Goal: Task Accomplishment & Management: Use online tool/utility

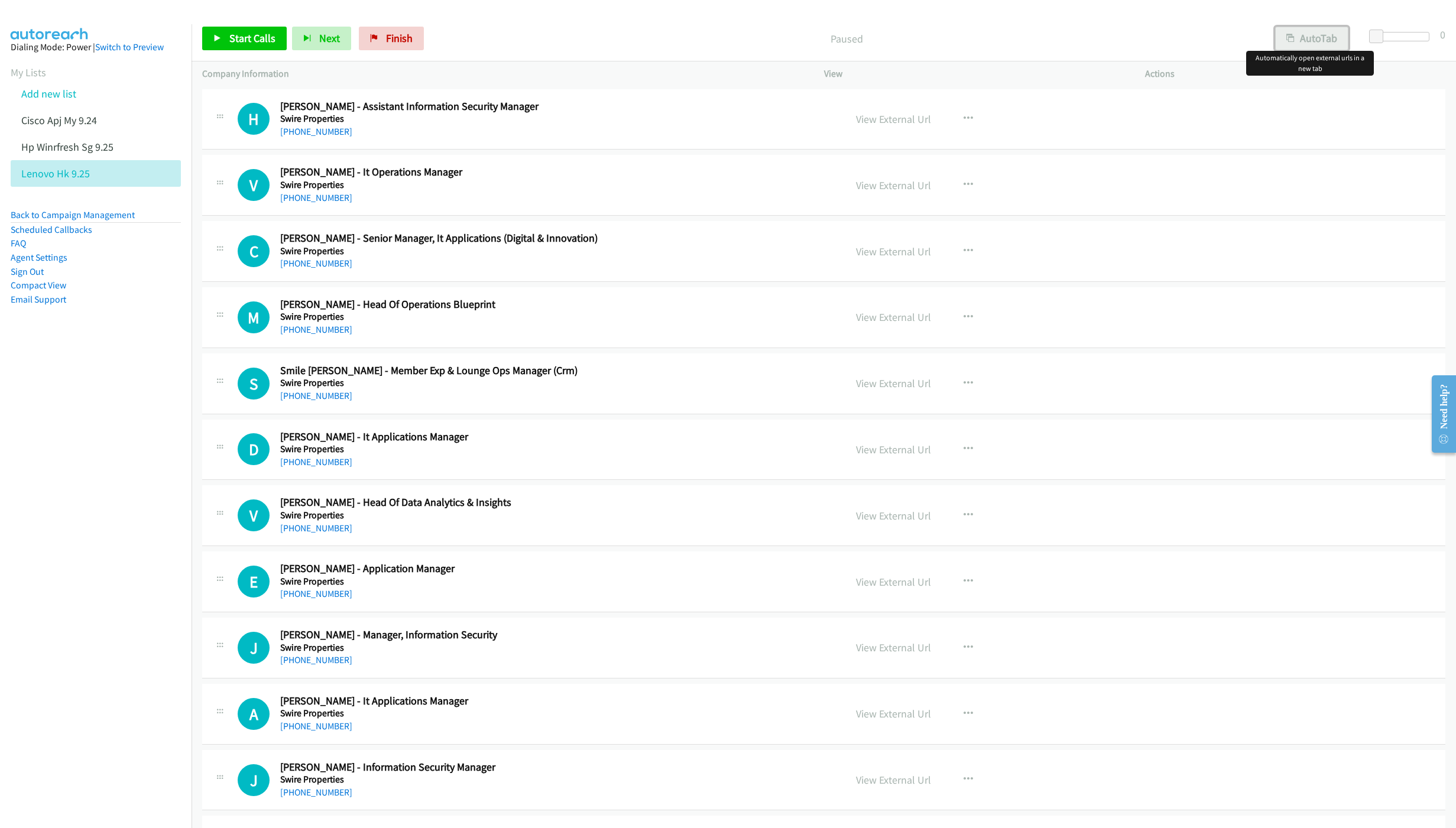
click at [1300, 32] on button "AutoTab" at bounding box center [1312, 38] width 73 height 24
click at [249, 41] on span "Start Calls" at bounding box center [252, 38] width 46 height 14
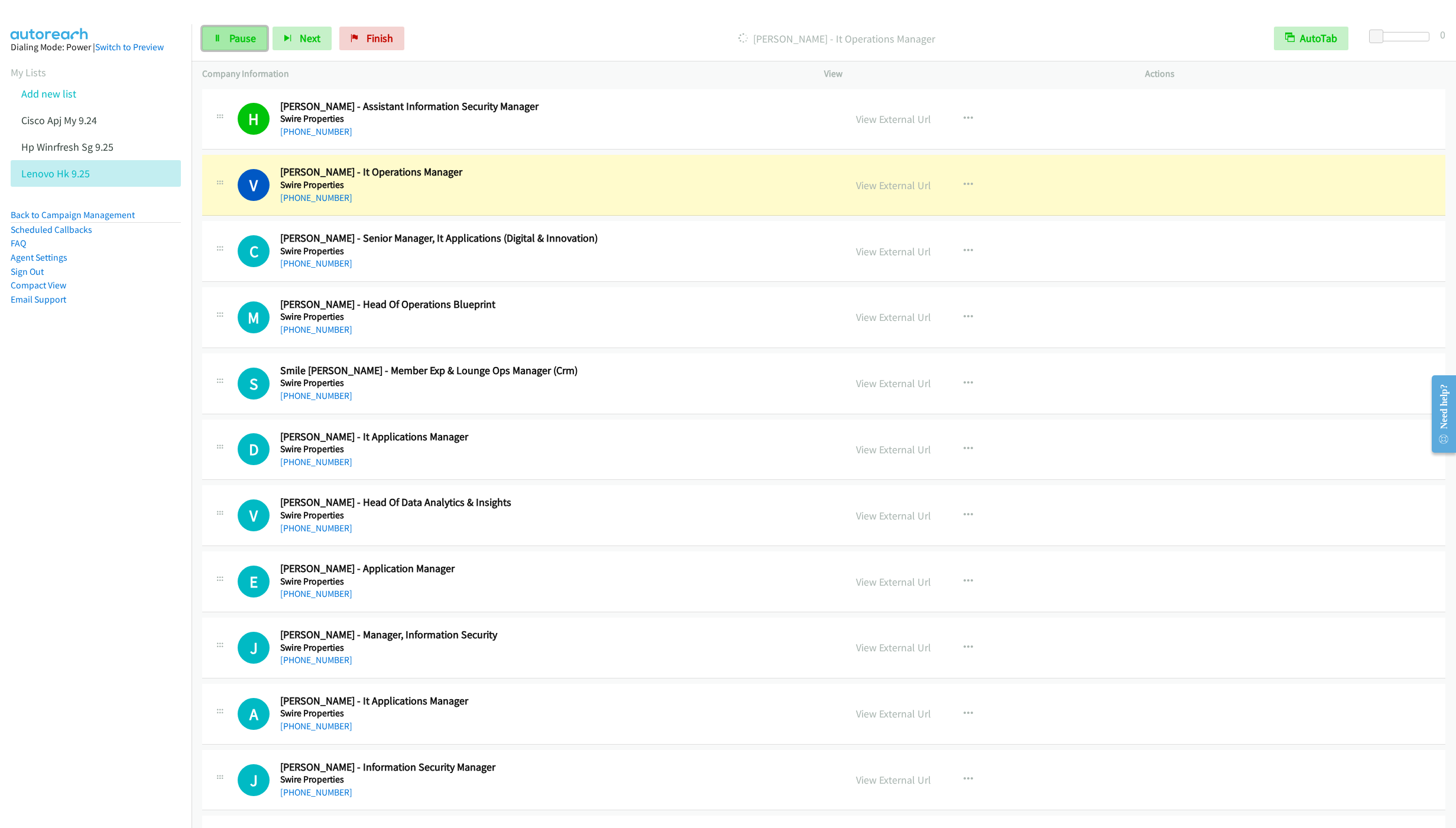
click at [241, 38] on span "Pause" at bounding box center [242, 38] width 27 height 14
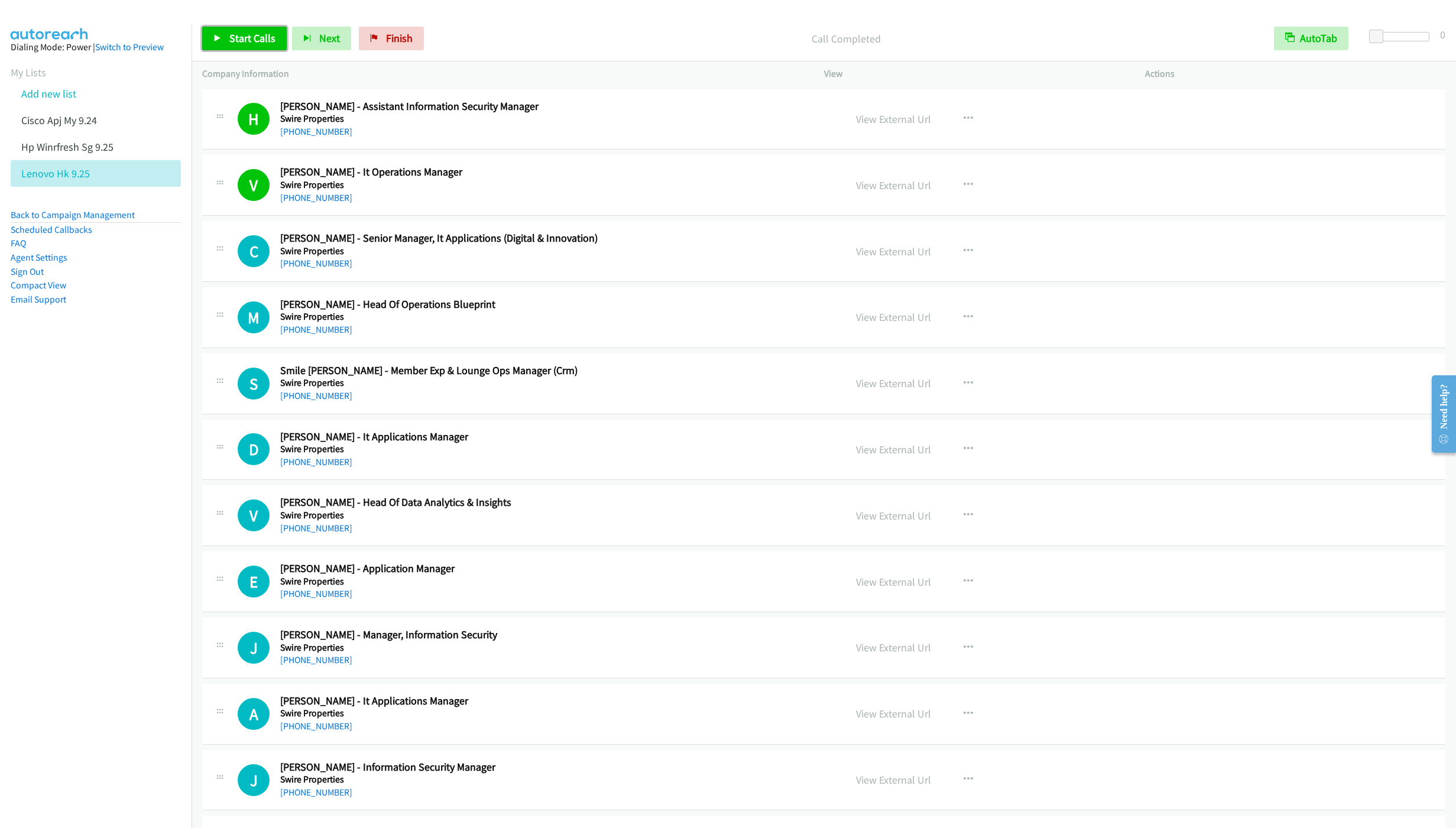
click at [249, 48] on link "Start Calls" at bounding box center [244, 38] width 85 height 24
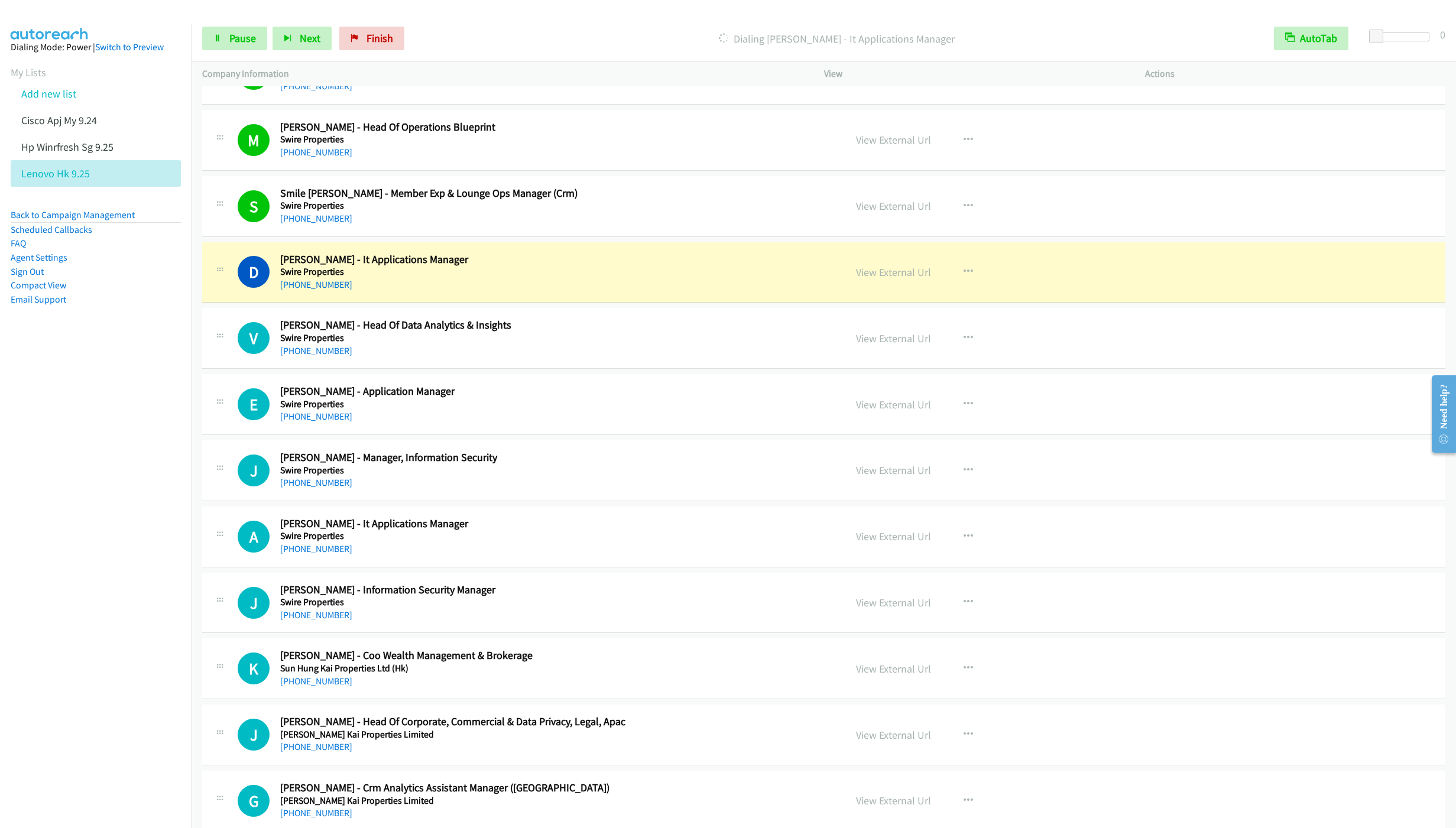
scroll to position [266, 0]
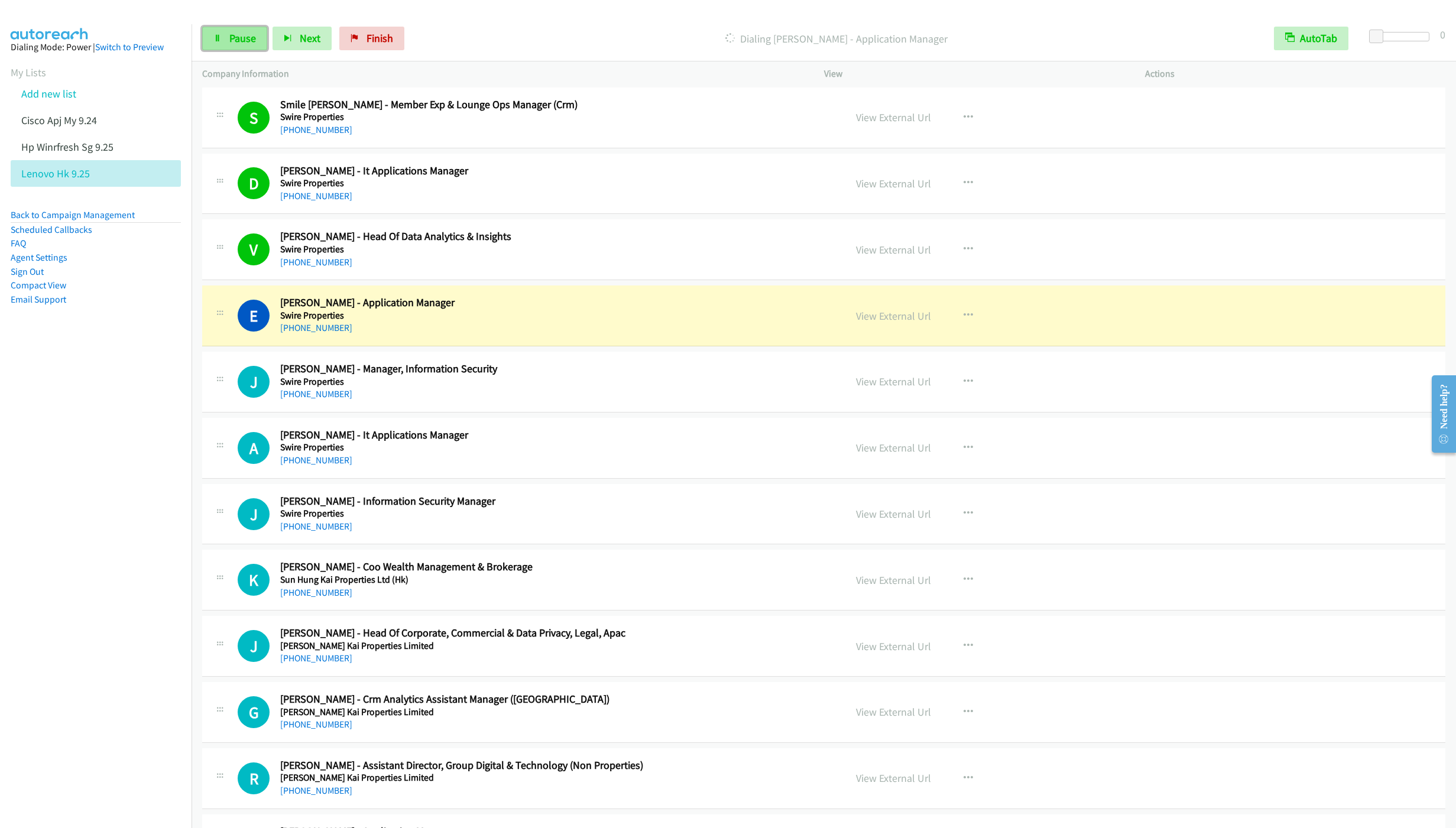
click at [236, 42] on span "Pause" at bounding box center [242, 38] width 27 height 14
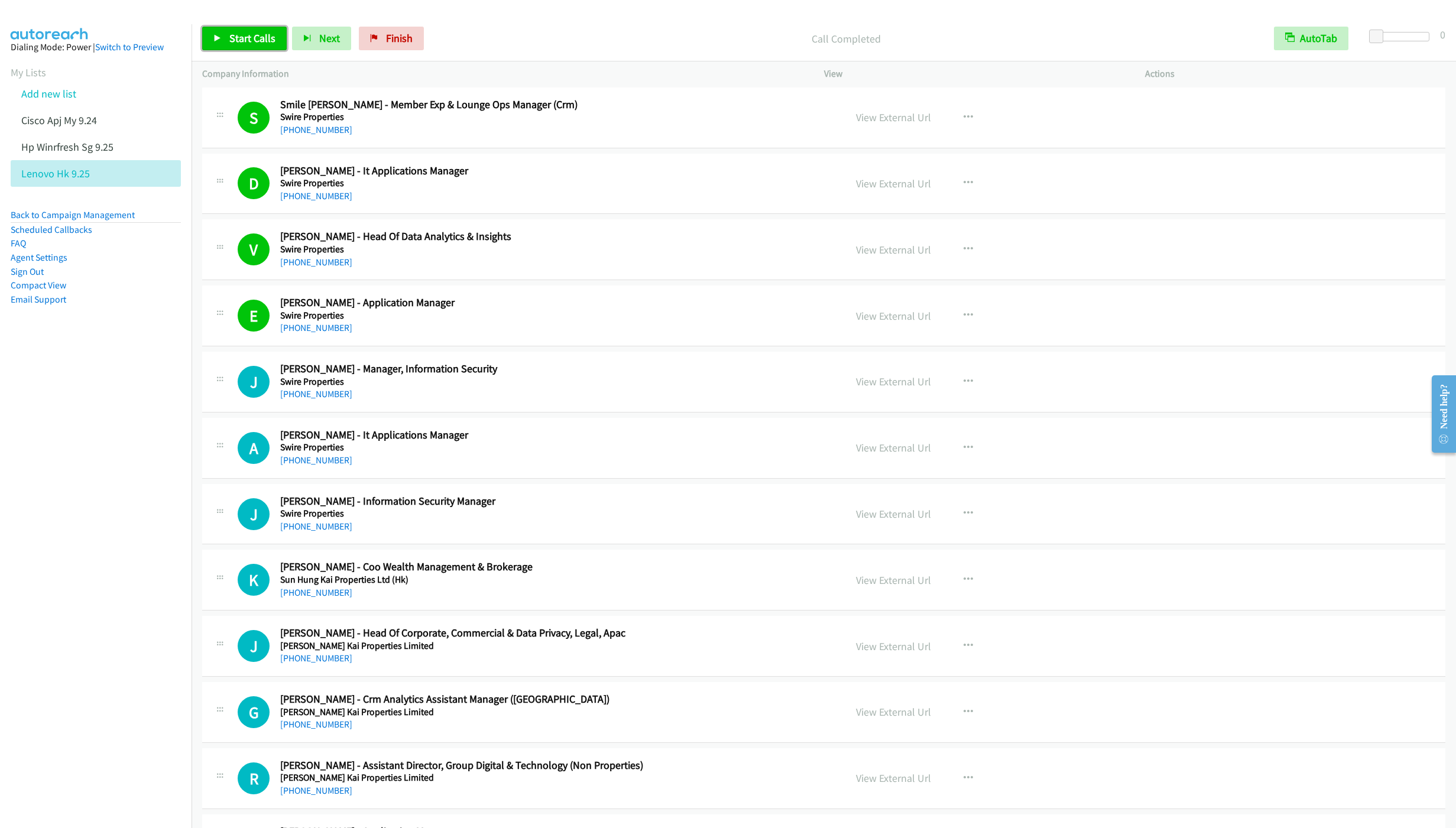
click at [259, 38] on span "Start Calls" at bounding box center [252, 38] width 46 height 14
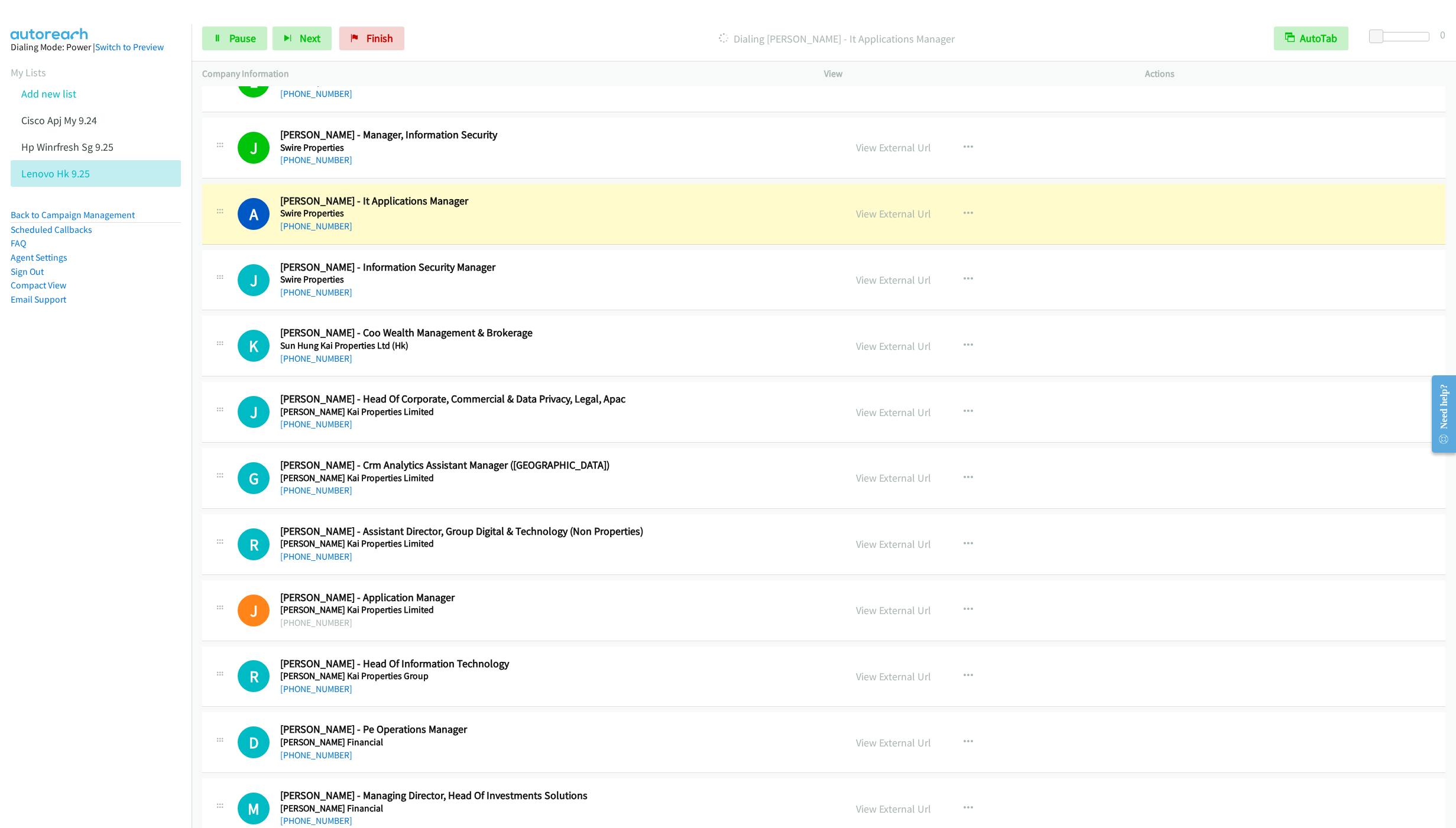
scroll to position [532, 0]
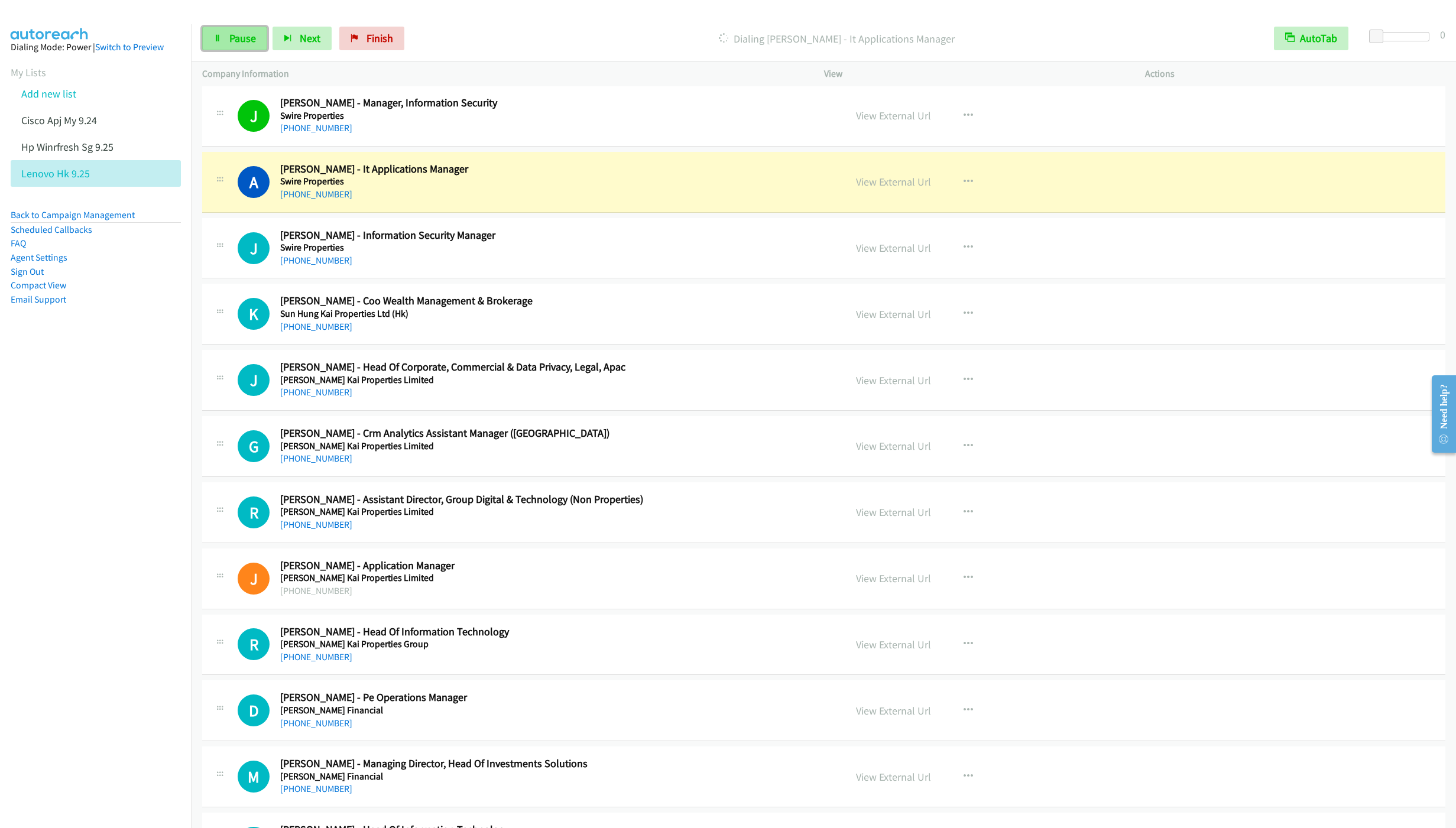
click at [242, 39] on span "Pause" at bounding box center [242, 38] width 27 height 14
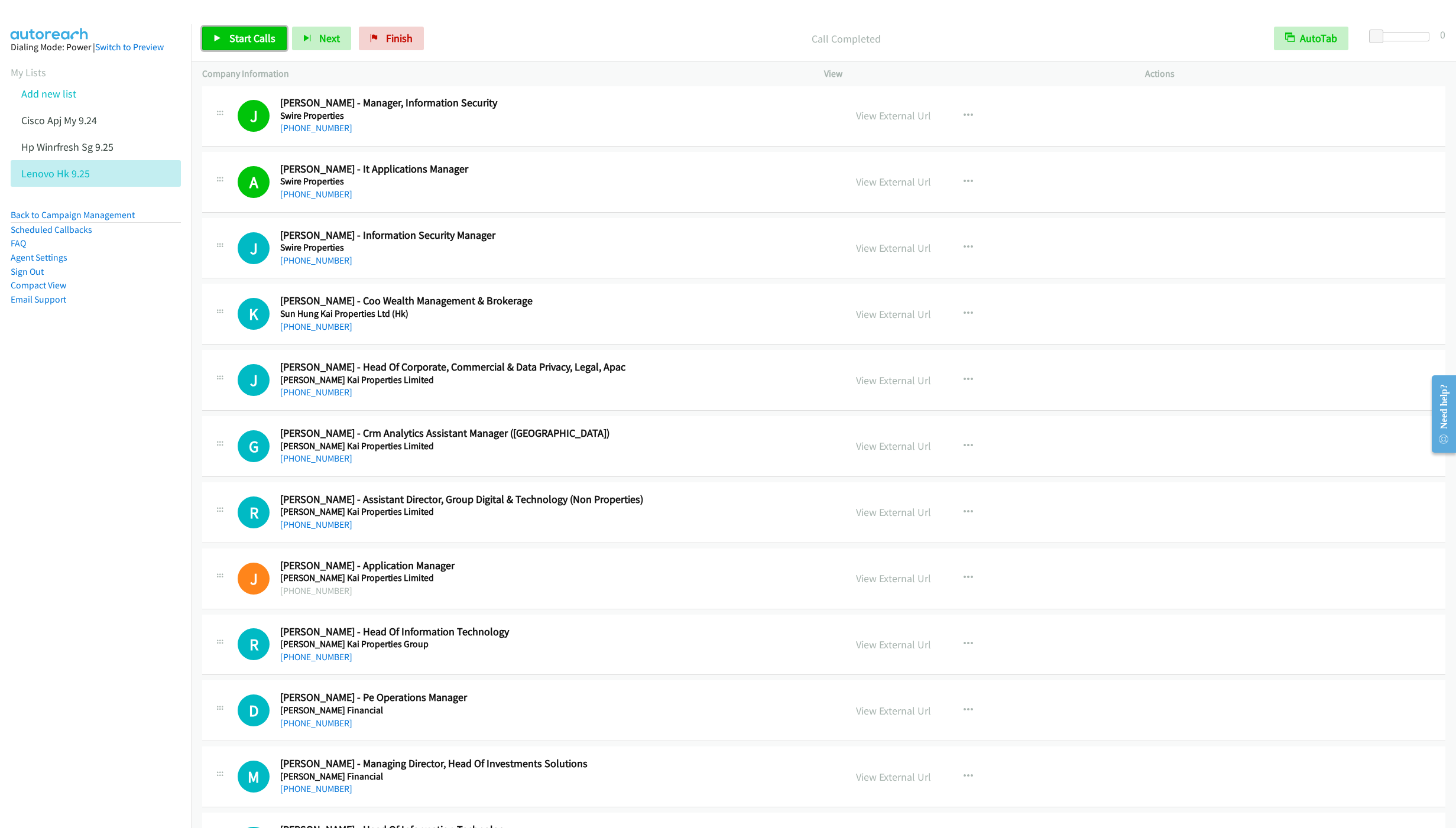
click at [224, 29] on link "Start Calls" at bounding box center [244, 38] width 85 height 24
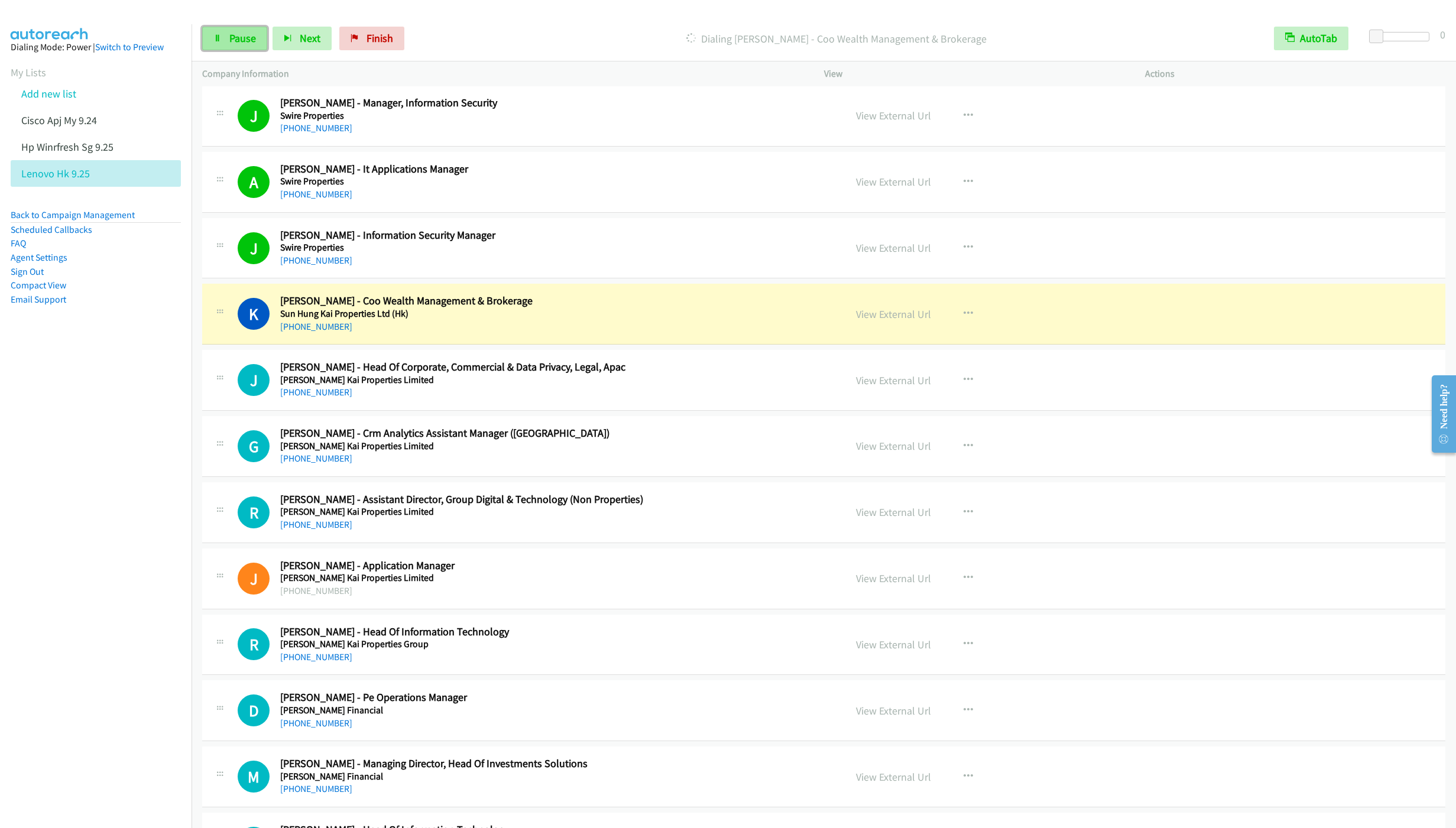
click at [245, 39] on span "Pause" at bounding box center [242, 38] width 27 height 14
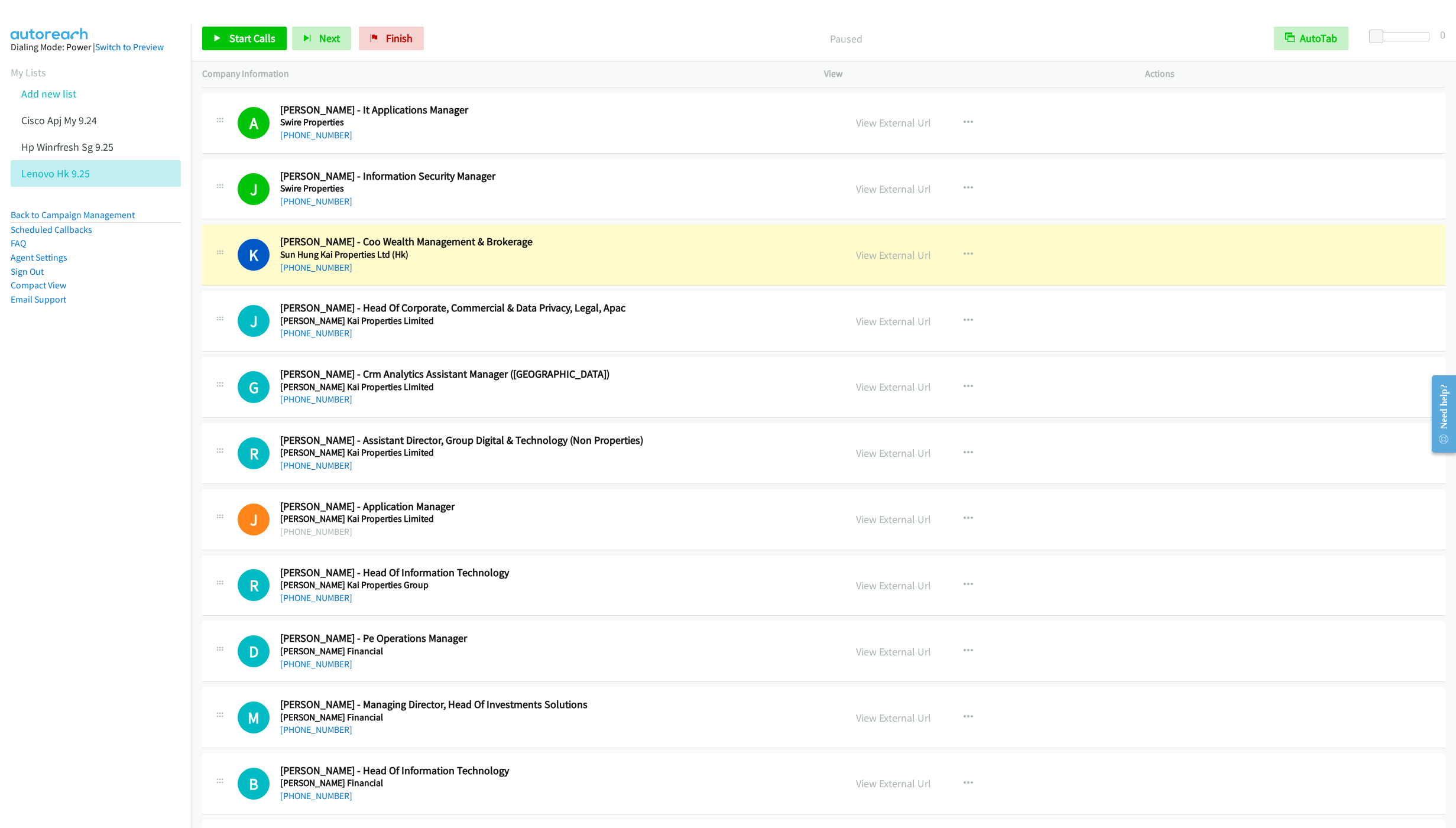
scroll to position [620, 0]
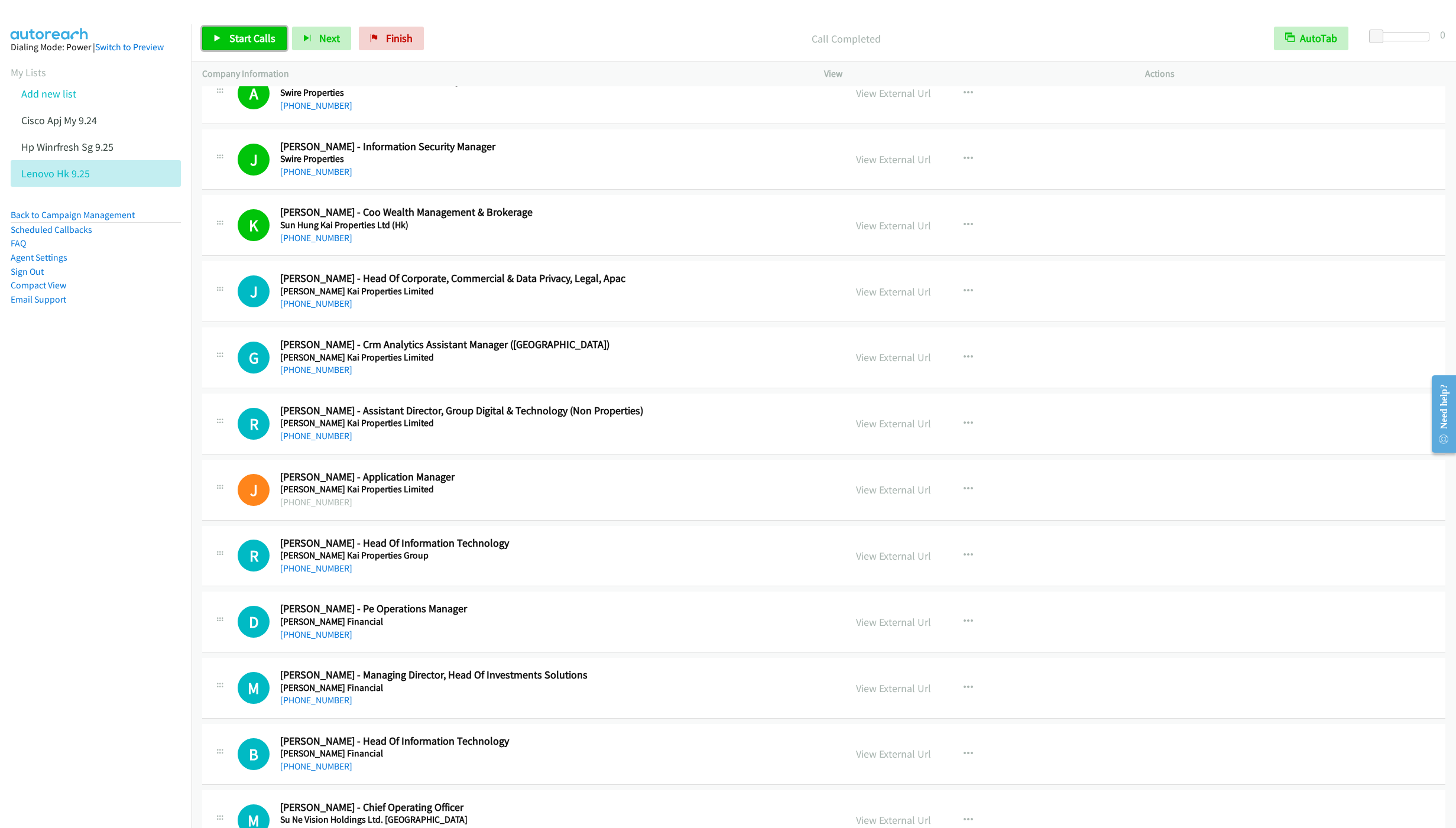
click at [229, 30] on link "Start Calls" at bounding box center [244, 38] width 85 height 24
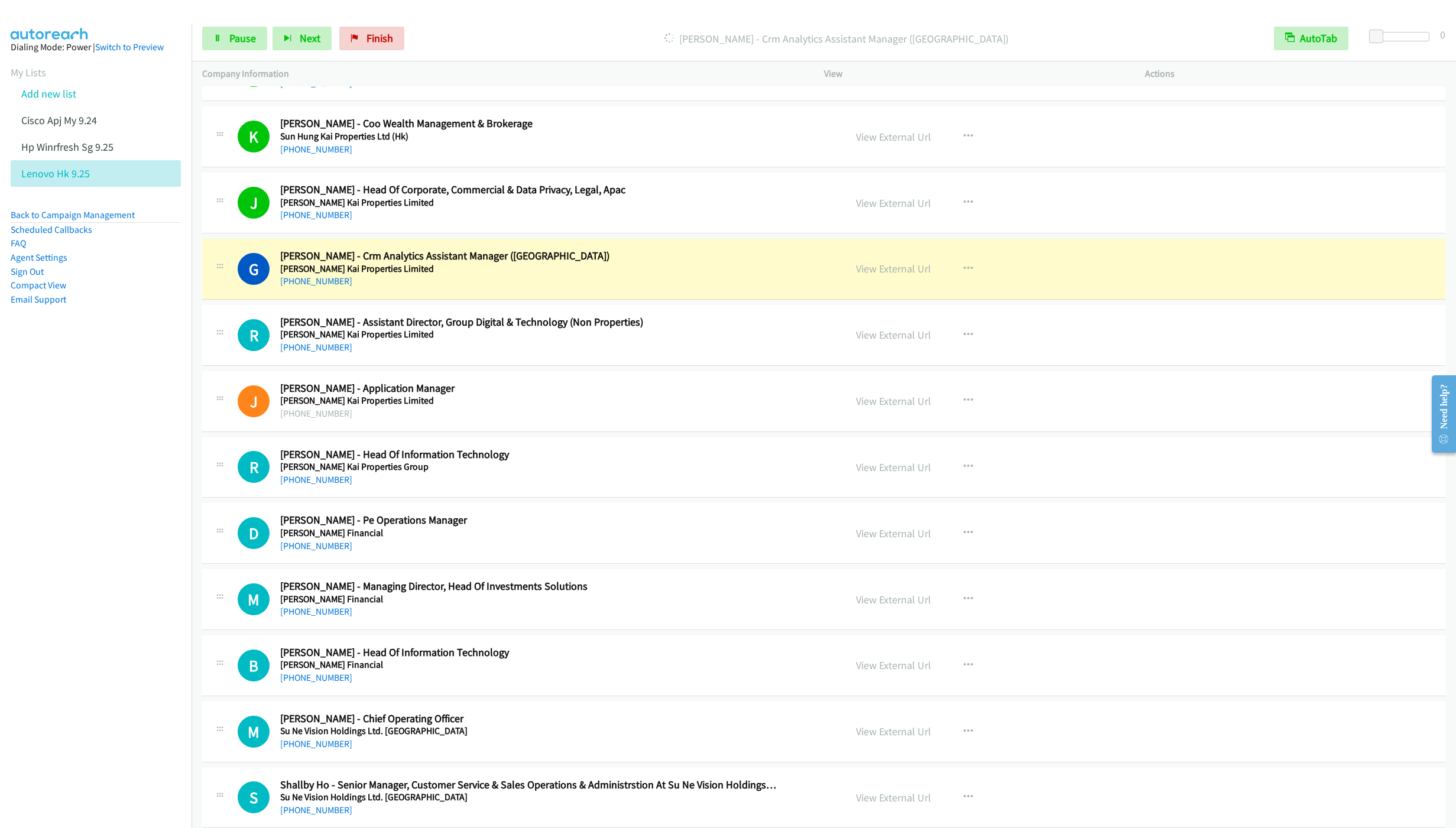
scroll to position [798, 0]
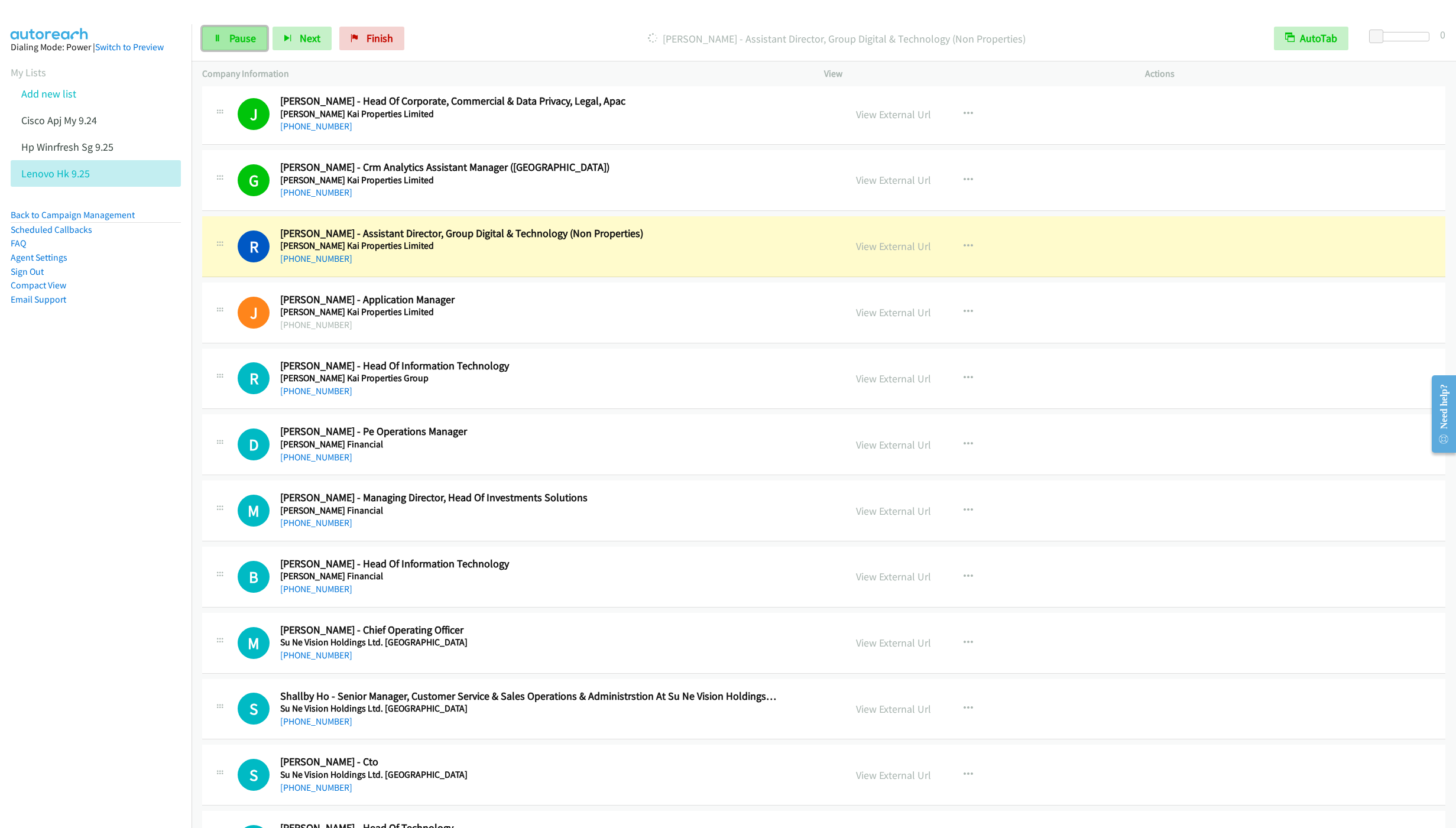
click at [235, 41] on span "Pause" at bounding box center [242, 38] width 27 height 14
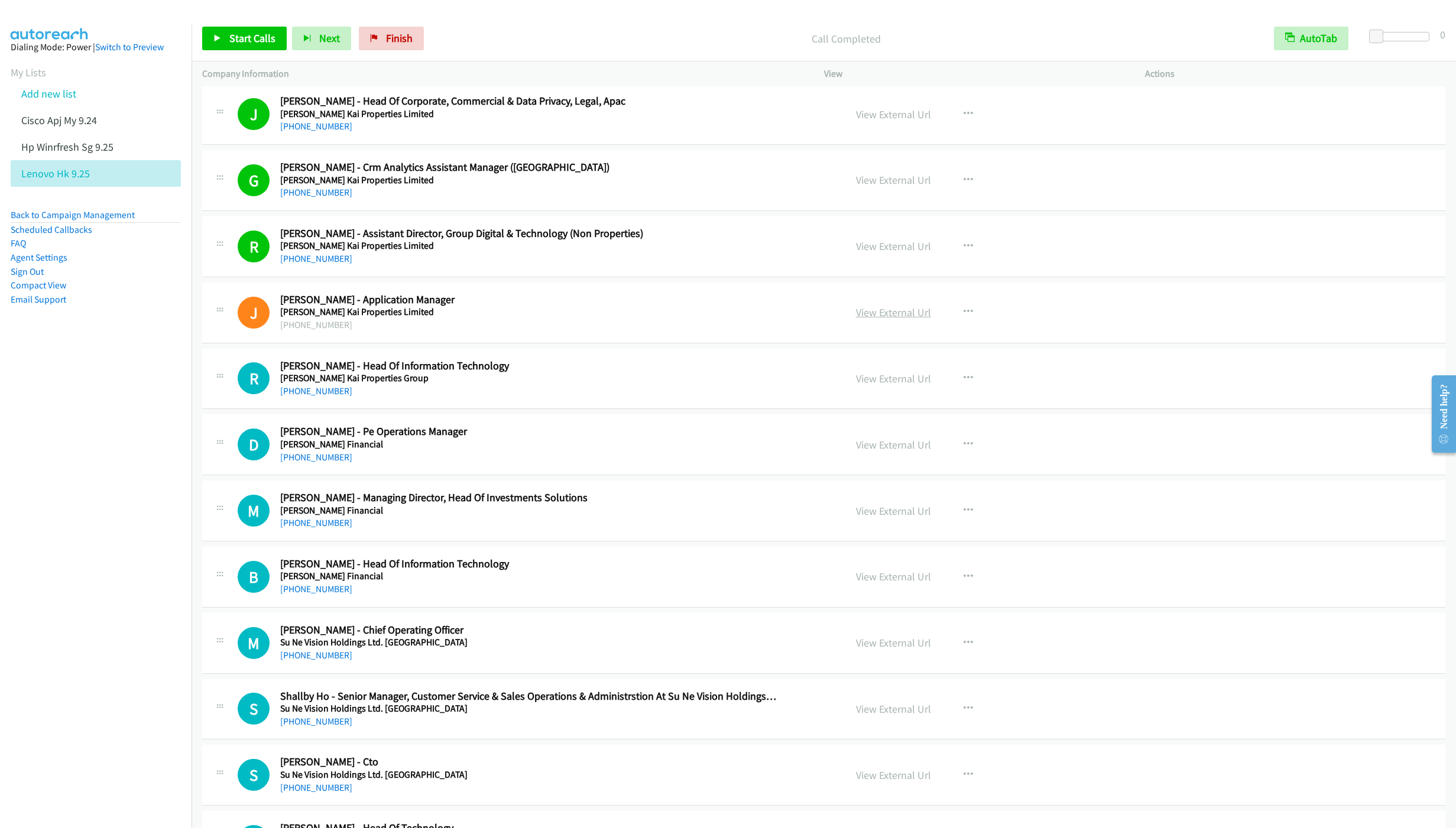
drag, startPoint x: 884, startPoint y: 316, endPoint x: 869, endPoint y: 320, distance: 15.5
click at [889, 316] on link "View External Url" at bounding box center [894, 312] width 75 height 14
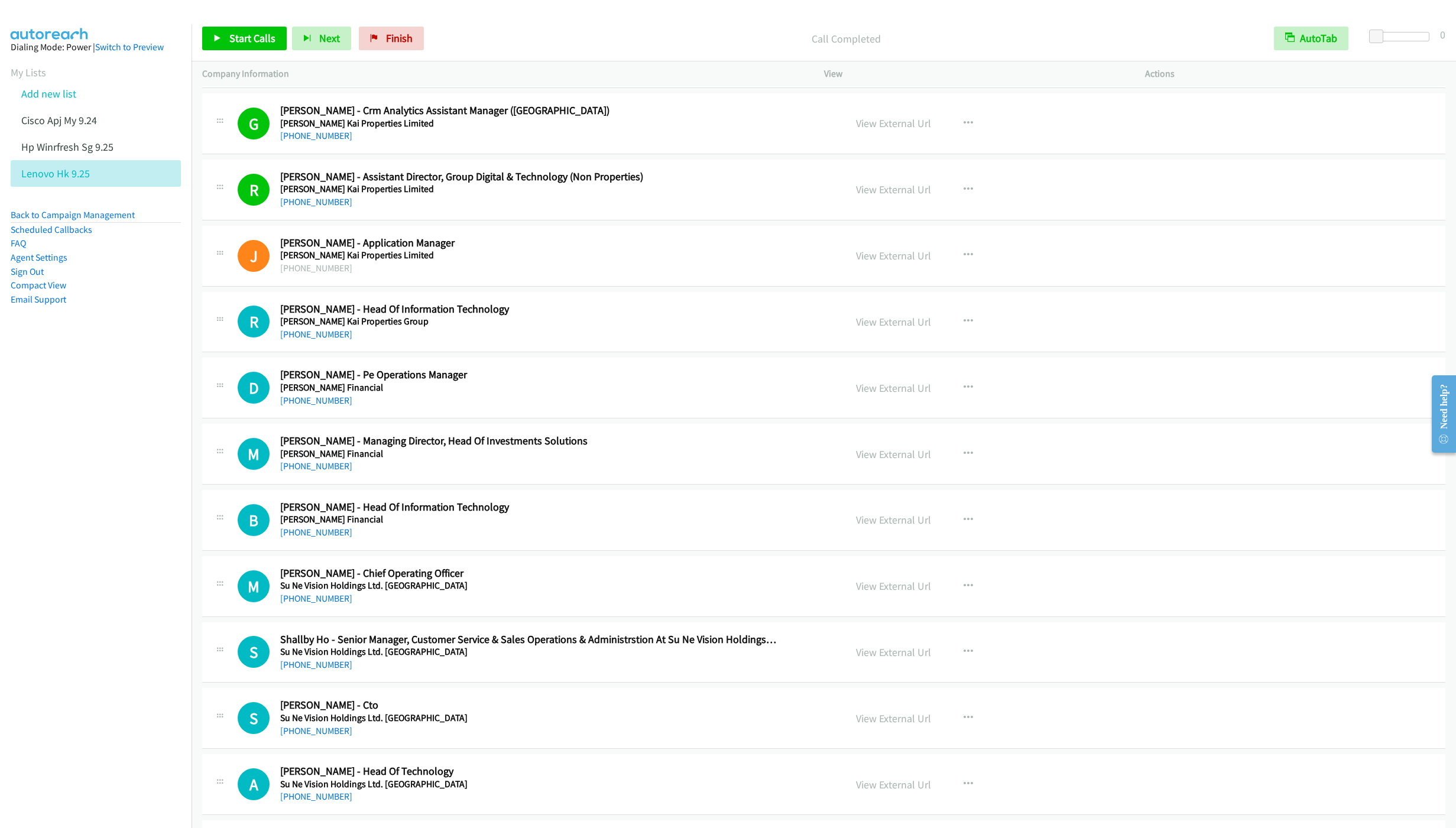
scroll to position [887, 0]
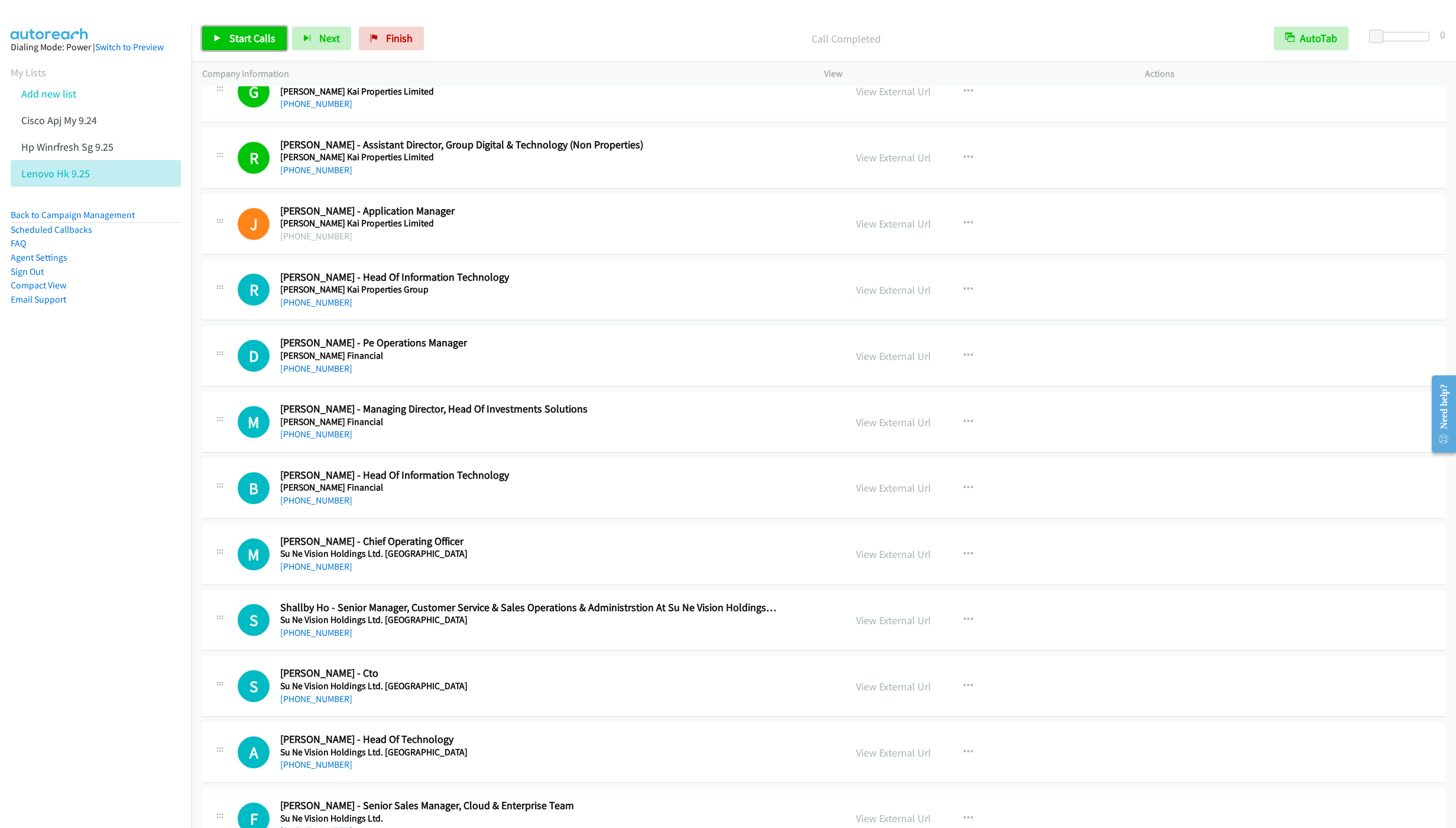
click at [249, 45] on link "Start Calls" at bounding box center [244, 38] width 85 height 24
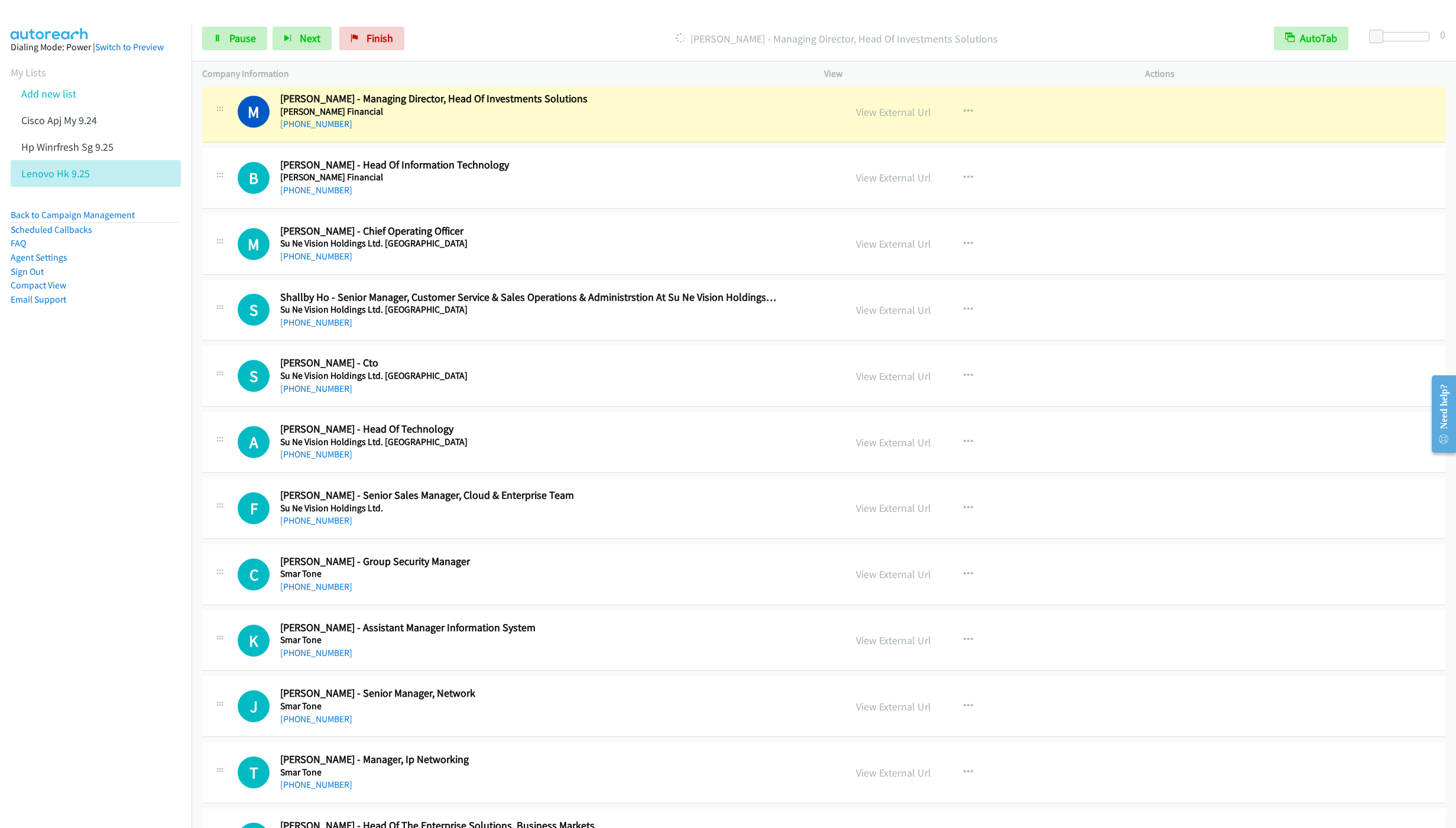
scroll to position [1153, 0]
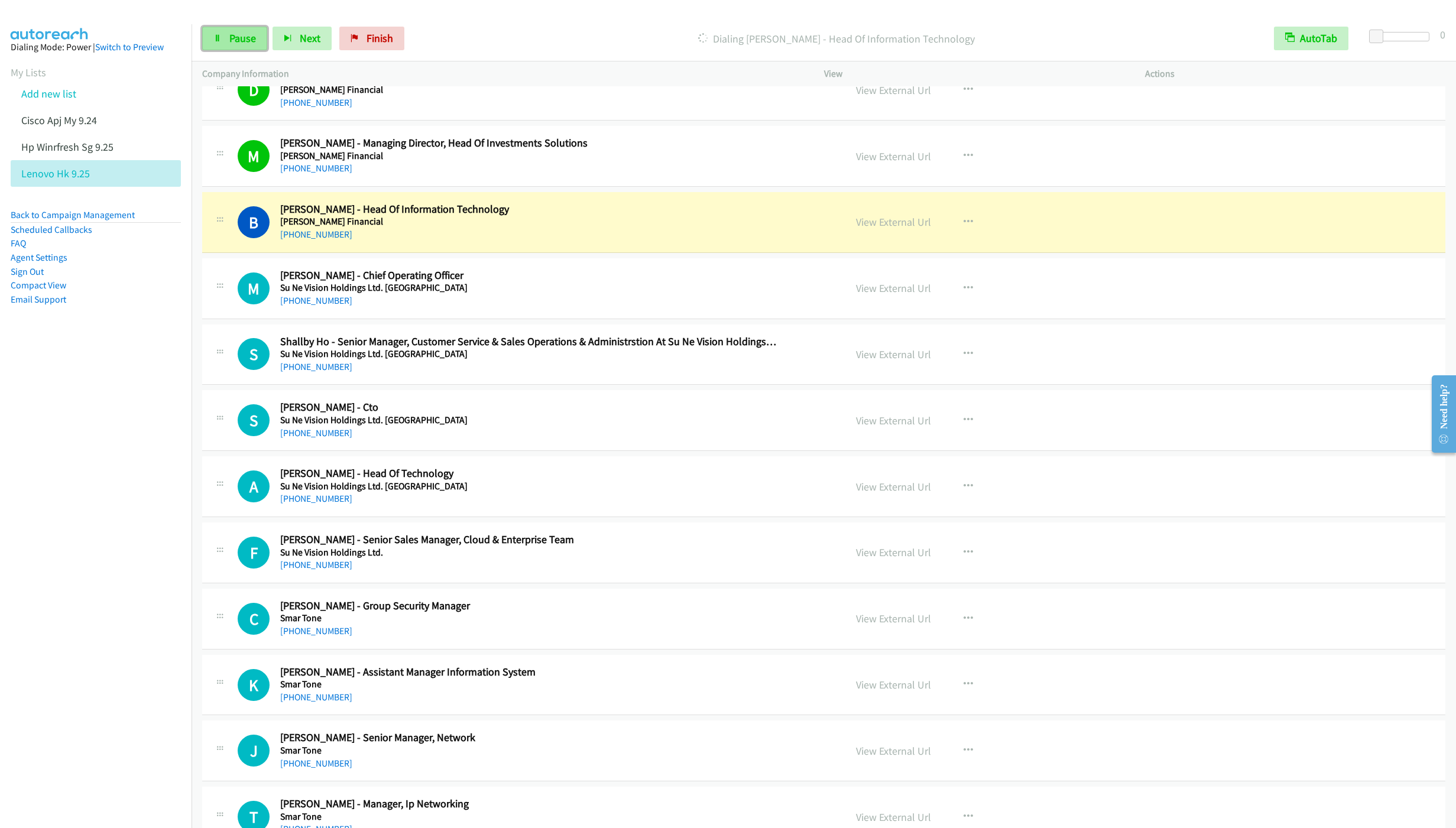
click at [236, 39] on span "Pause" at bounding box center [242, 38] width 27 height 14
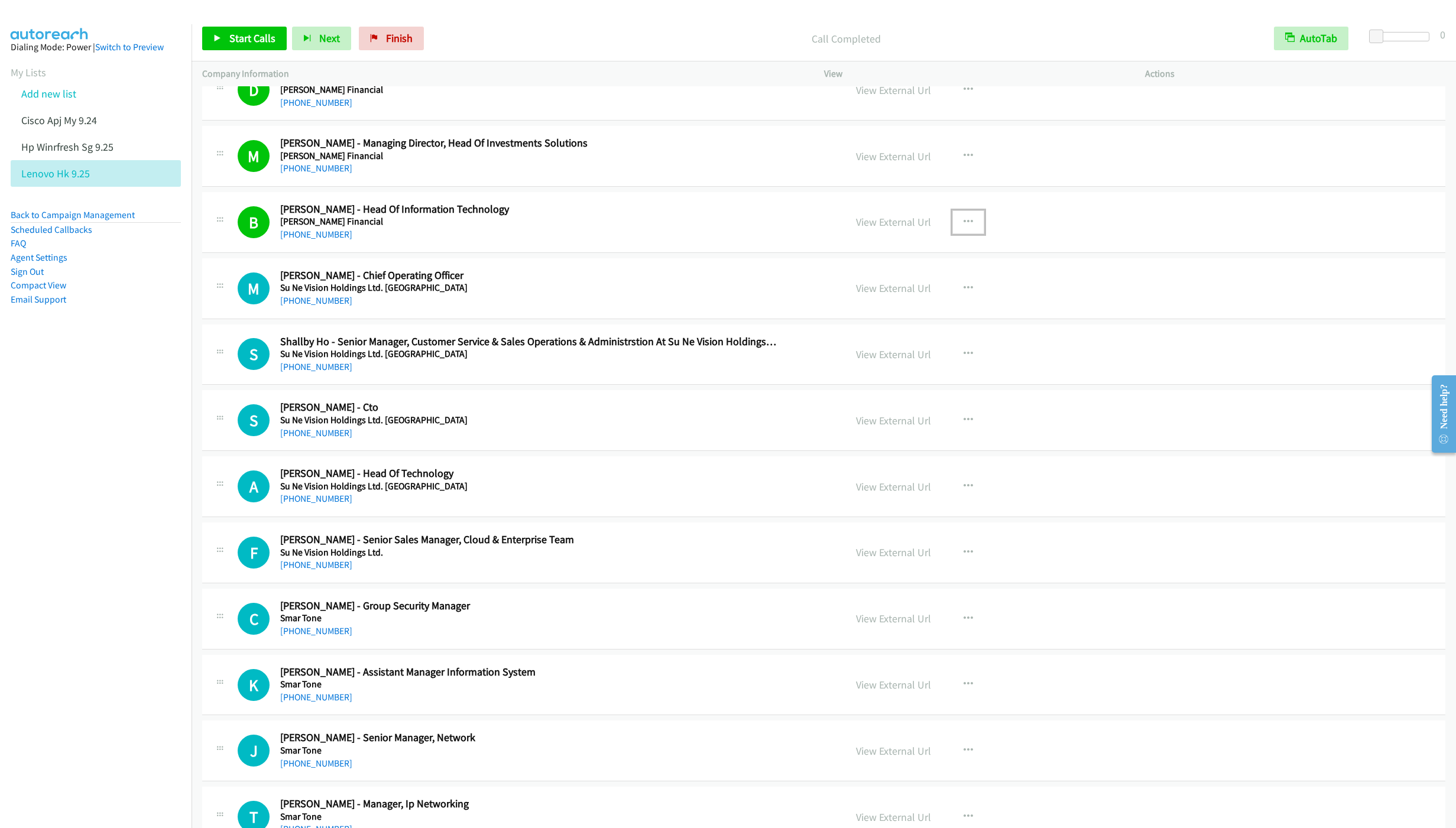
click at [964, 223] on icon "button" at bounding box center [968, 222] width 9 height 9
click at [878, 333] on link "Remove from list" at bounding box center [905, 323] width 157 height 24
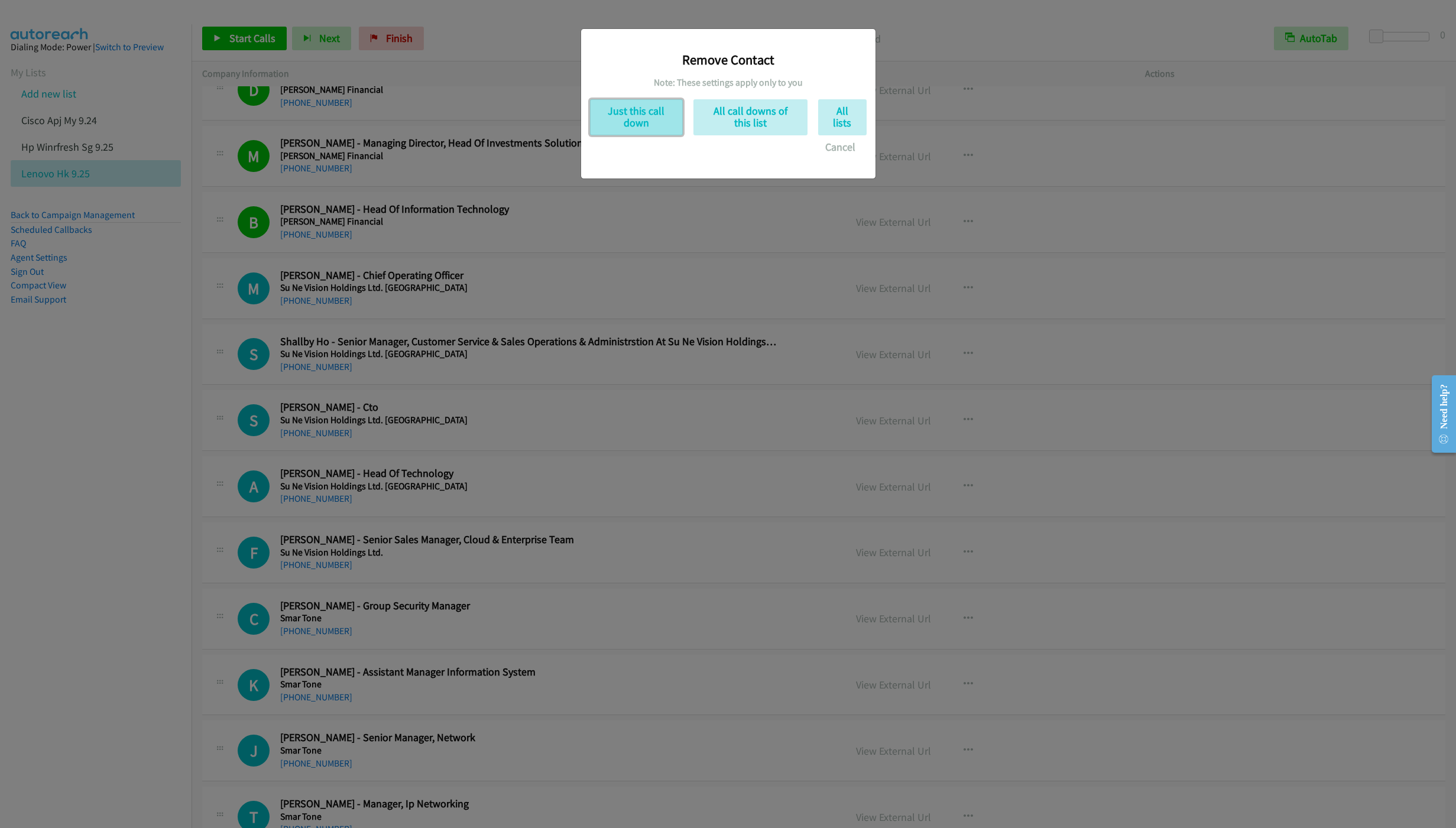
click at [639, 130] on button "Just this call down" at bounding box center [636, 117] width 93 height 36
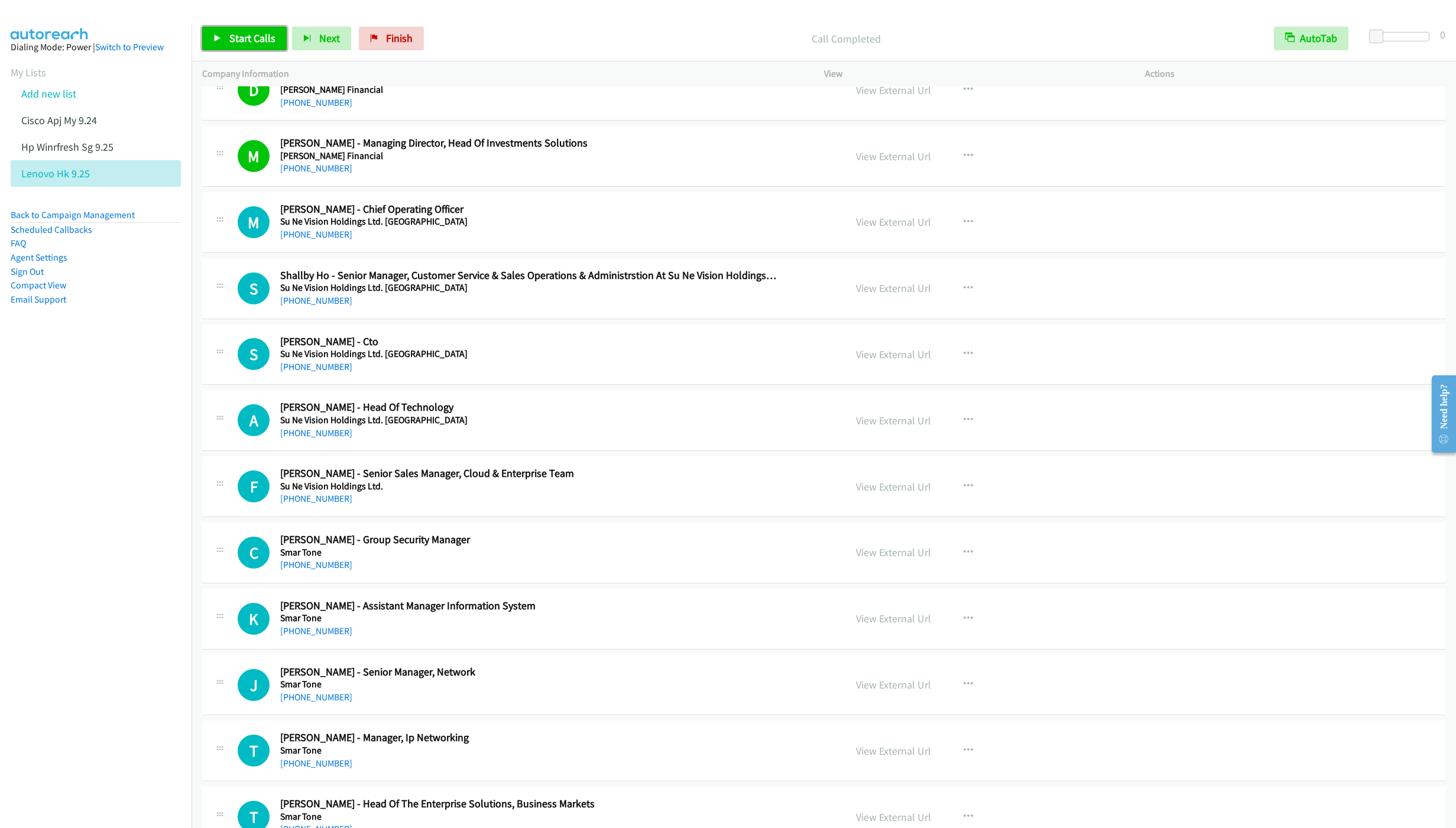
click at [242, 39] on span "Start Calls" at bounding box center [252, 38] width 46 height 14
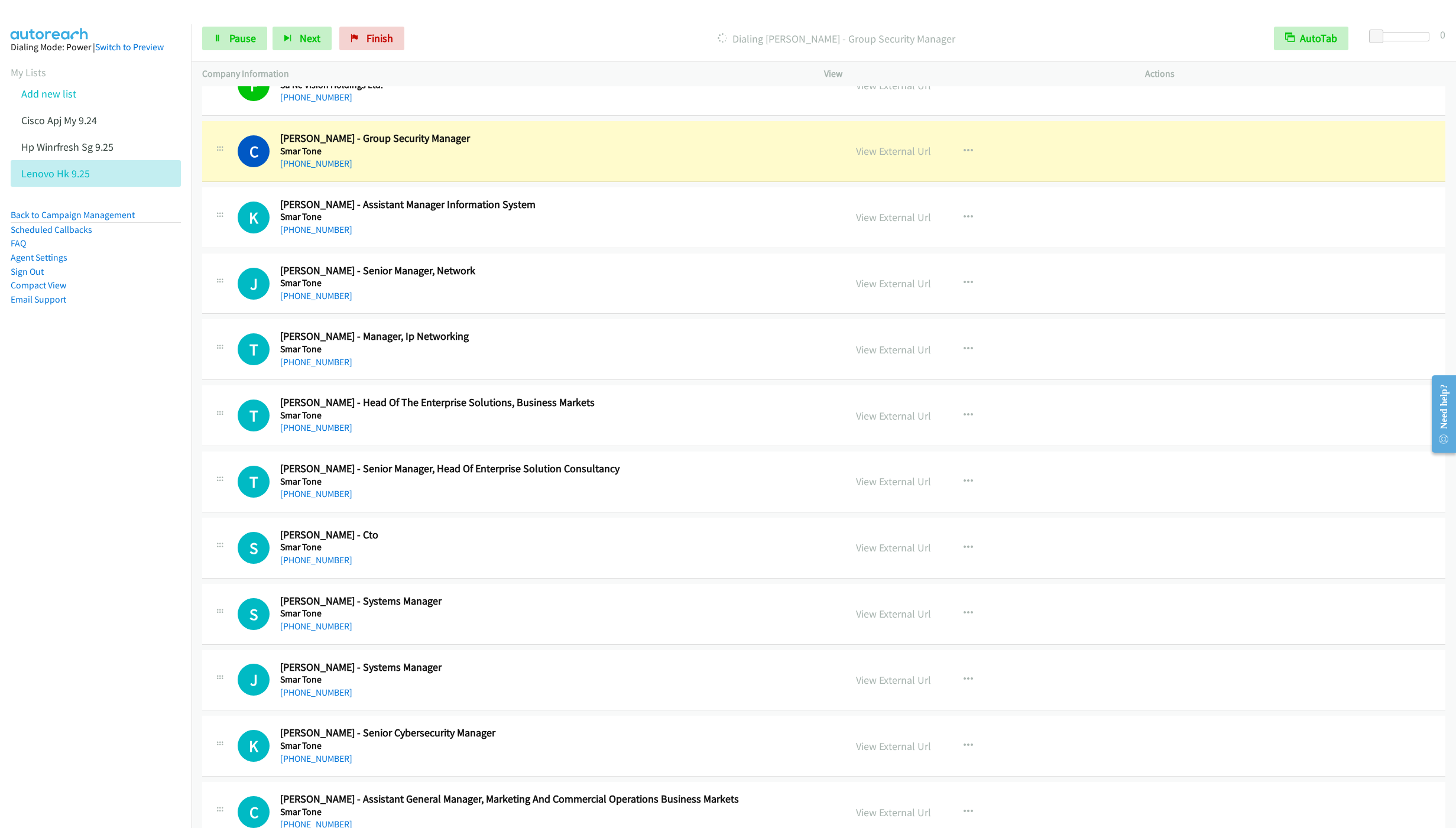
scroll to position [1596, 0]
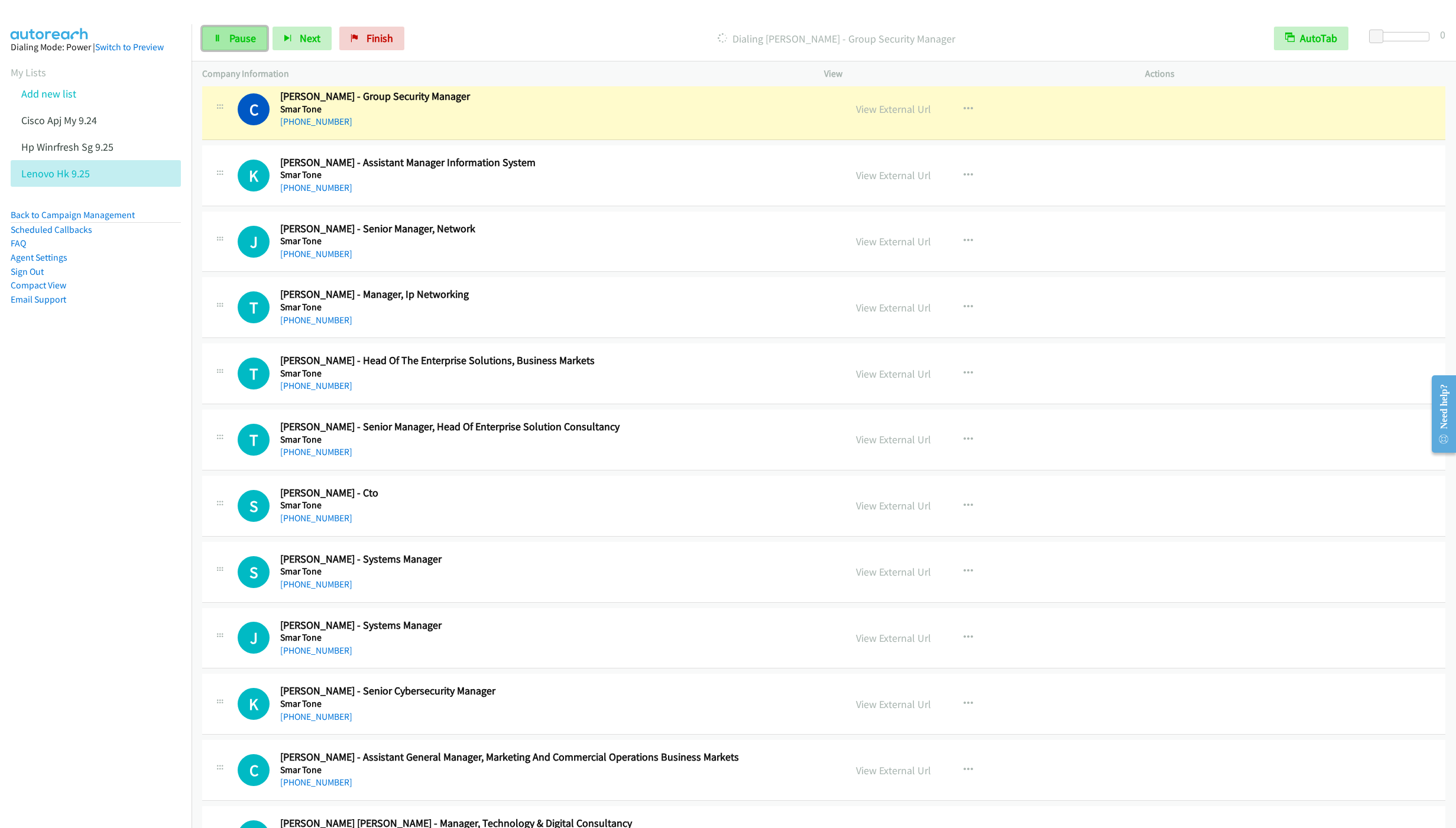
click at [227, 48] on link "Pause" at bounding box center [234, 38] width 65 height 24
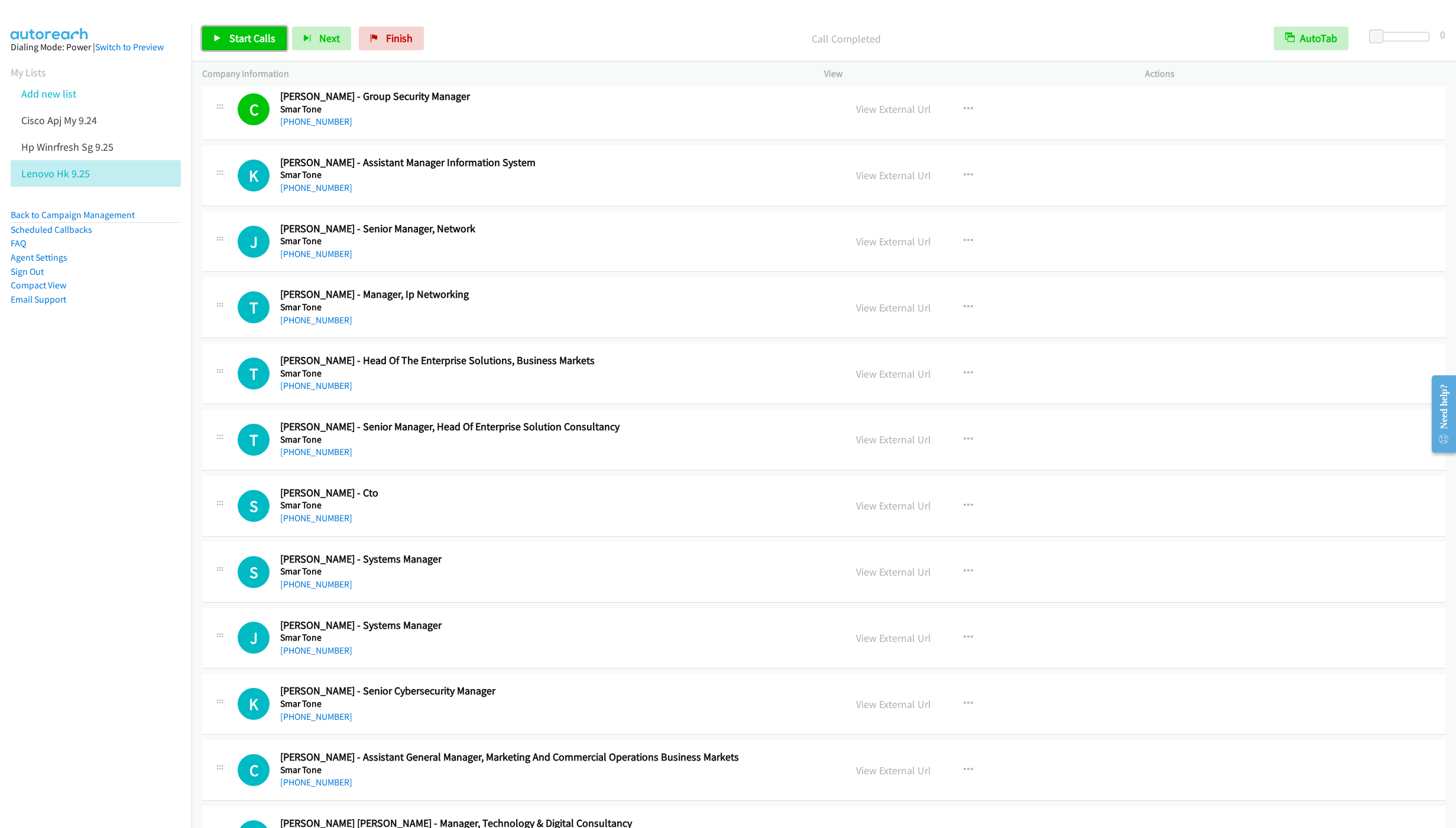
click at [232, 32] on span "Start Calls" at bounding box center [252, 38] width 46 height 14
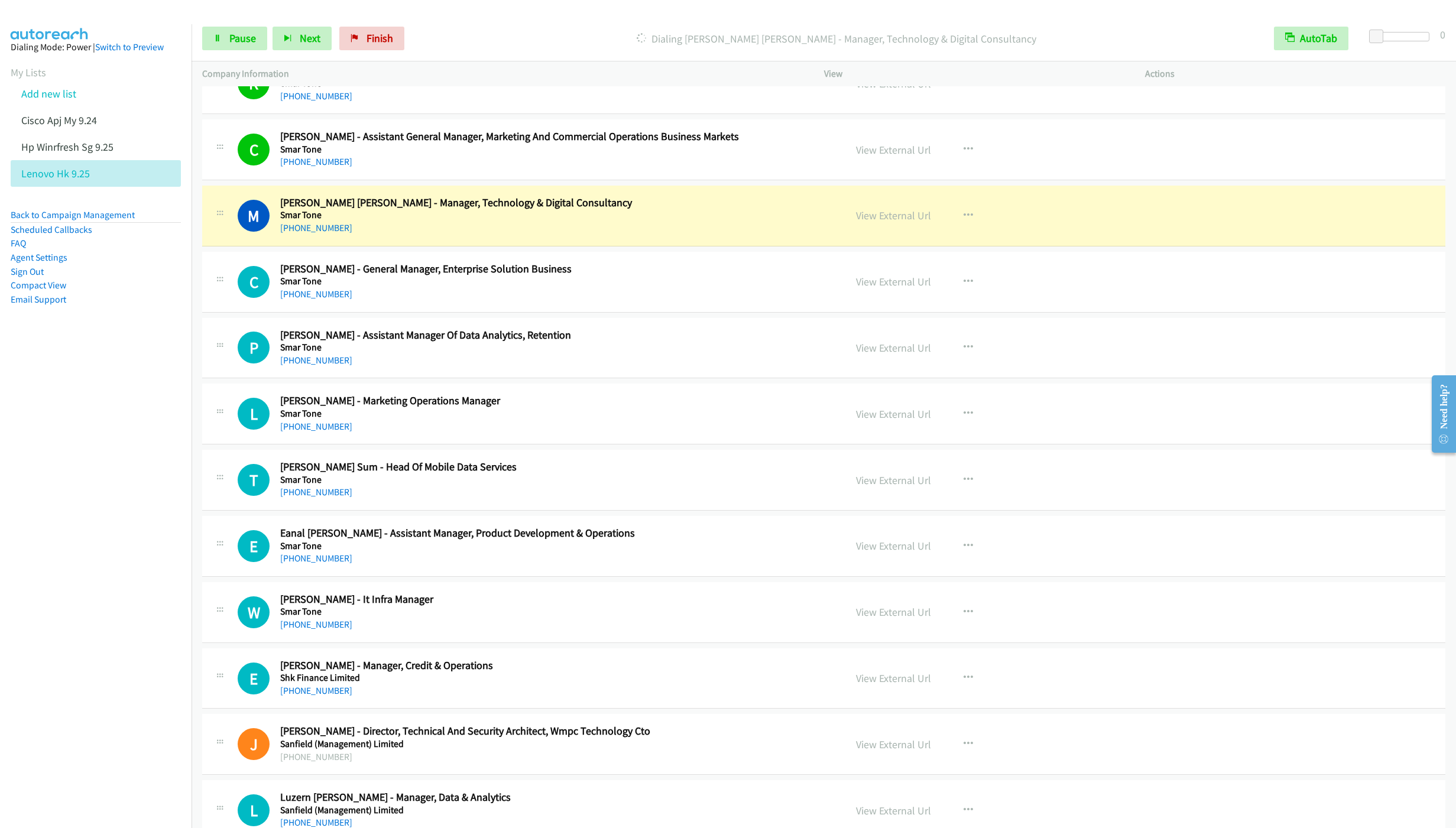
scroll to position [2305, 0]
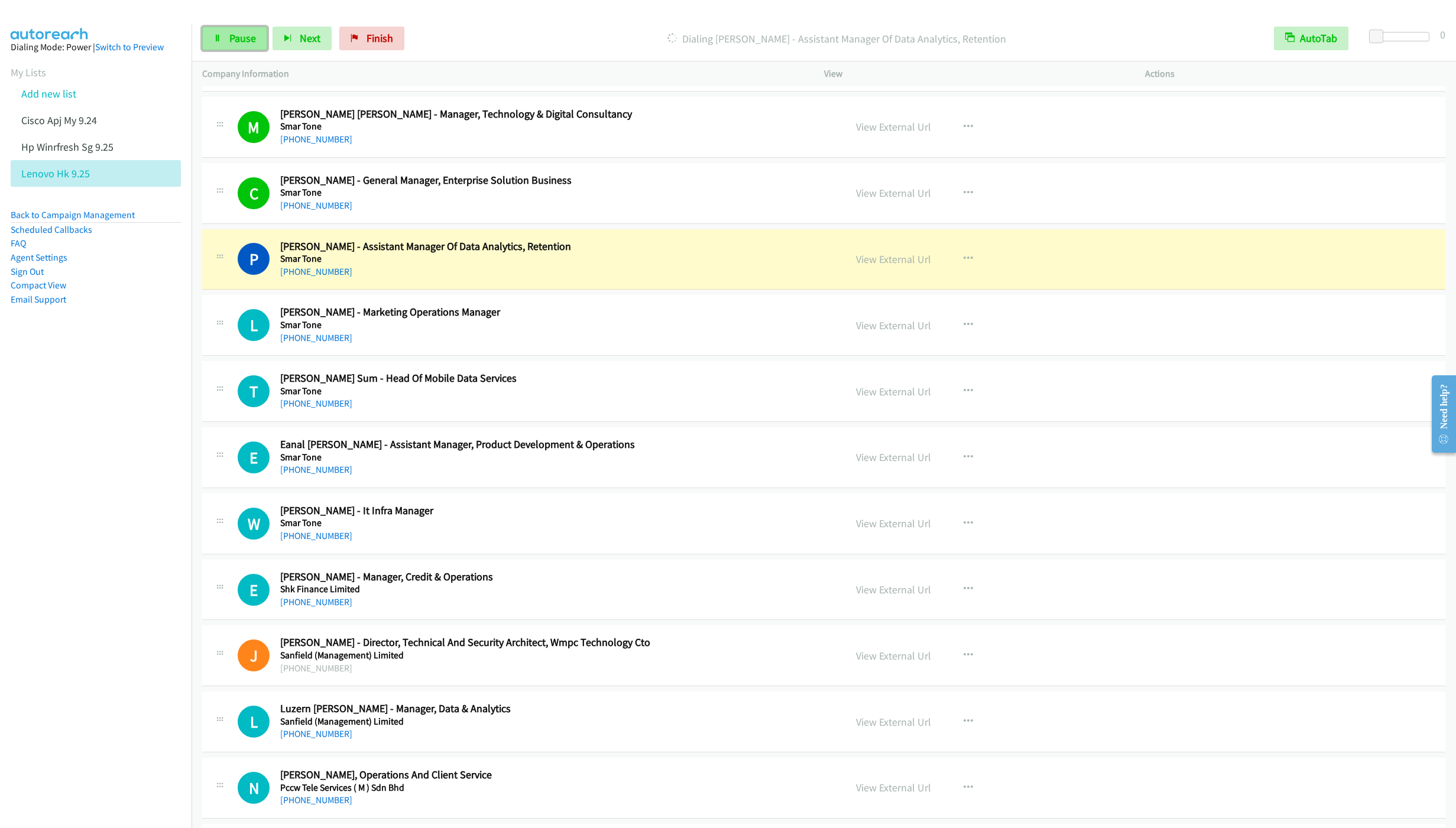
click at [247, 39] on span "Pause" at bounding box center [242, 38] width 27 height 14
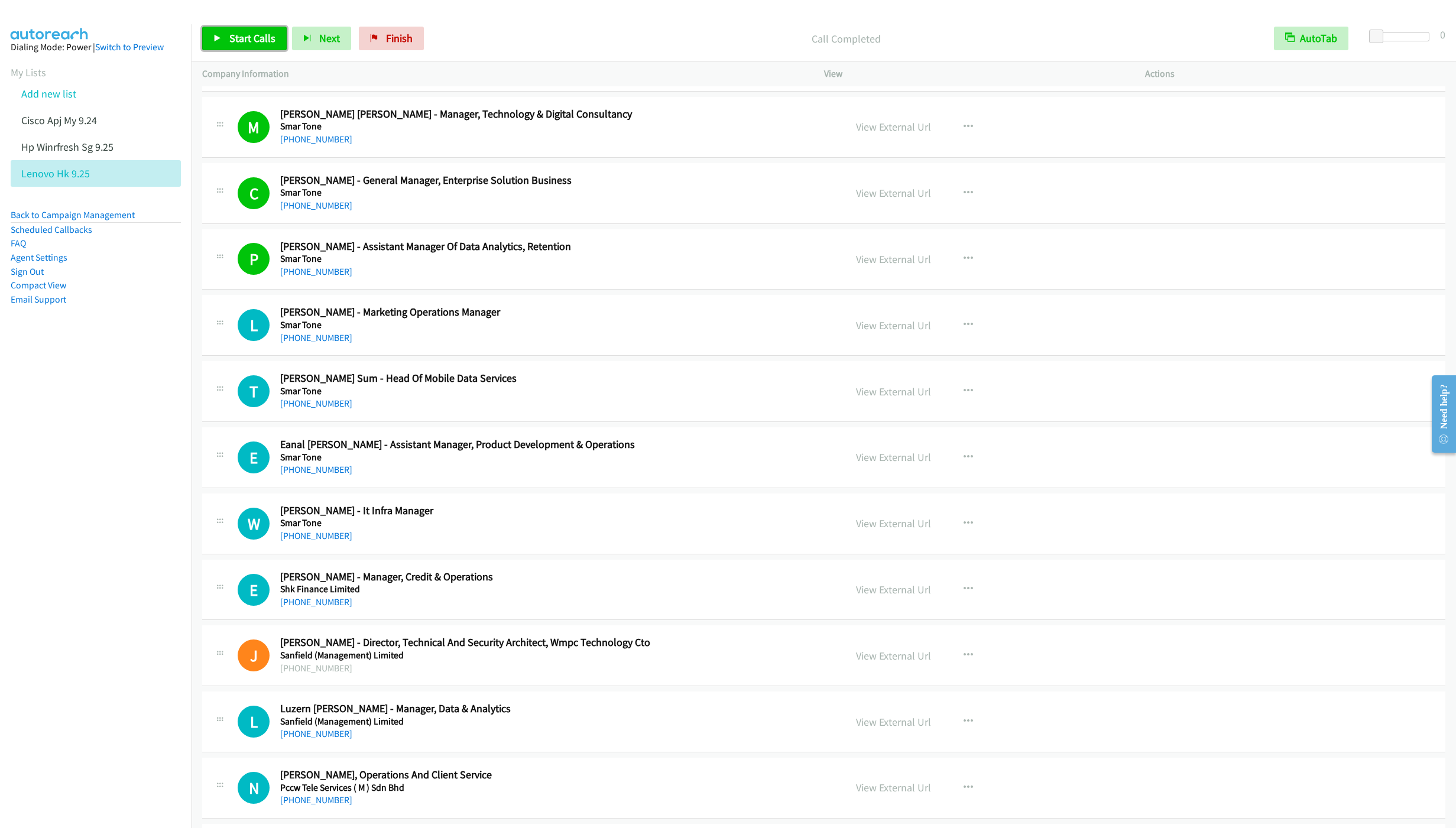
click at [247, 36] on span "Start Calls" at bounding box center [252, 38] width 46 height 14
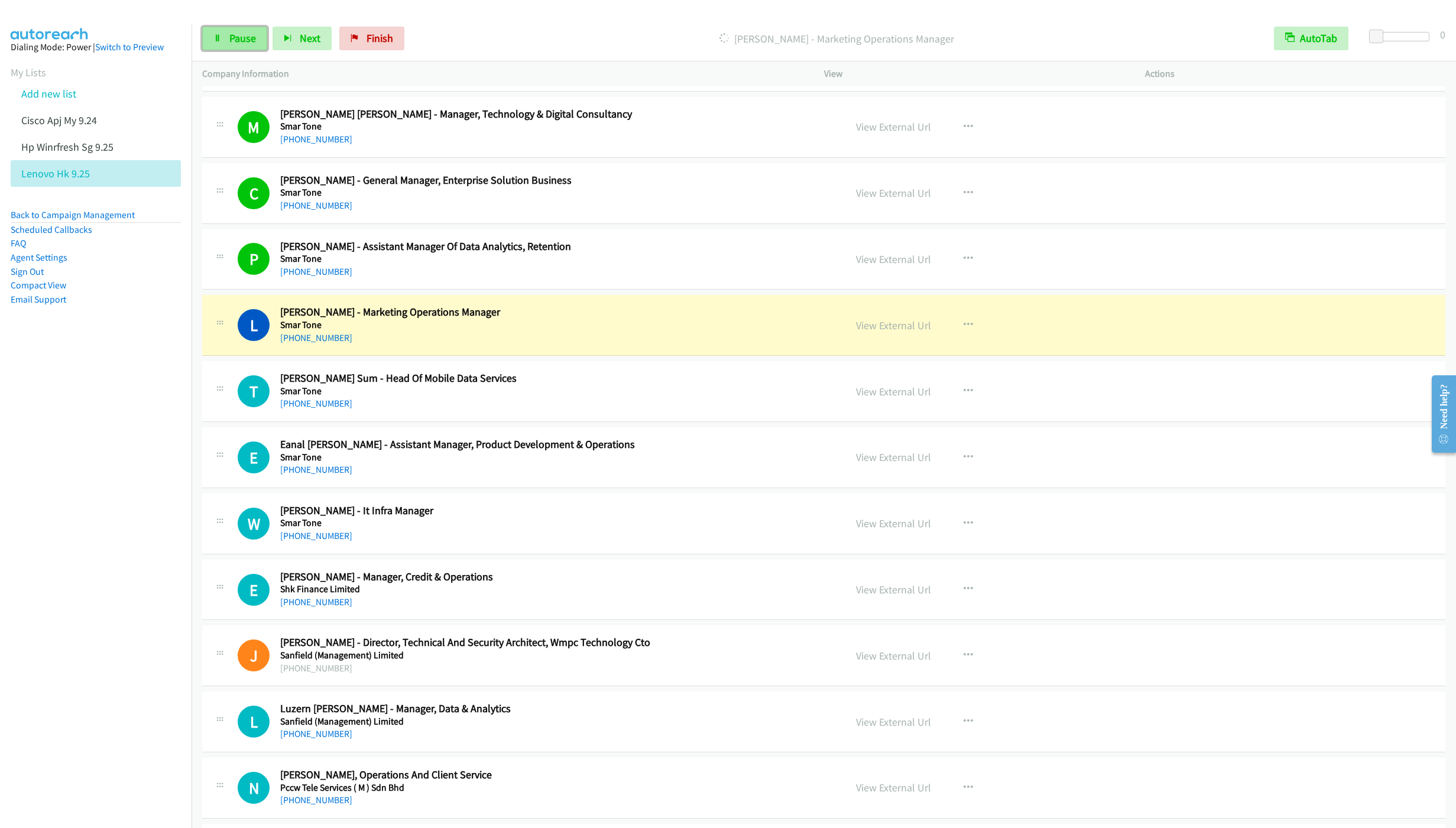
click at [236, 45] on span "Pause" at bounding box center [242, 38] width 27 height 14
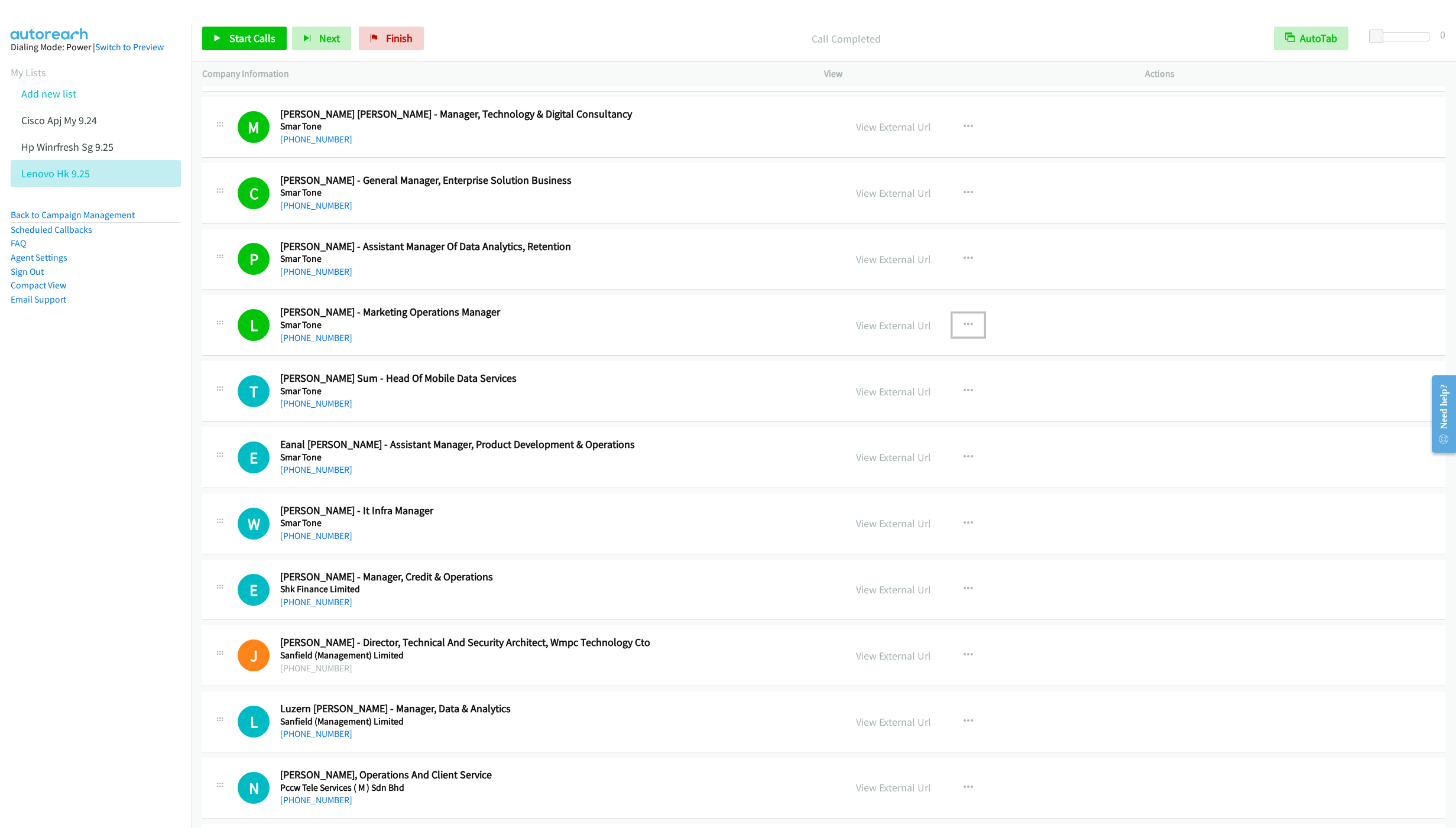
click at [970, 332] on button "button" at bounding box center [968, 325] width 32 height 24
click at [881, 437] on link "Remove from list" at bounding box center [905, 426] width 157 height 24
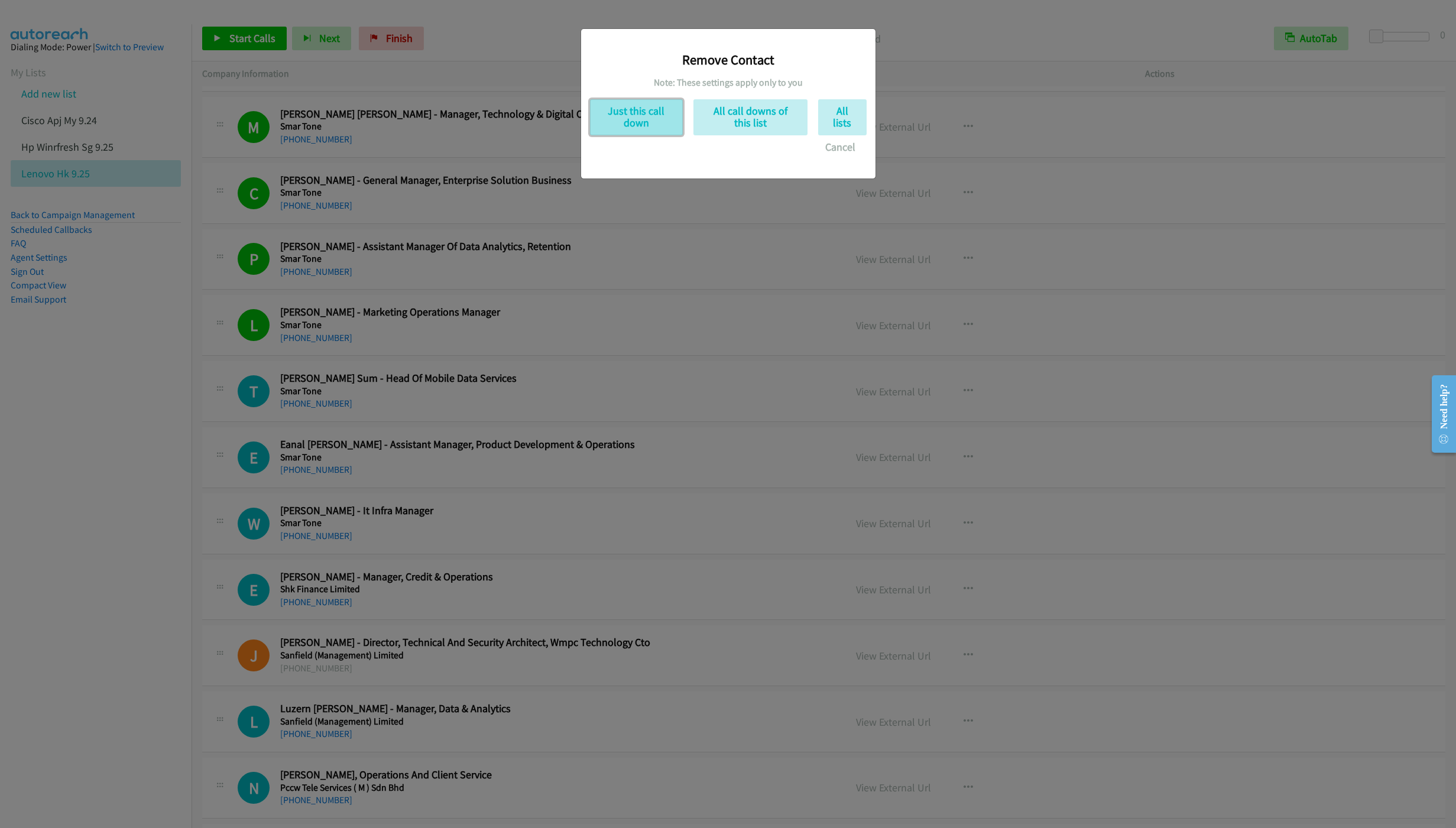
click at [625, 130] on button "Just this call down" at bounding box center [636, 117] width 93 height 36
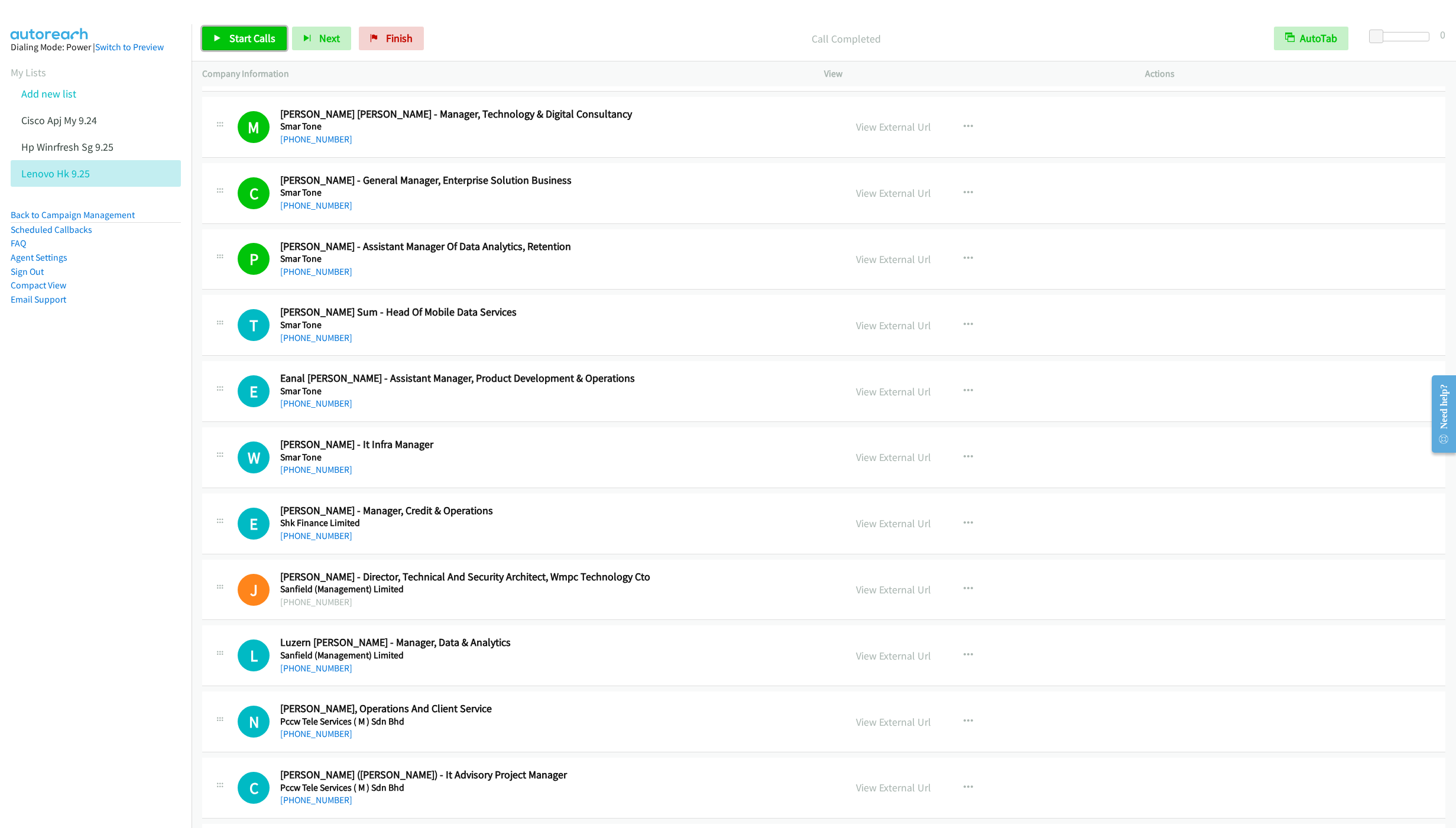
click at [236, 46] on link "Start Calls" at bounding box center [244, 38] width 85 height 24
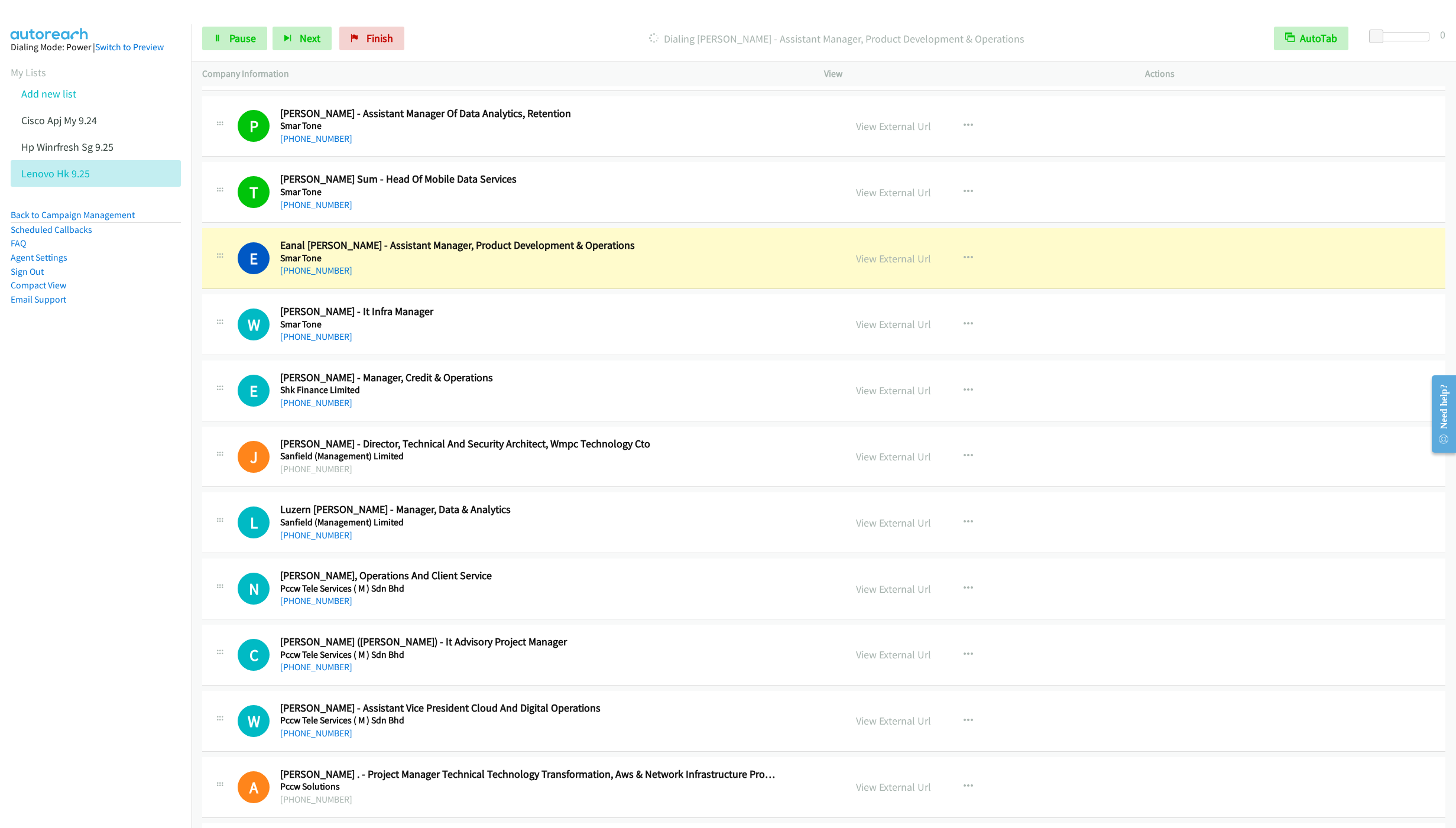
scroll to position [2483, 0]
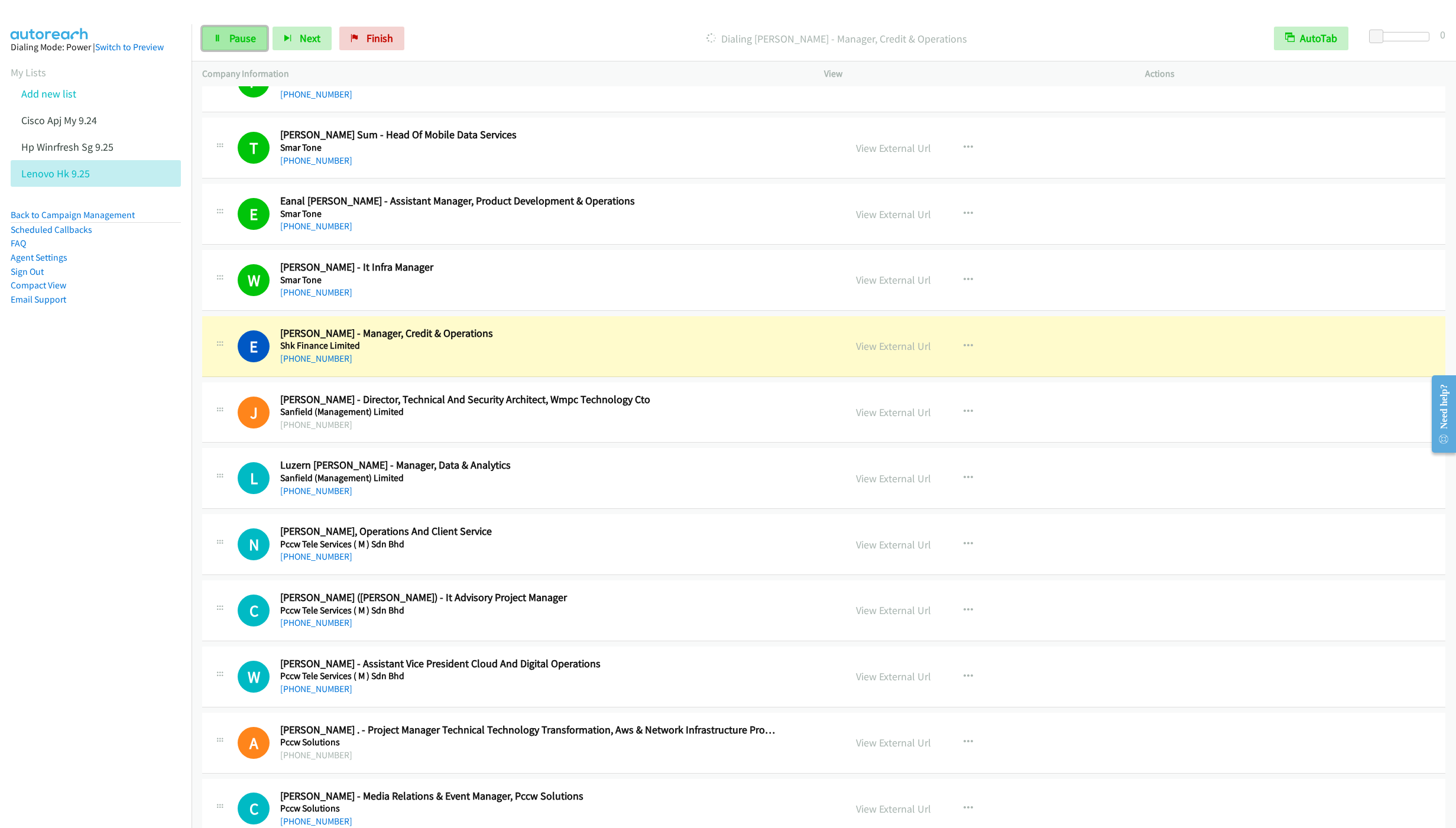
click at [239, 42] on span "Pause" at bounding box center [242, 38] width 27 height 14
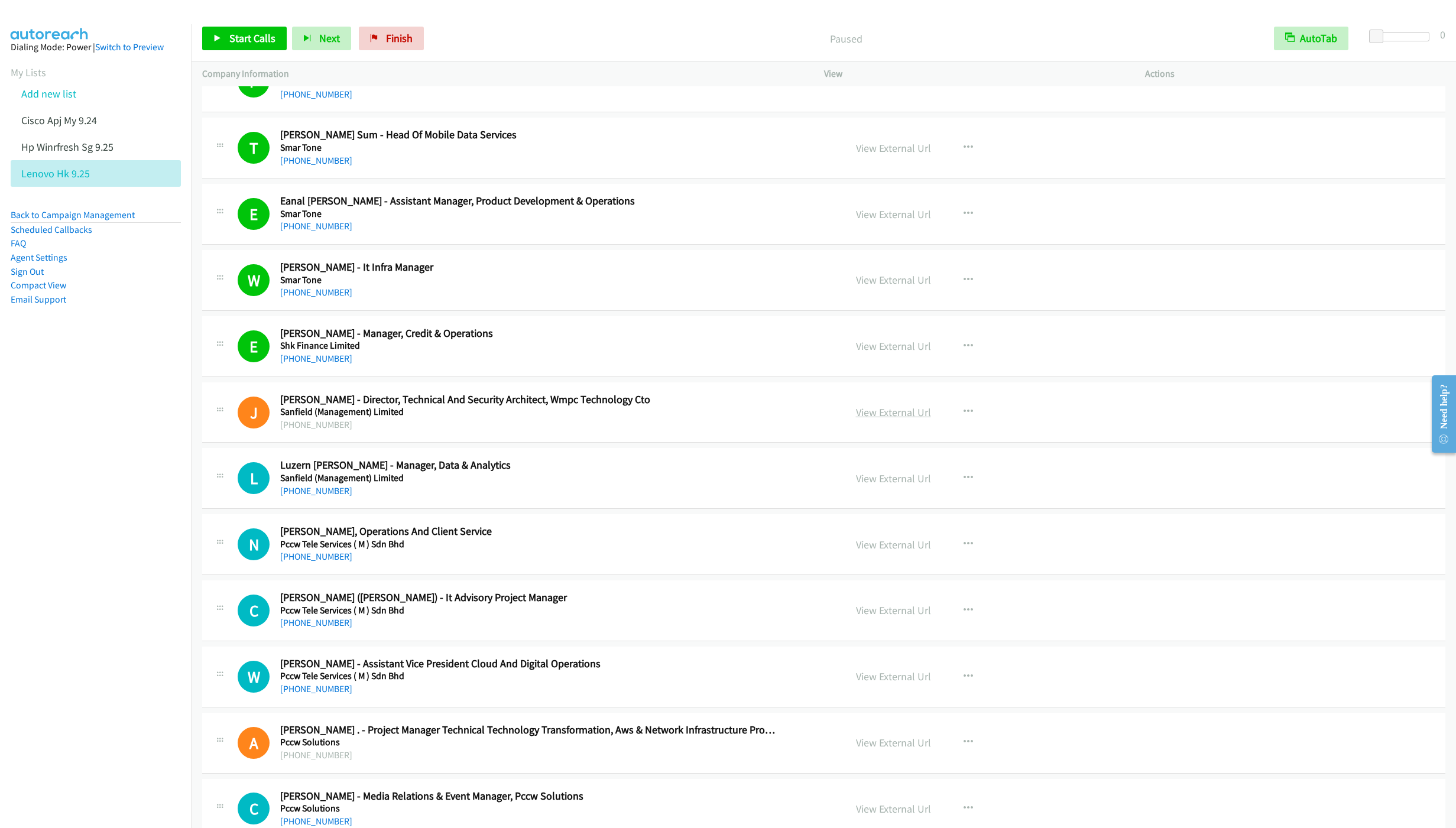
click at [892, 419] on link "View External Url" at bounding box center [894, 412] width 75 height 14
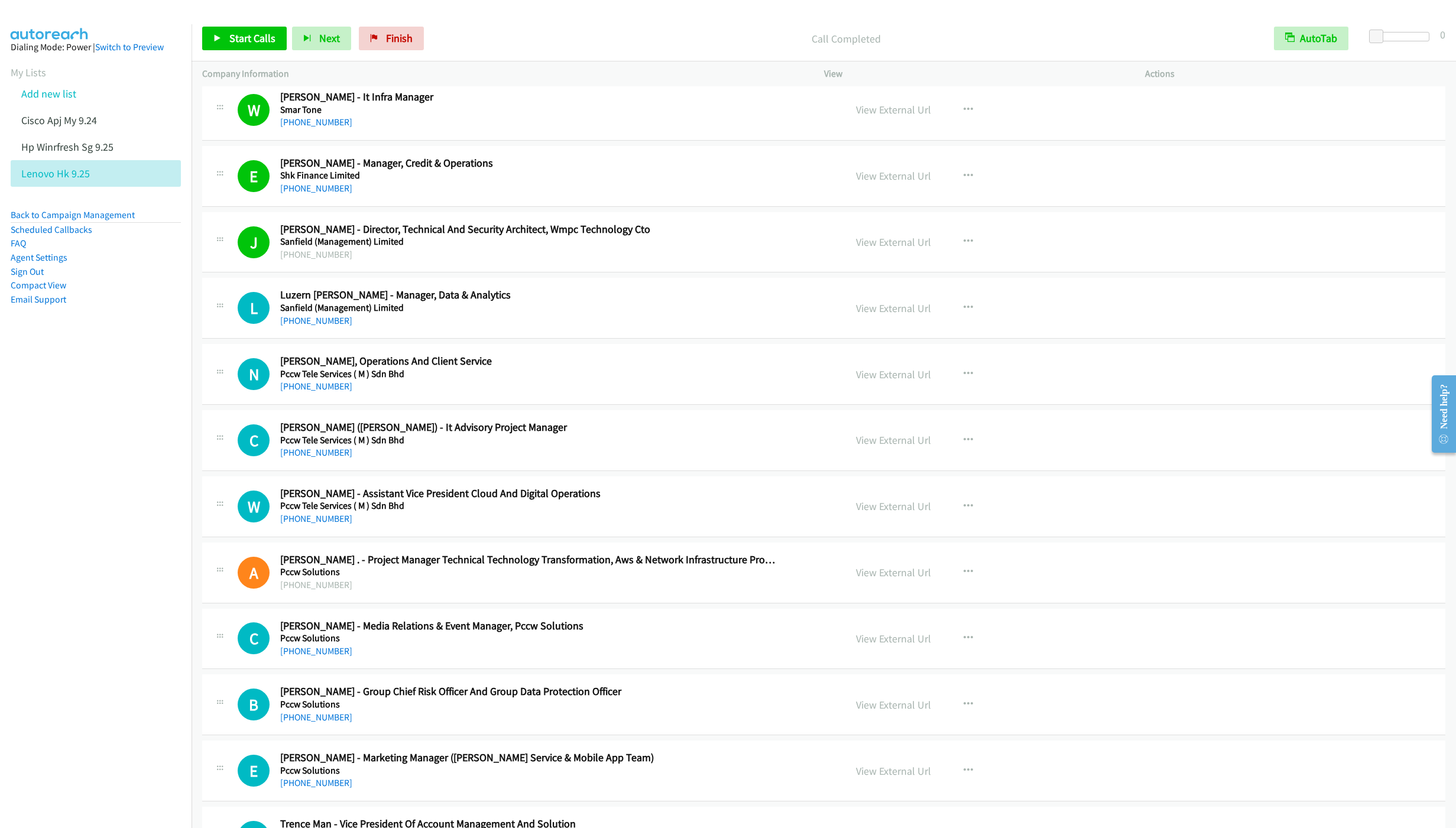
scroll to position [2660, 0]
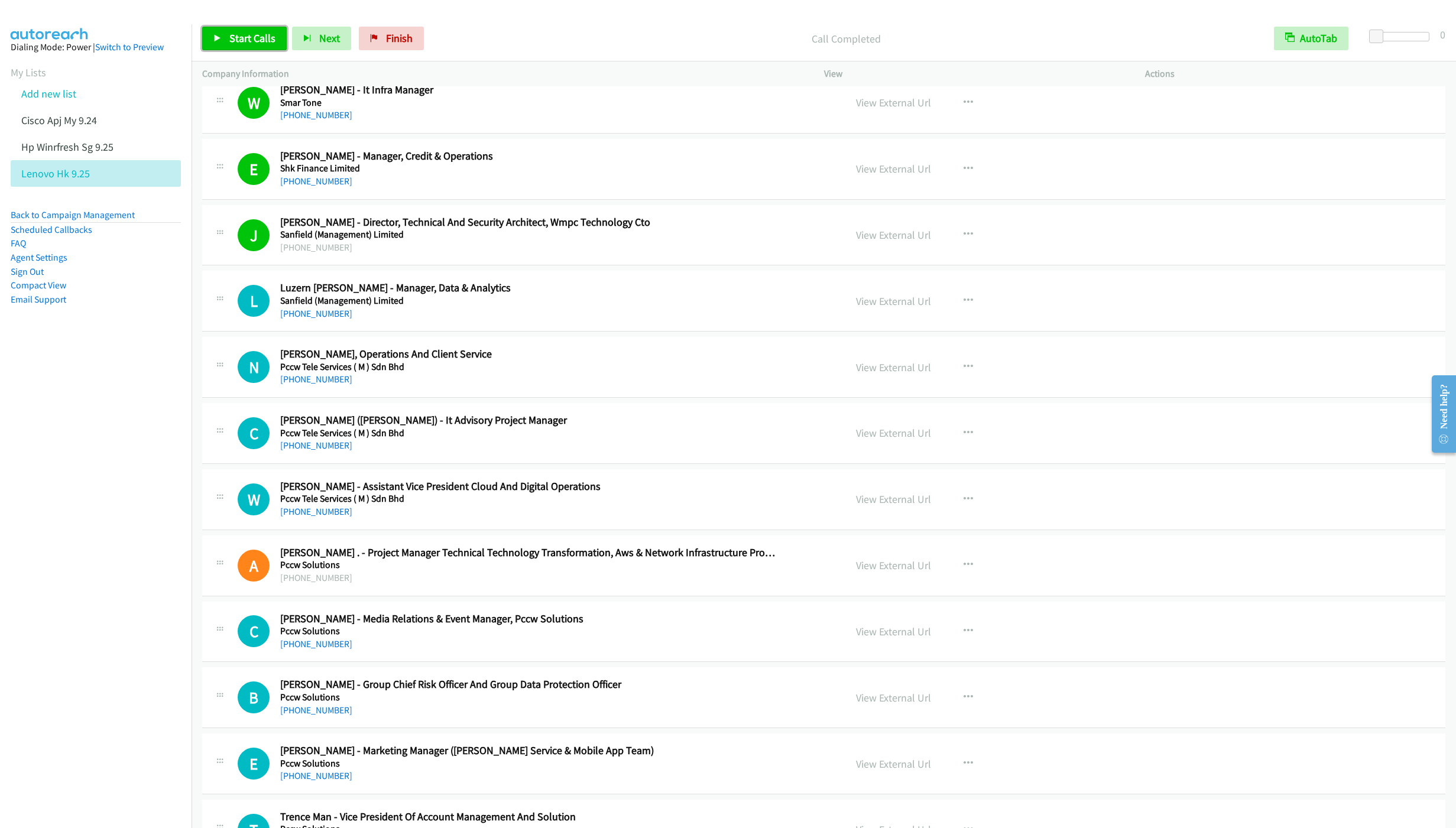
click at [242, 48] on link "Start Calls" at bounding box center [244, 38] width 85 height 24
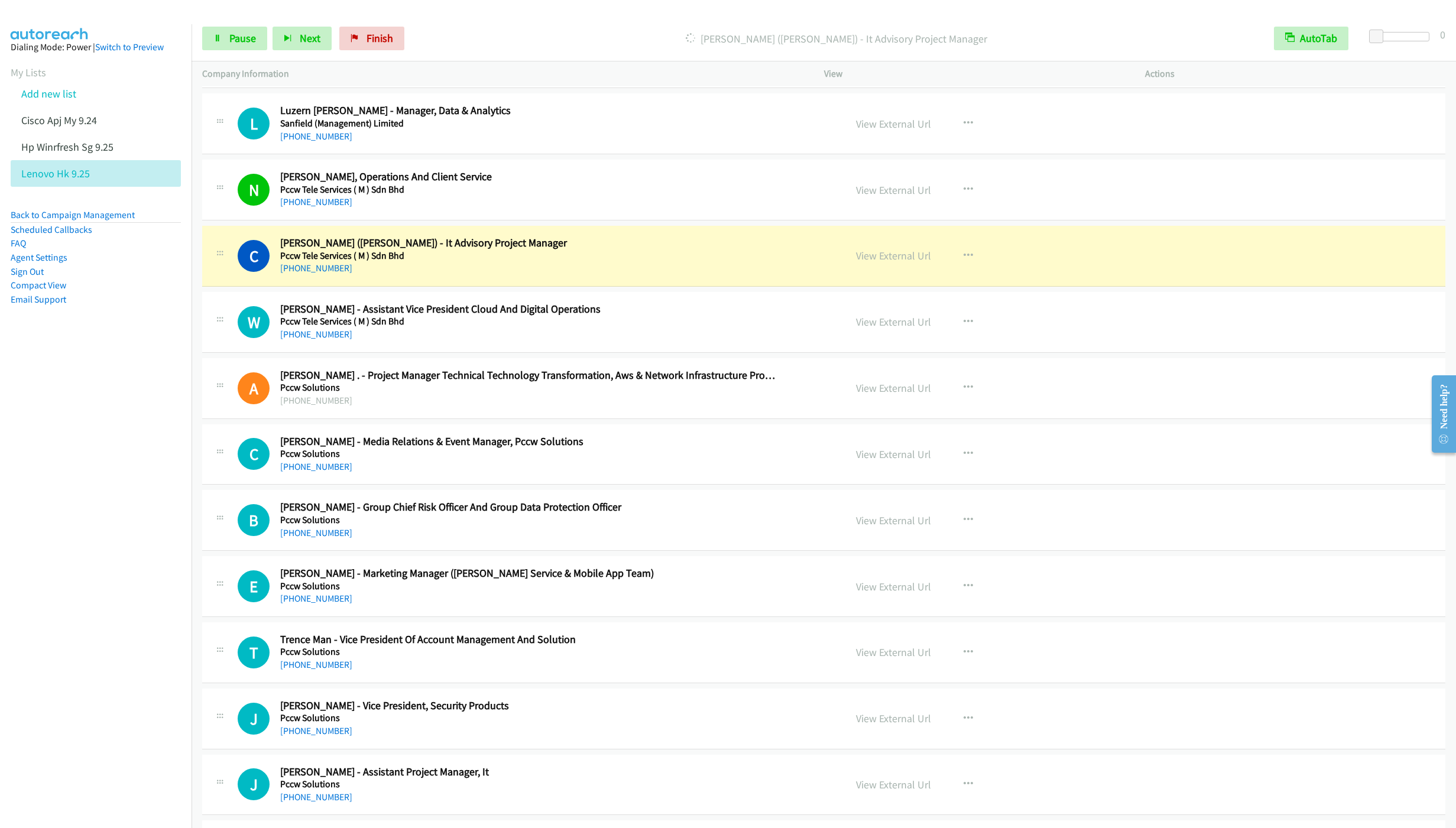
scroll to position [2748, 0]
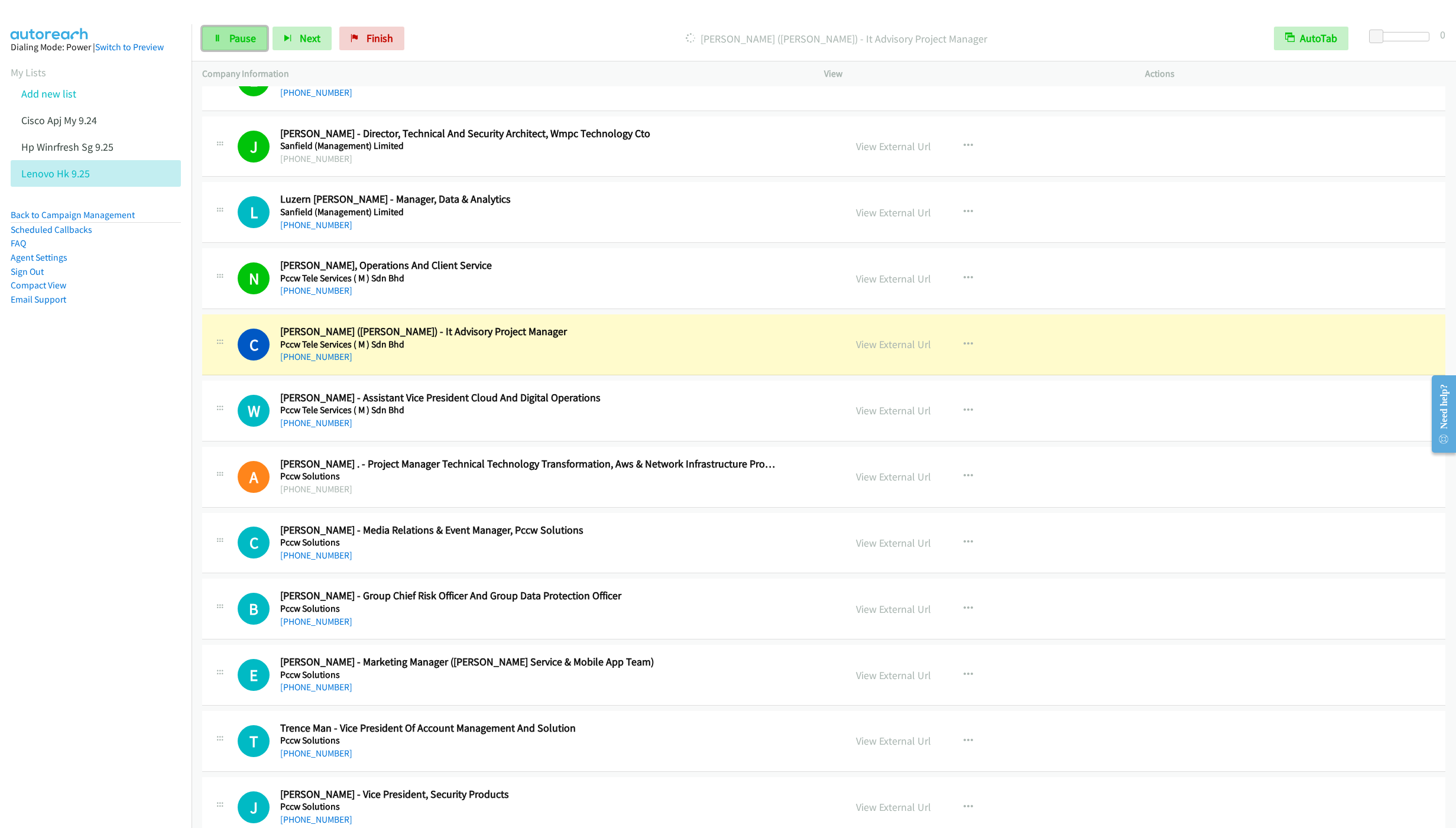
click at [233, 39] on span "Pause" at bounding box center [242, 38] width 27 height 14
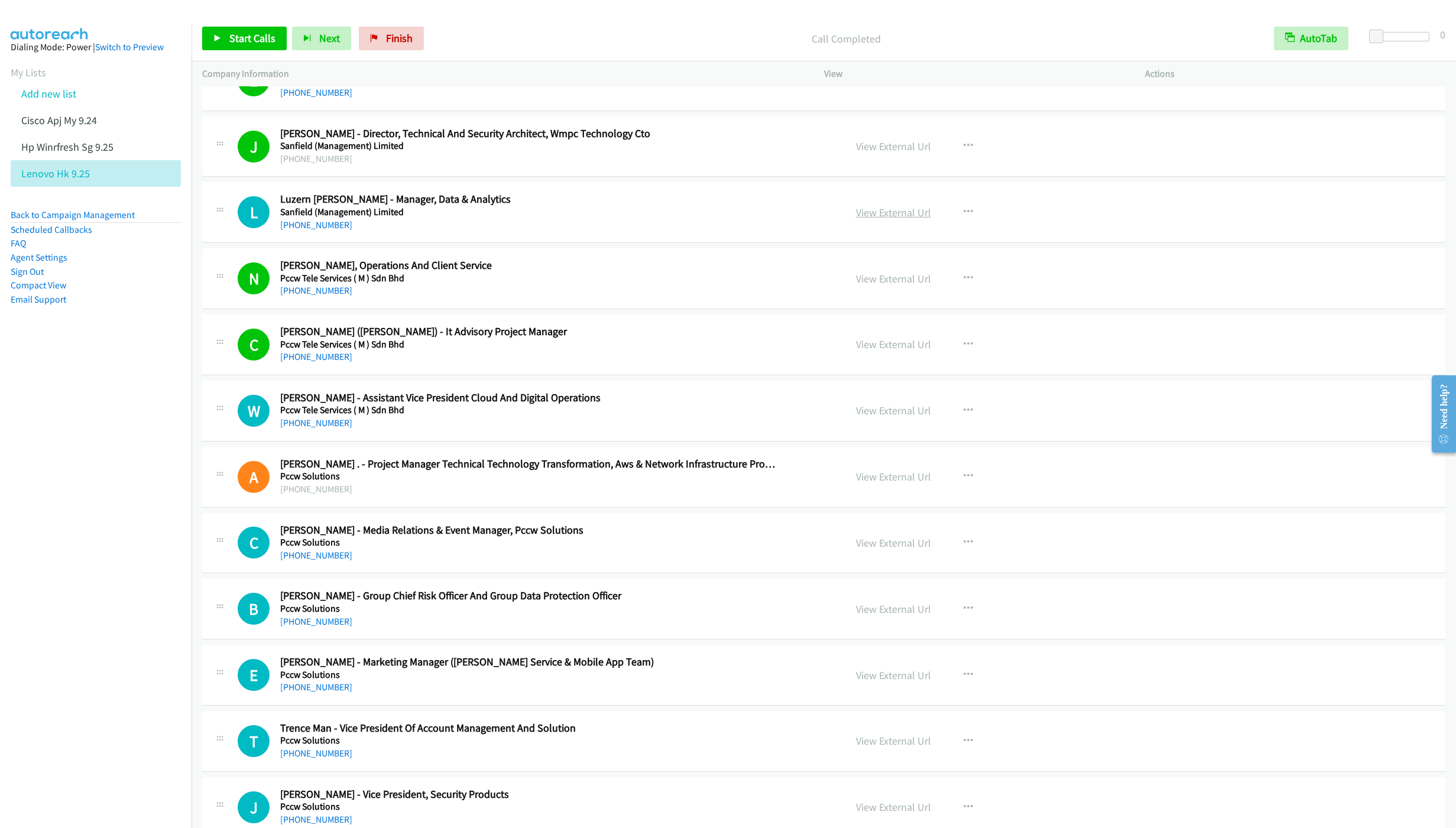
click at [889, 219] on link "View External Url" at bounding box center [894, 212] width 75 height 14
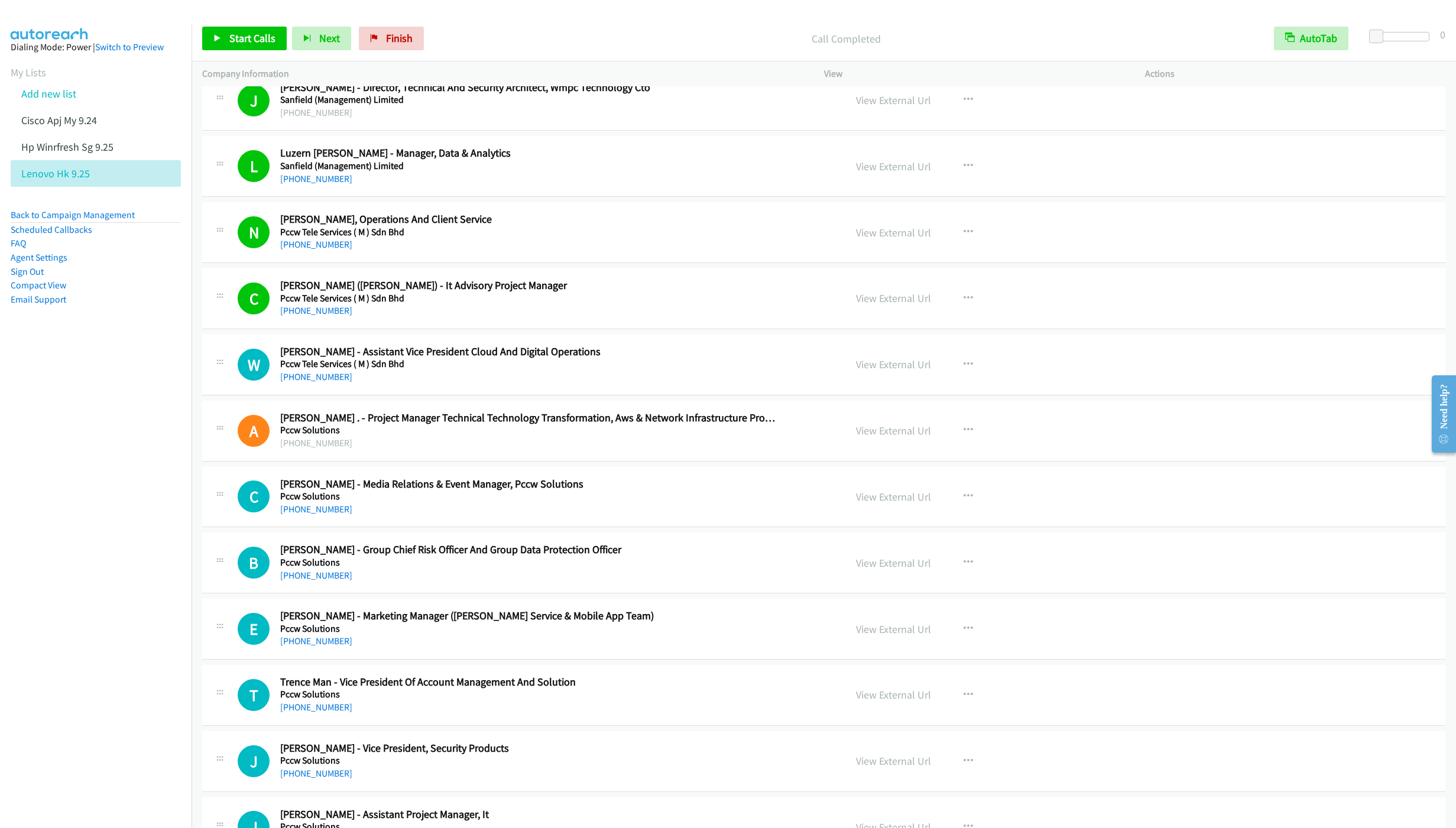
scroll to position [2837, 0]
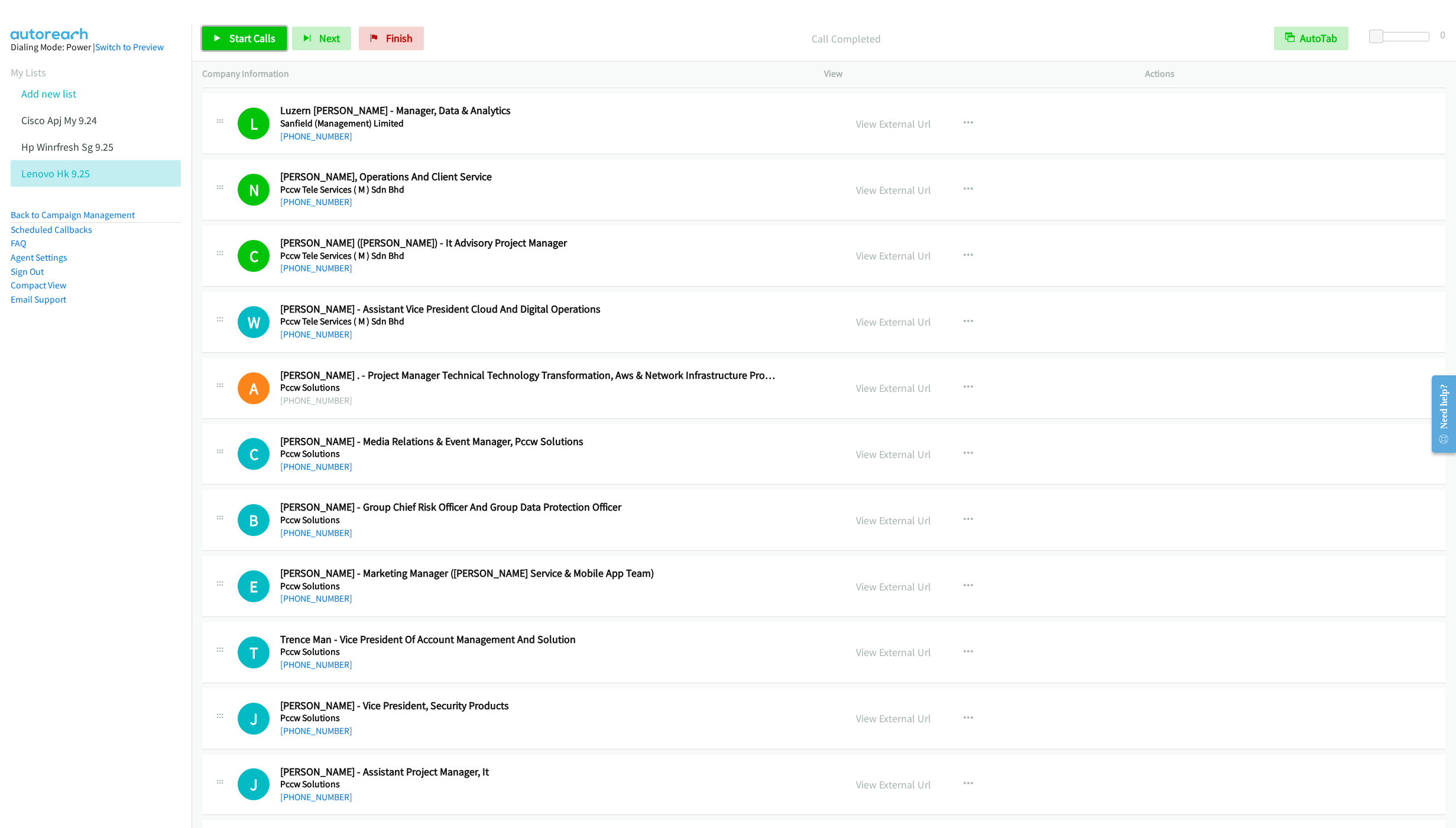
click at [238, 35] on span "Start Calls" at bounding box center [252, 38] width 46 height 14
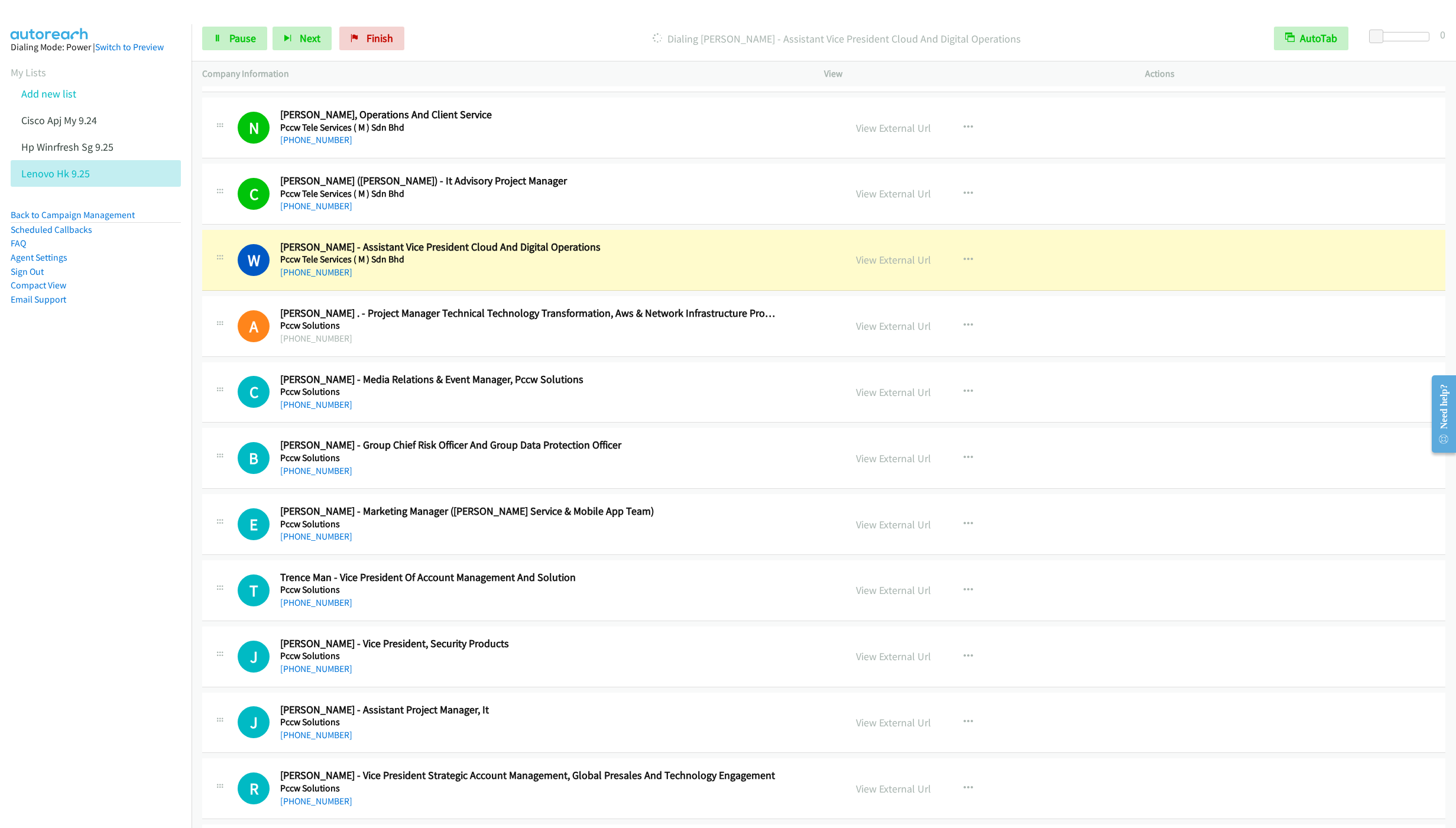
scroll to position [3015, 0]
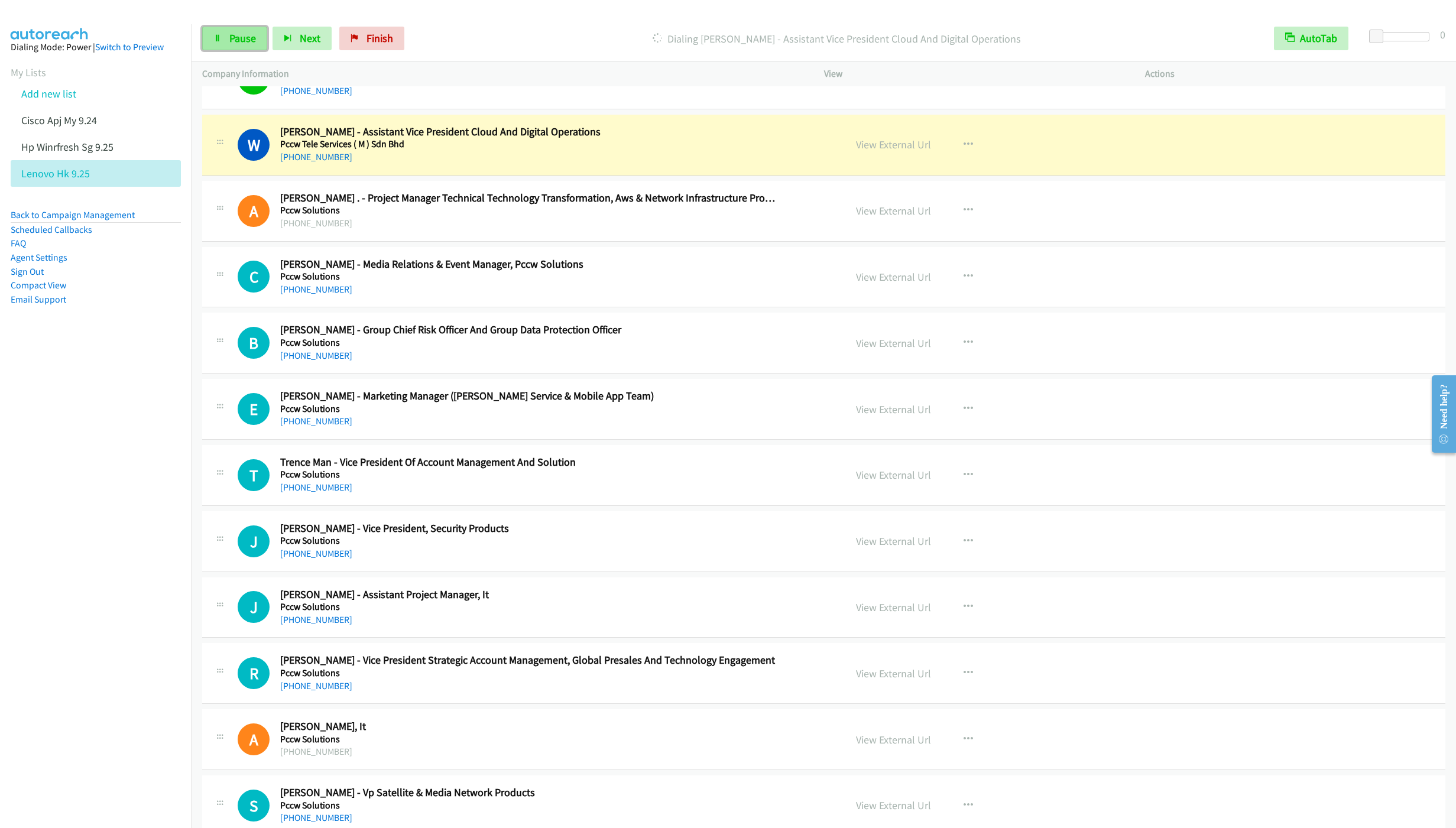
click at [226, 42] on link "Pause" at bounding box center [234, 38] width 65 height 24
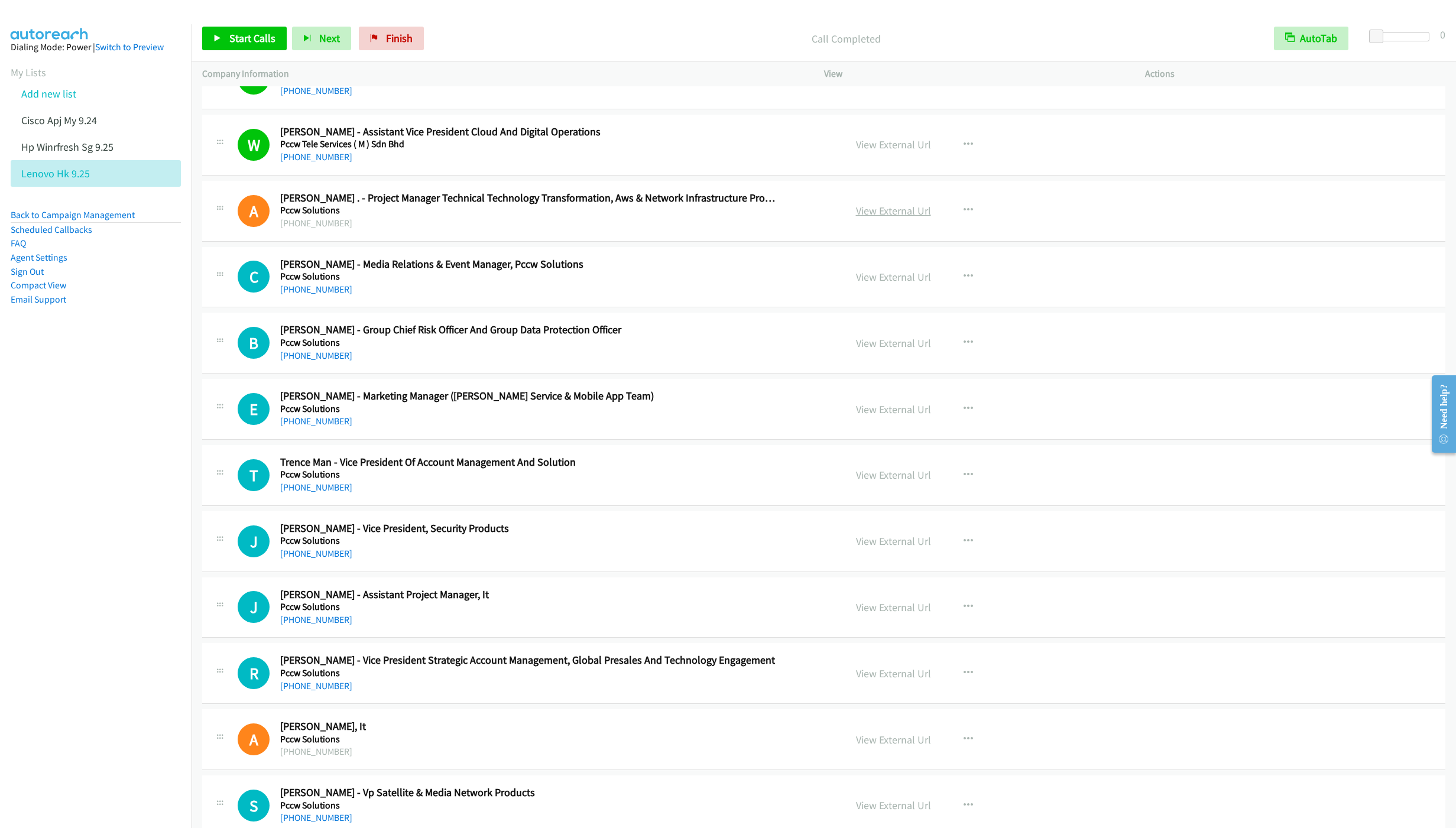
click at [856, 218] on link "View External Url" at bounding box center [894, 210] width 75 height 14
click at [241, 42] on span "Start Calls" at bounding box center [252, 38] width 46 height 14
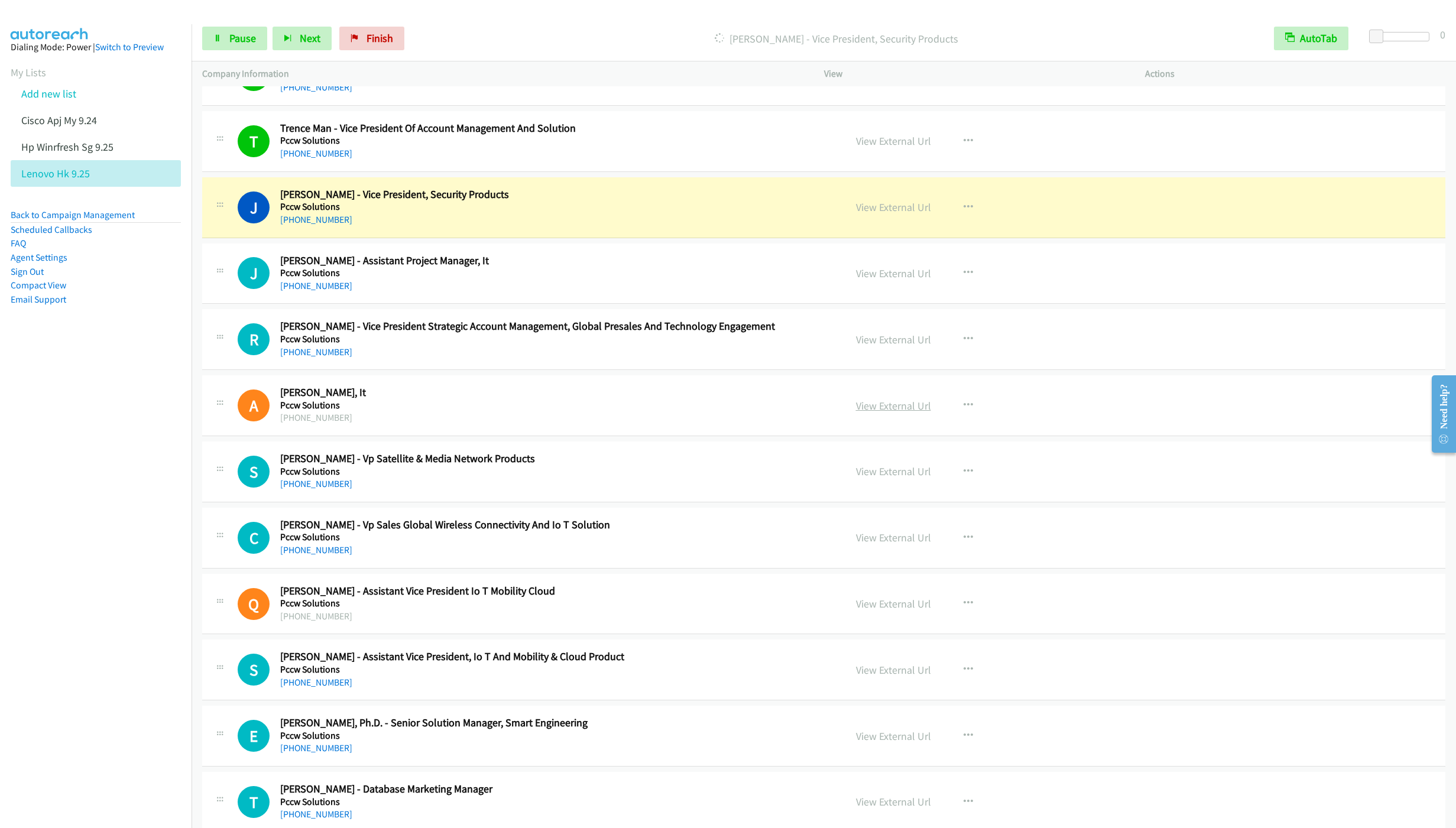
scroll to position [3369, 0]
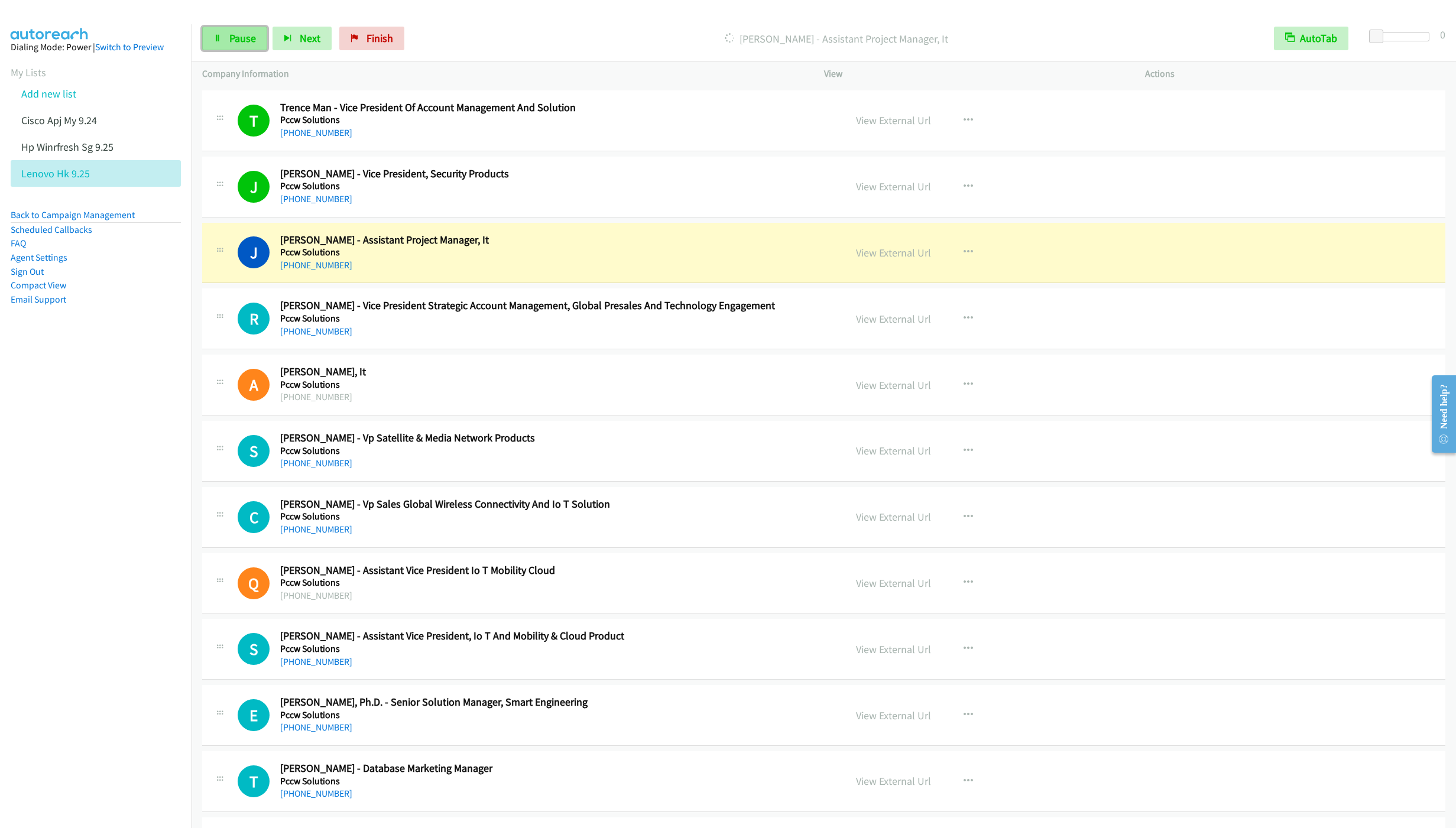
click at [236, 43] on span "Pause" at bounding box center [242, 38] width 27 height 14
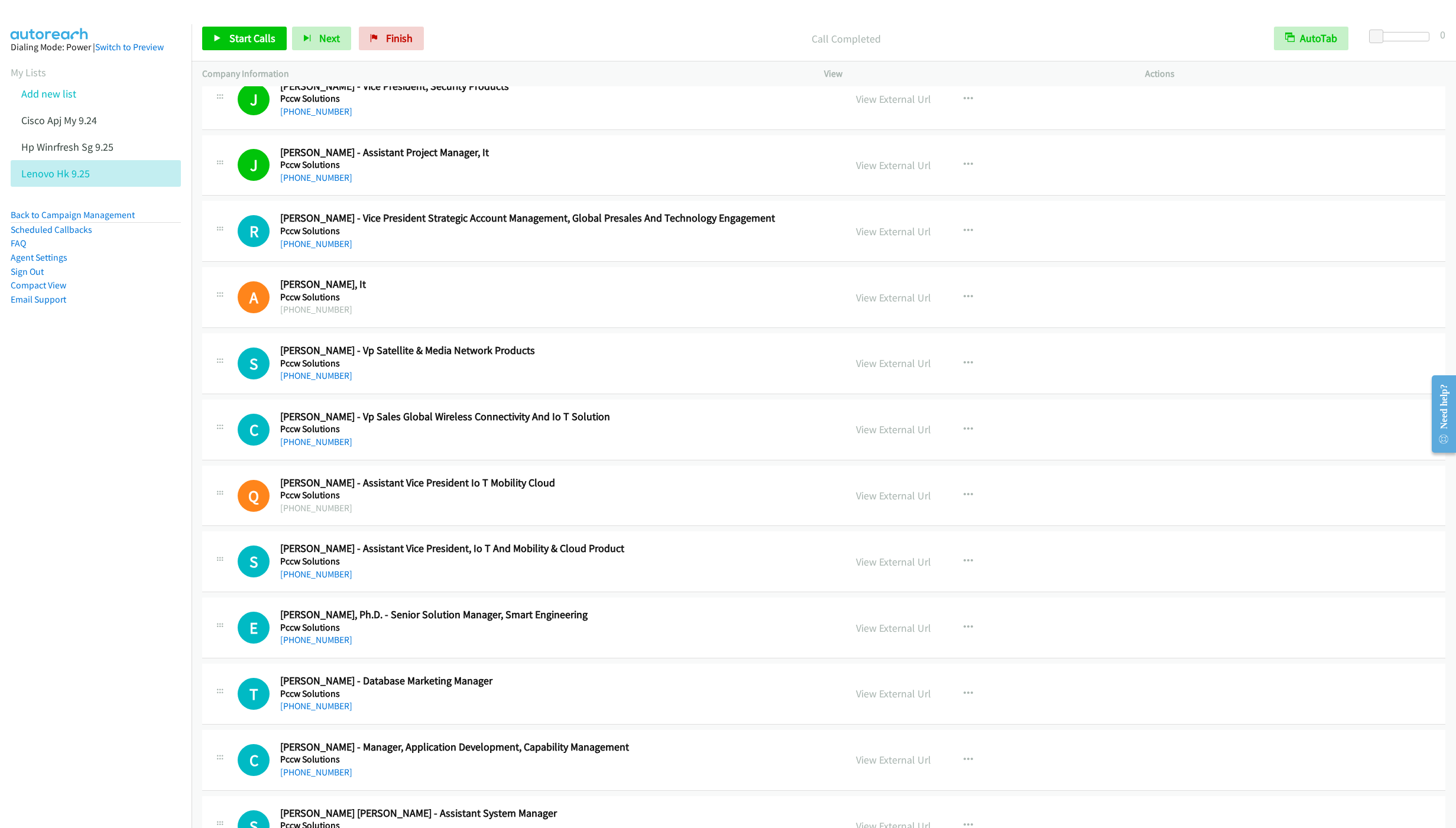
scroll to position [3458, 0]
click at [238, 32] on span "Start Calls" at bounding box center [252, 38] width 46 height 14
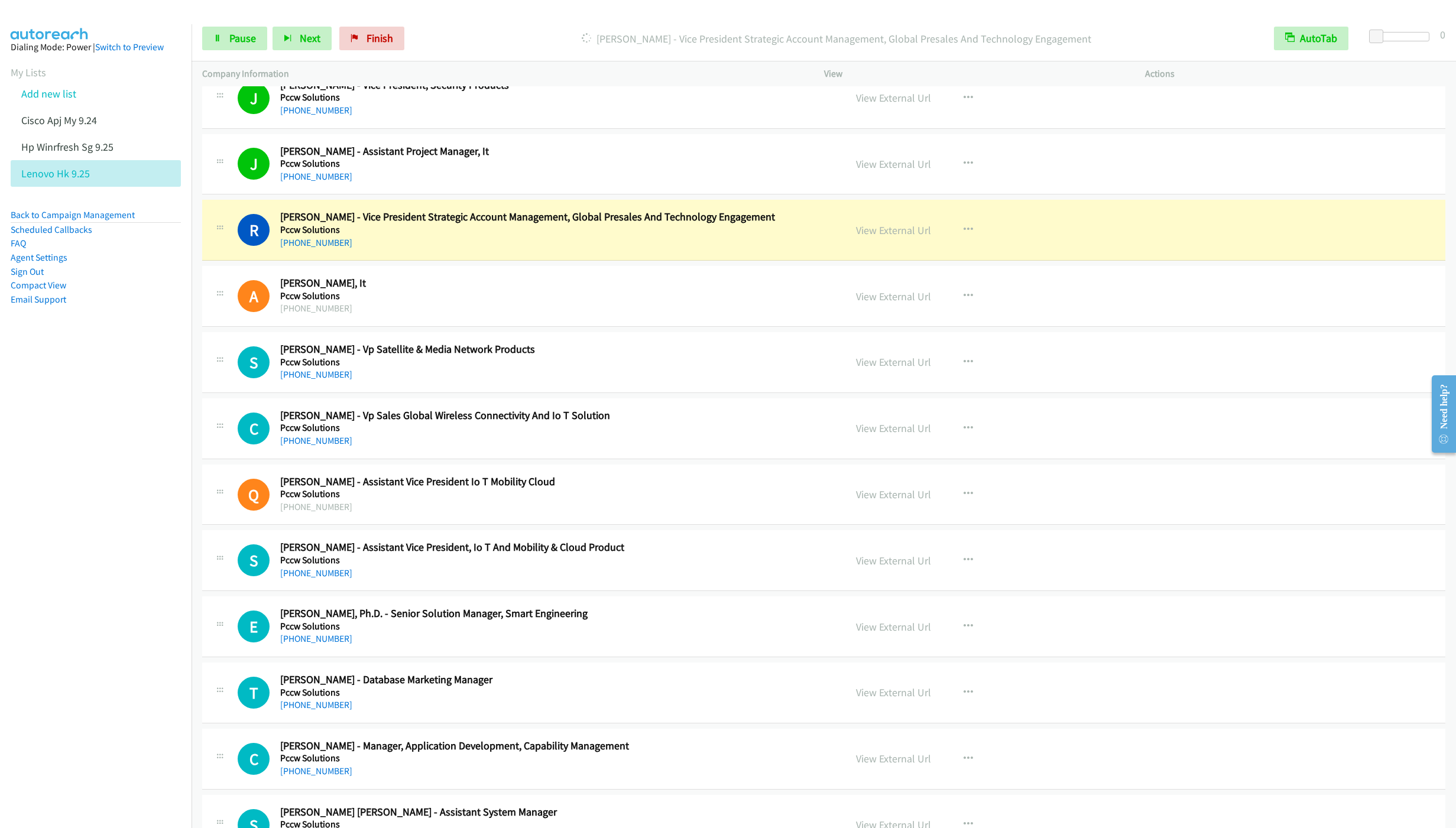
click at [219, 53] on div "Start Calls Pause Next Finish [PERSON_NAME] - Vice President Strategic Account …" at bounding box center [824, 38] width 1265 height 45
click at [226, 42] on link "Pause" at bounding box center [234, 38] width 65 height 24
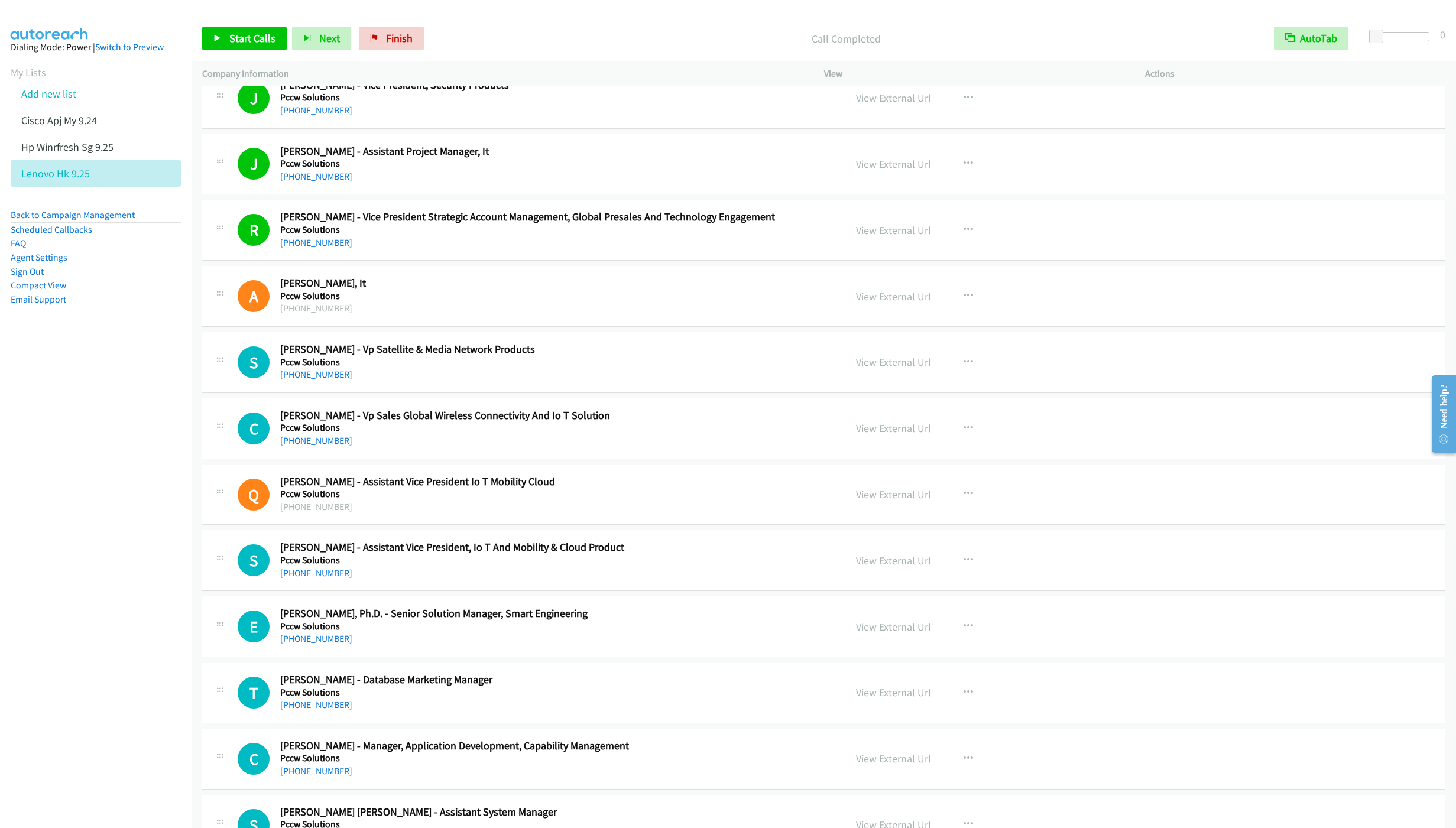
click at [866, 303] on link "View External Url" at bounding box center [894, 296] width 75 height 14
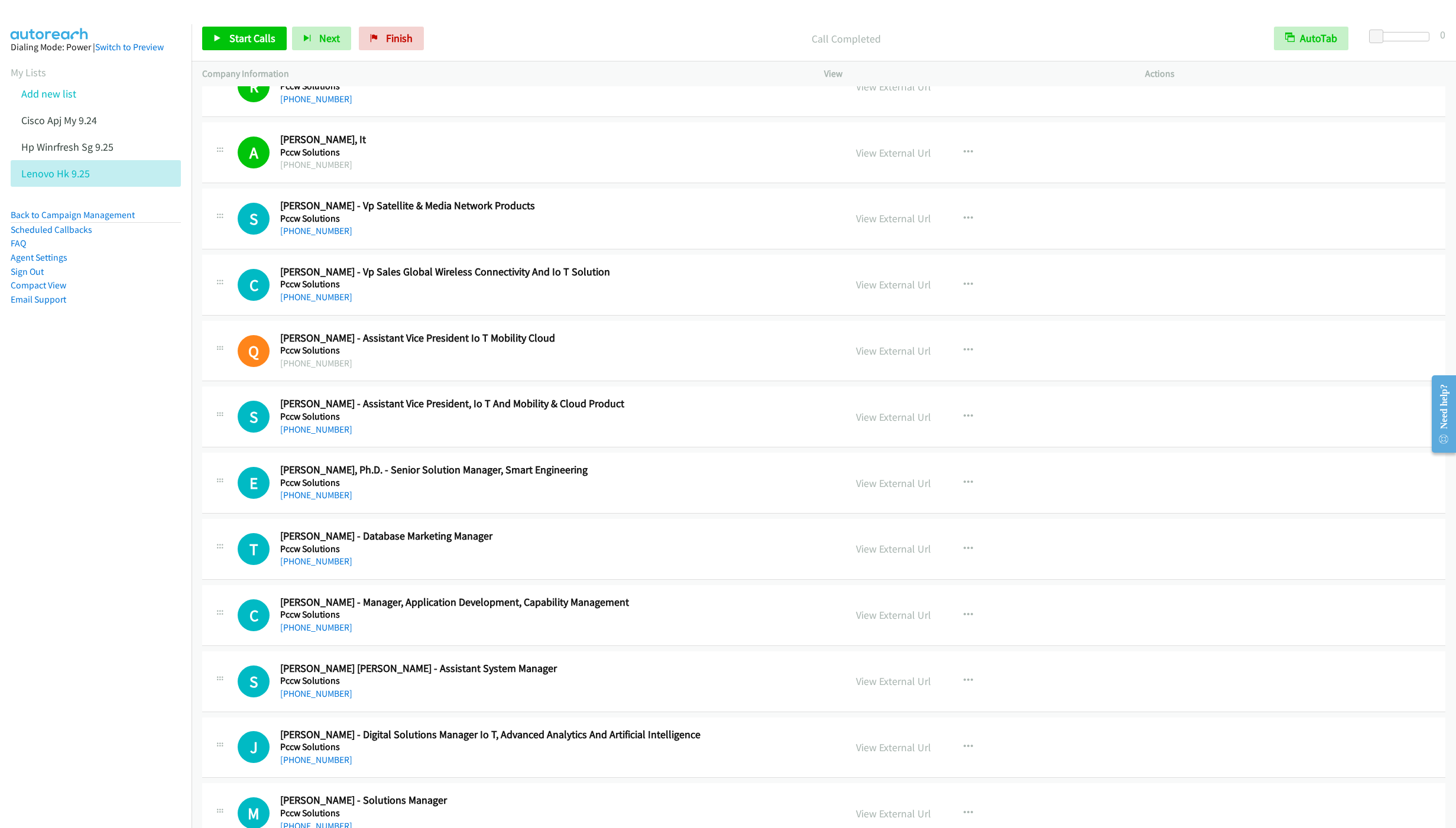
scroll to position [3635, 0]
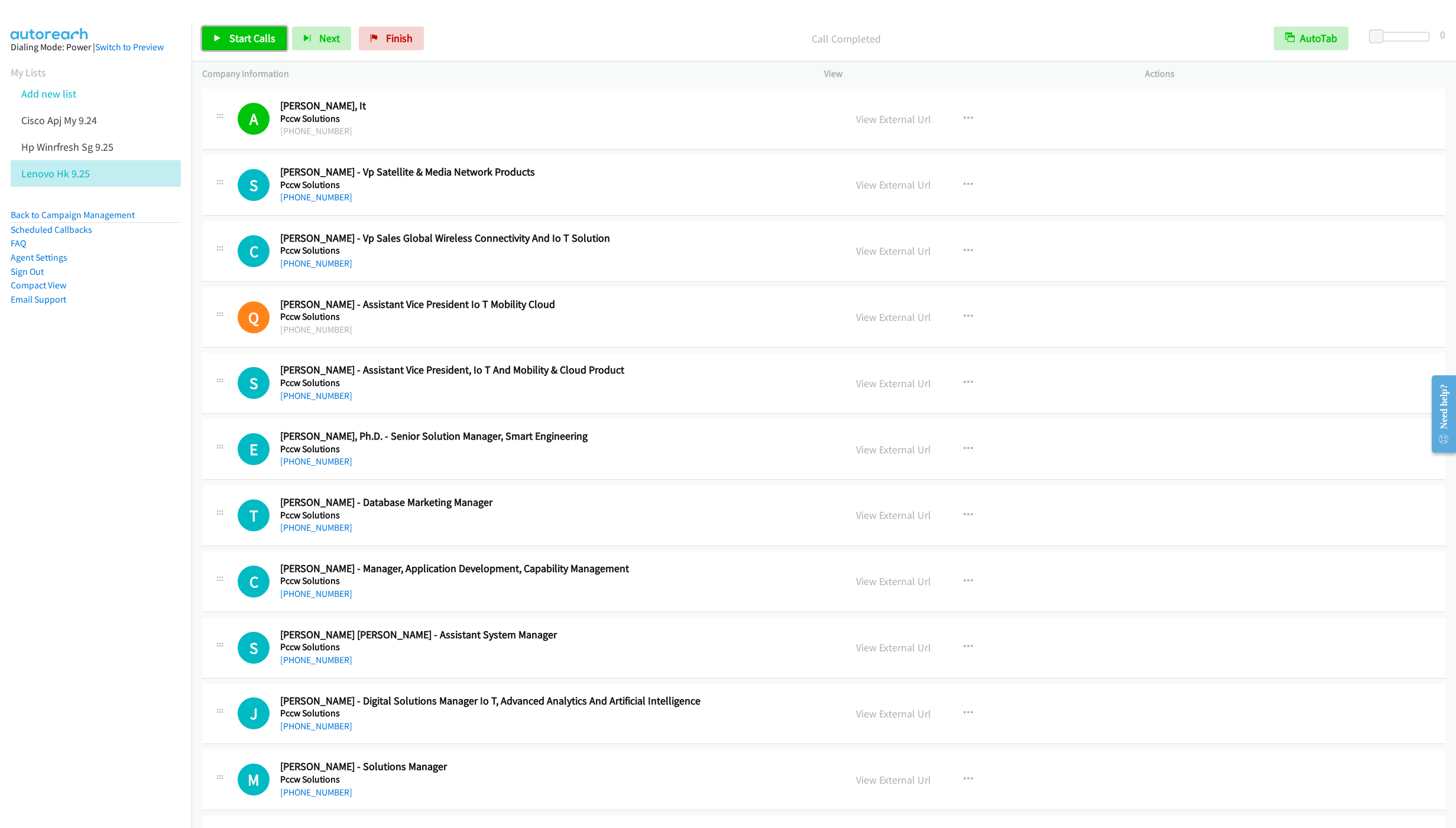
click at [242, 41] on span "Start Calls" at bounding box center [252, 38] width 46 height 14
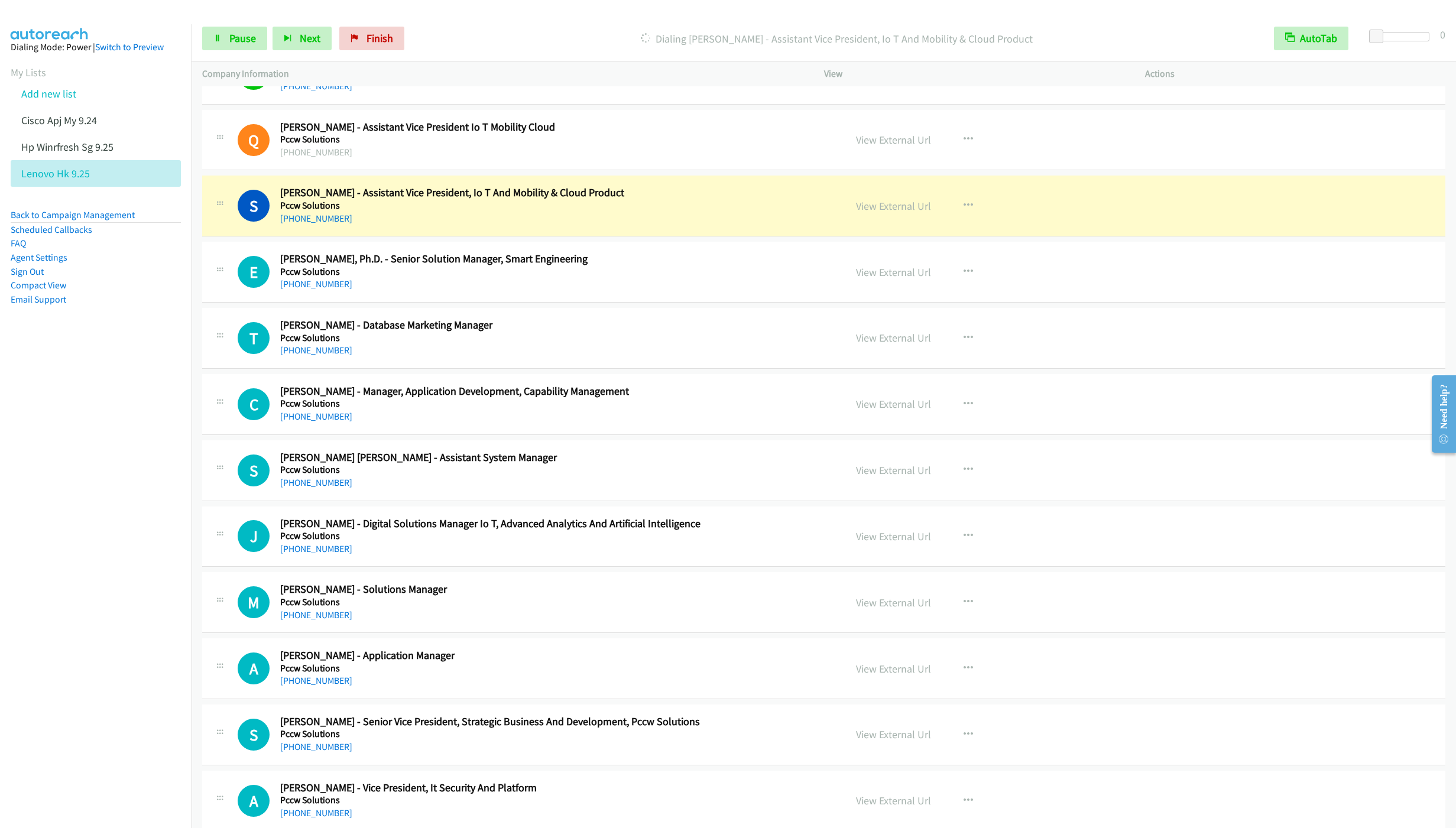
scroll to position [3901, 0]
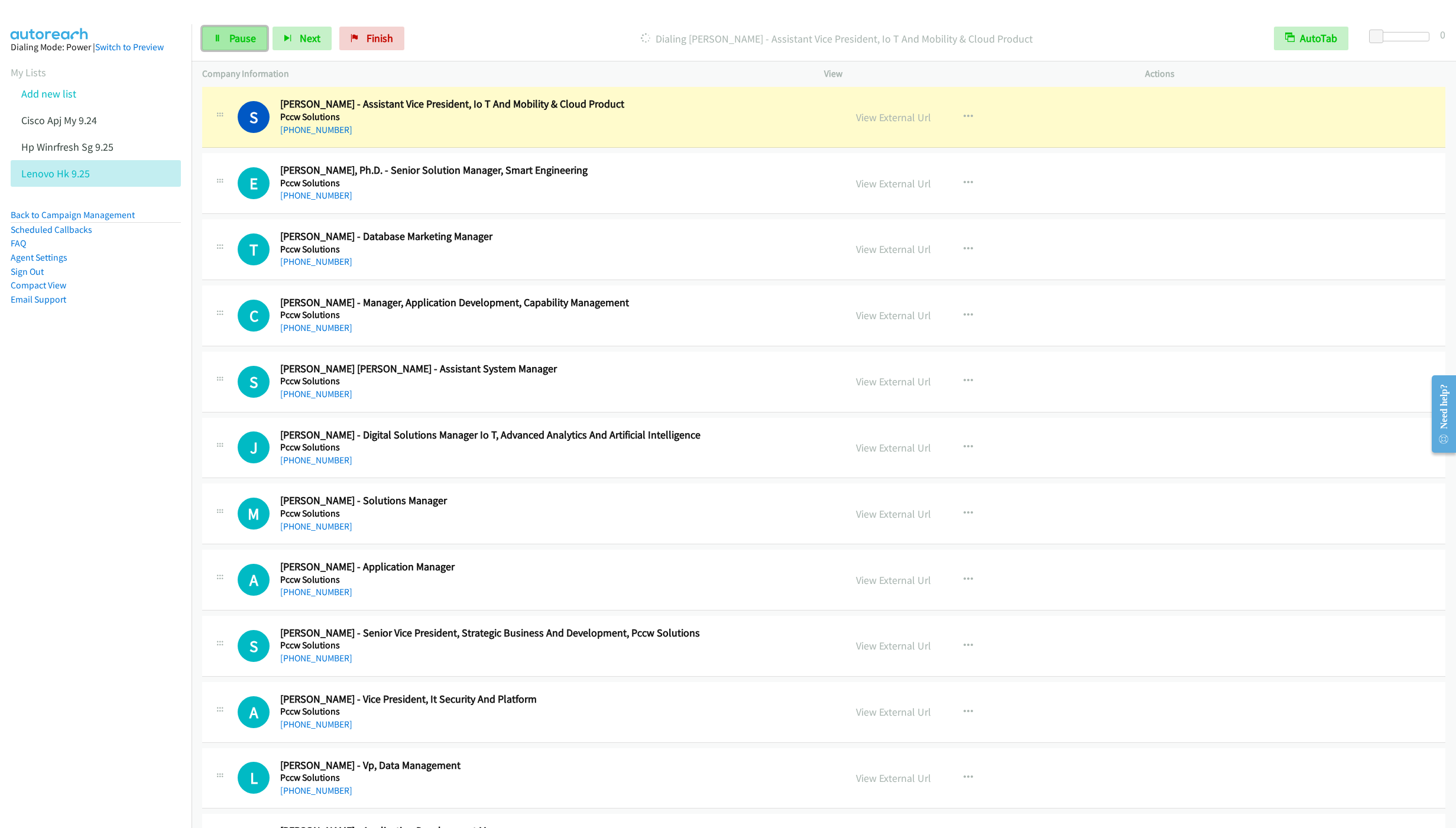
click at [236, 37] on span "Pause" at bounding box center [242, 38] width 27 height 14
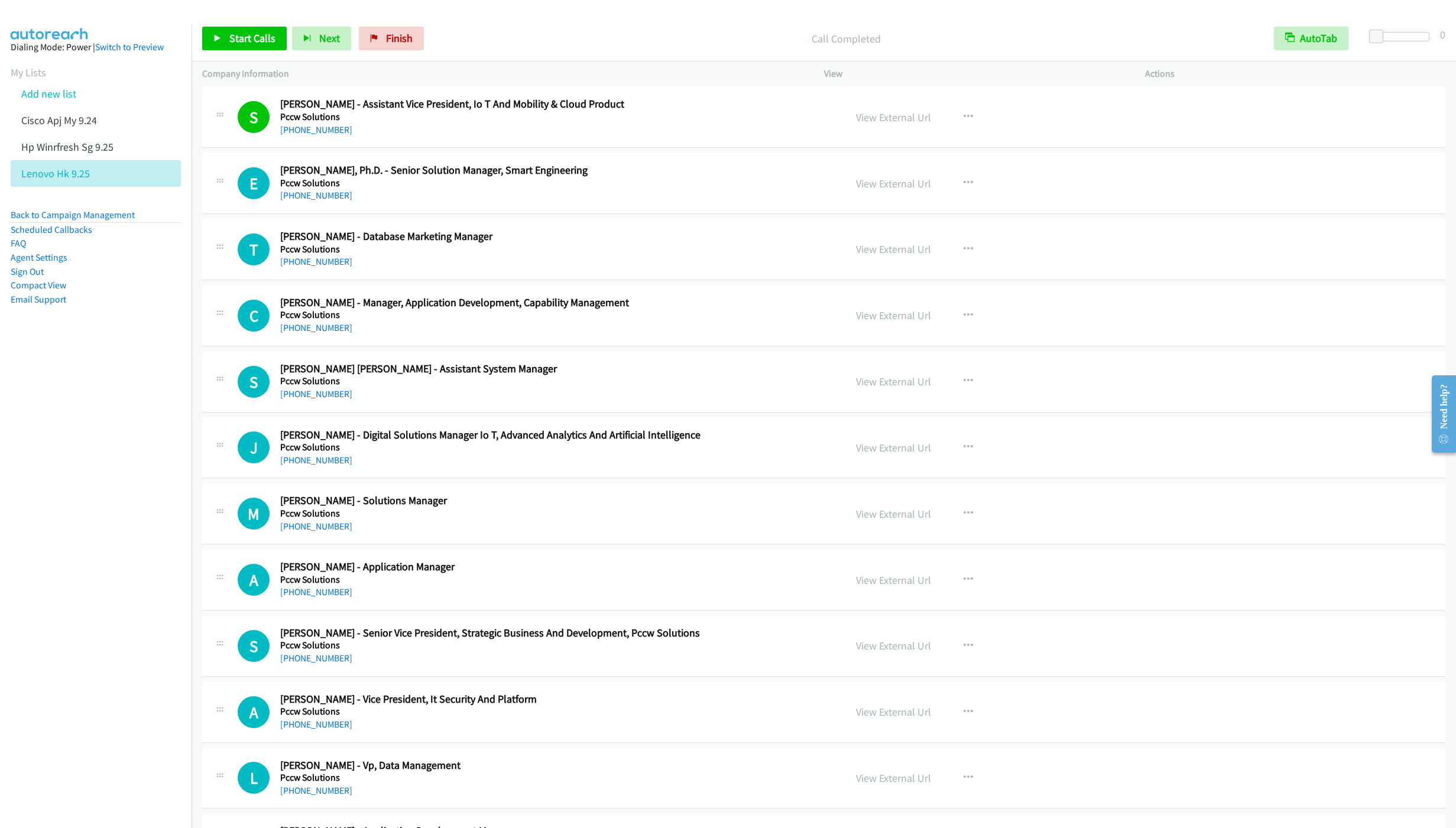
click at [947, 19] on div "Start Calls Pause Next Finish Call Completed AutoTab AutoTab 0" at bounding box center [824, 38] width 1265 height 45
click at [246, 30] on link "Start Calls" at bounding box center [244, 38] width 85 height 24
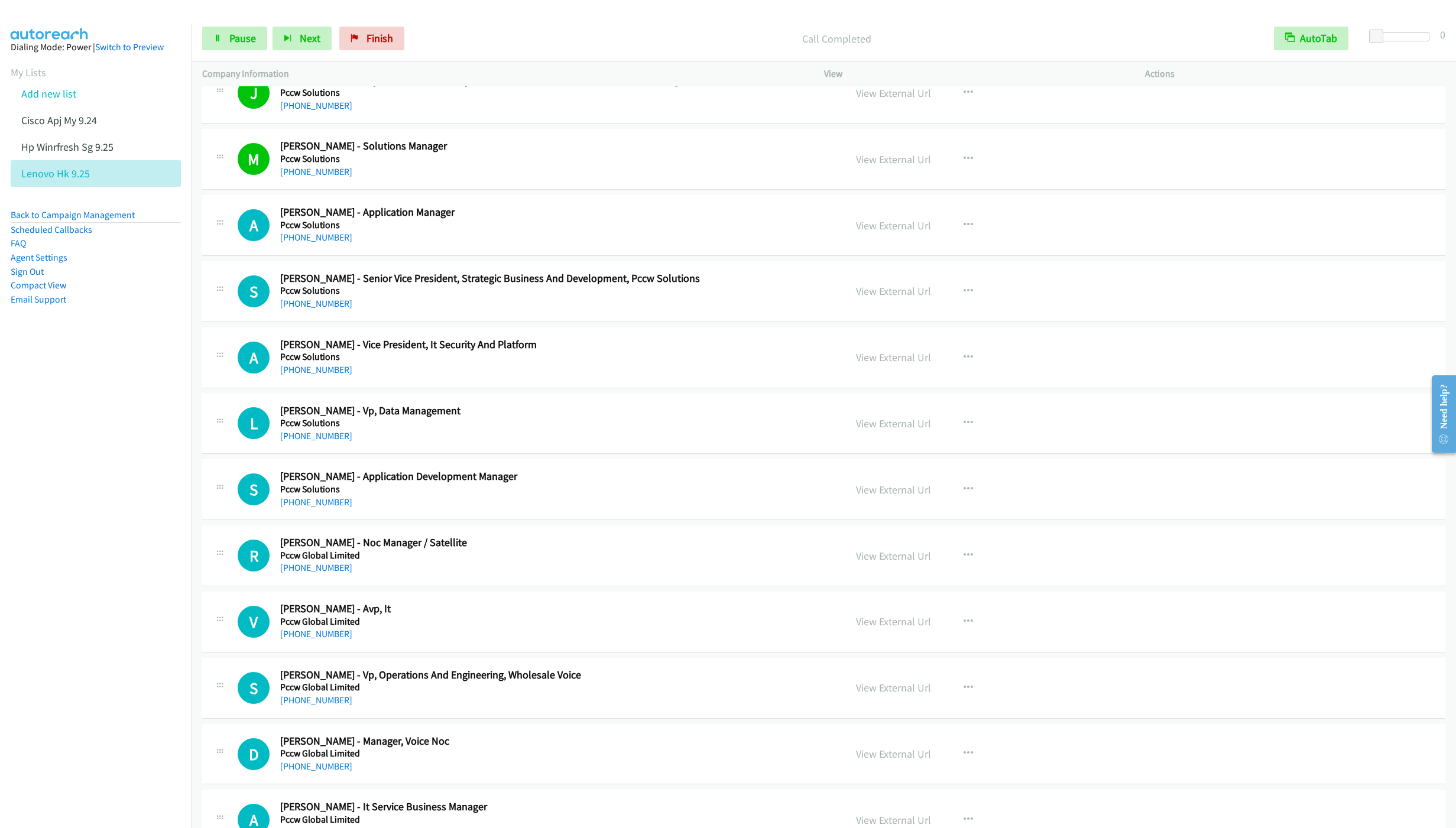
scroll to position [4345, 0]
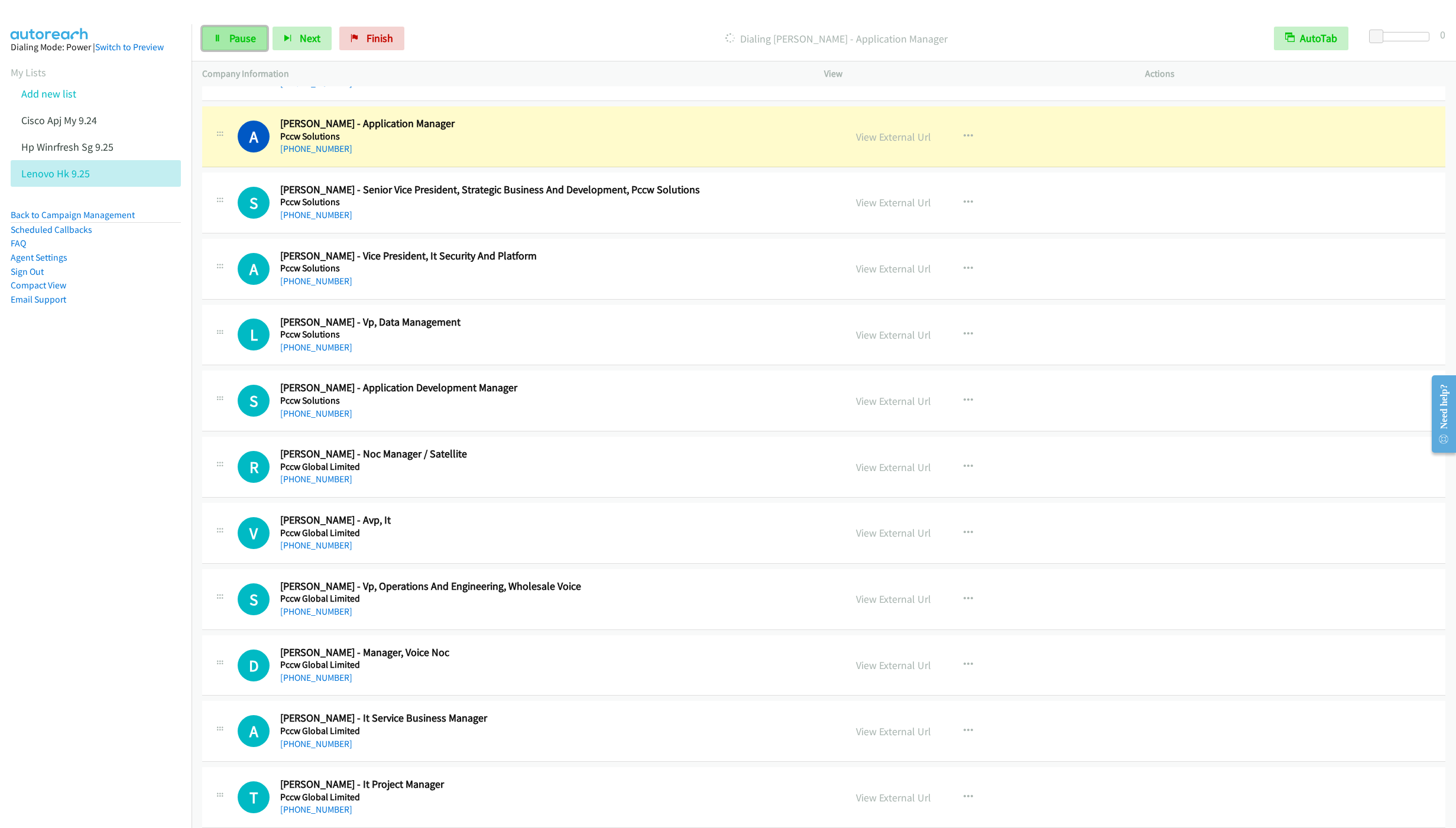
click at [227, 32] on link "Pause" at bounding box center [234, 38] width 65 height 24
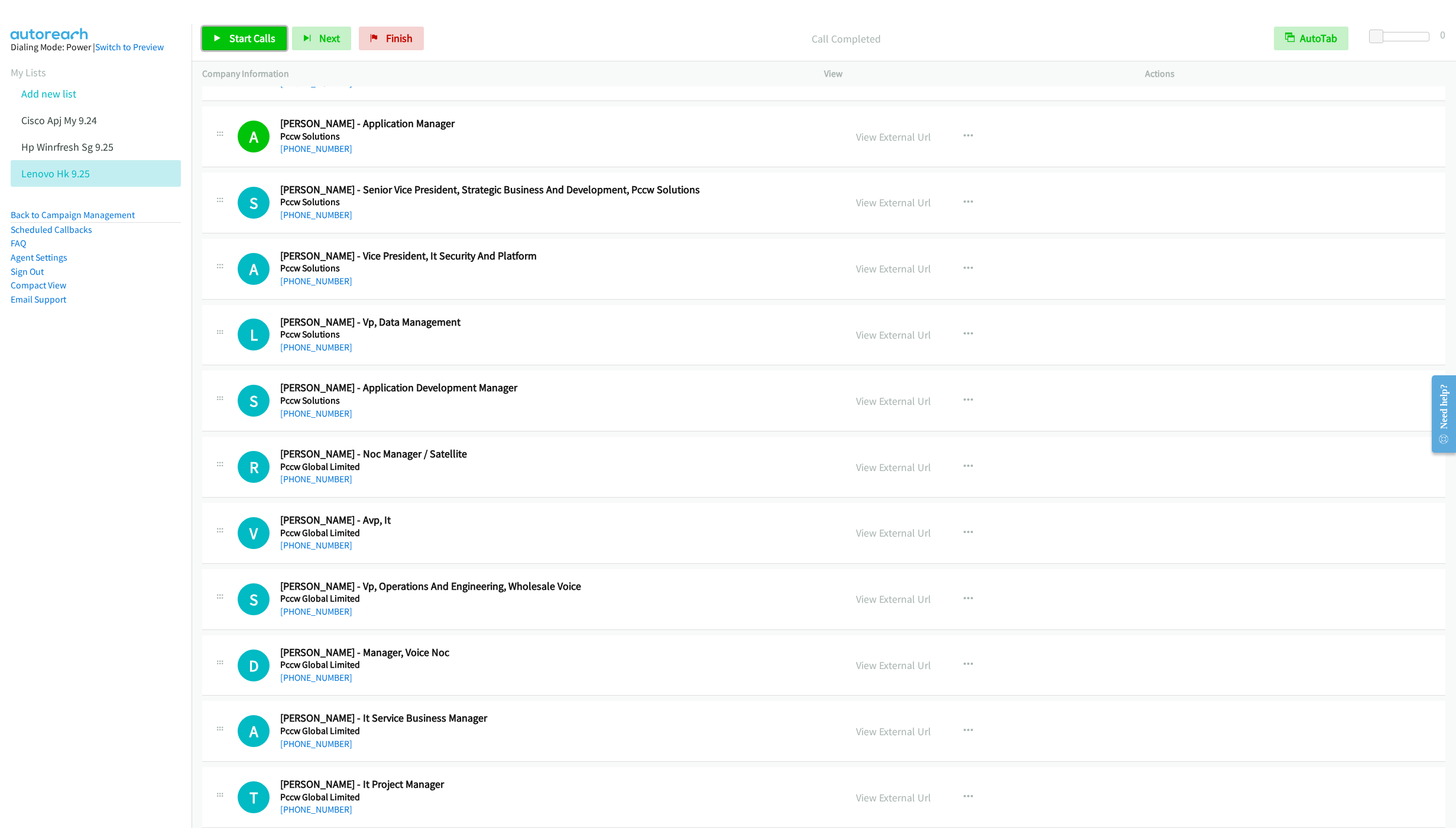
click at [246, 42] on span "Start Calls" at bounding box center [252, 38] width 46 height 14
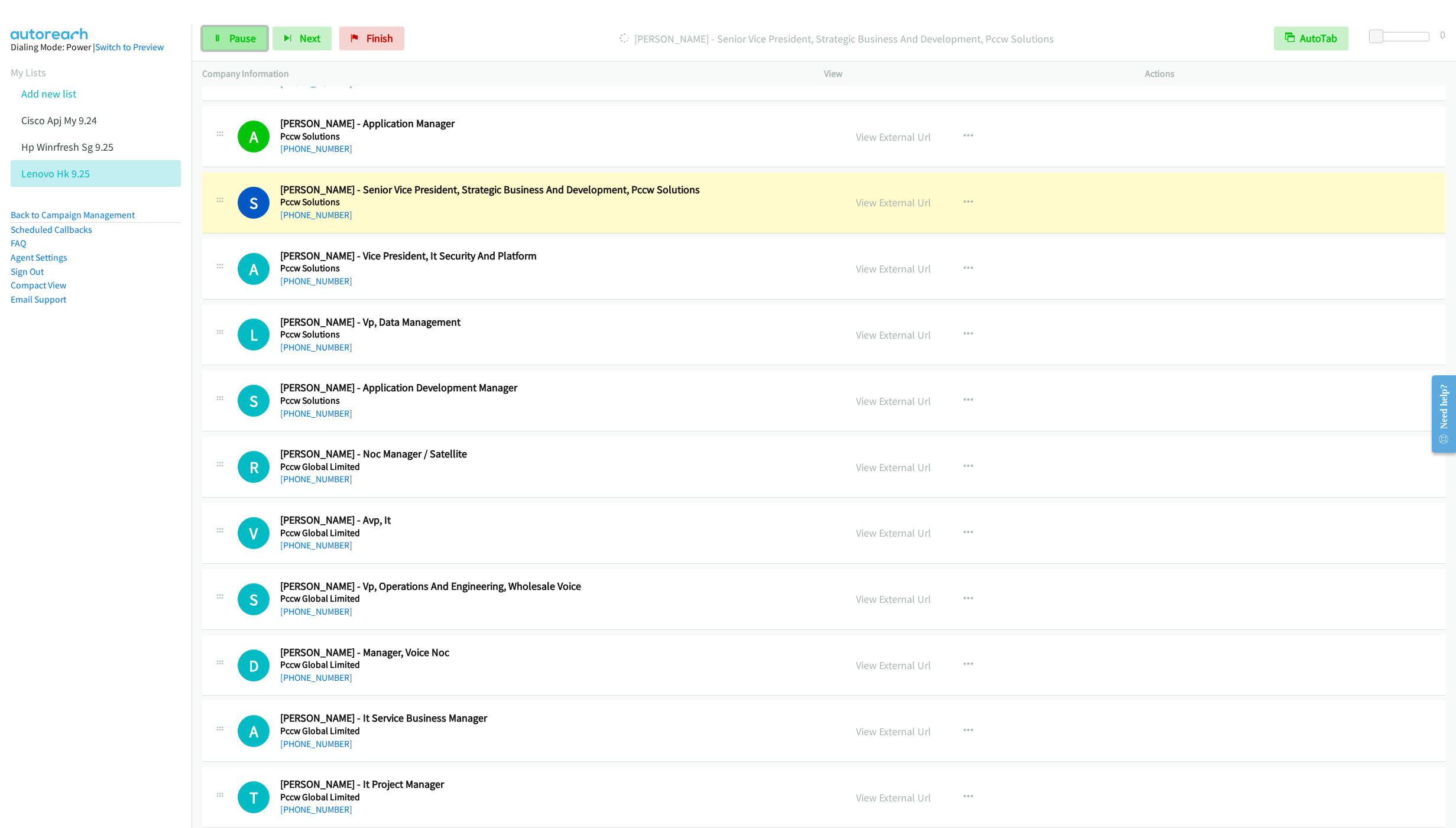
click at [236, 39] on span "Pause" at bounding box center [242, 38] width 27 height 14
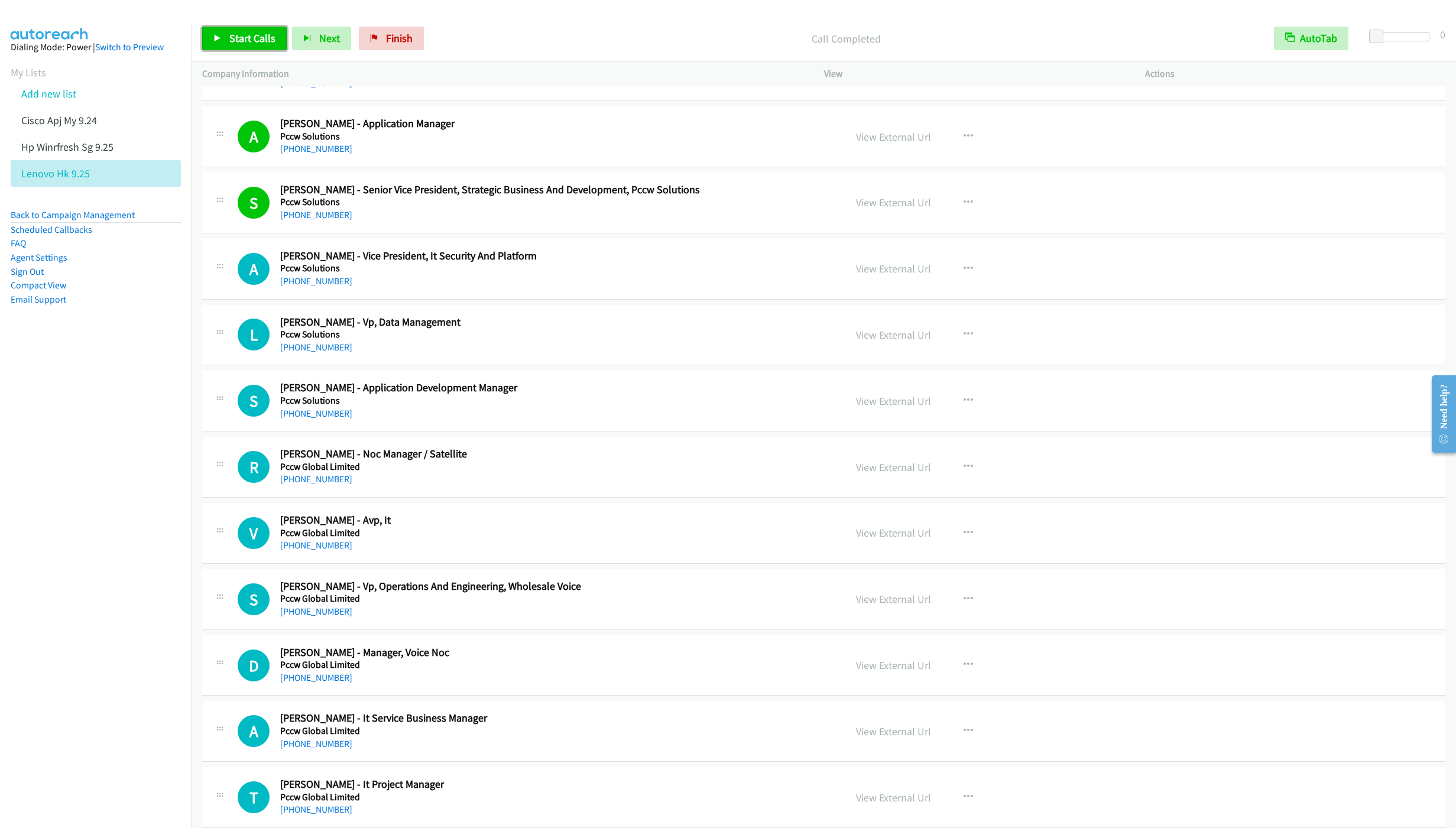
click at [239, 50] on link "Start Calls" at bounding box center [244, 38] width 85 height 24
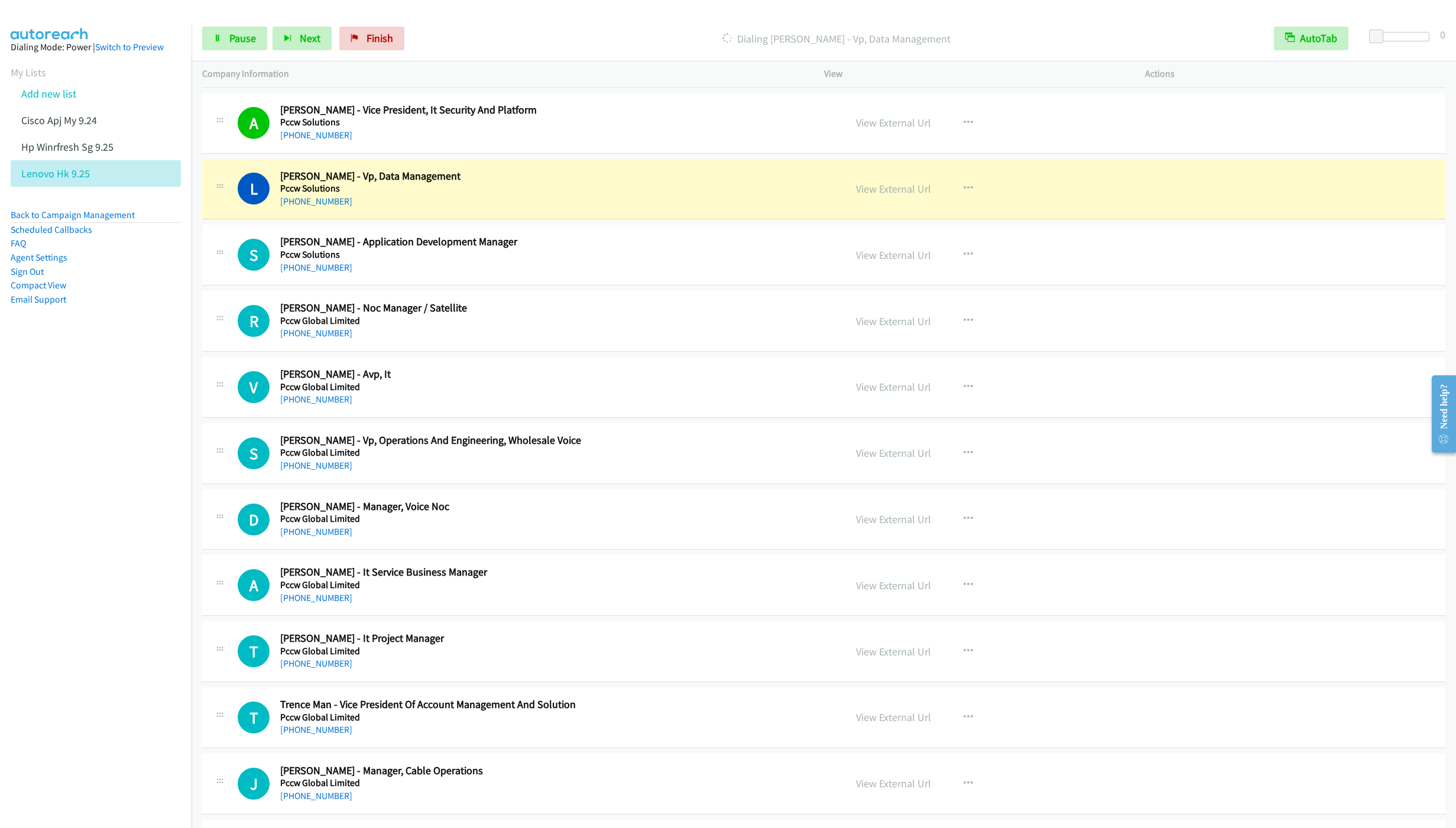
scroll to position [4522, 0]
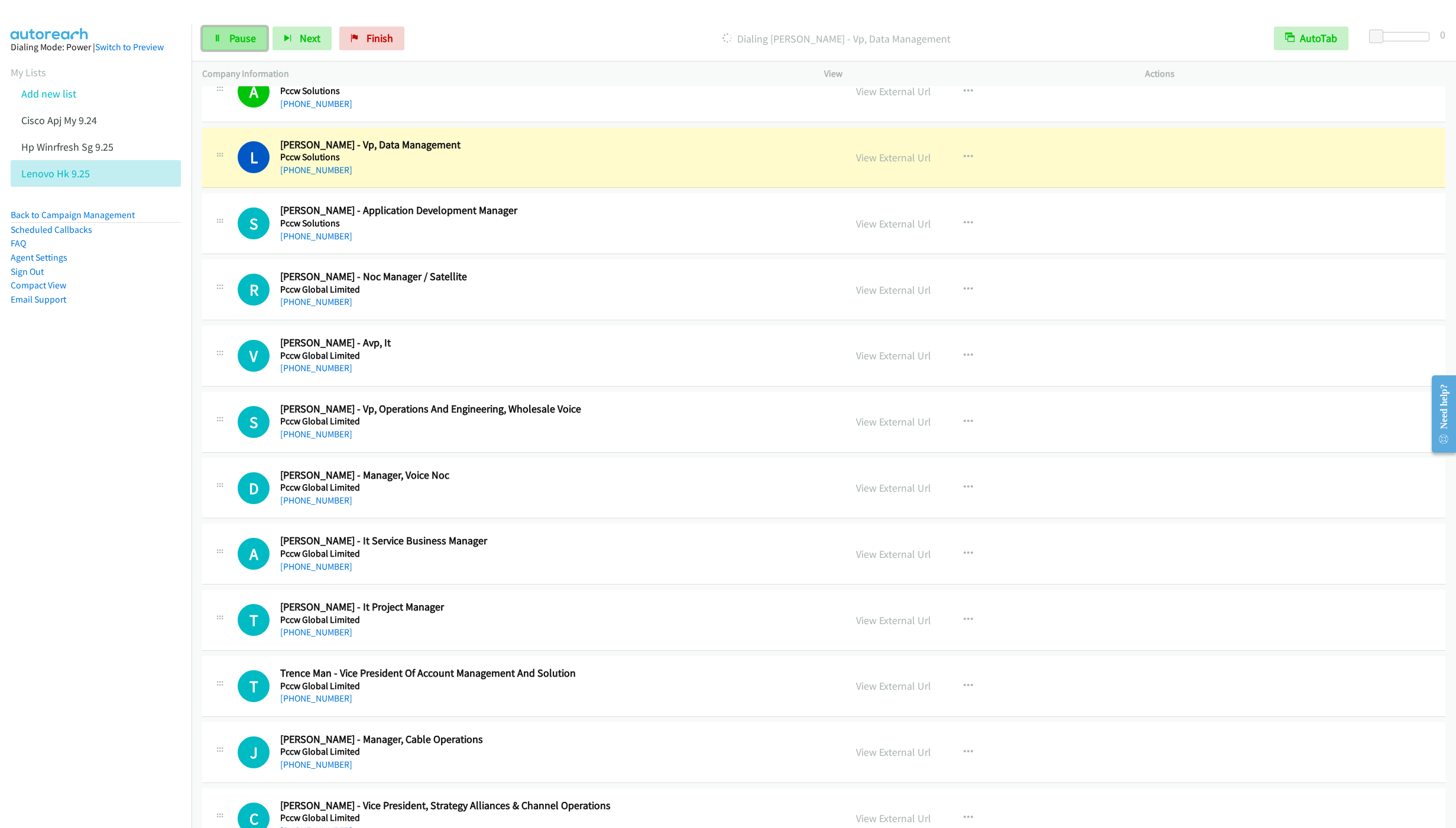
click at [234, 43] on span "Pause" at bounding box center [242, 38] width 27 height 14
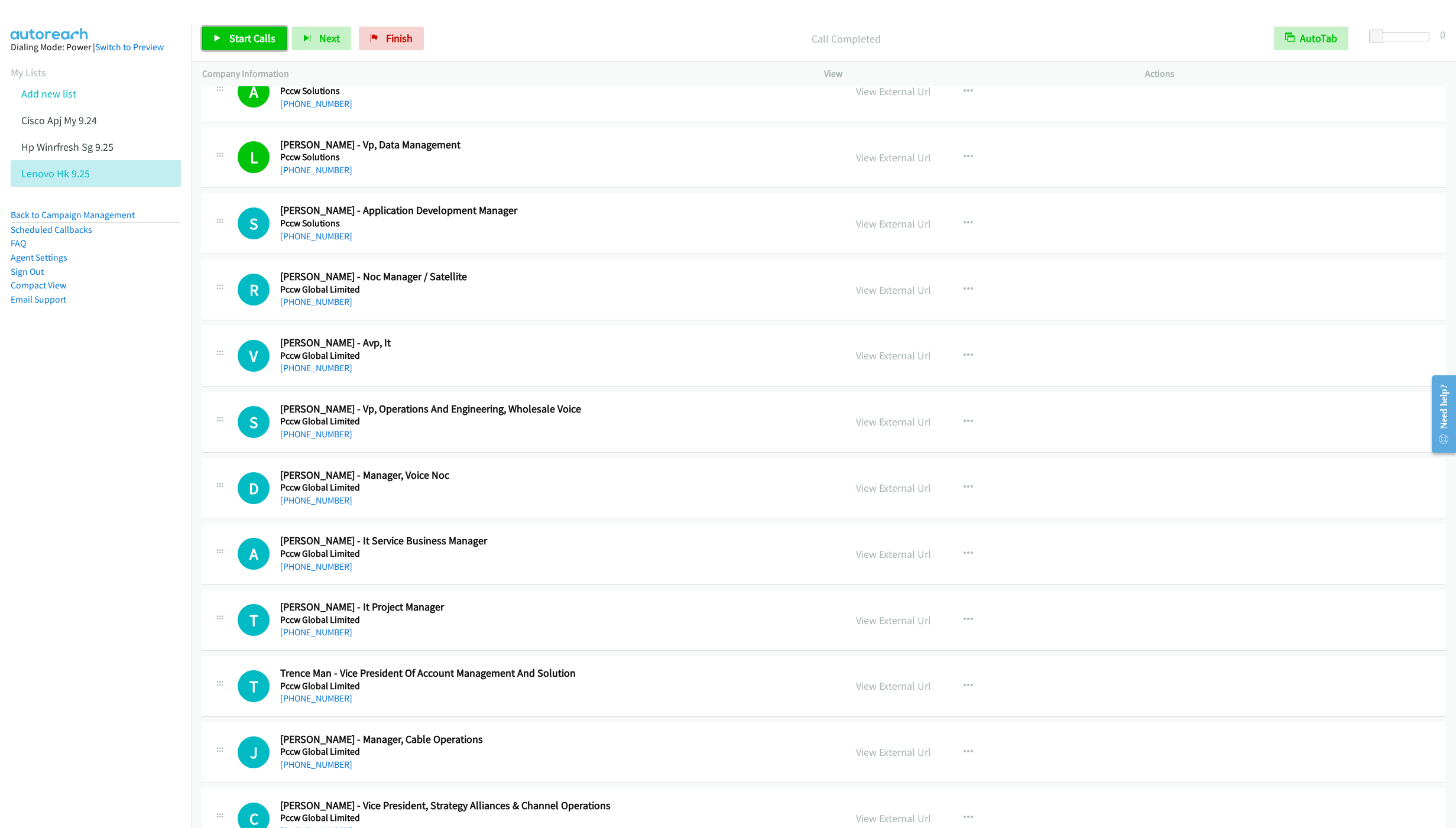
click at [251, 43] on span "Start Calls" at bounding box center [252, 38] width 46 height 14
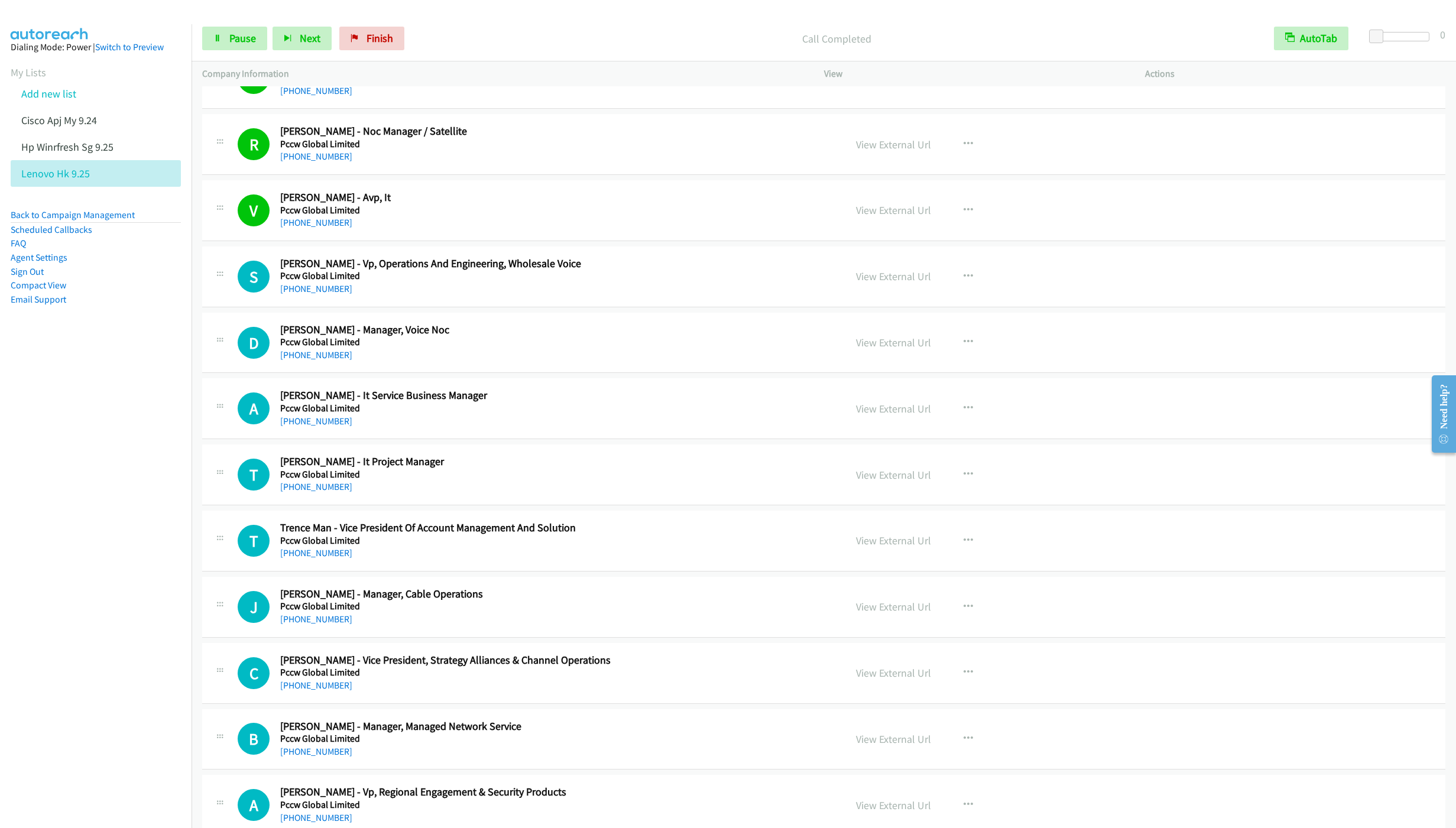
scroll to position [4699, 0]
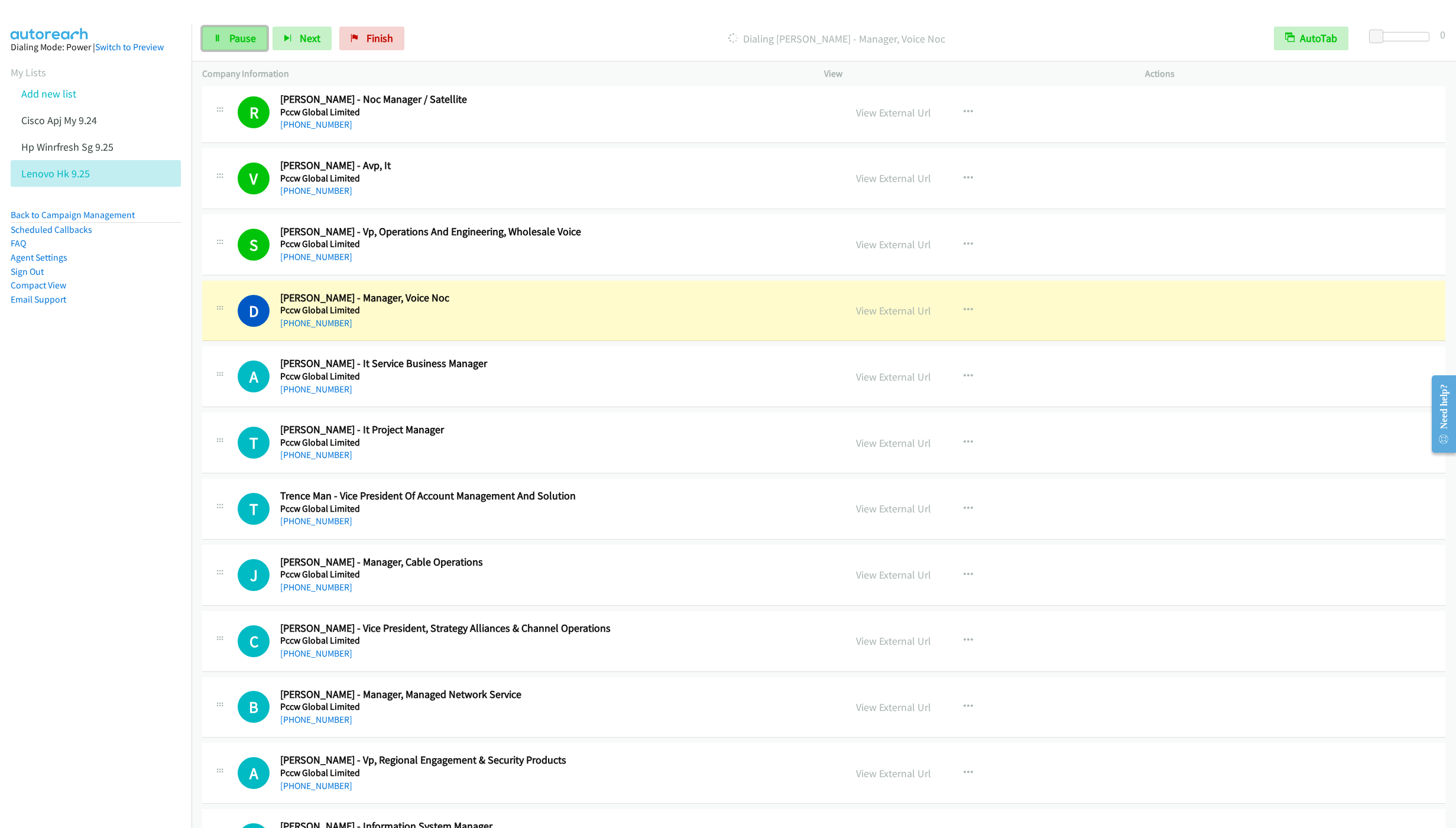
click at [218, 34] on link "Pause" at bounding box center [234, 38] width 65 height 24
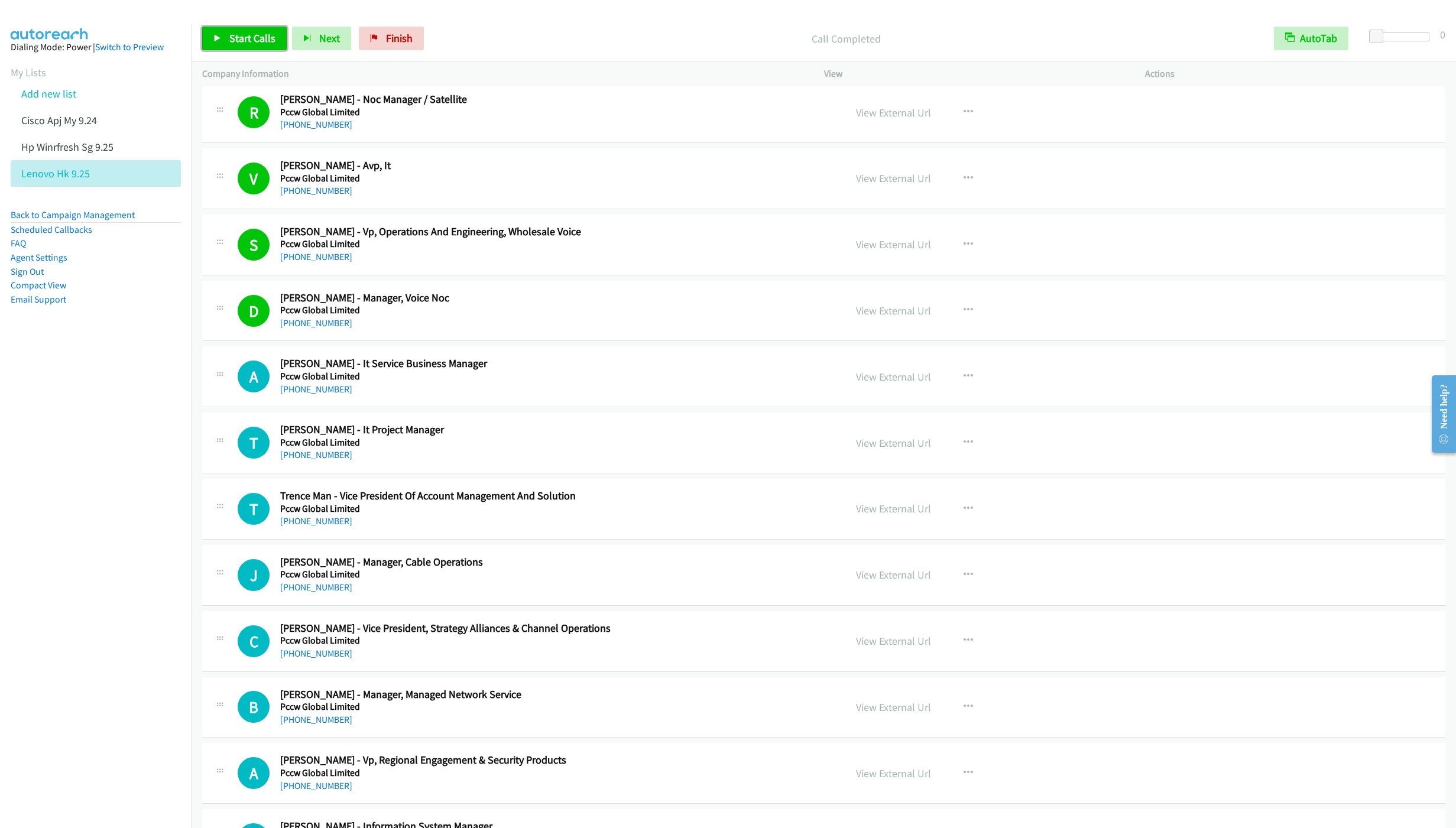
click at [222, 36] on link "Start Calls" at bounding box center [244, 38] width 85 height 24
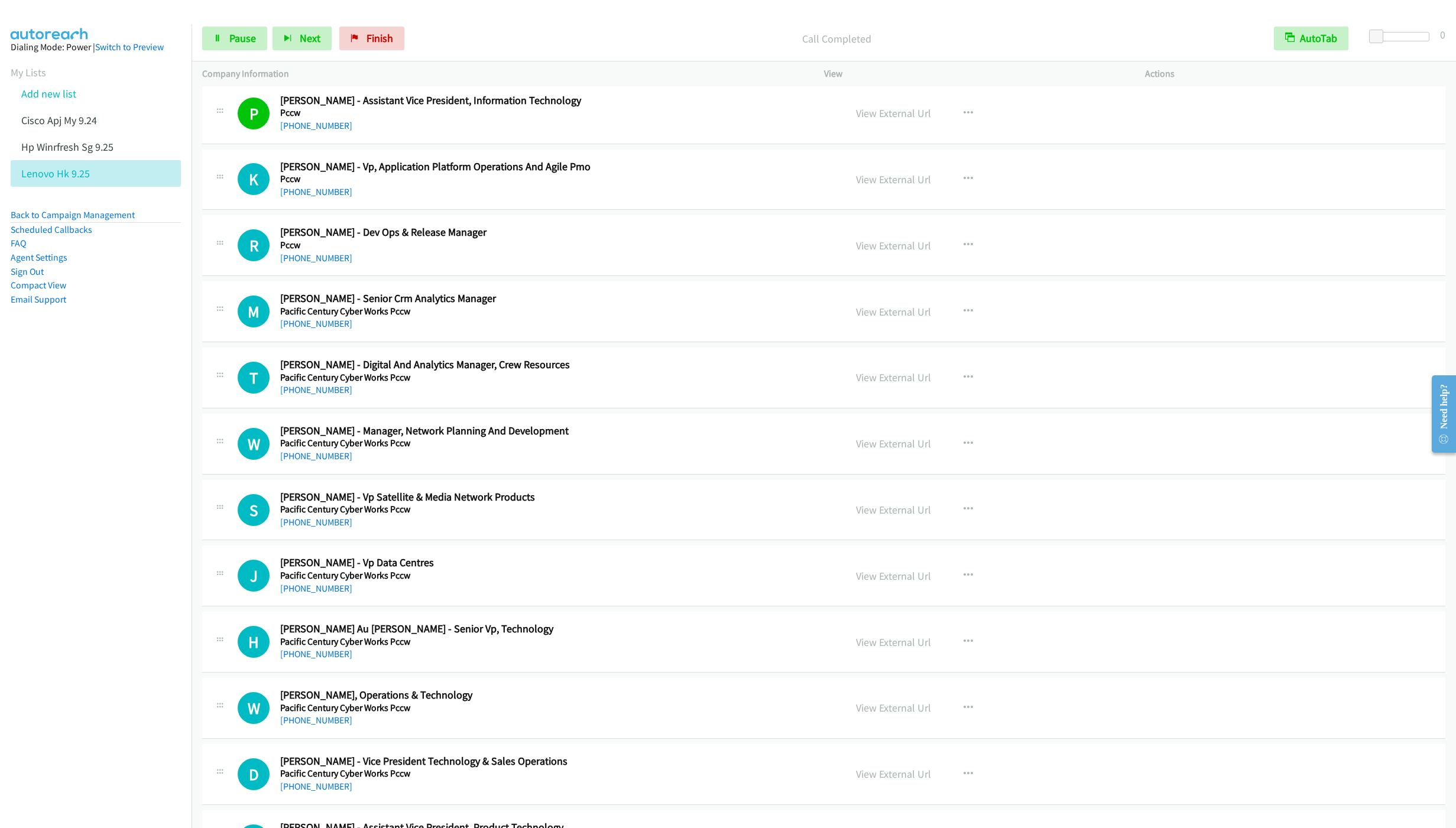
scroll to position [5586, 0]
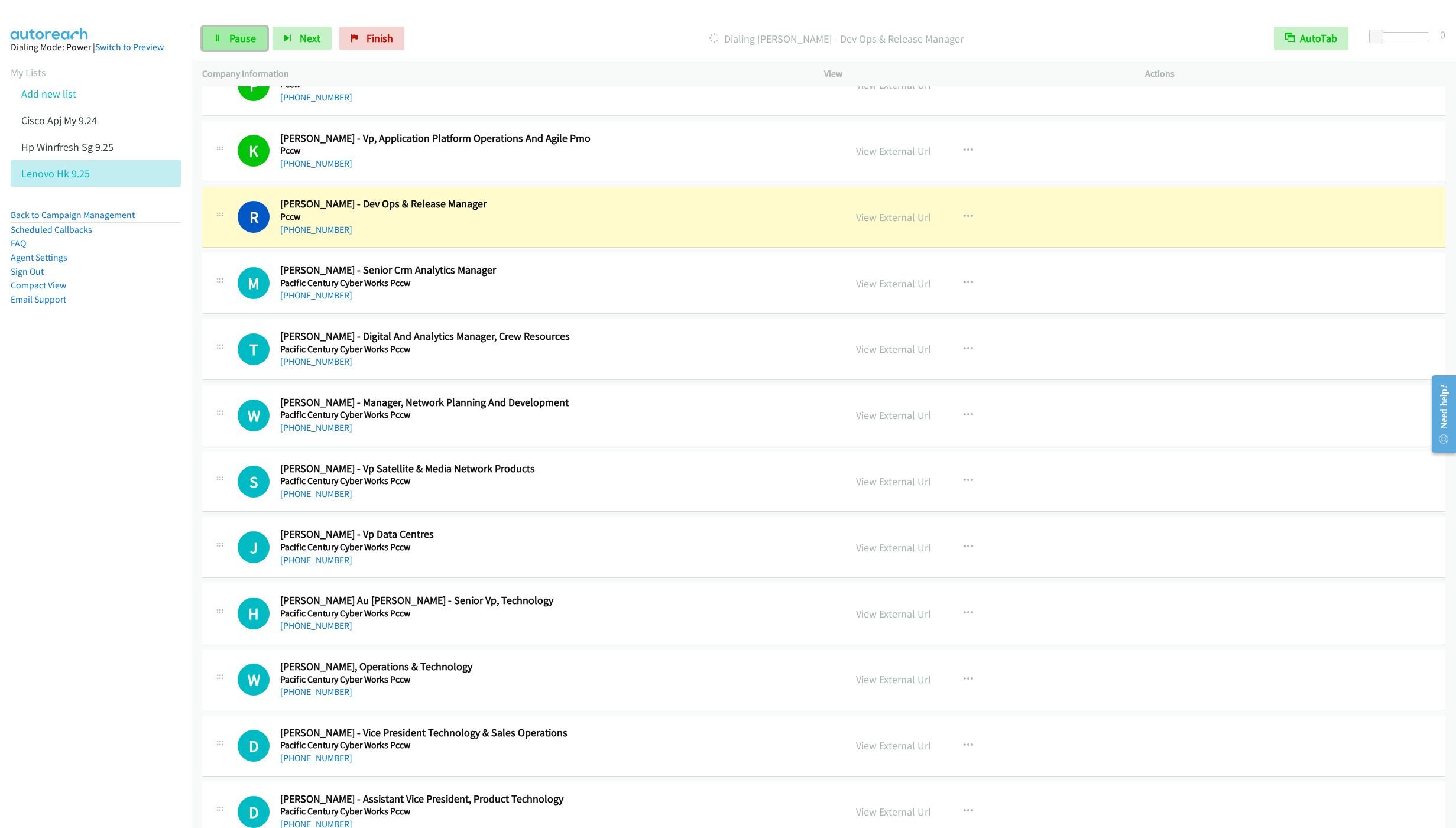
click at [247, 34] on span "Pause" at bounding box center [242, 38] width 27 height 14
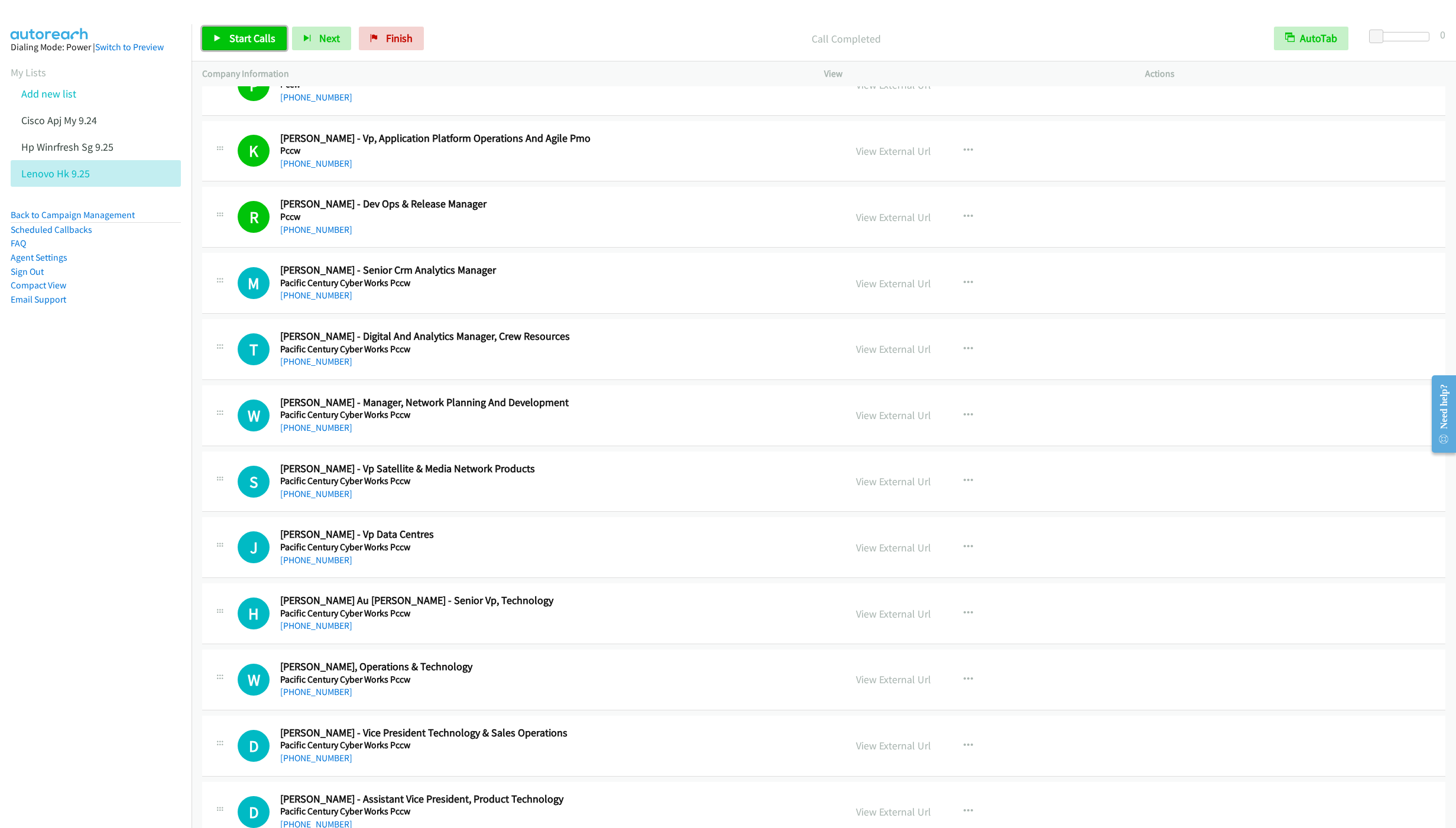
click at [249, 36] on span "Start Calls" at bounding box center [252, 38] width 46 height 14
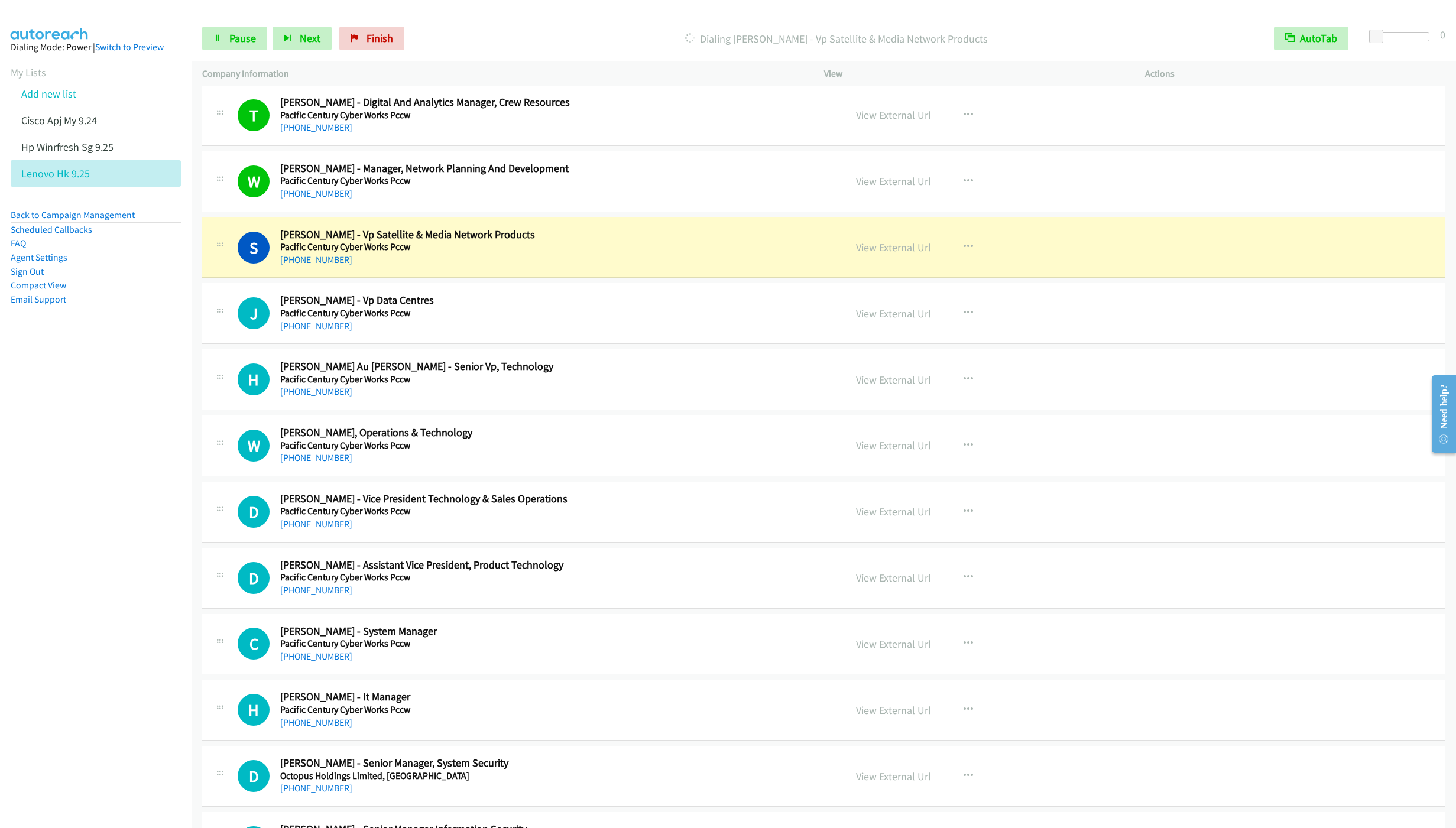
scroll to position [5852, 0]
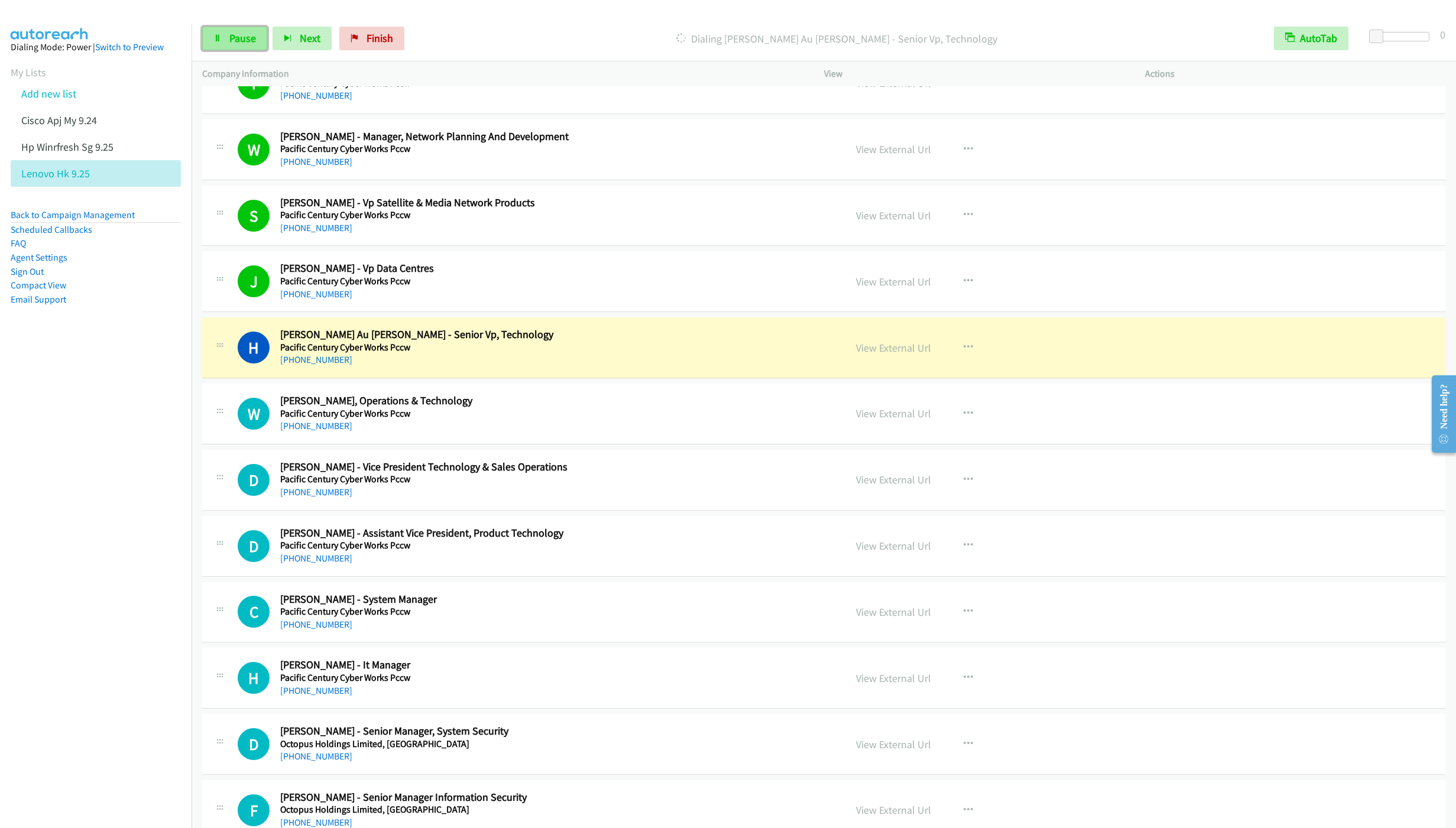
click at [249, 45] on span "Pause" at bounding box center [242, 38] width 27 height 14
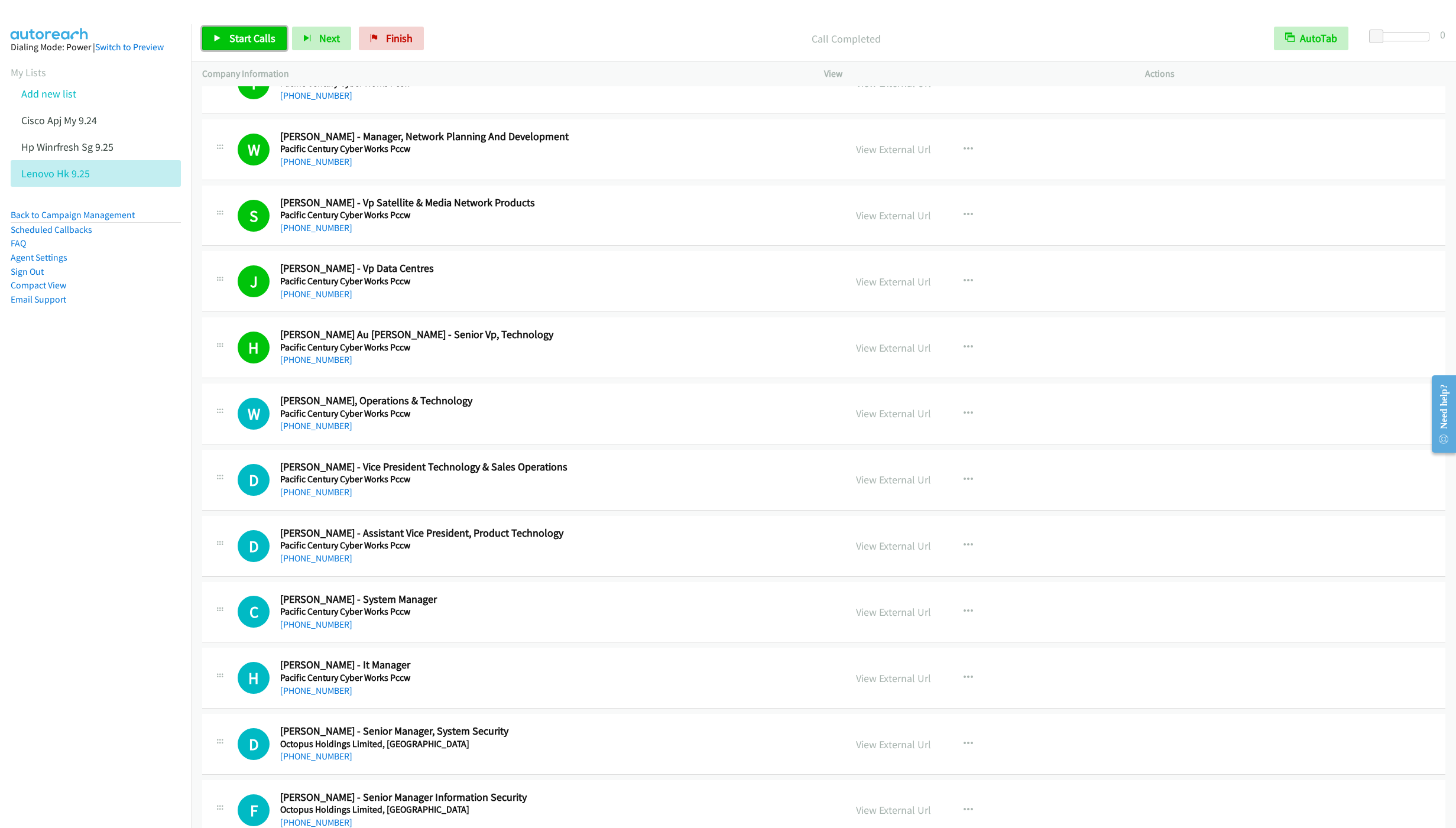
click at [234, 41] on span "Start Calls" at bounding box center [252, 38] width 46 height 14
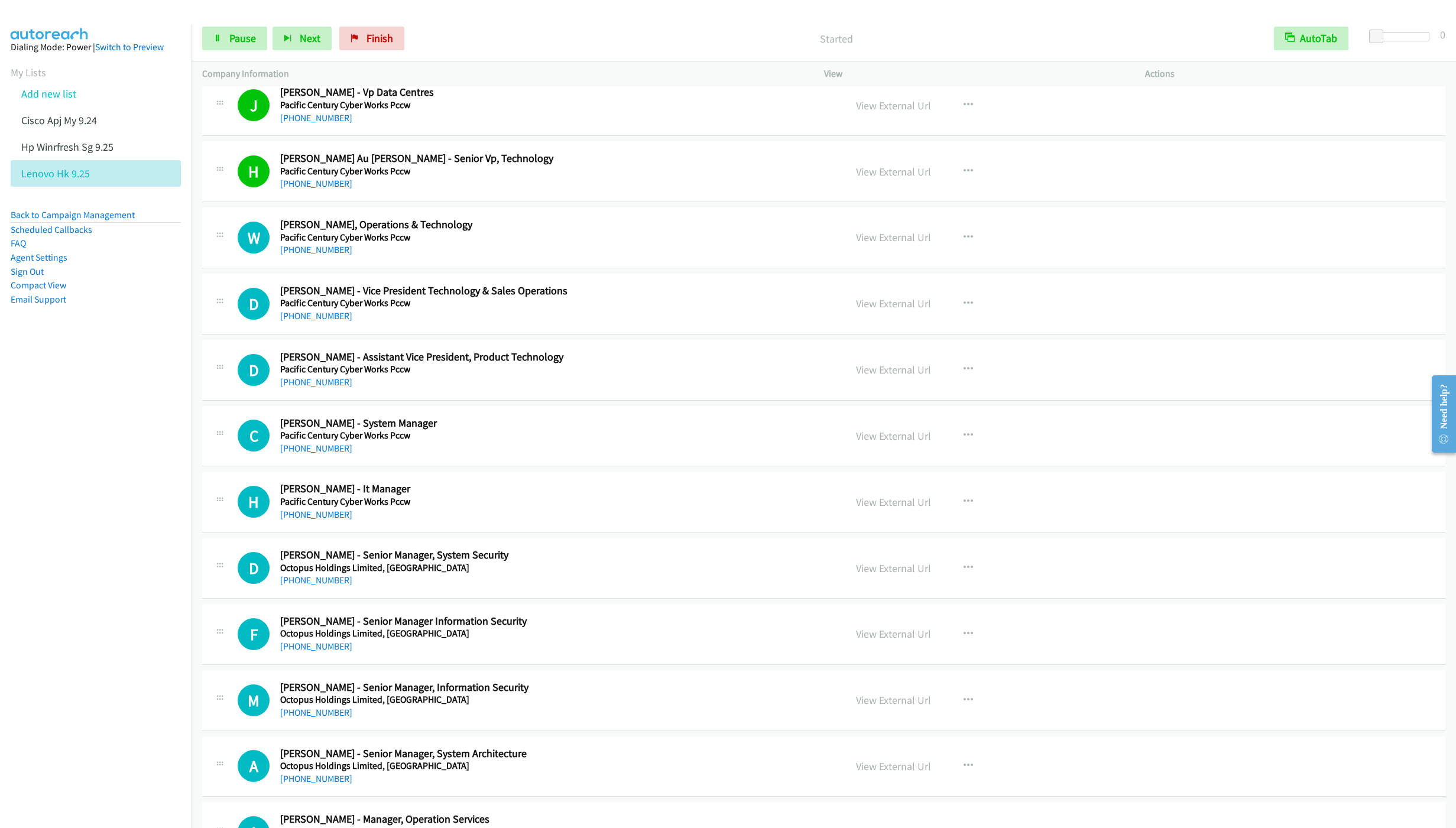
scroll to position [6029, 0]
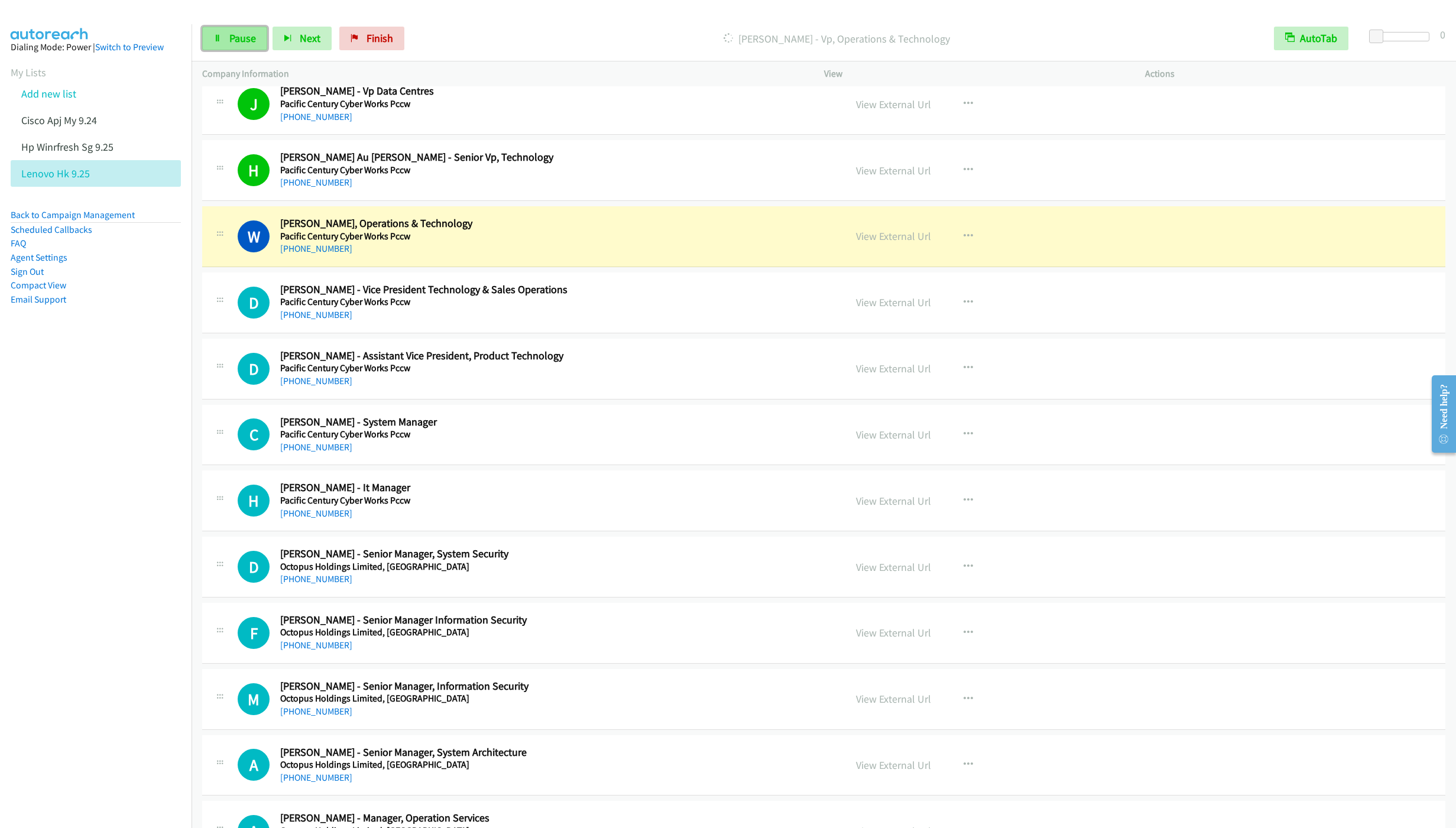
click at [229, 37] on span "Pause" at bounding box center [242, 38] width 27 height 14
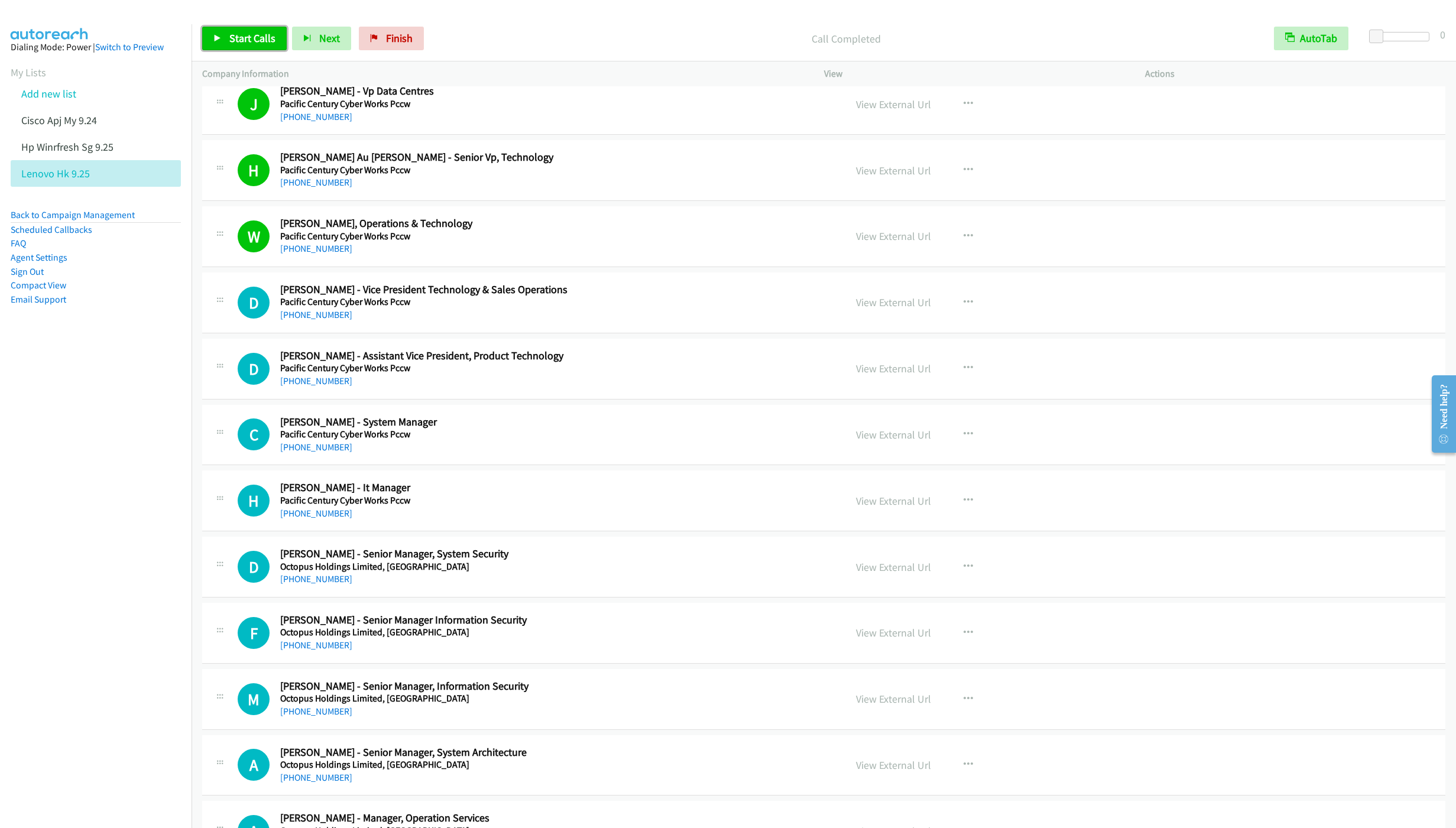
click at [254, 38] on span "Start Calls" at bounding box center [252, 38] width 46 height 14
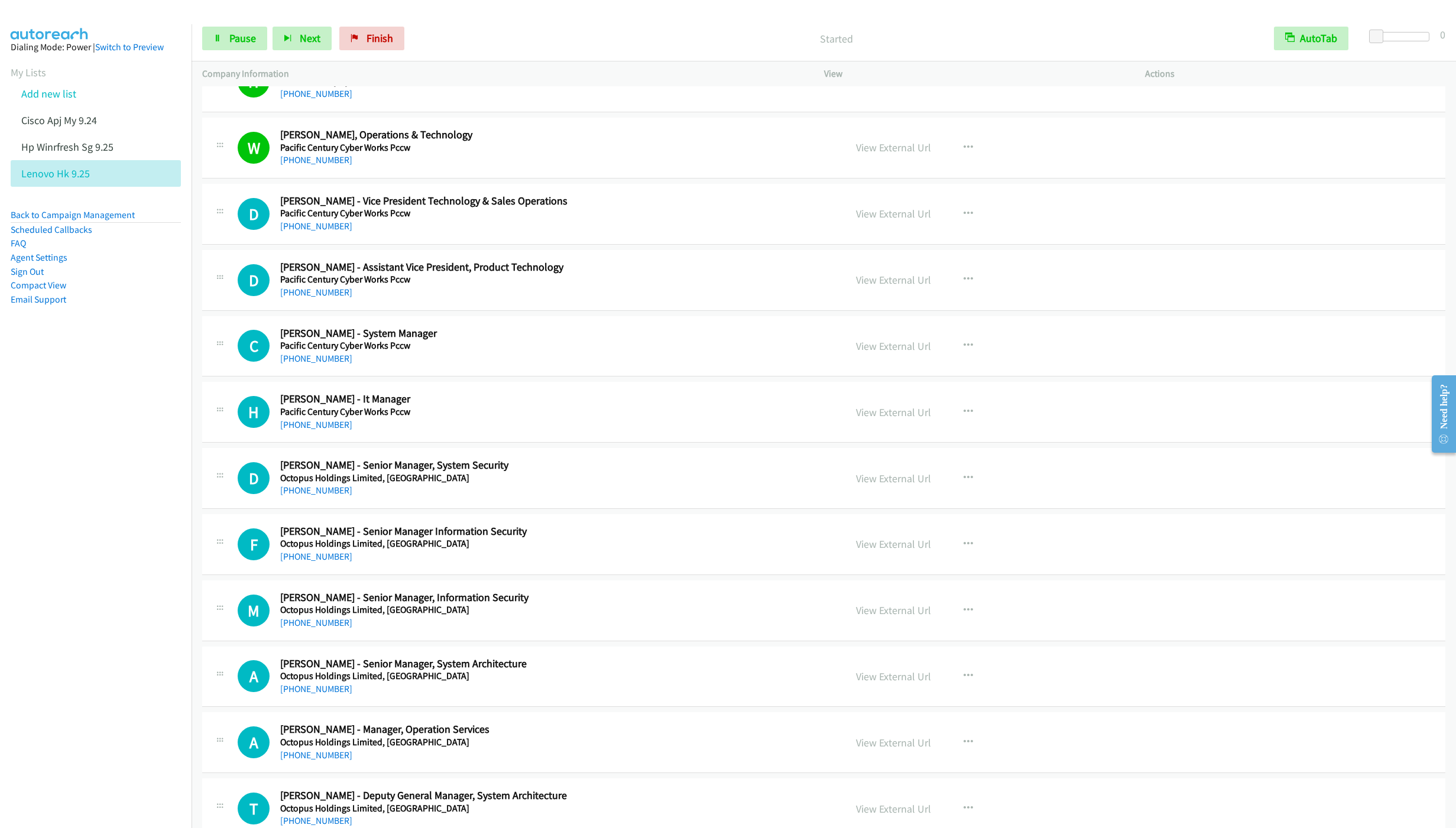
scroll to position [6206, 0]
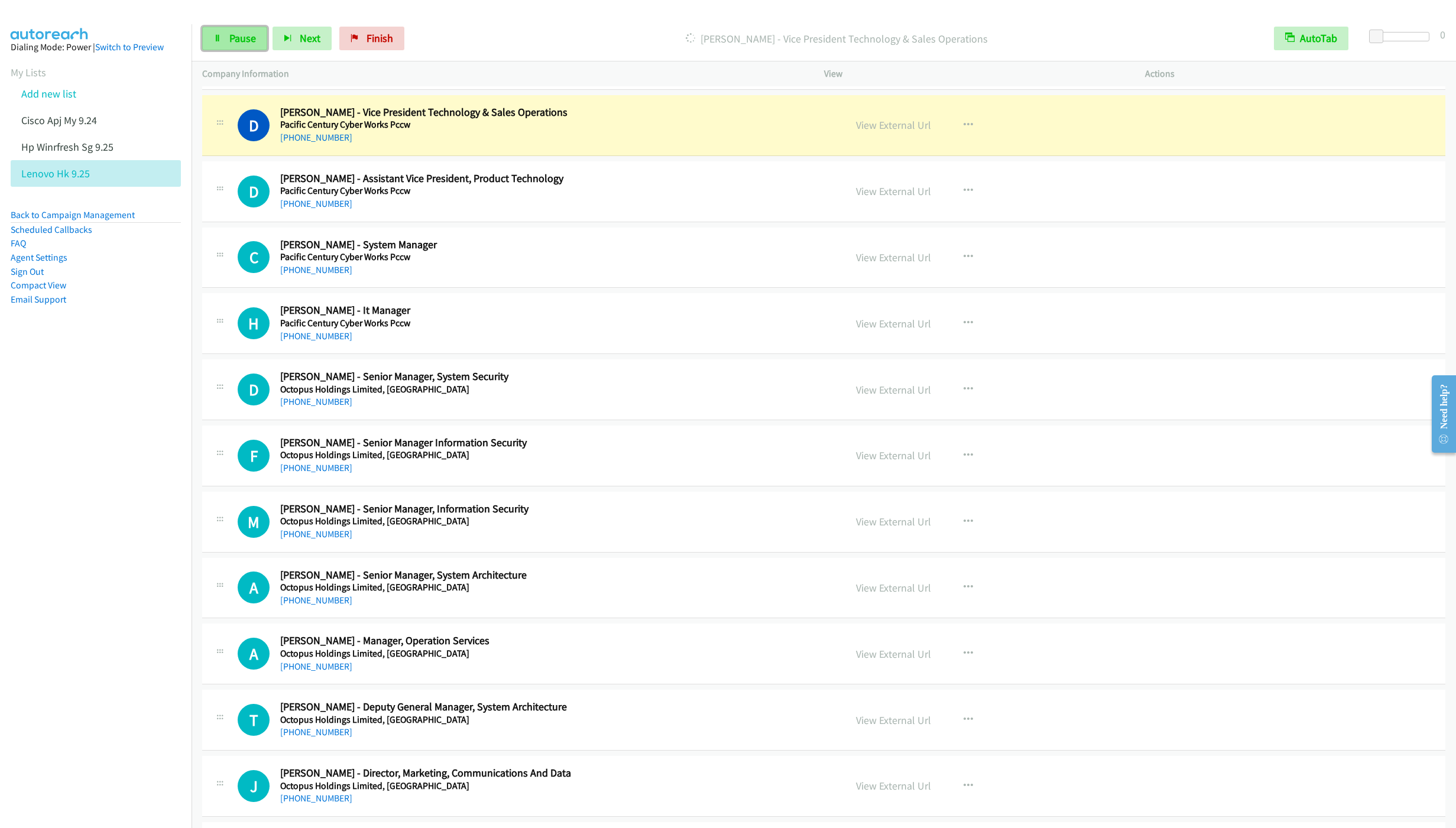
click at [235, 46] on link "Pause" at bounding box center [234, 38] width 65 height 24
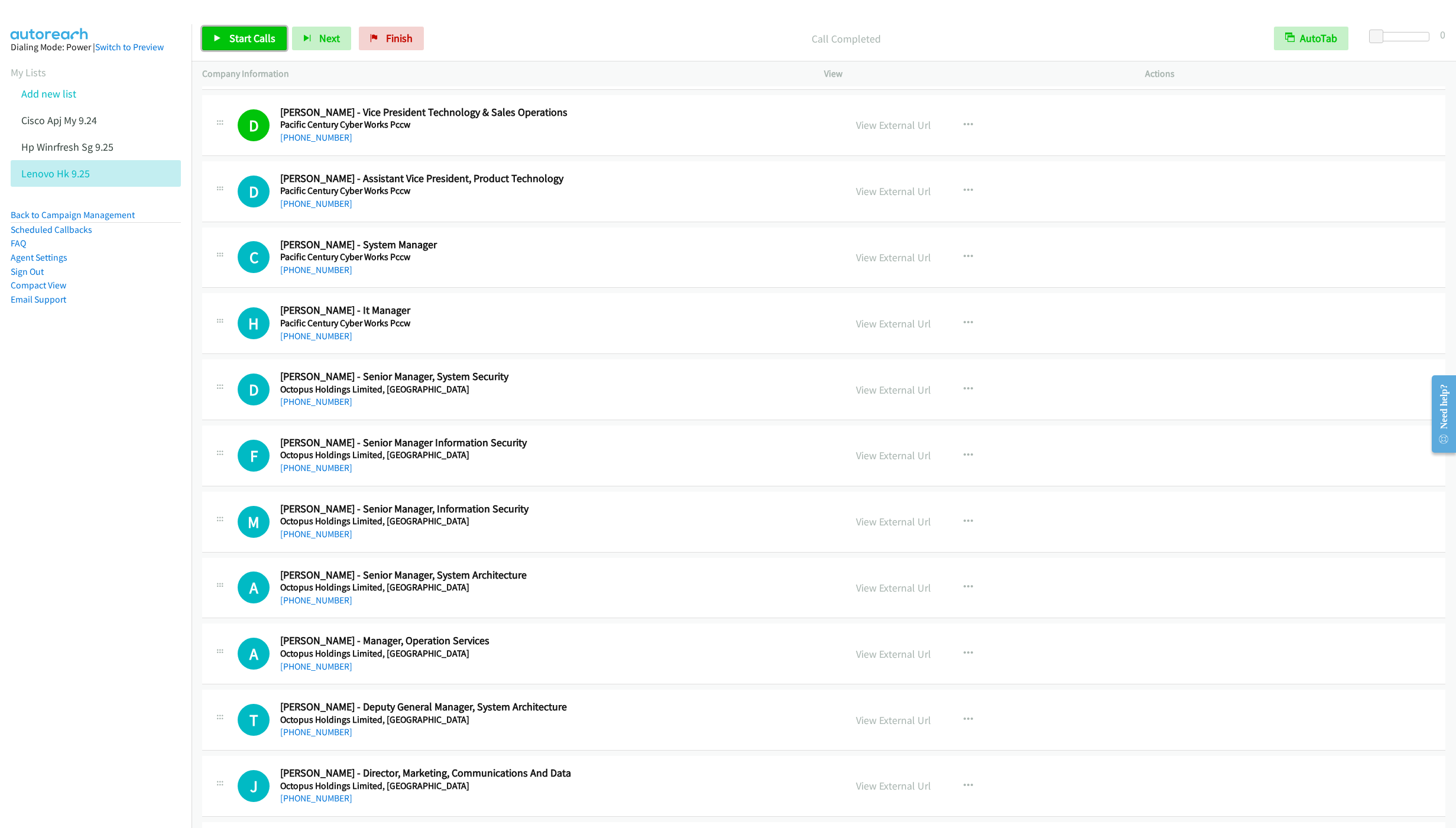
click at [232, 42] on span "Start Calls" at bounding box center [252, 38] width 46 height 14
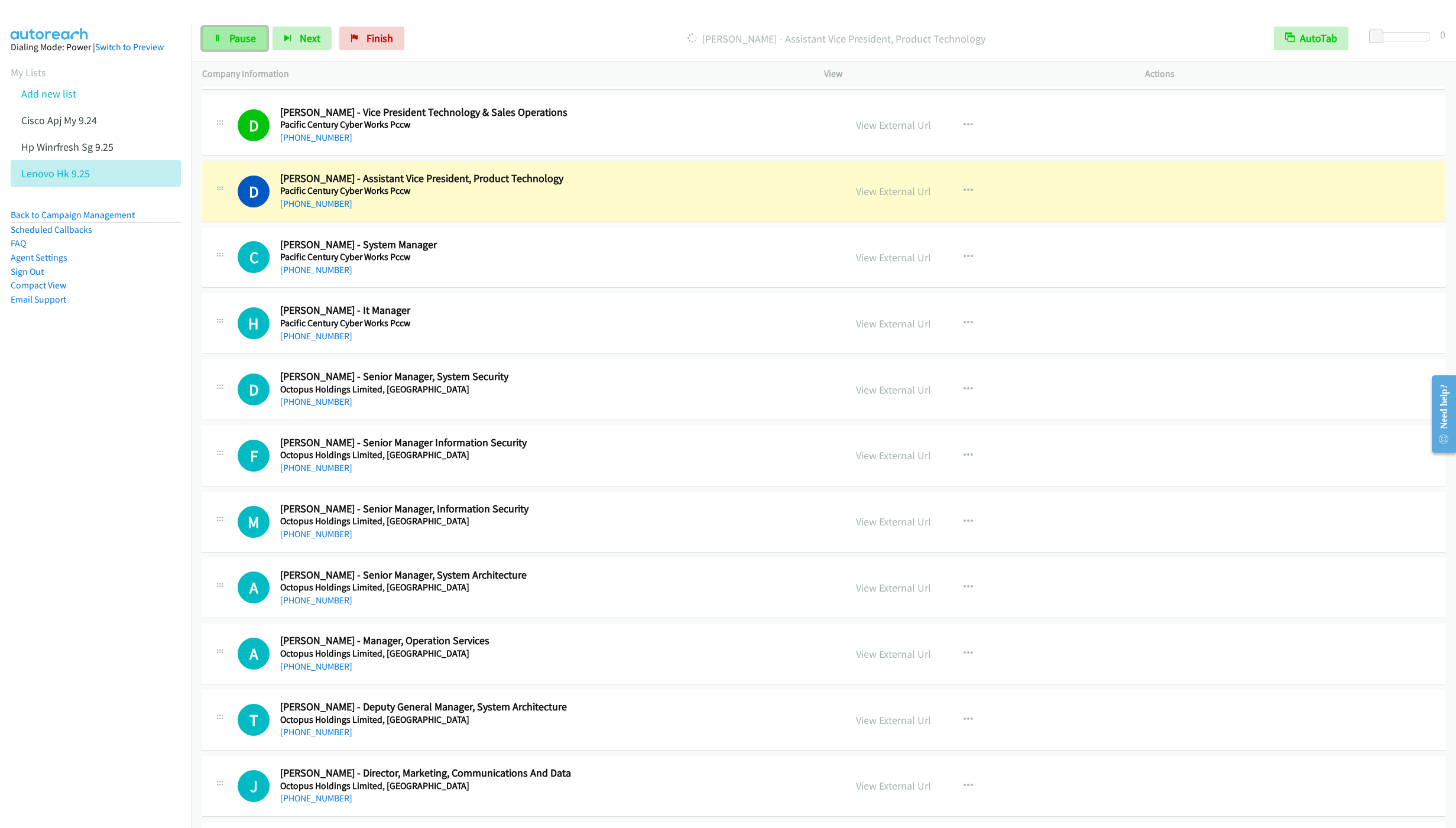
click at [227, 39] on link "Pause" at bounding box center [234, 38] width 65 height 24
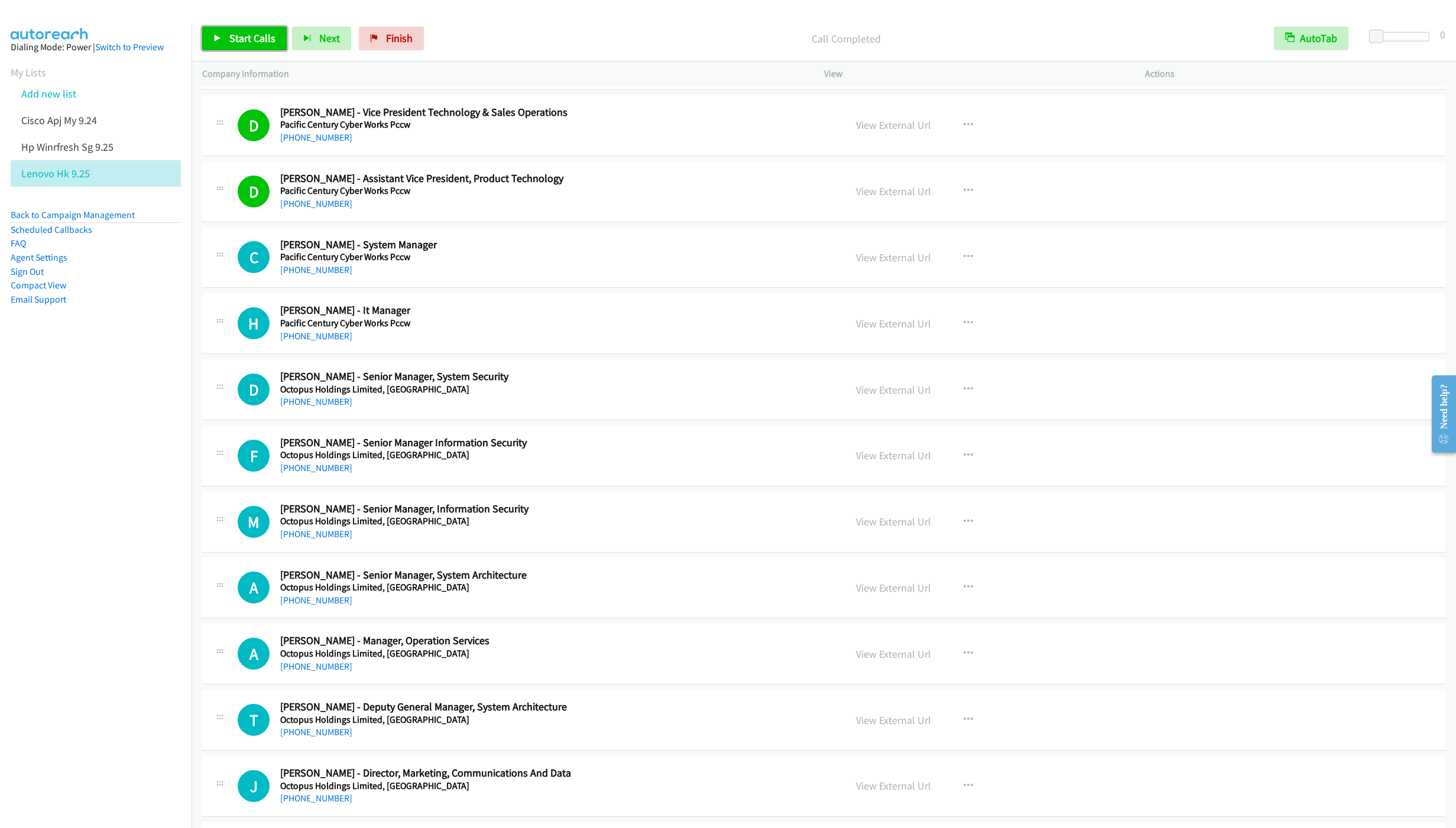
click at [235, 42] on span "Start Calls" at bounding box center [252, 38] width 46 height 14
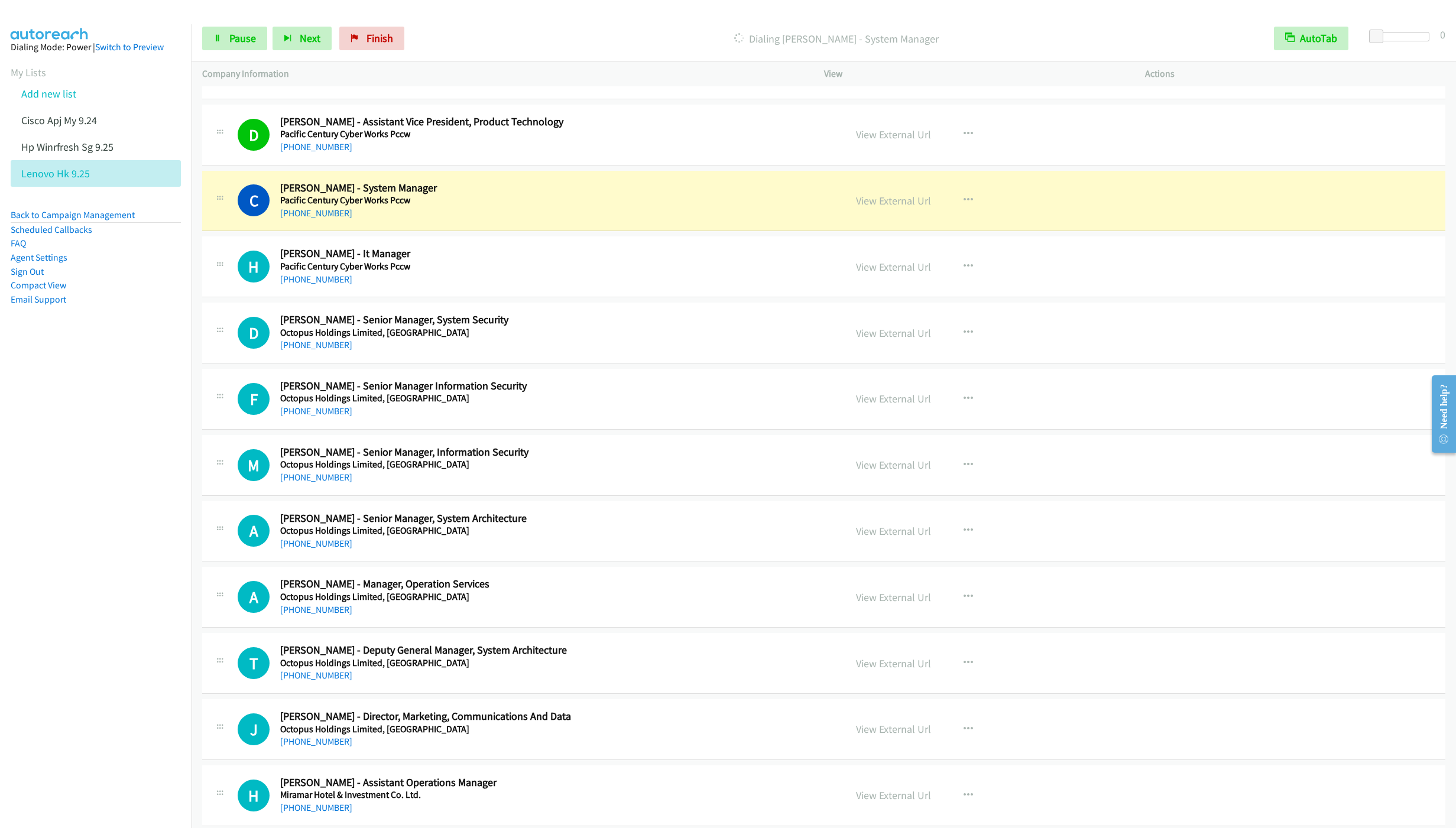
scroll to position [6295, 0]
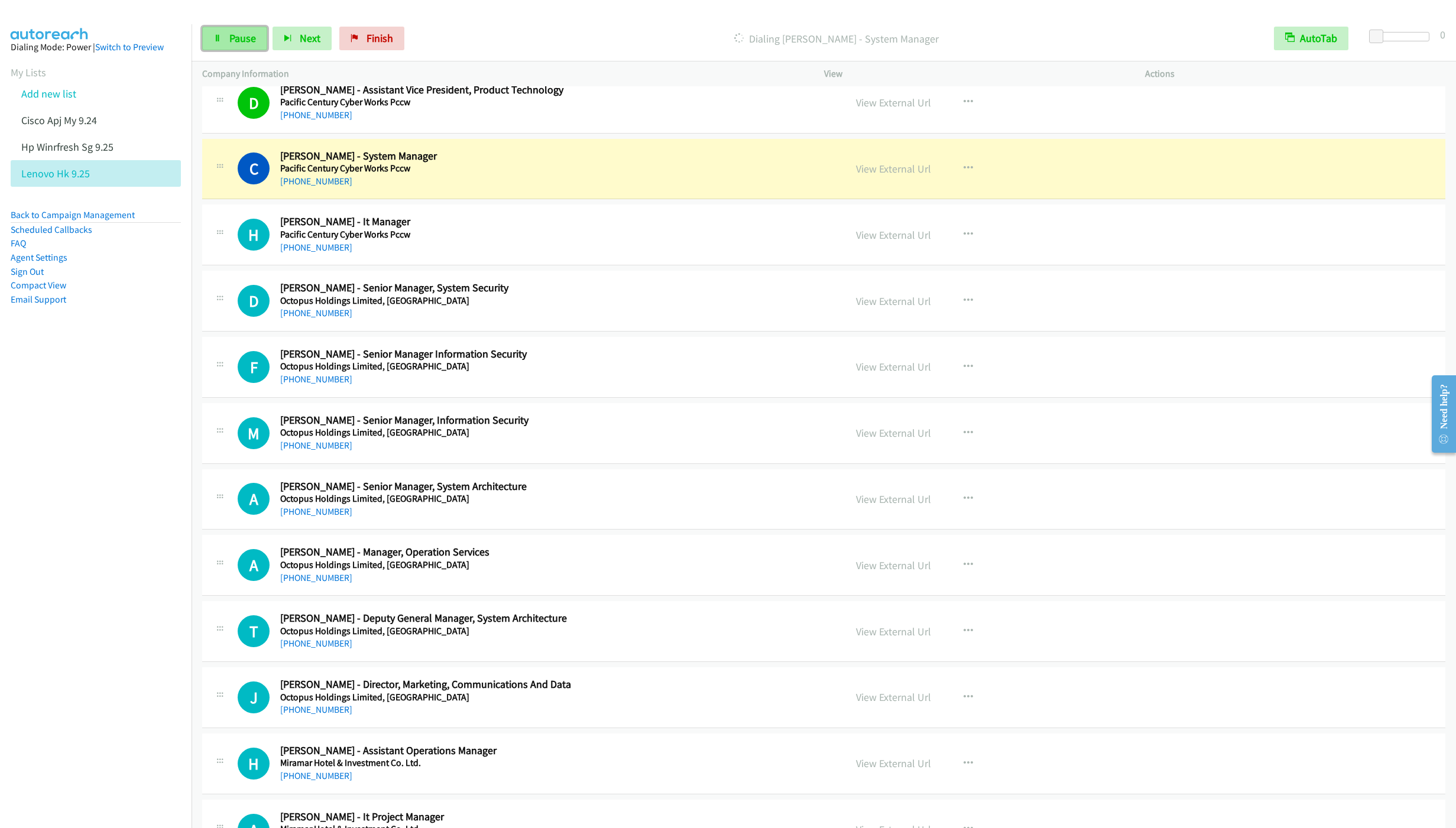
click at [220, 39] on icon at bounding box center [218, 39] width 9 height 9
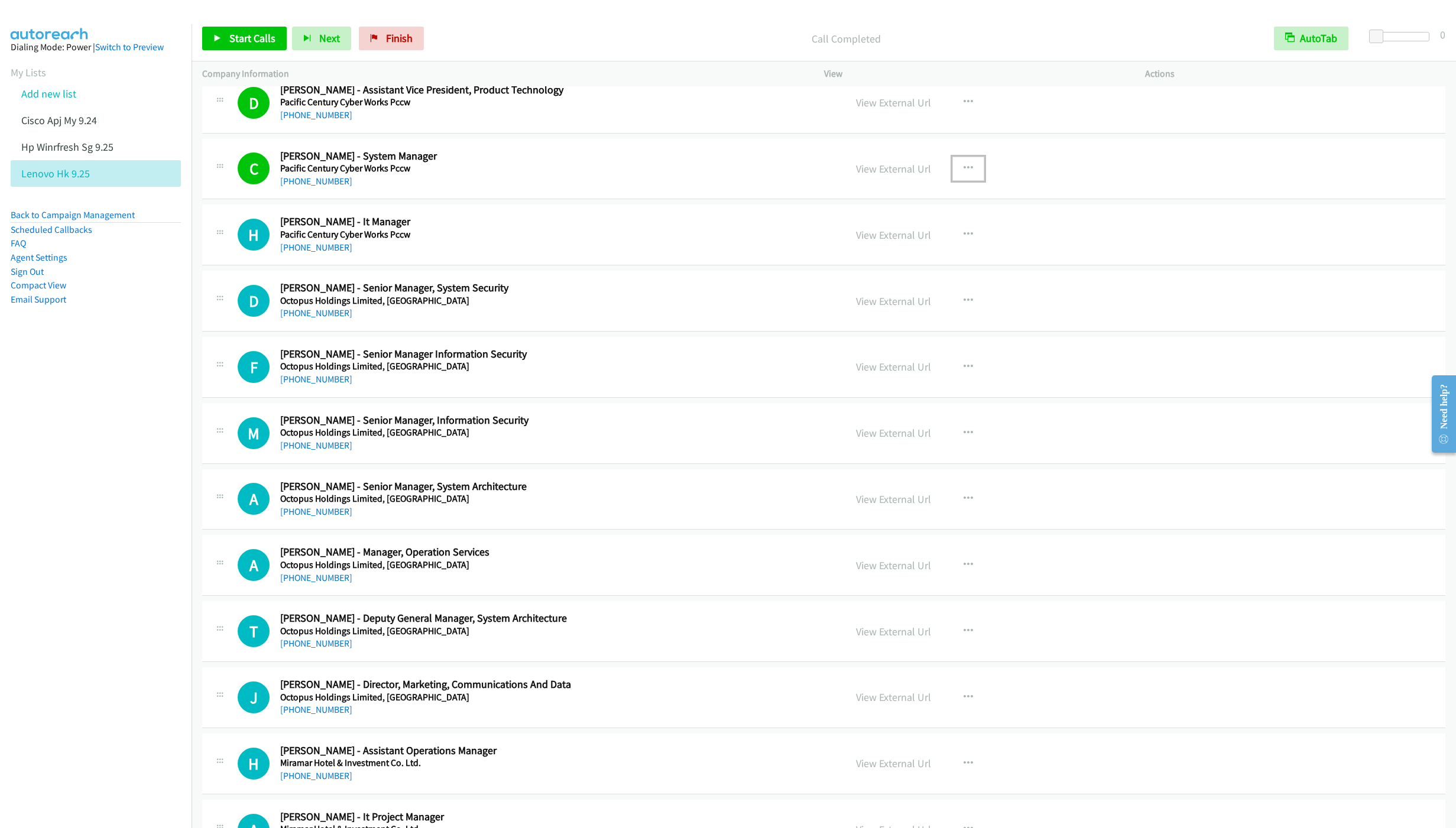
click at [964, 173] on icon "button" at bounding box center [968, 168] width 9 height 9
click at [873, 282] on link "Remove from list" at bounding box center [905, 269] width 157 height 24
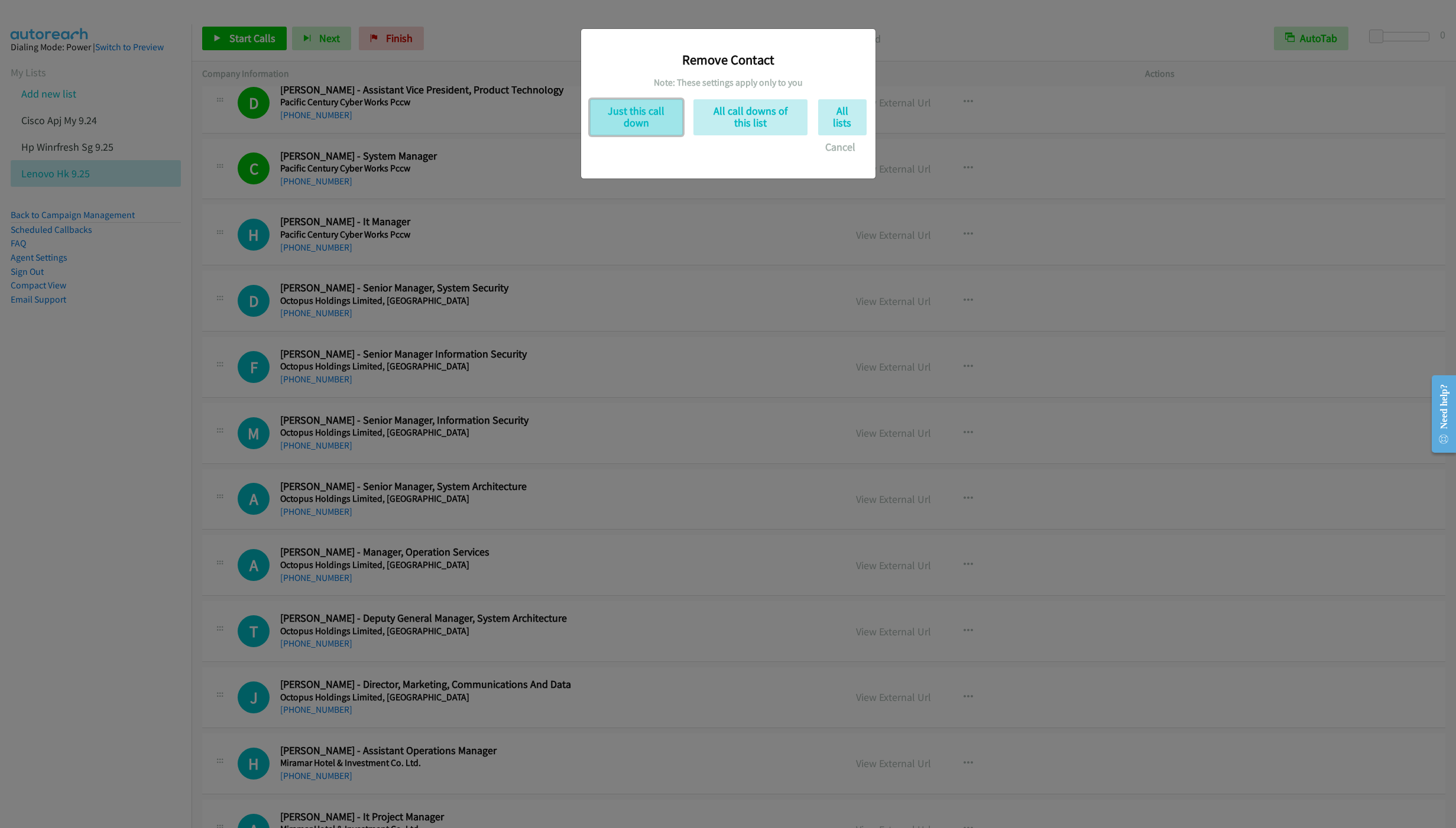
click at [634, 113] on button "Just this call down" at bounding box center [636, 117] width 93 height 36
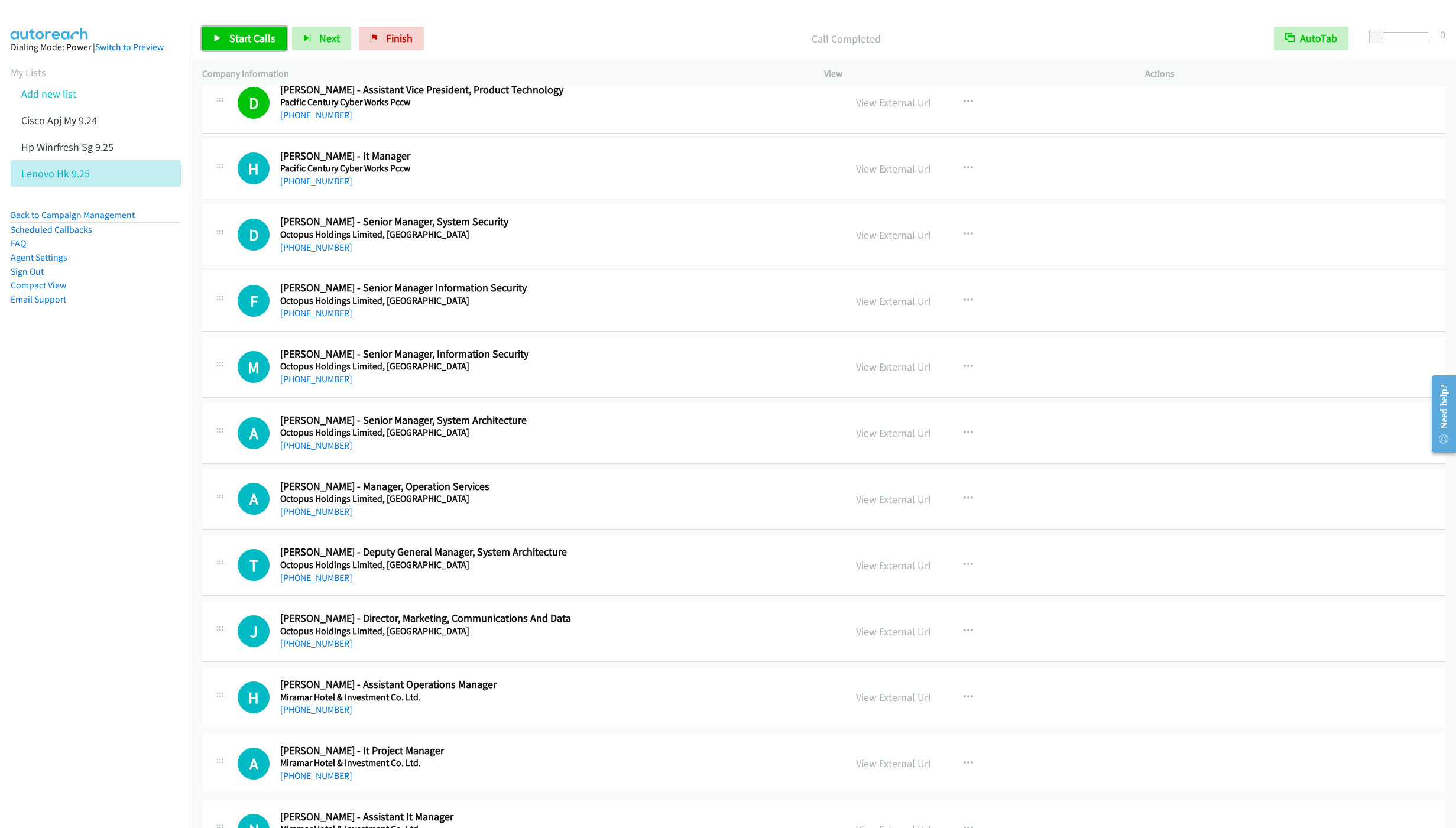
click at [247, 32] on span "Start Calls" at bounding box center [252, 38] width 46 height 14
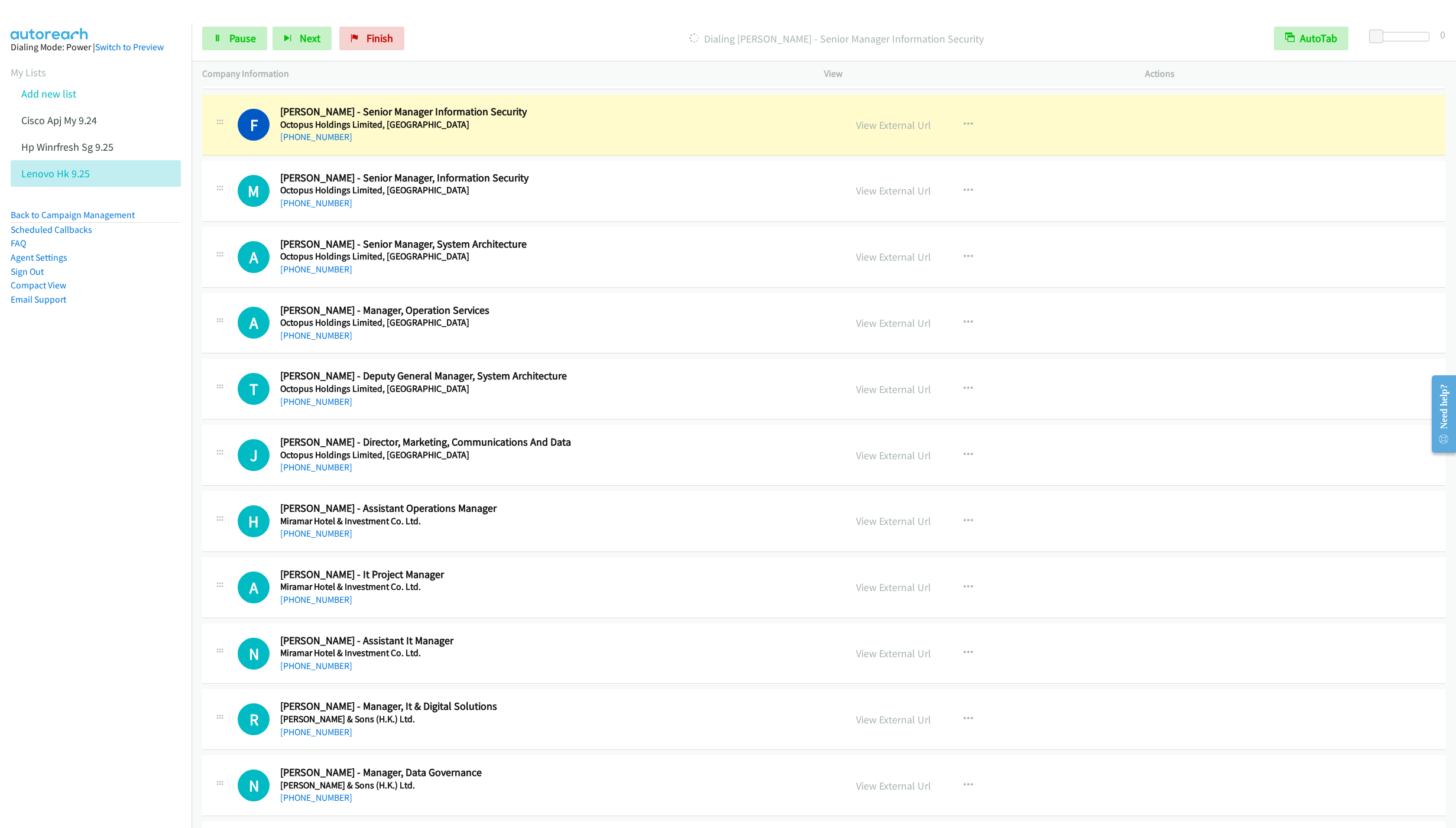
scroll to position [6472, 0]
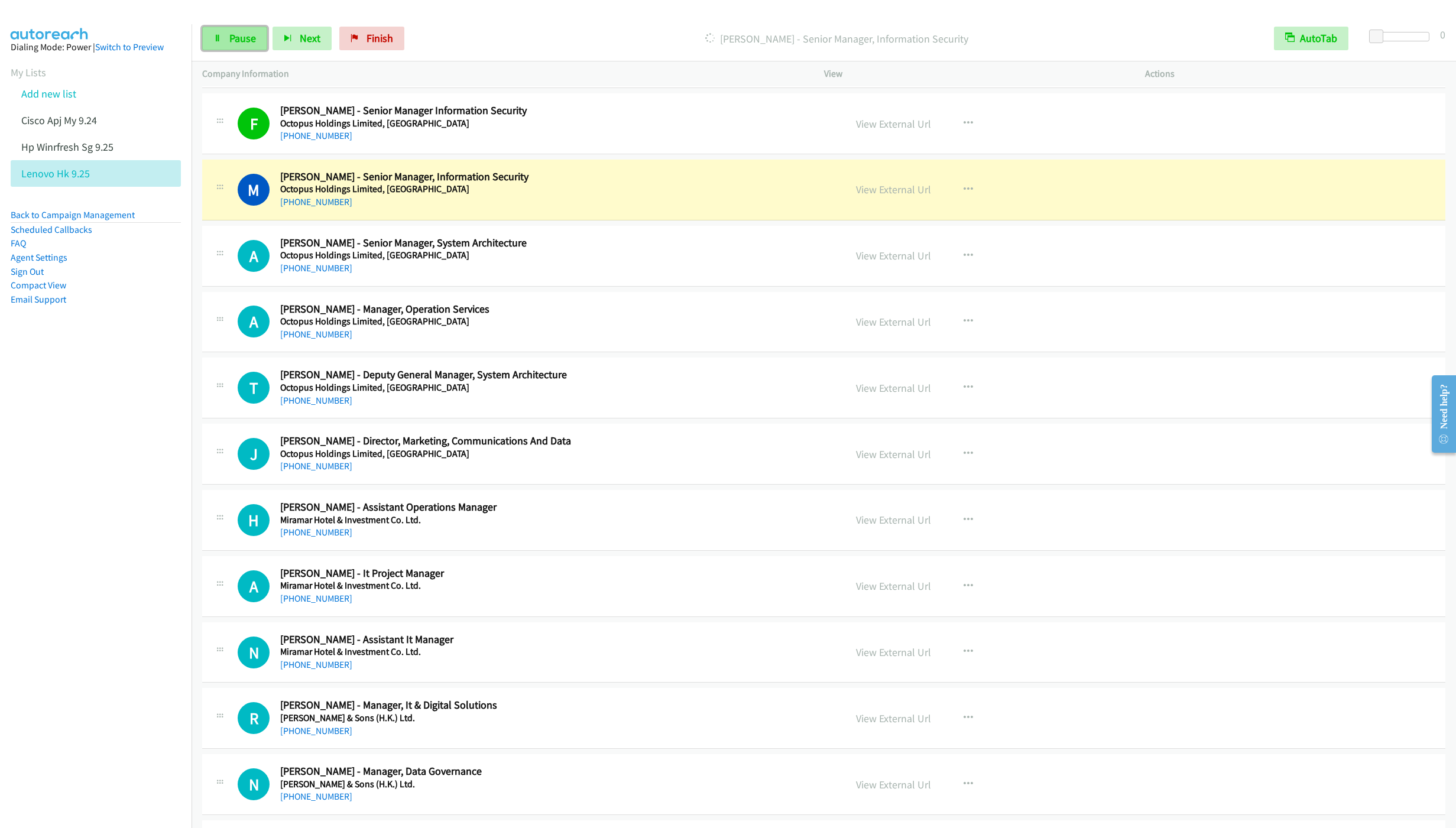
click at [238, 43] on span "Pause" at bounding box center [242, 38] width 27 height 14
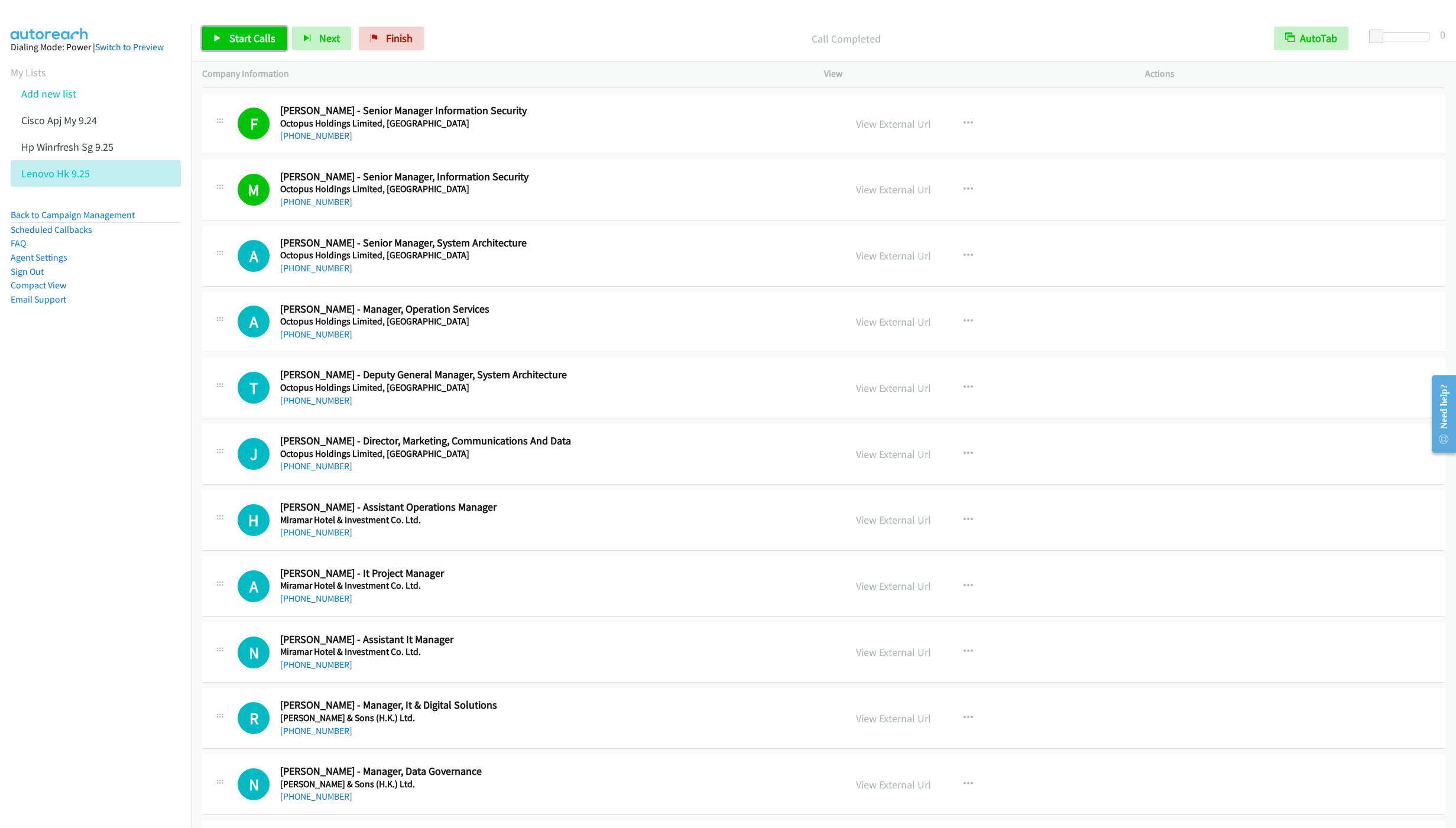
click at [242, 38] on span "Start Calls" at bounding box center [252, 38] width 46 height 14
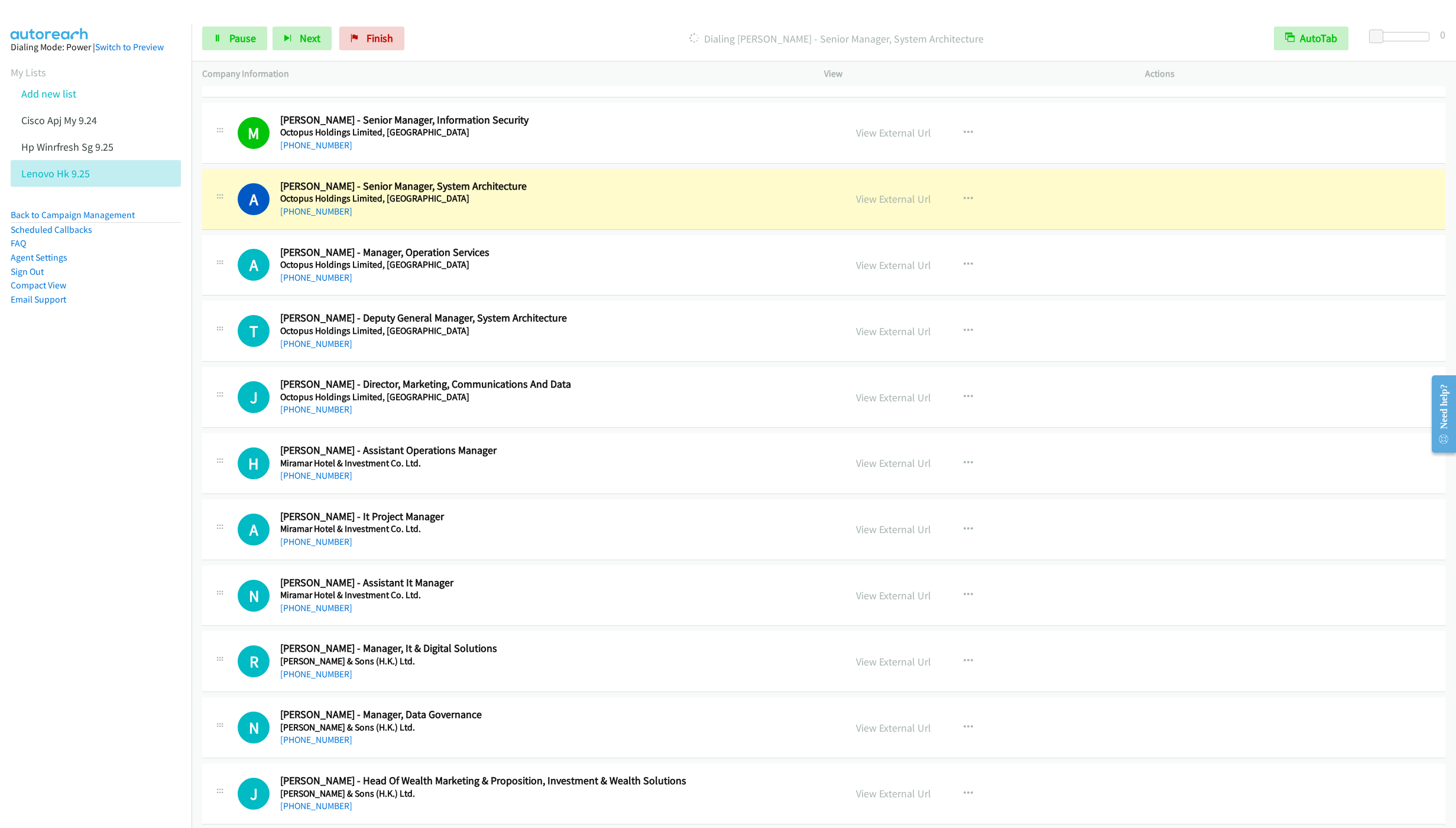
scroll to position [6561, 0]
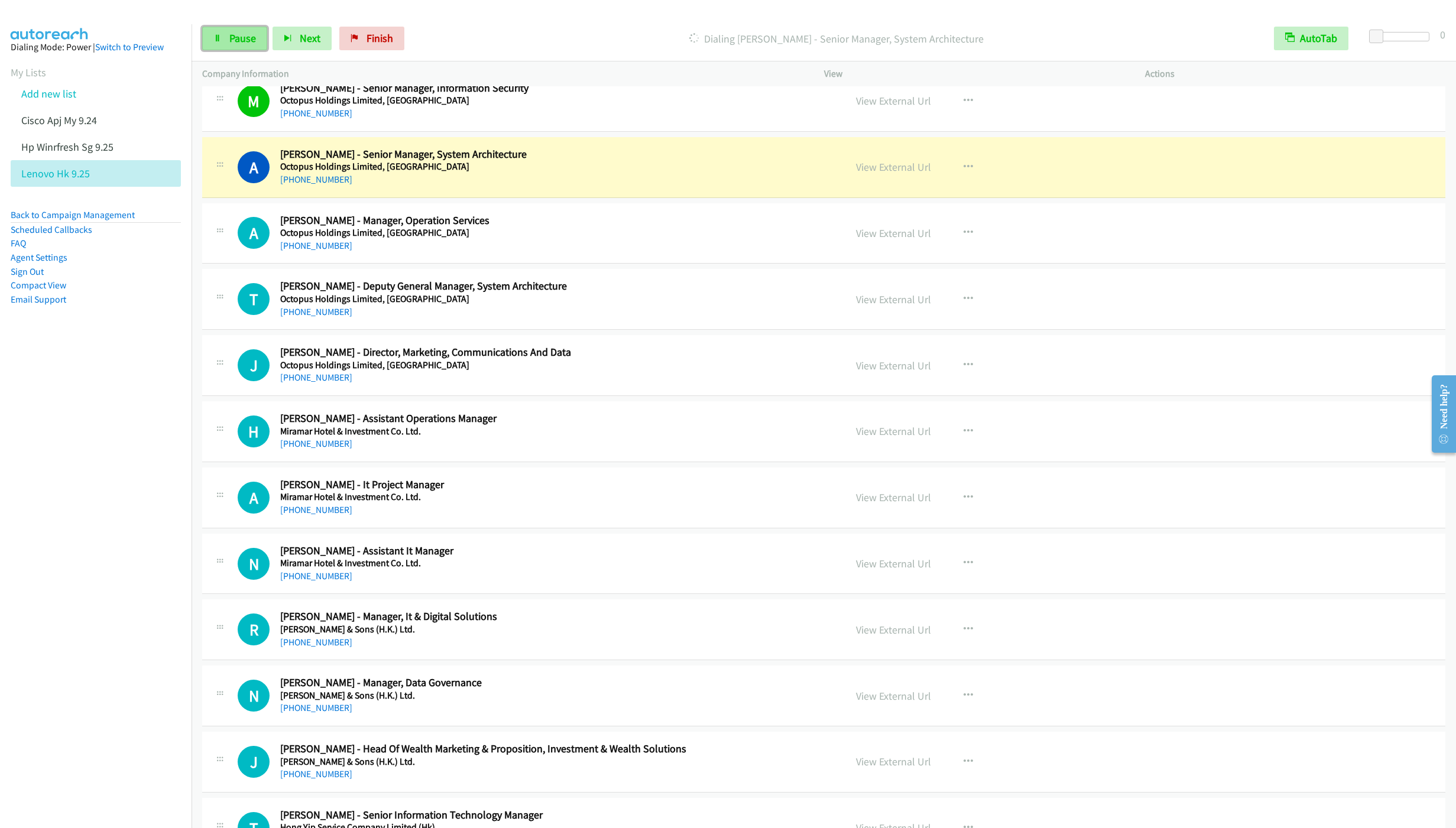
click at [231, 47] on link "Pause" at bounding box center [234, 38] width 65 height 24
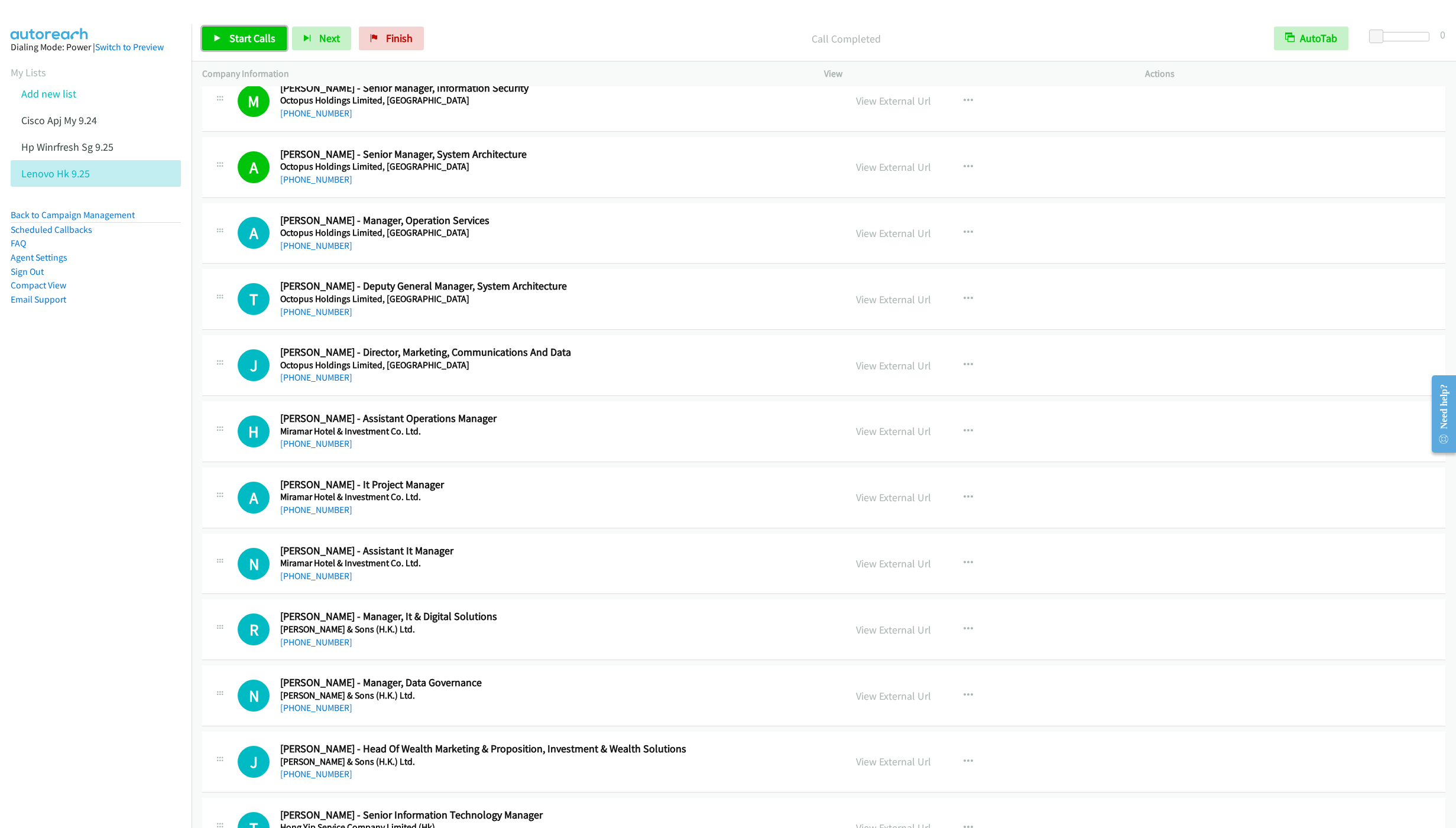
click at [254, 43] on span "Start Calls" at bounding box center [252, 38] width 46 height 14
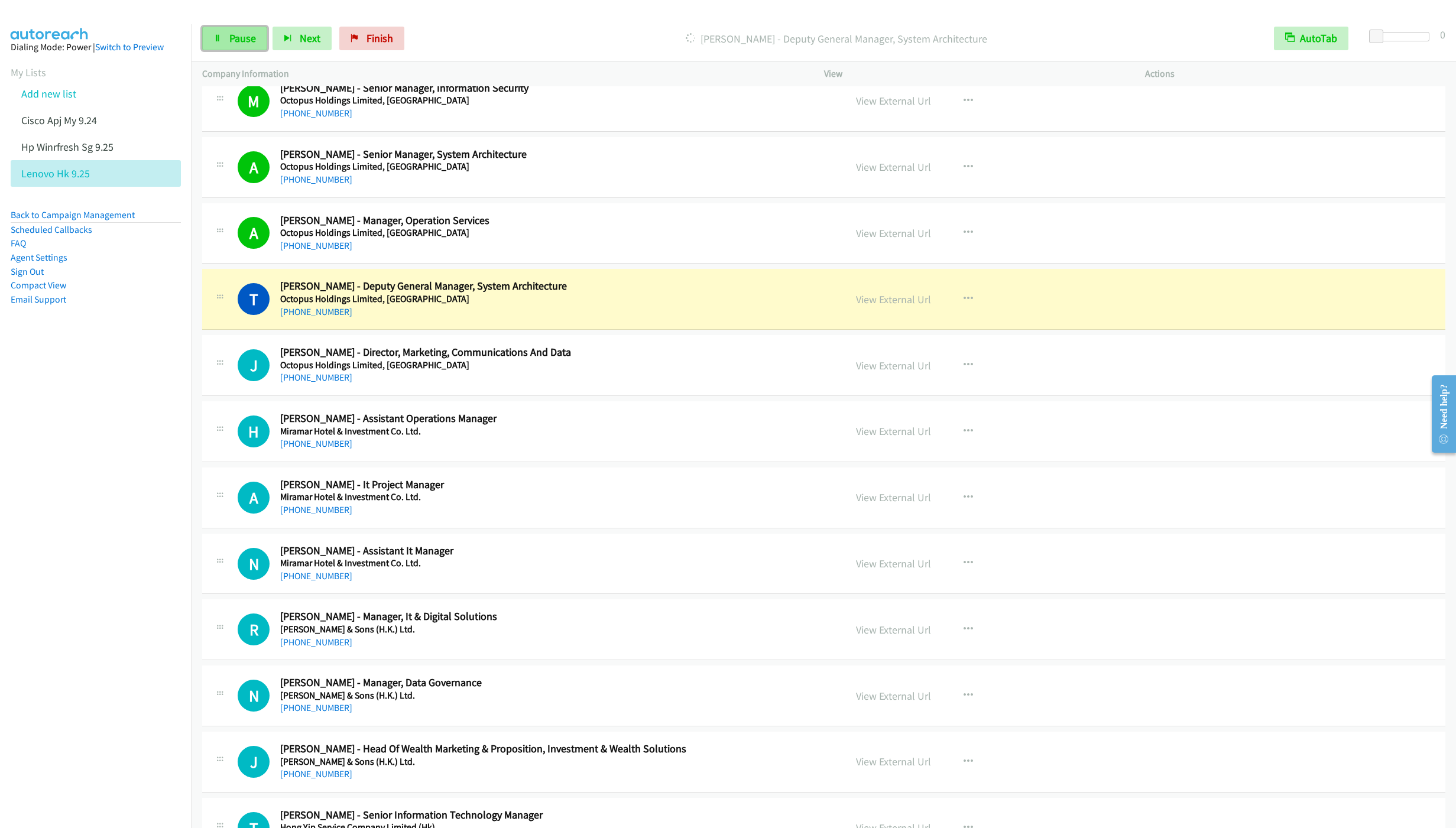
click at [236, 39] on span "Pause" at bounding box center [242, 38] width 27 height 14
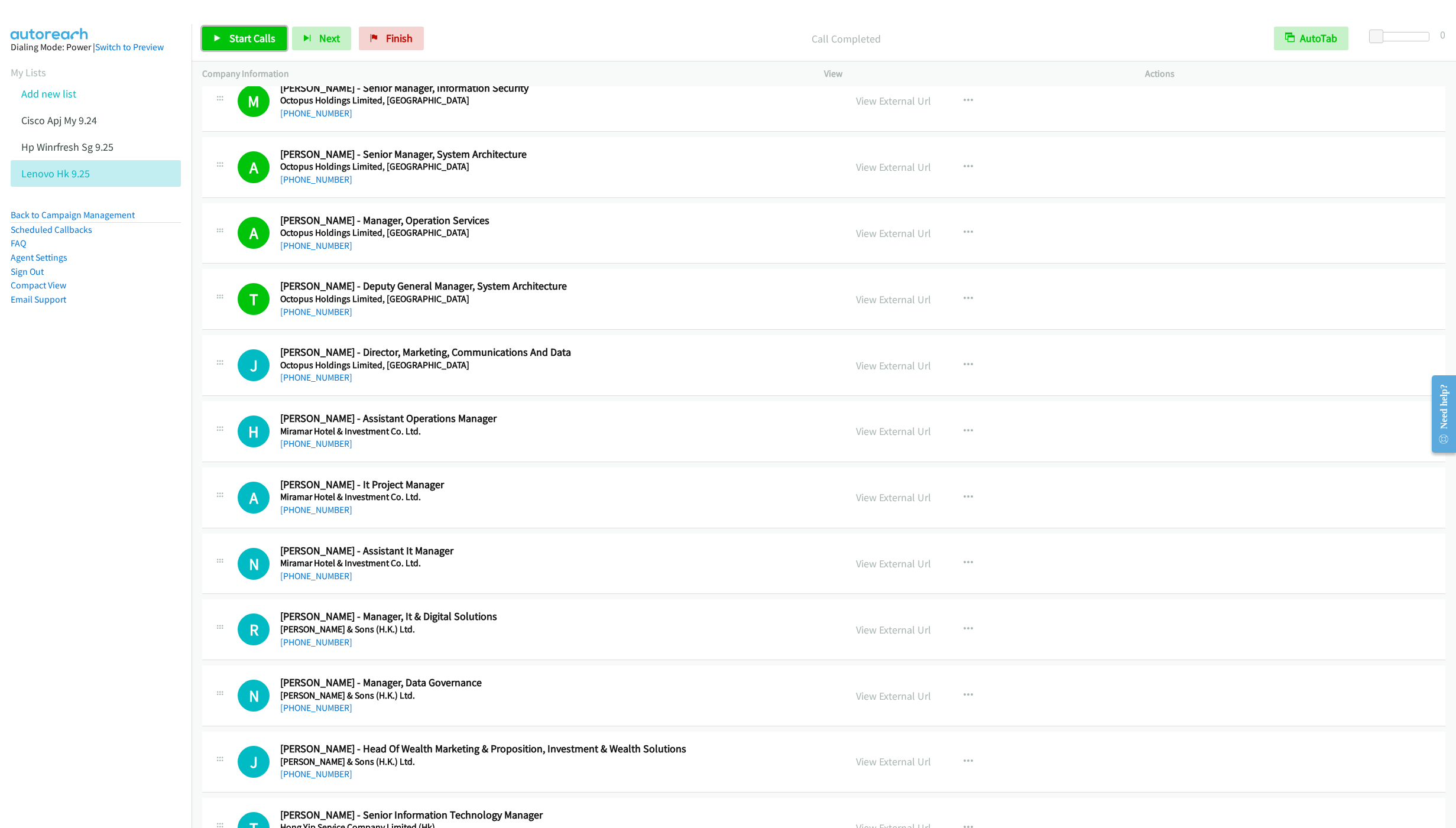
click at [236, 38] on span "Start Calls" at bounding box center [252, 38] width 46 height 14
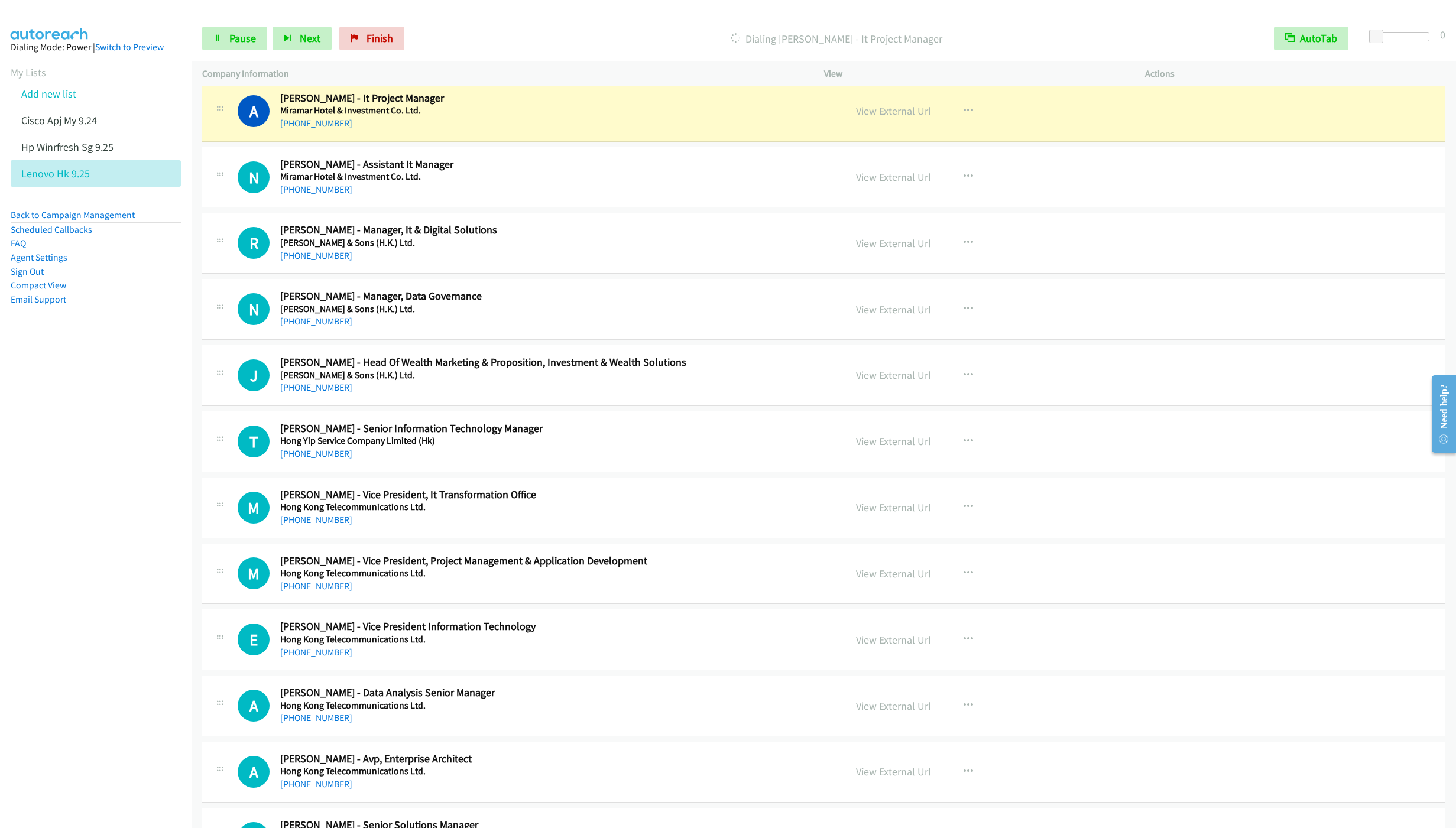
scroll to position [6916, 0]
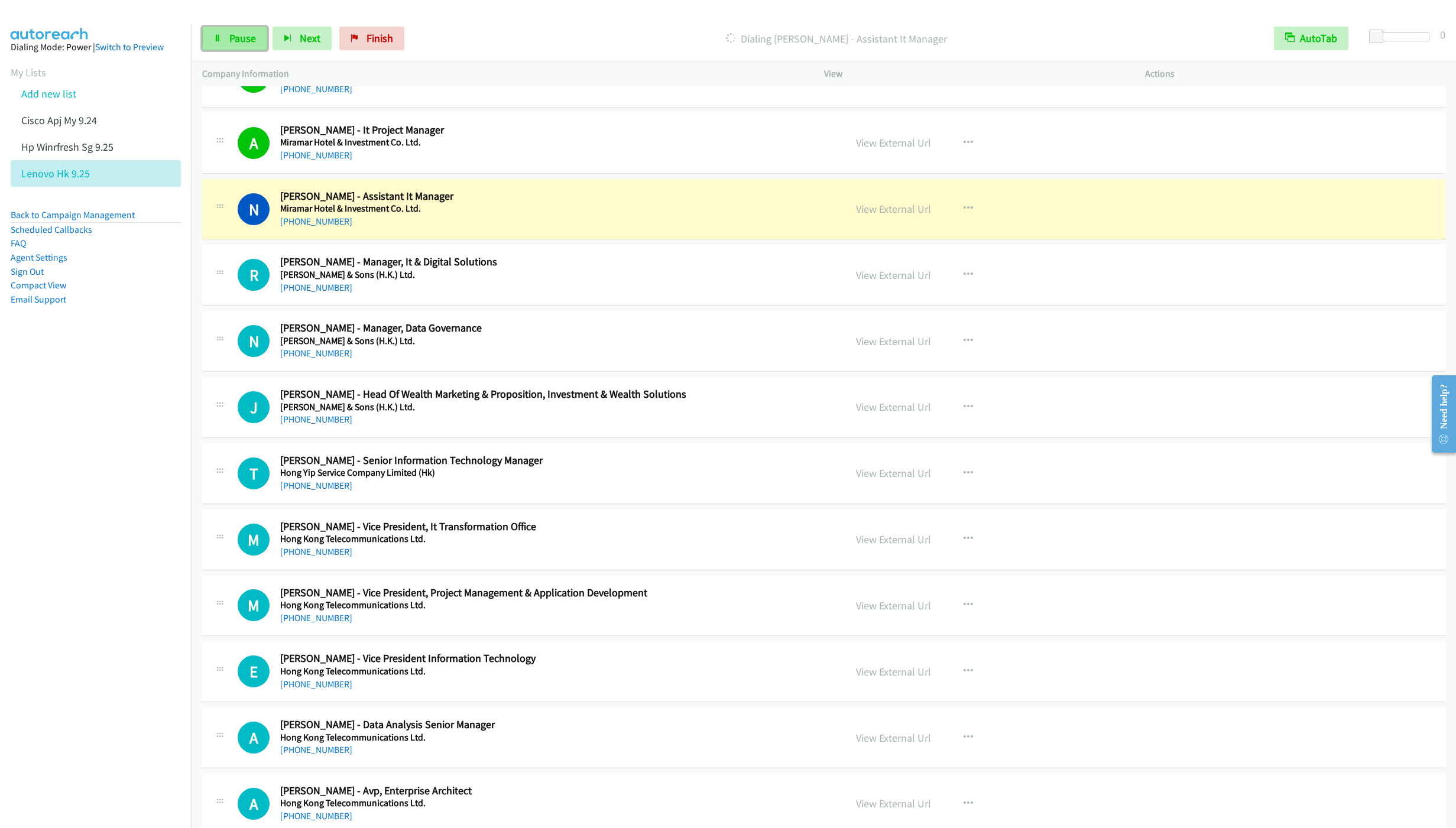
click at [228, 37] on link "Pause" at bounding box center [234, 38] width 65 height 24
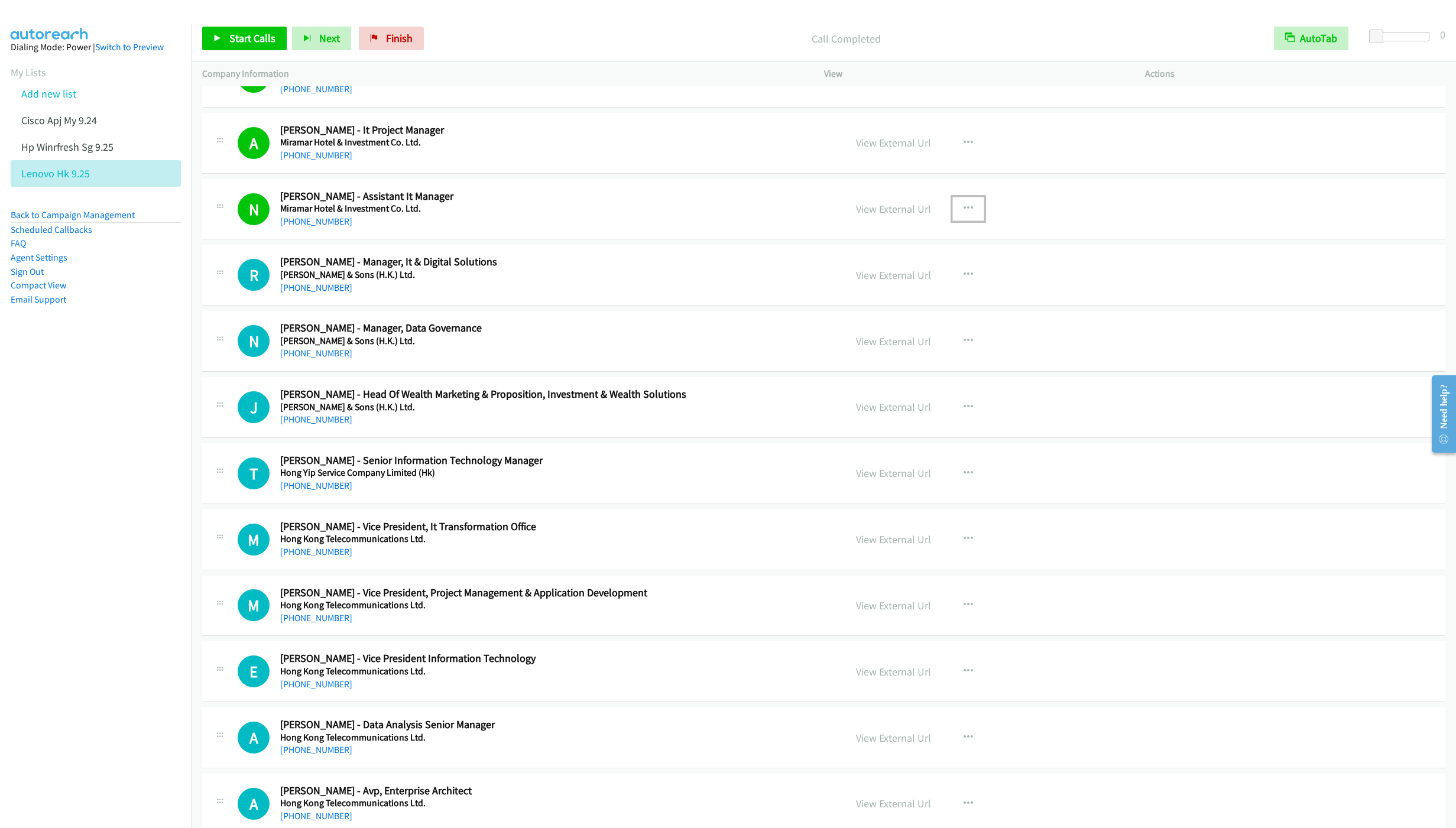
click at [964, 213] on icon "button" at bounding box center [968, 208] width 9 height 9
click at [876, 322] on link "Remove from list" at bounding box center [905, 310] width 157 height 24
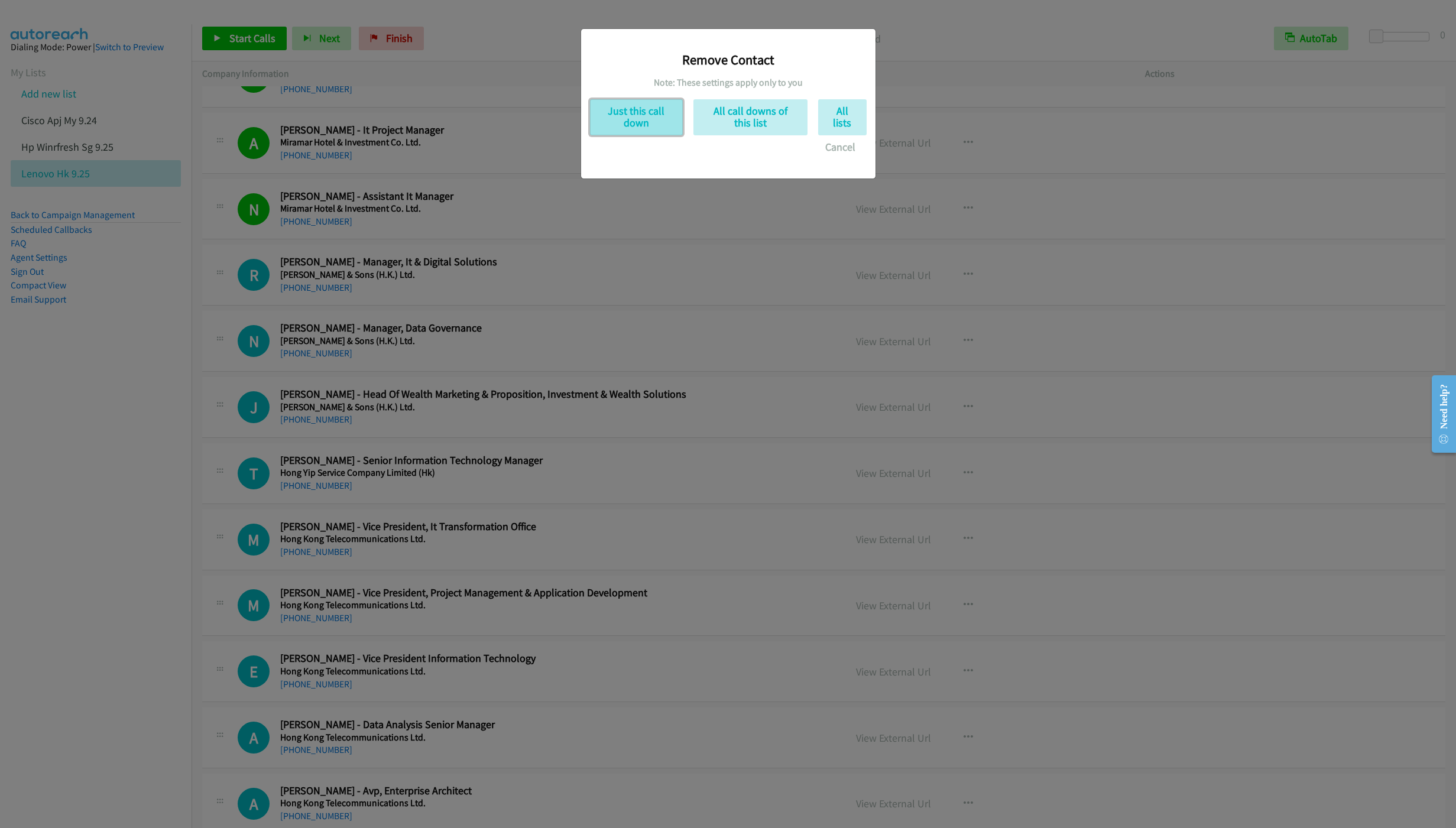
click at [640, 124] on button "Just this call down" at bounding box center [636, 117] width 93 height 36
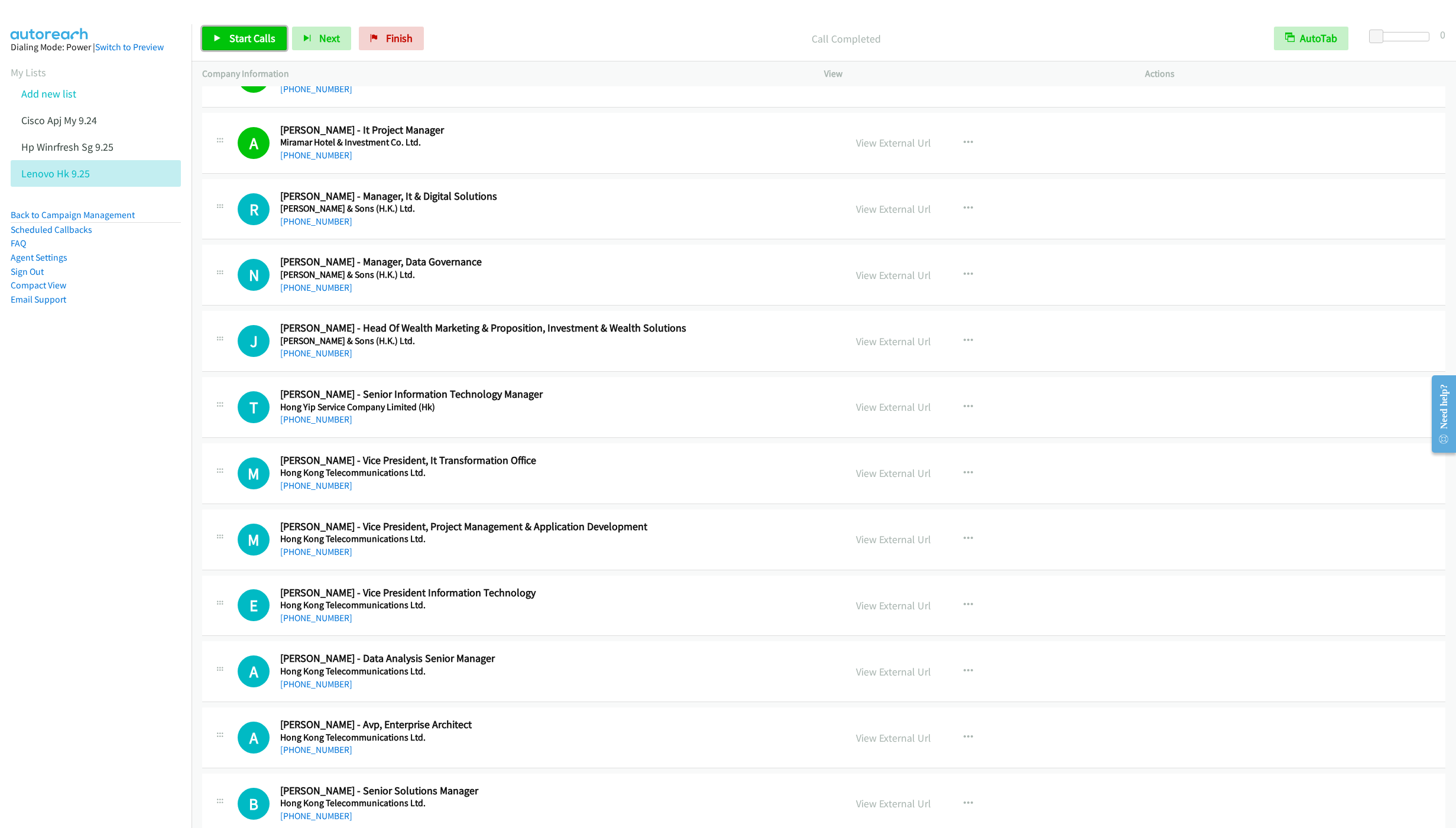
click at [246, 36] on span "Start Calls" at bounding box center [252, 38] width 46 height 14
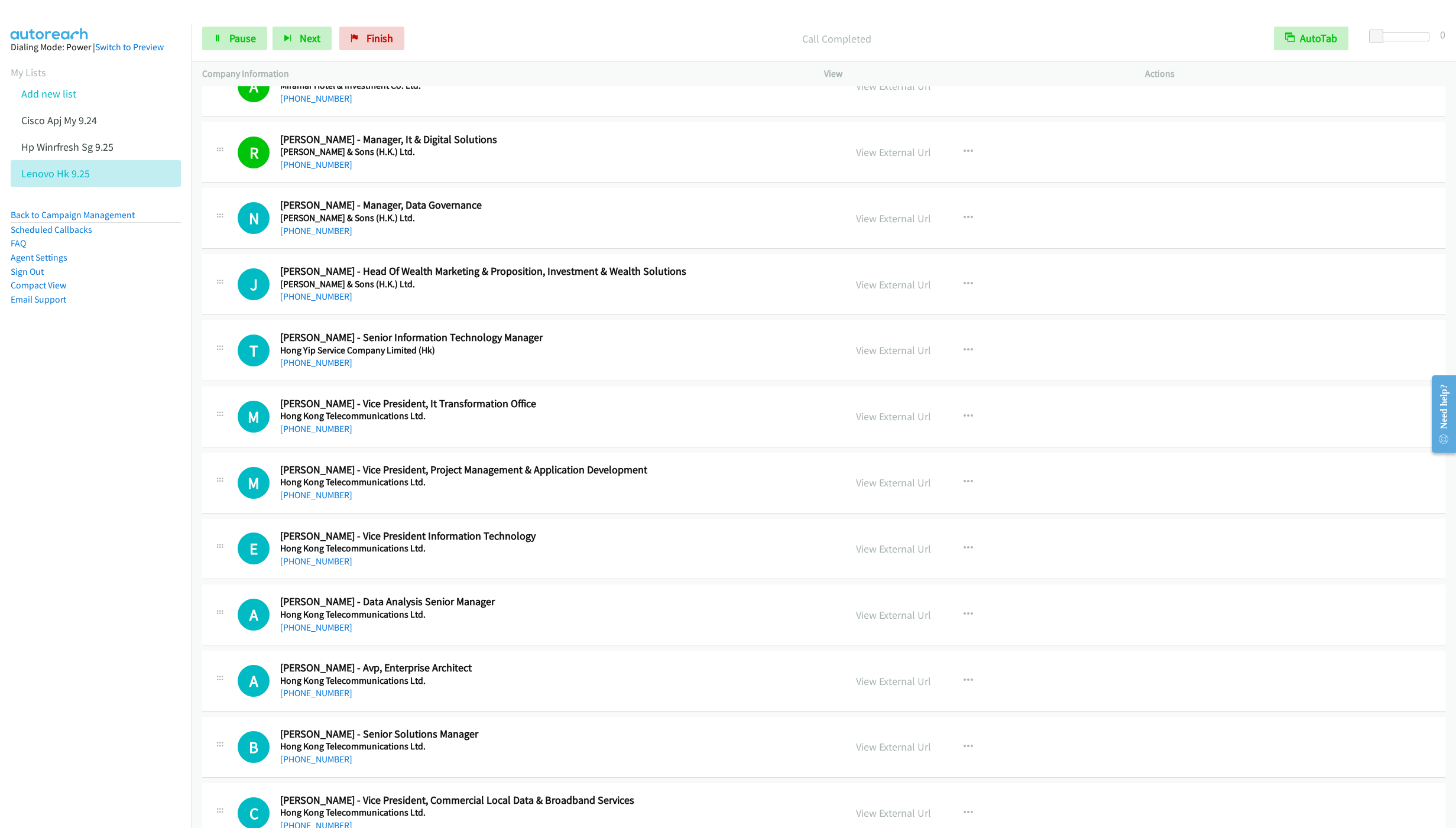
scroll to position [7005, 0]
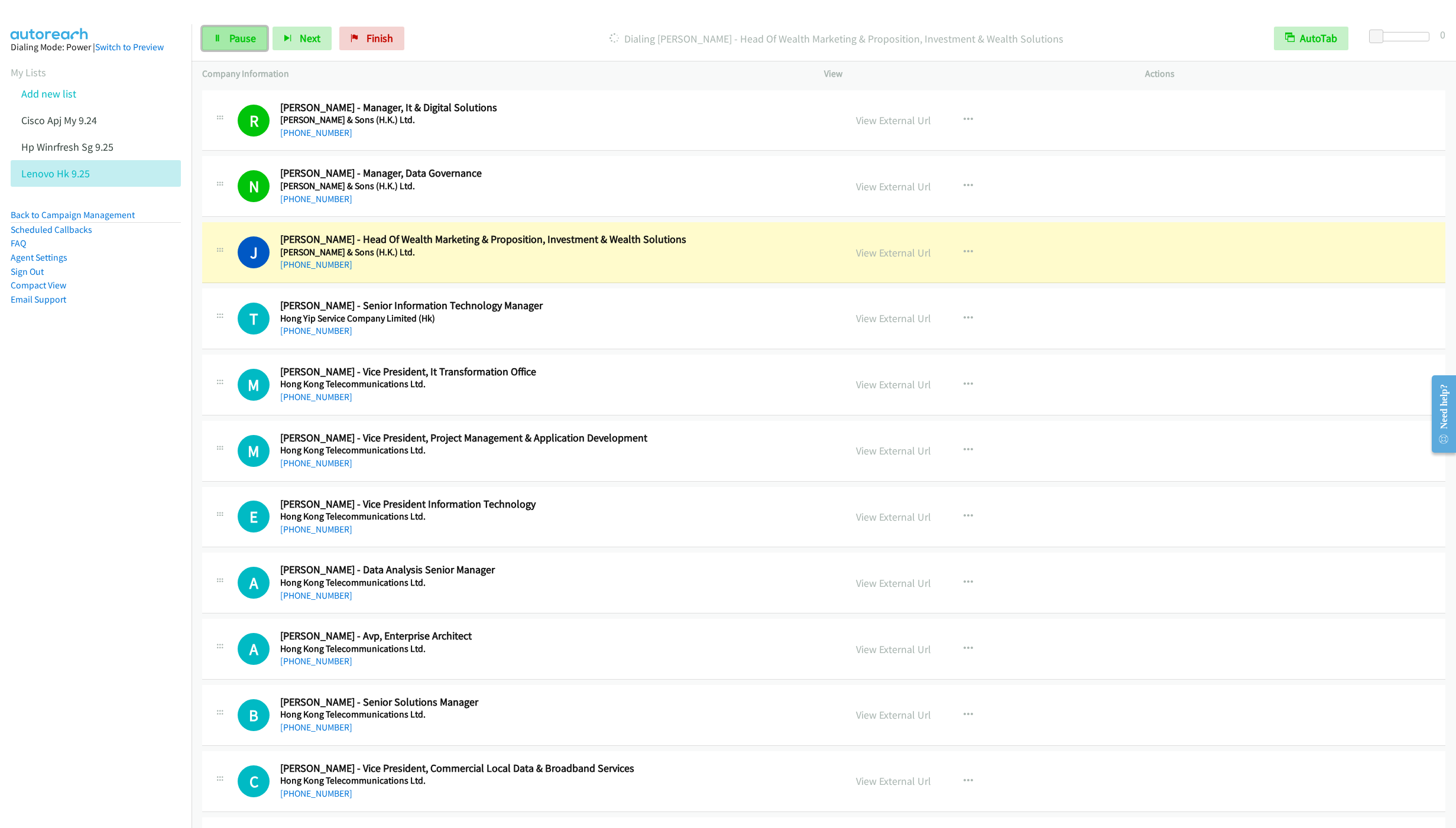
click at [231, 39] on span "Pause" at bounding box center [242, 38] width 27 height 14
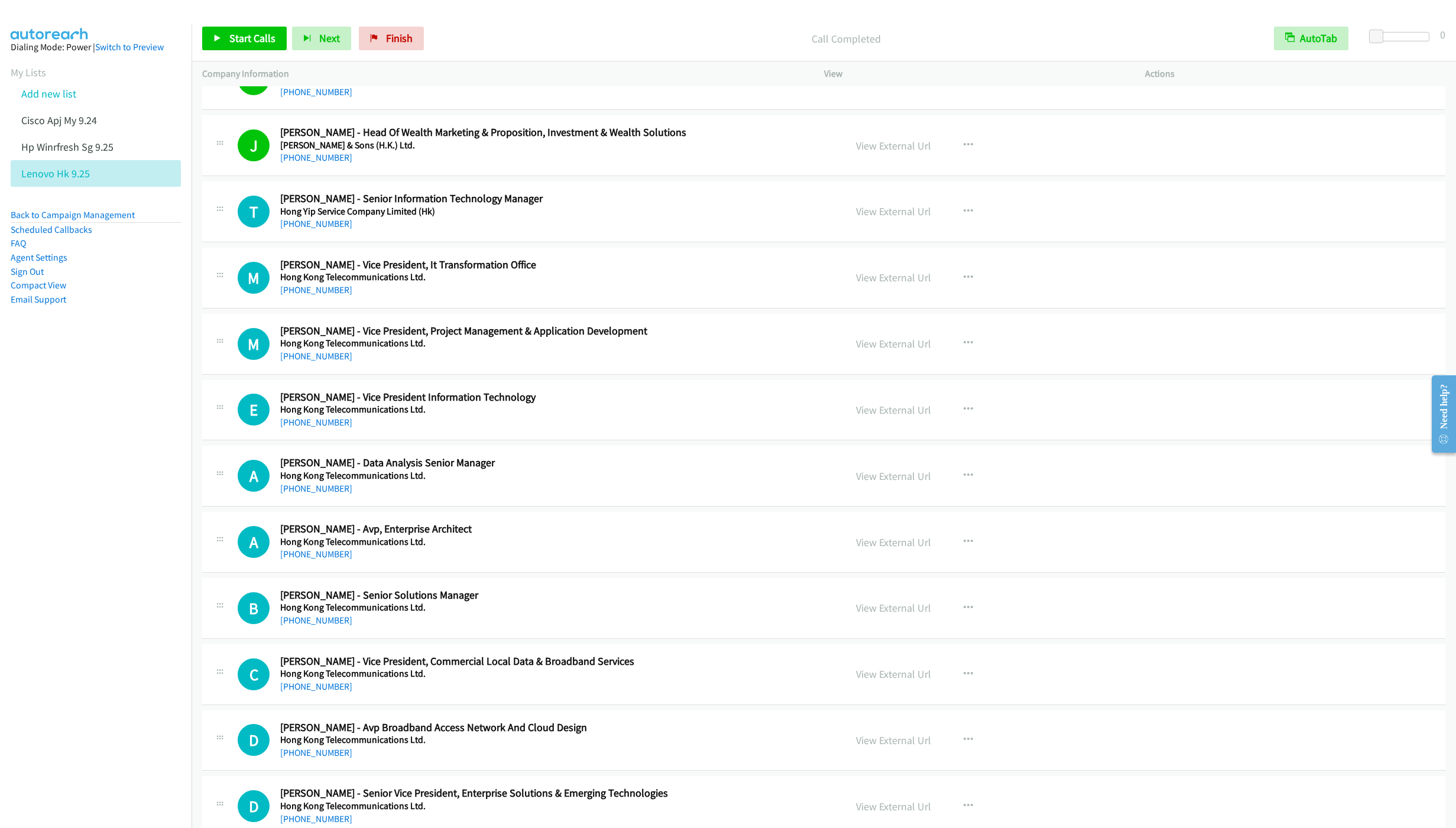
scroll to position [7081, 0]
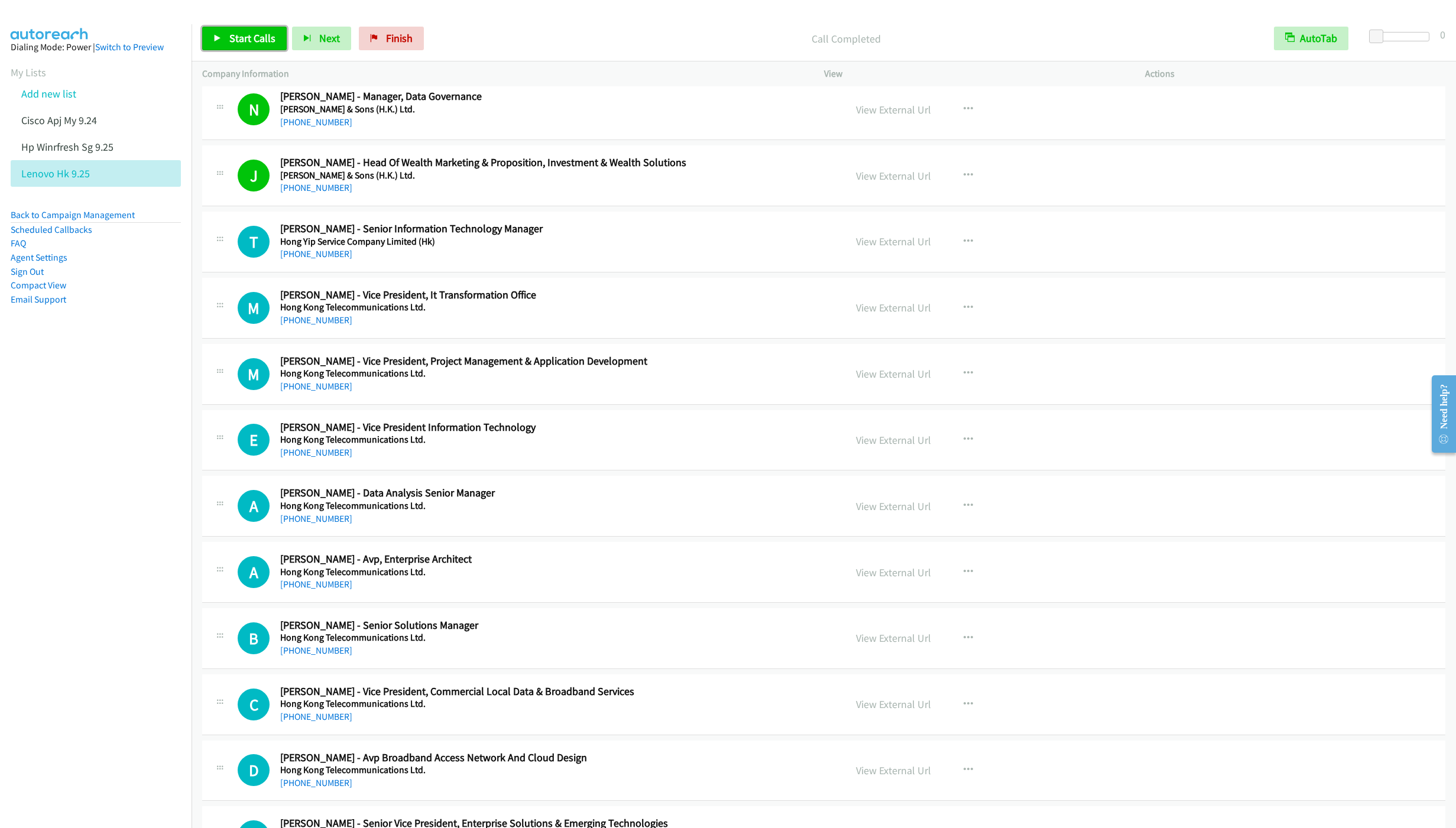
click at [244, 39] on span "Start Calls" at bounding box center [252, 38] width 46 height 14
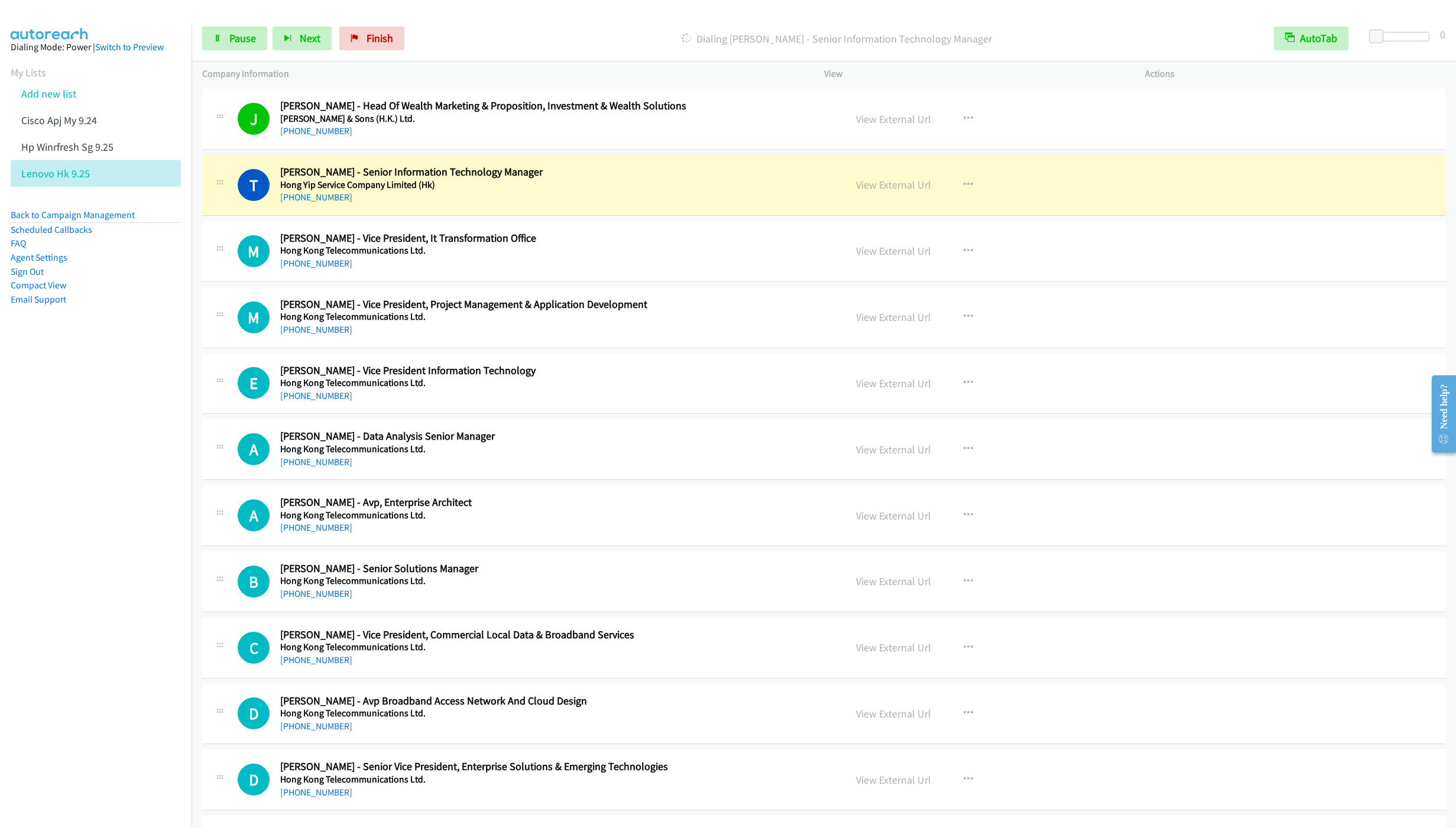
scroll to position [7170, 0]
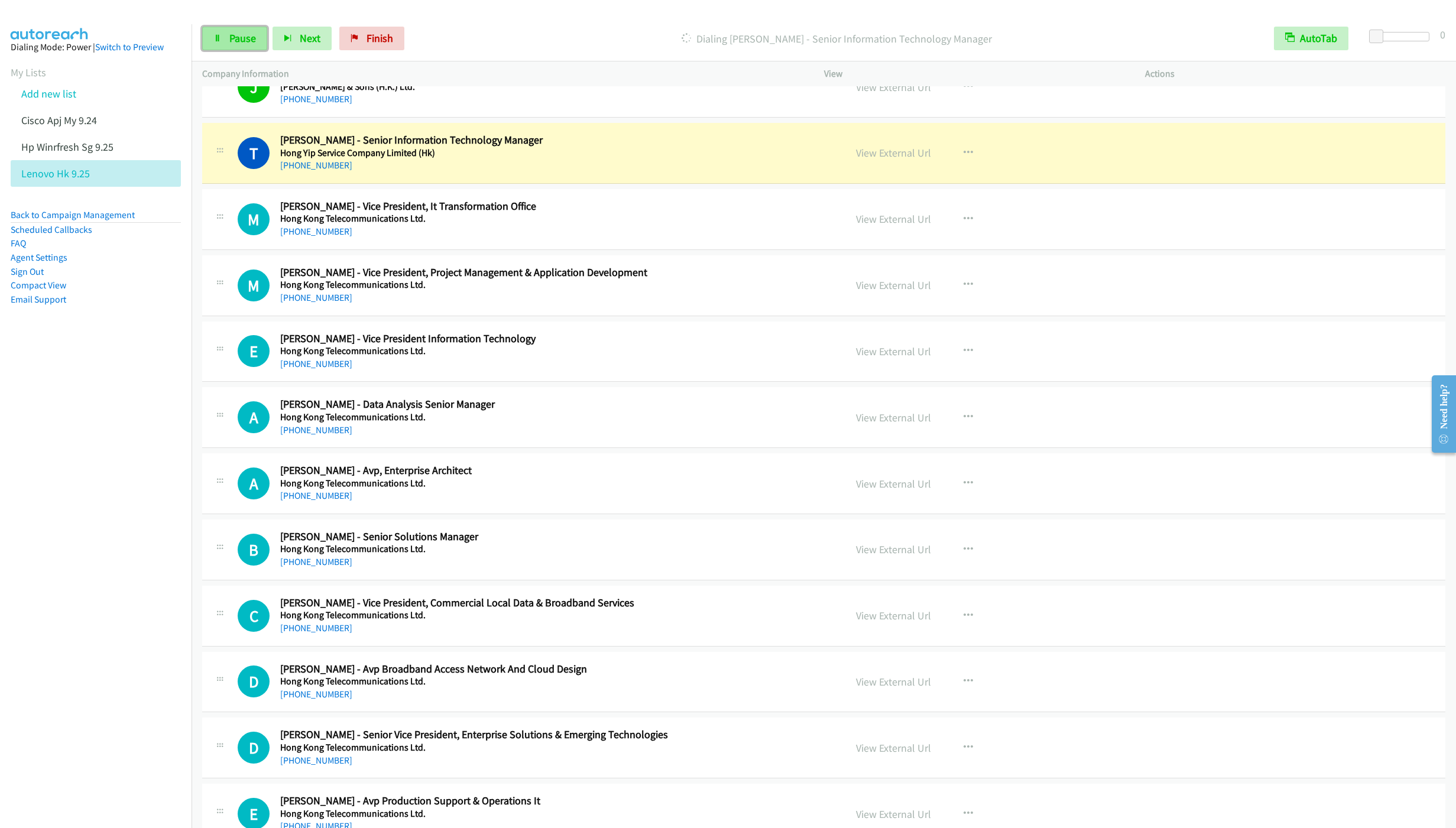
click at [227, 38] on link "Pause" at bounding box center [234, 38] width 65 height 24
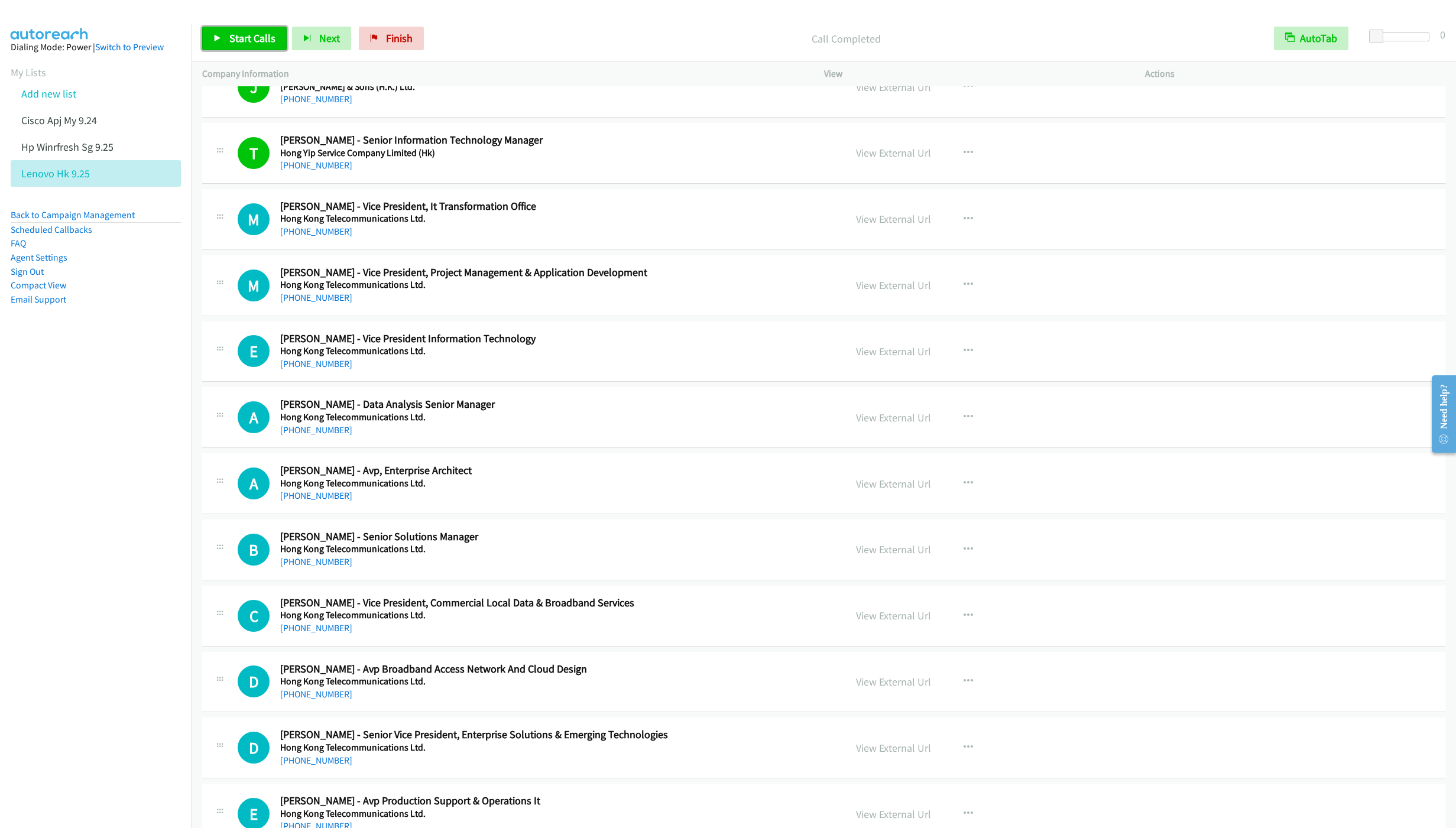
click at [239, 36] on span "Start Calls" at bounding box center [252, 38] width 46 height 14
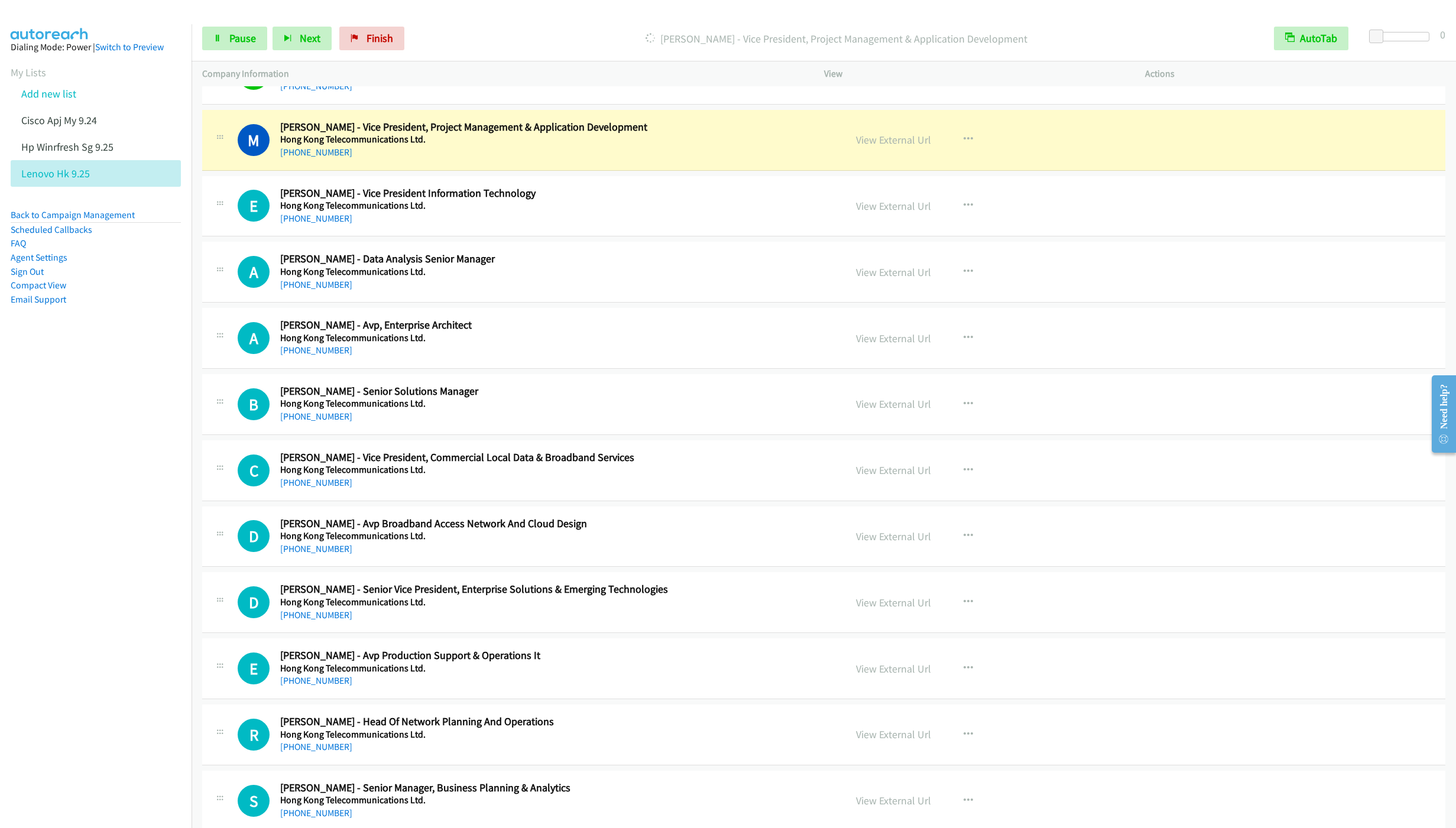
scroll to position [7347, 0]
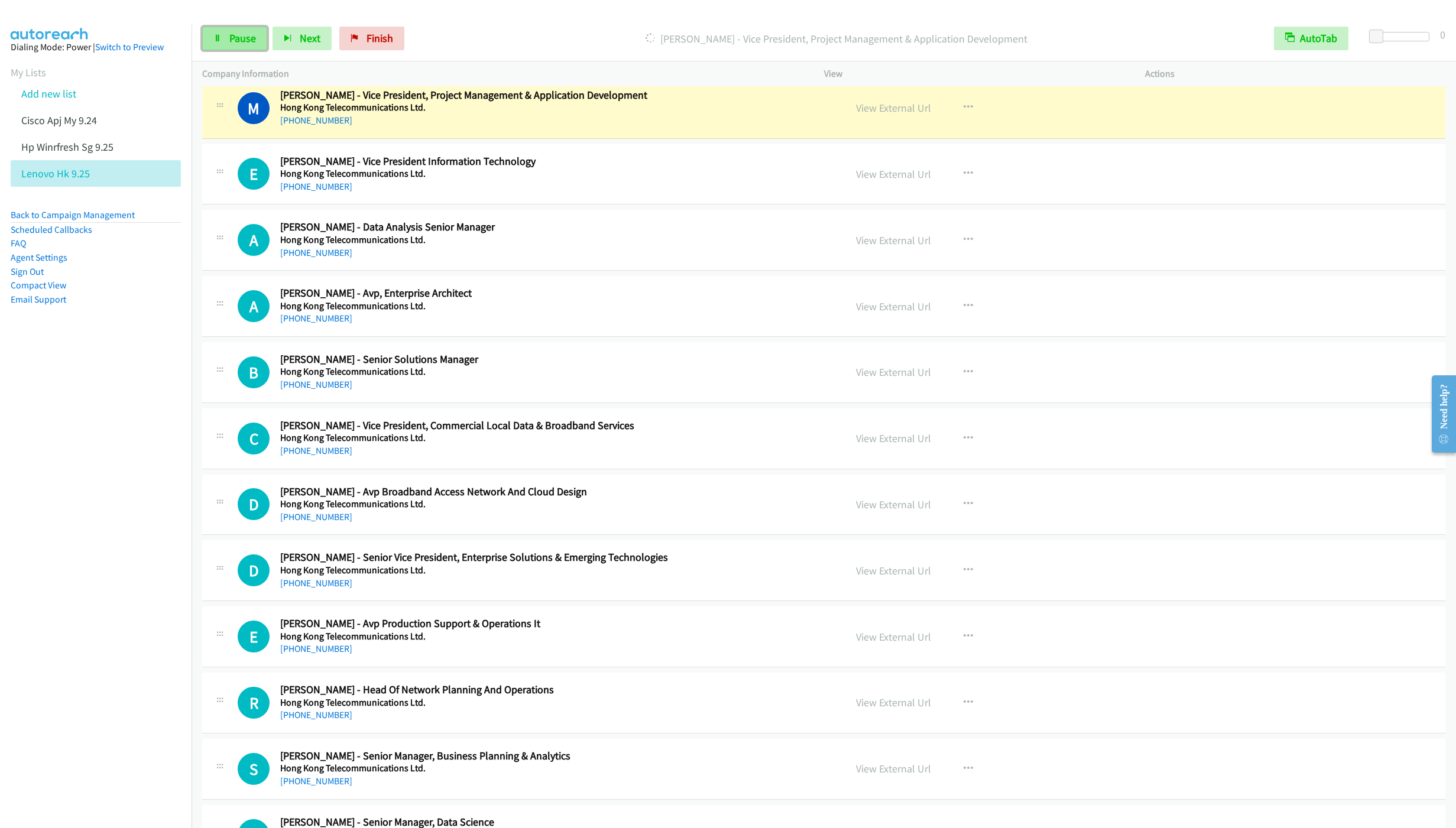
click at [231, 42] on span "Pause" at bounding box center [242, 38] width 27 height 14
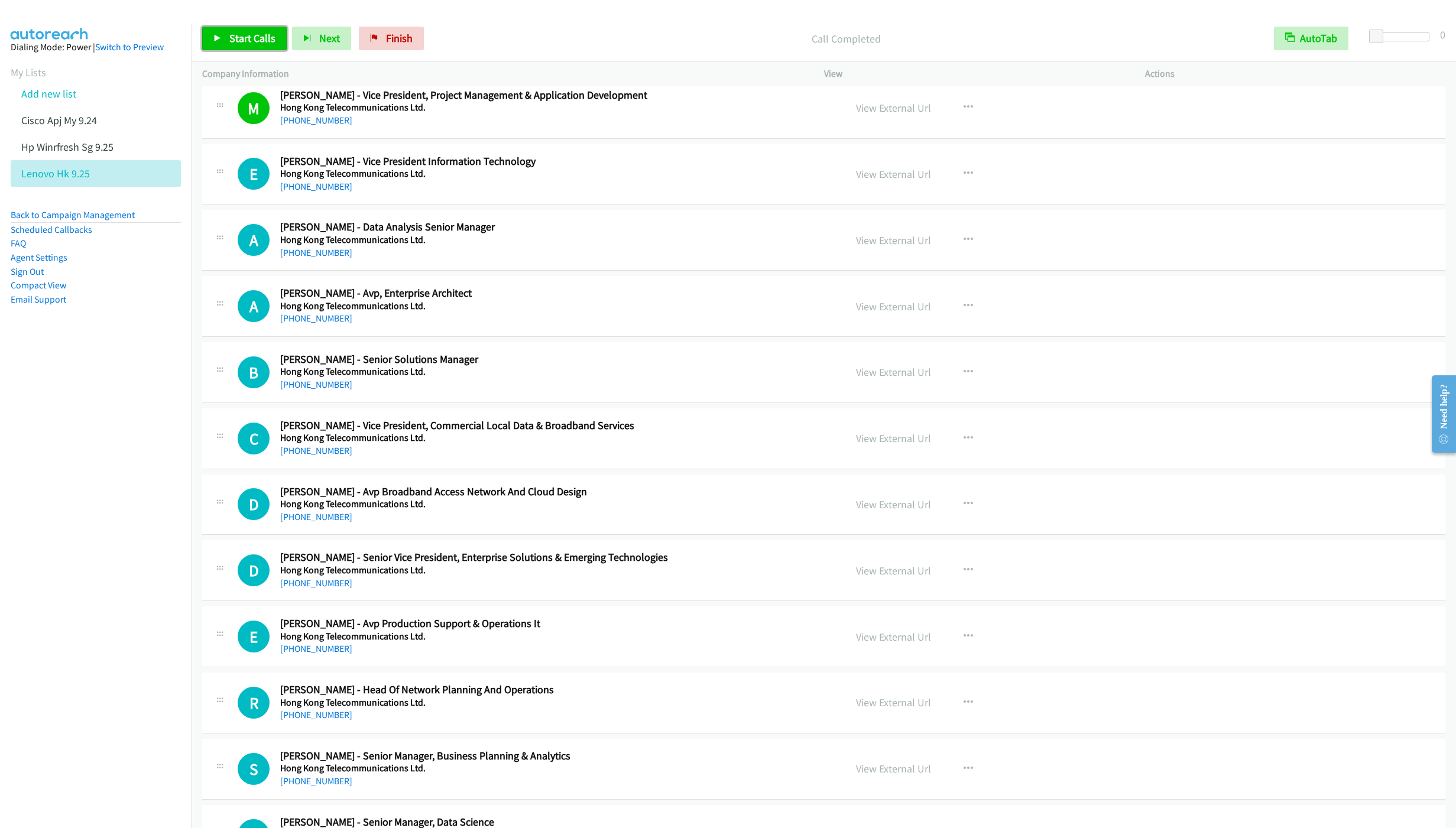
click at [224, 30] on link "Start Calls" at bounding box center [244, 38] width 85 height 24
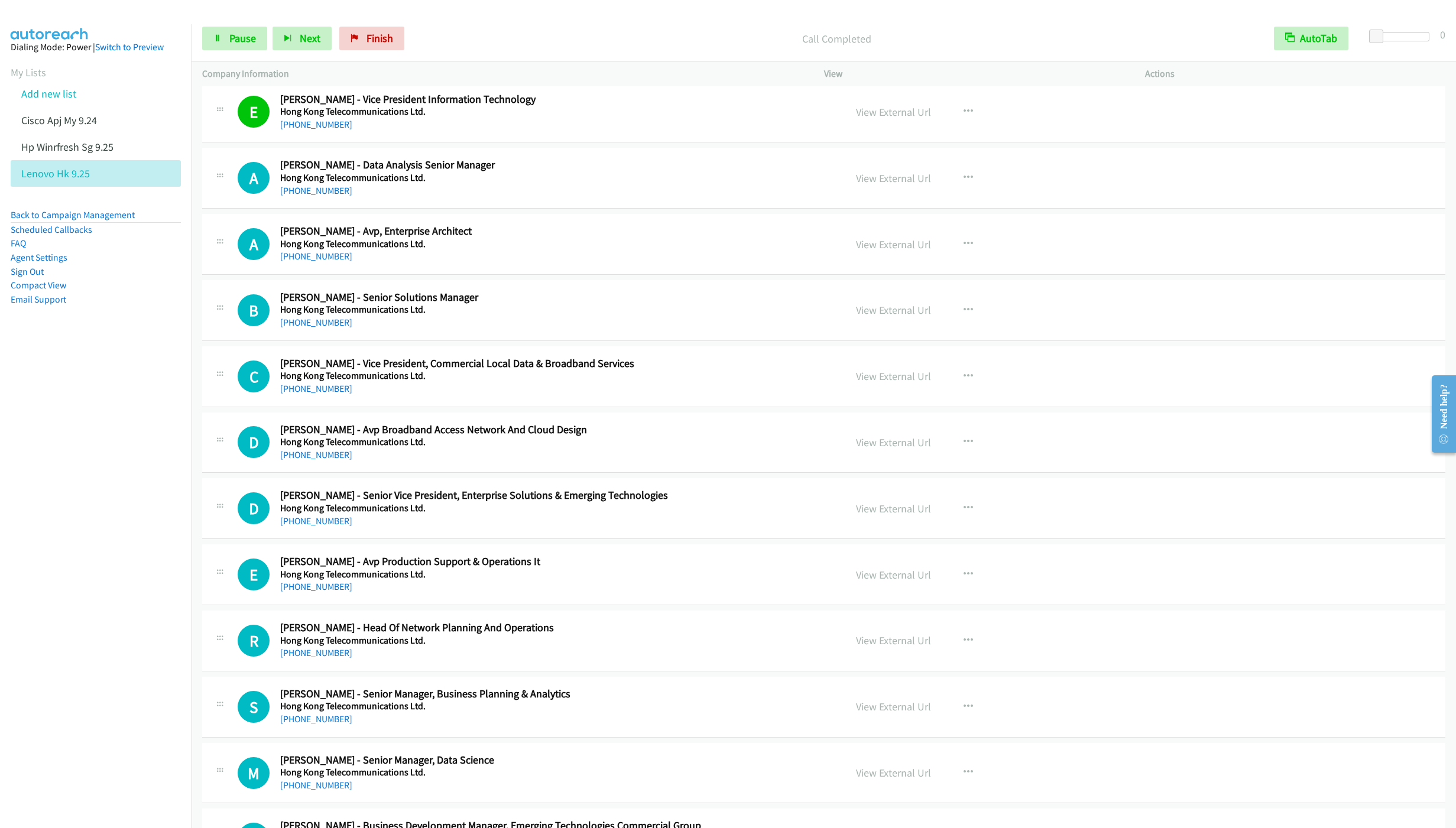
scroll to position [7435, 0]
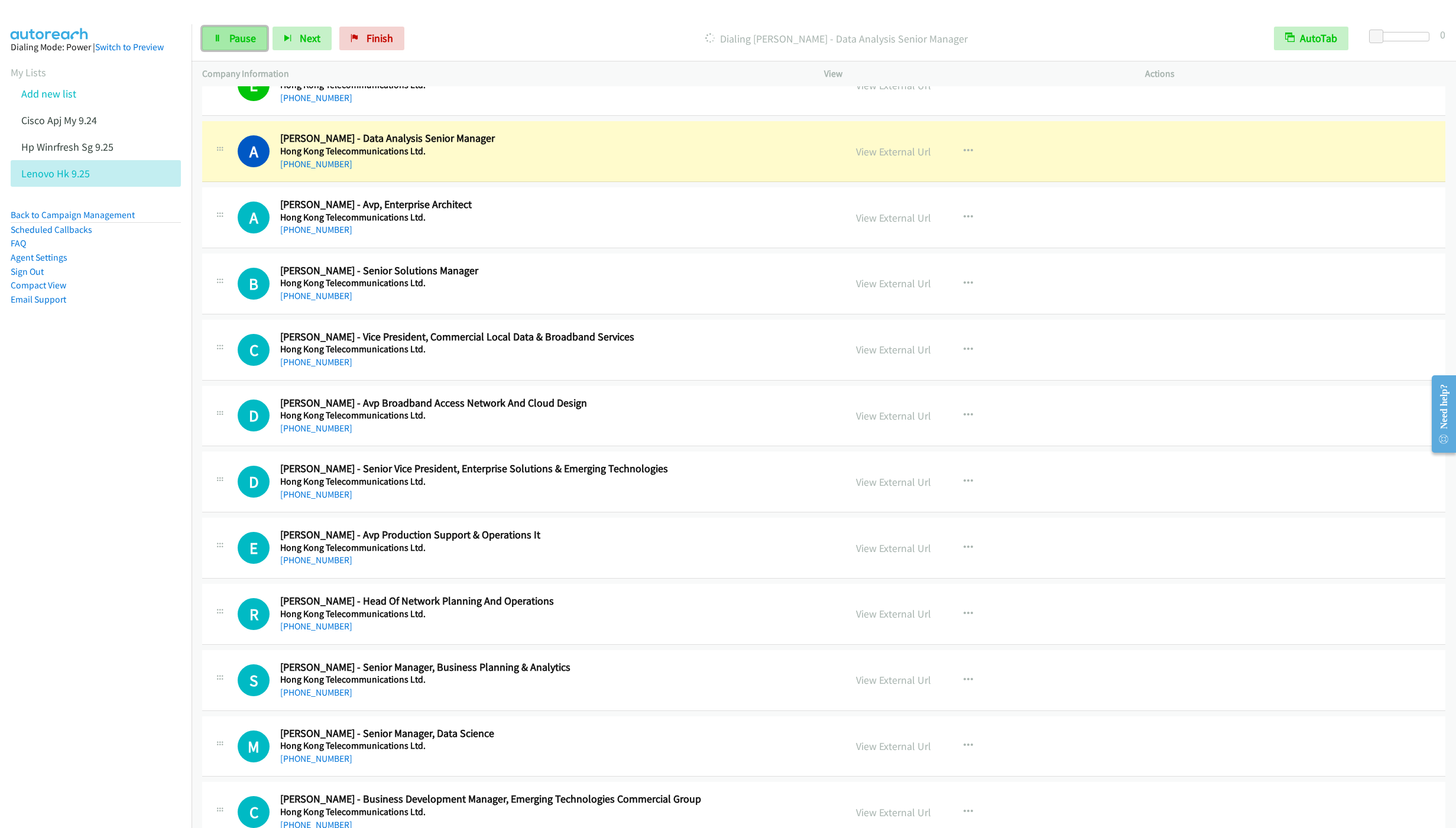
click at [223, 39] on link "Pause" at bounding box center [234, 38] width 65 height 24
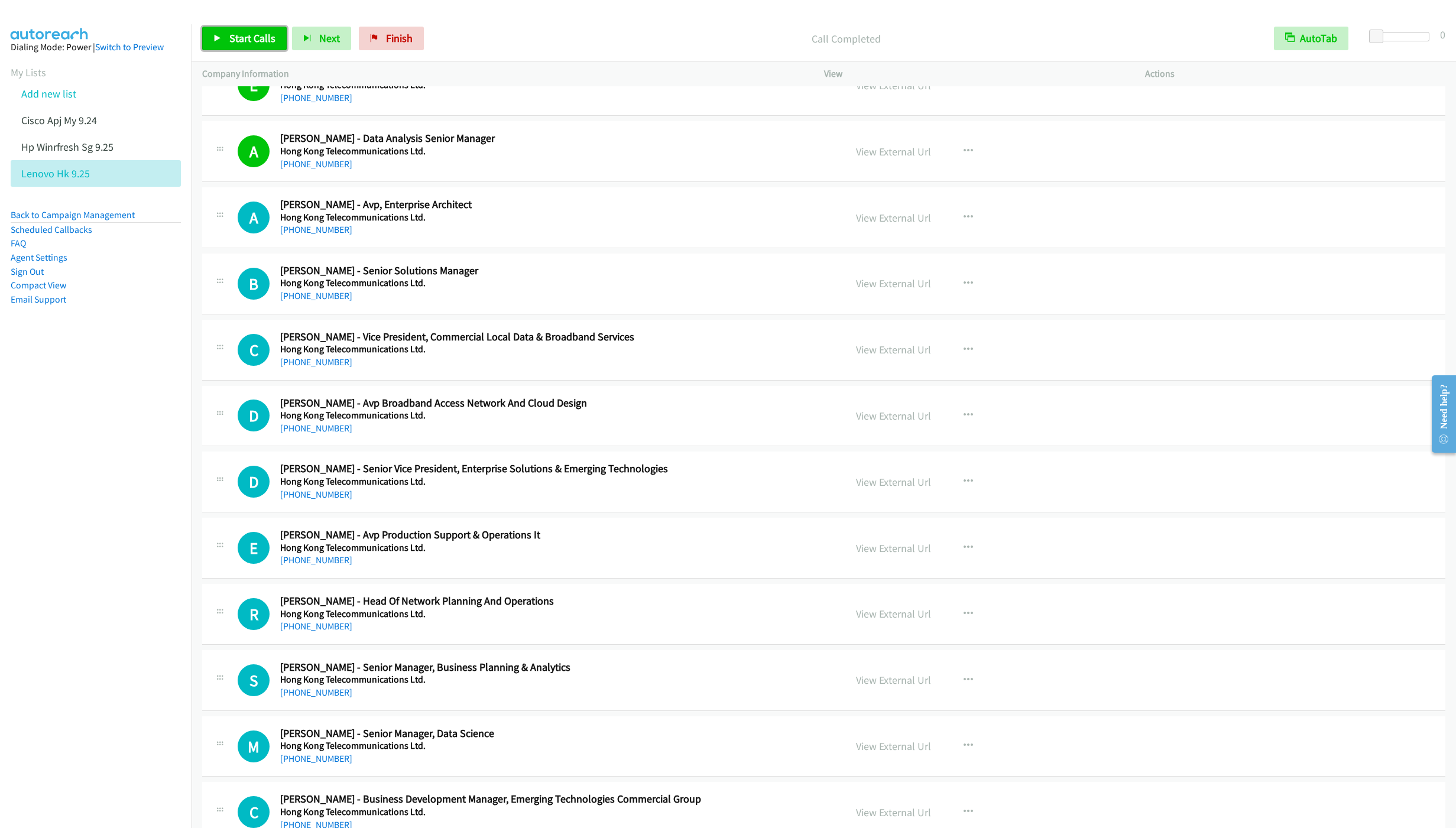
click at [252, 42] on span "Start Calls" at bounding box center [252, 38] width 46 height 14
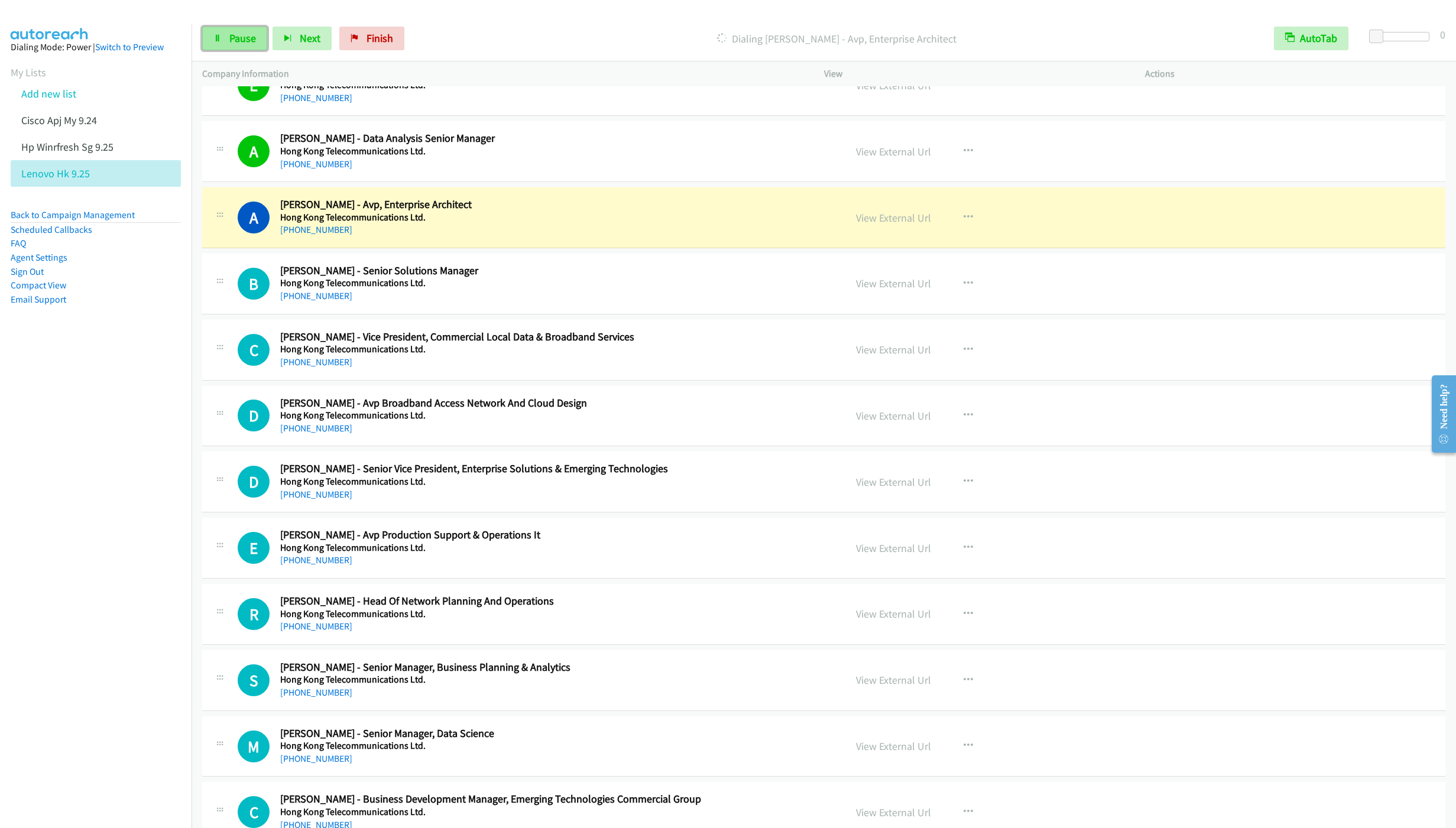
click at [234, 39] on span "Pause" at bounding box center [242, 38] width 27 height 14
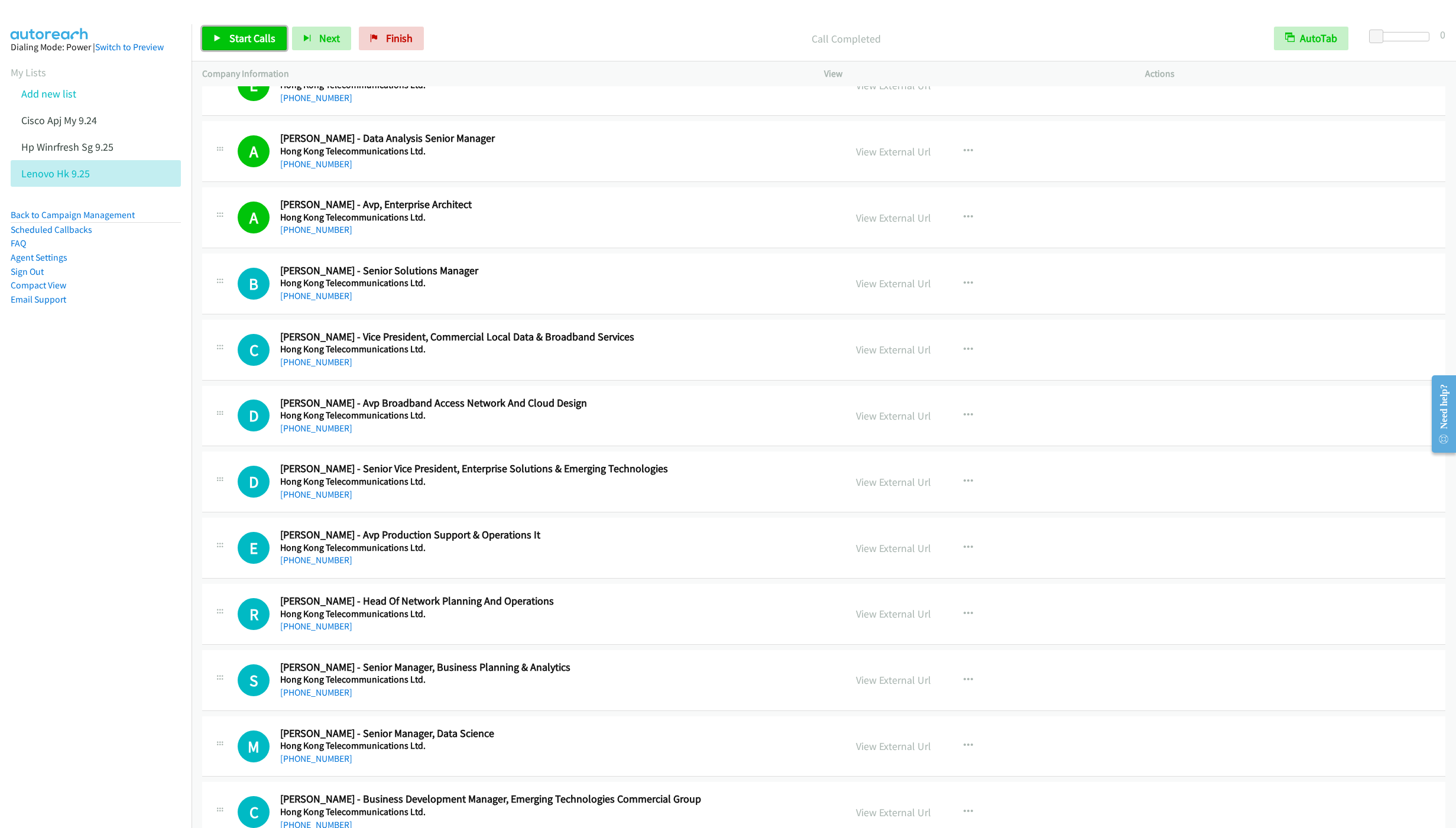
click at [231, 42] on span "Start Calls" at bounding box center [252, 38] width 46 height 14
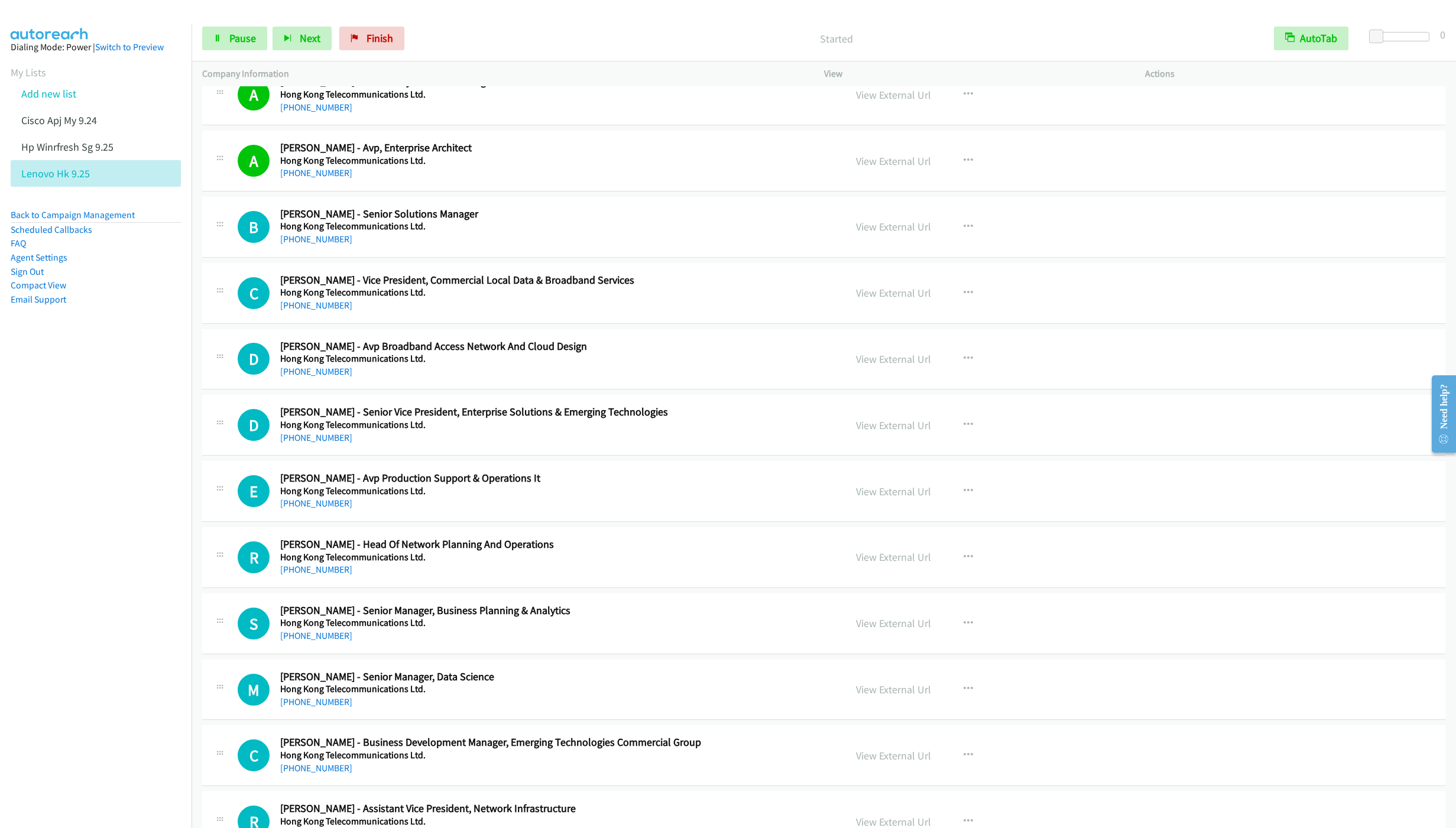
scroll to position [7525, 0]
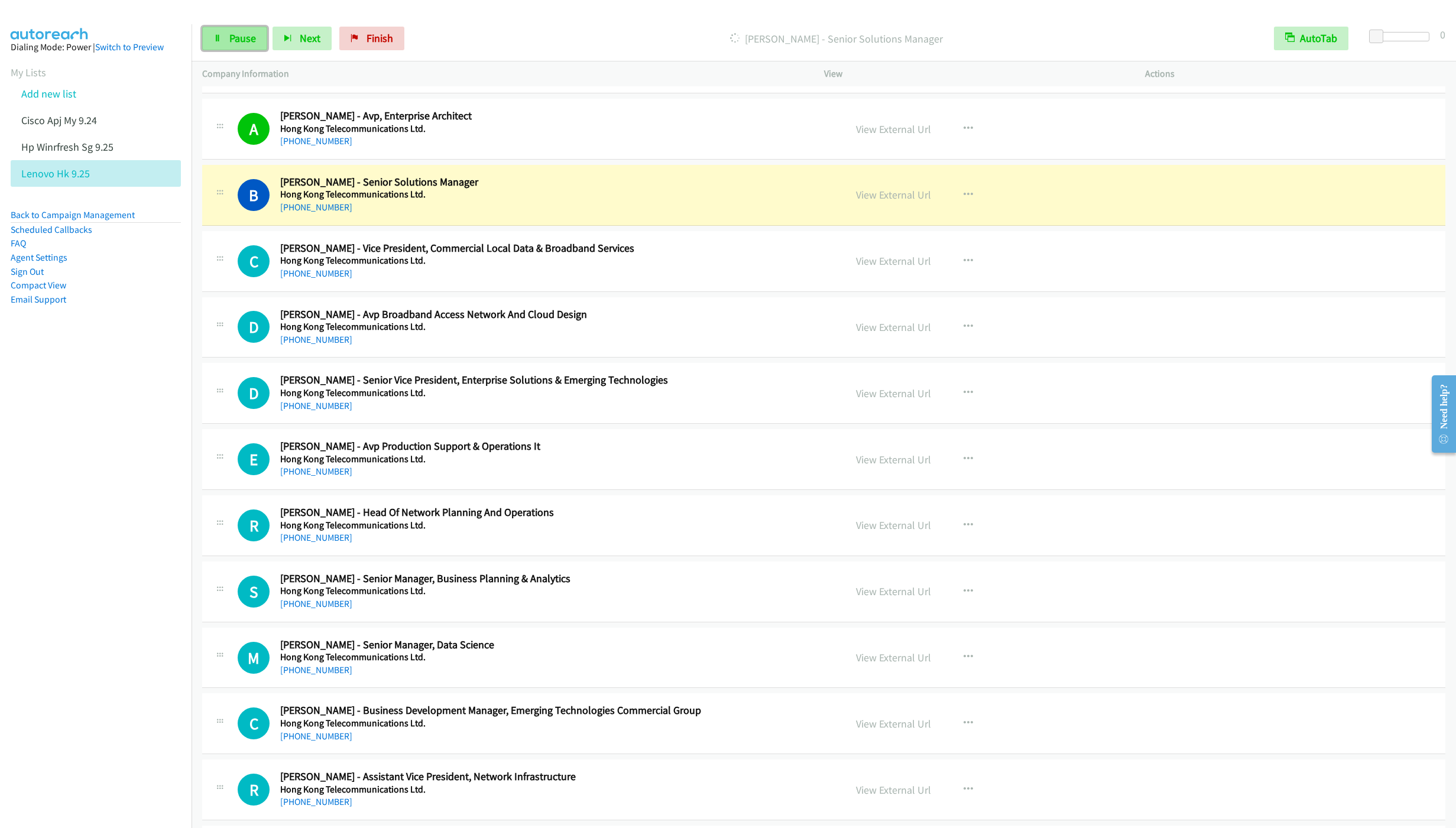
click at [222, 39] on link "Pause" at bounding box center [234, 38] width 65 height 24
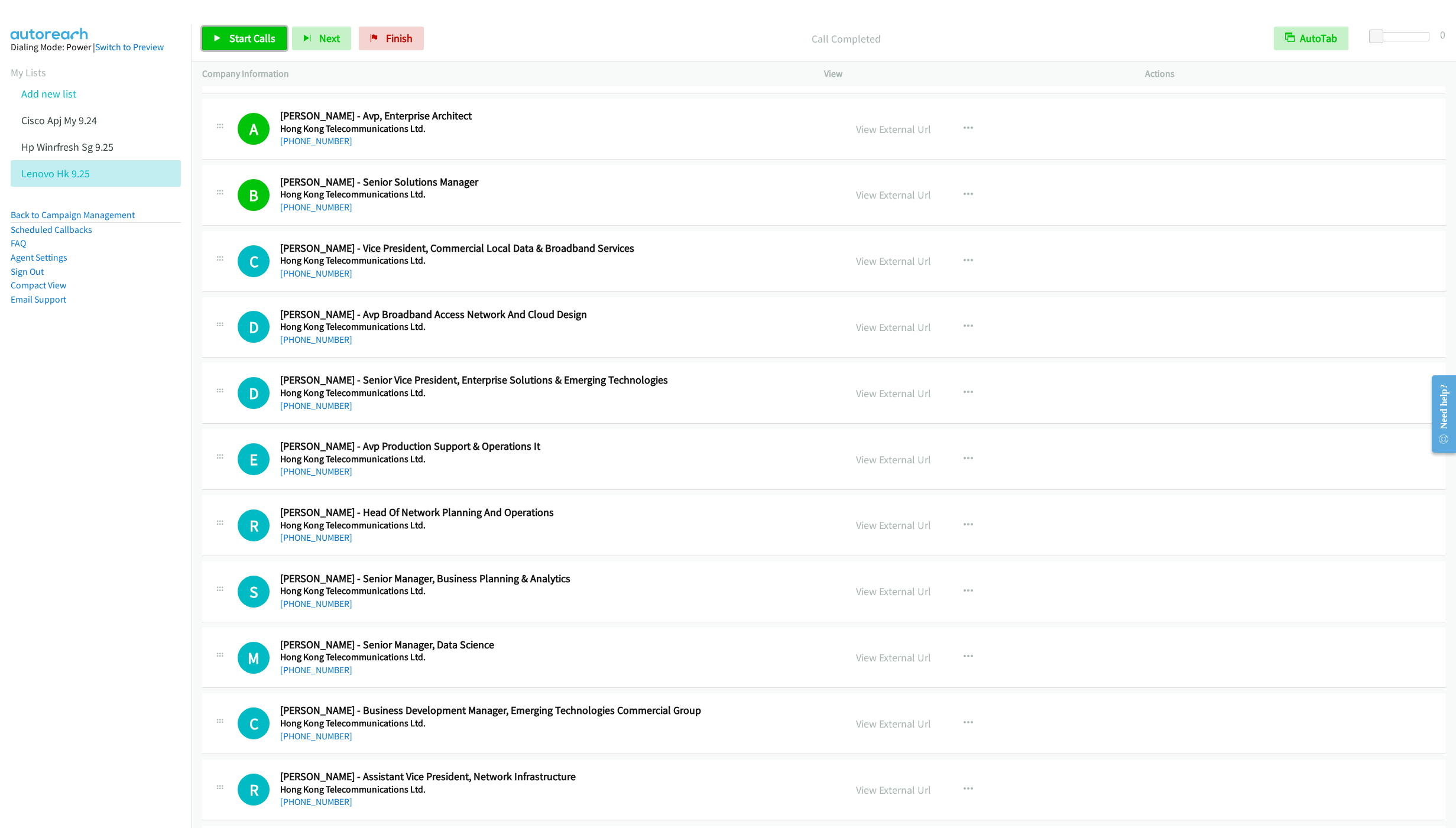
click at [256, 42] on span "Start Calls" at bounding box center [252, 38] width 46 height 14
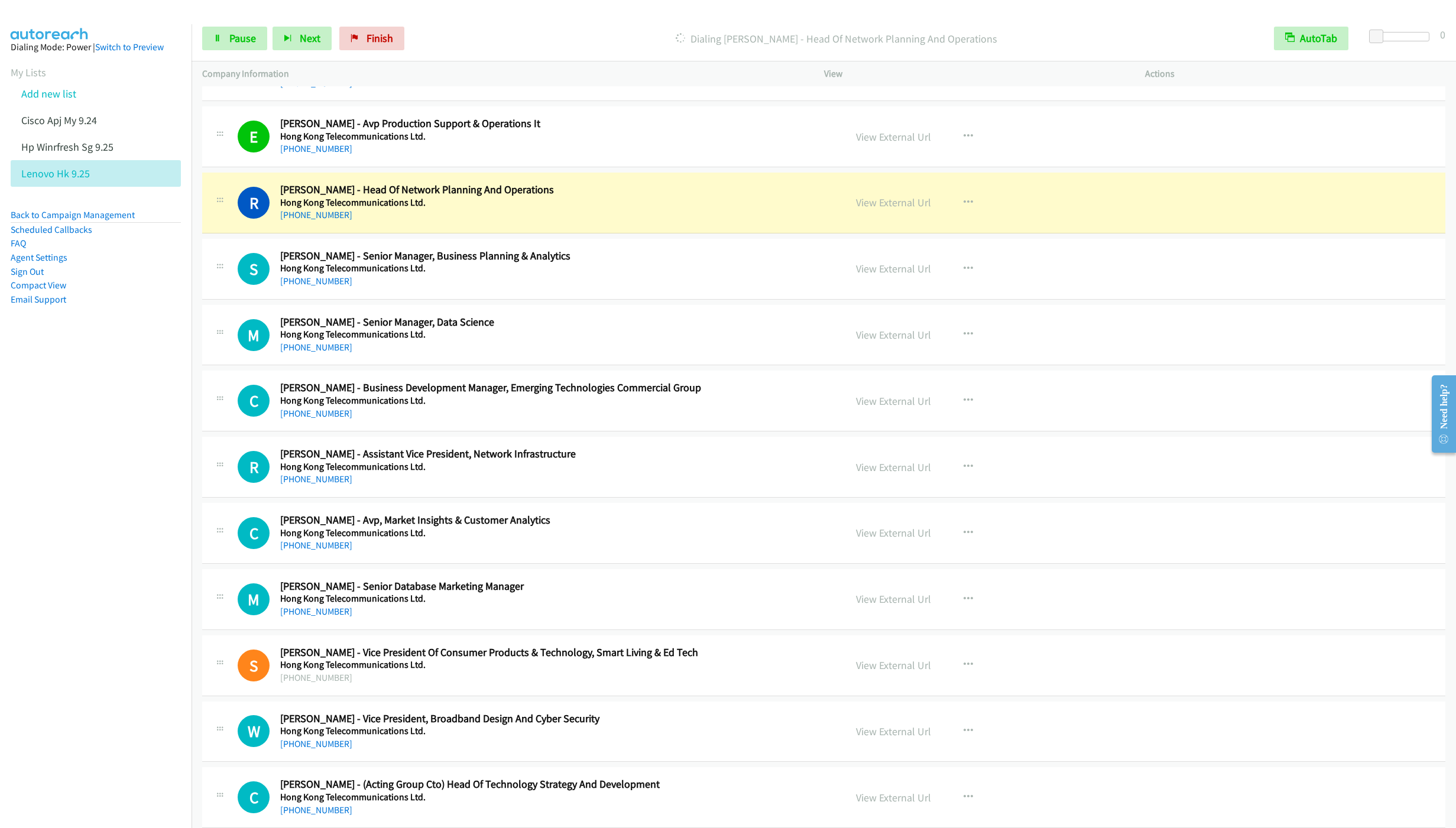
scroll to position [7879, 0]
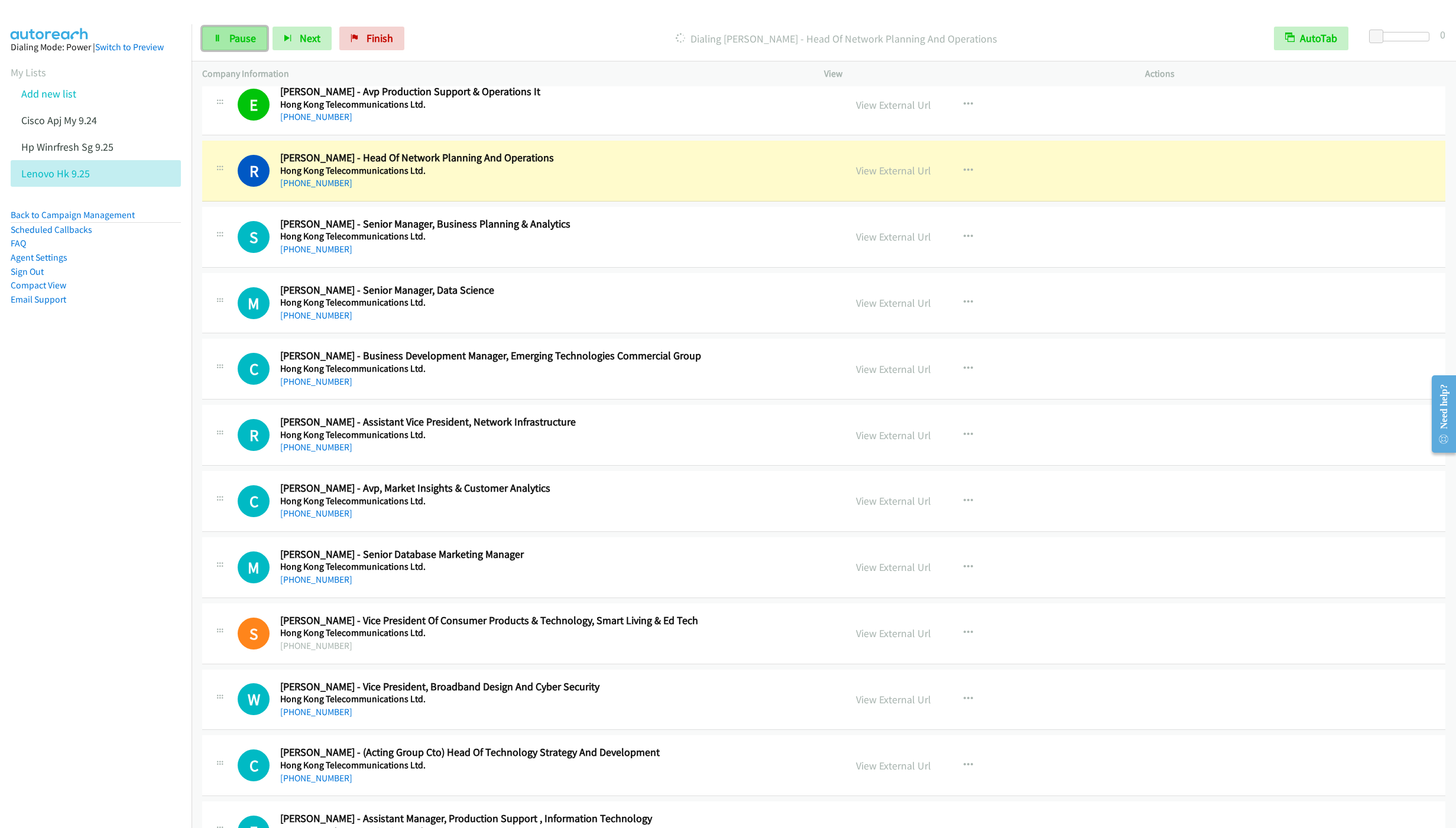
click at [235, 48] on link "Pause" at bounding box center [234, 38] width 65 height 24
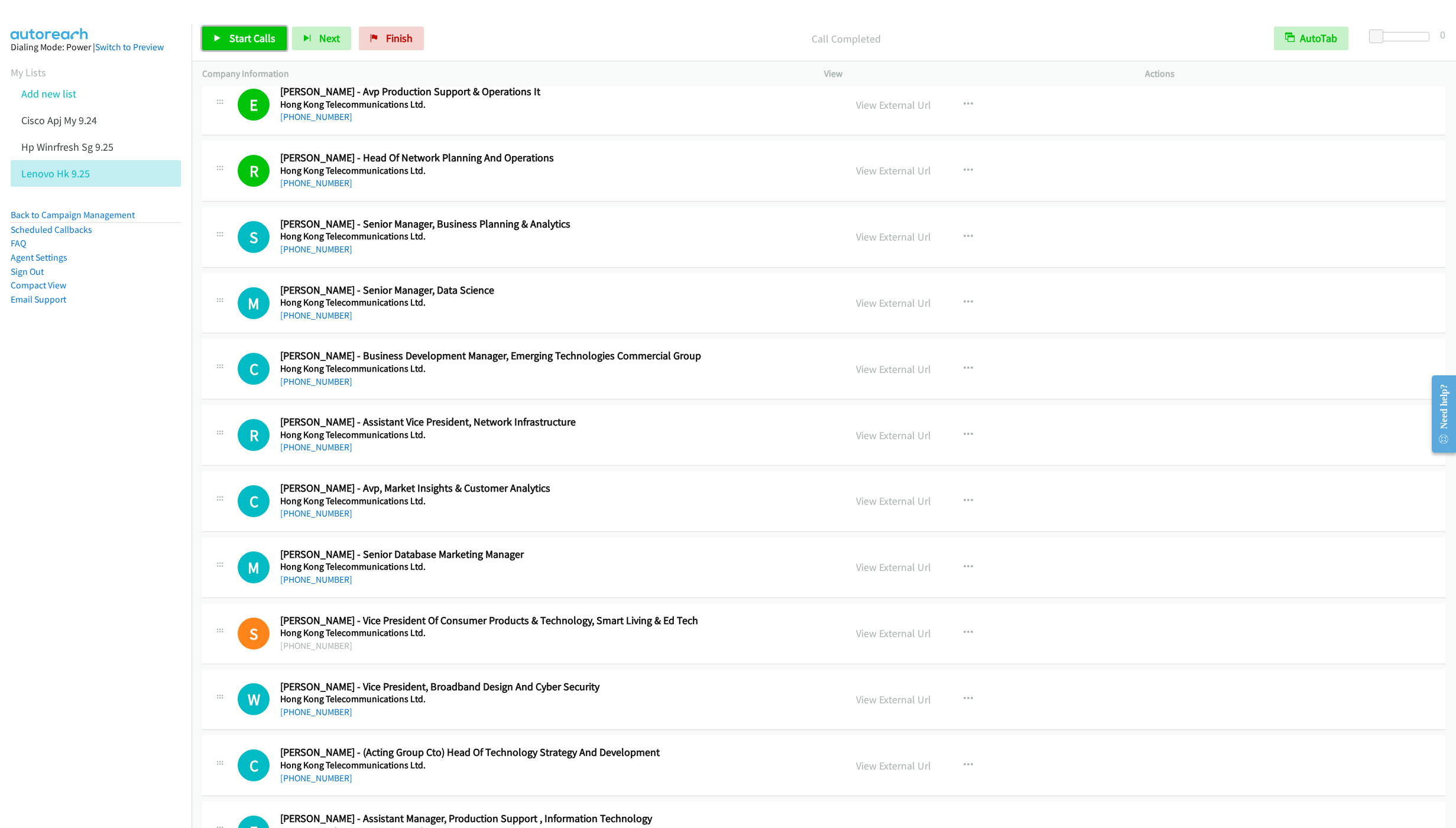
click at [239, 41] on span "Start Calls" at bounding box center [252, 38] width 46 height 14
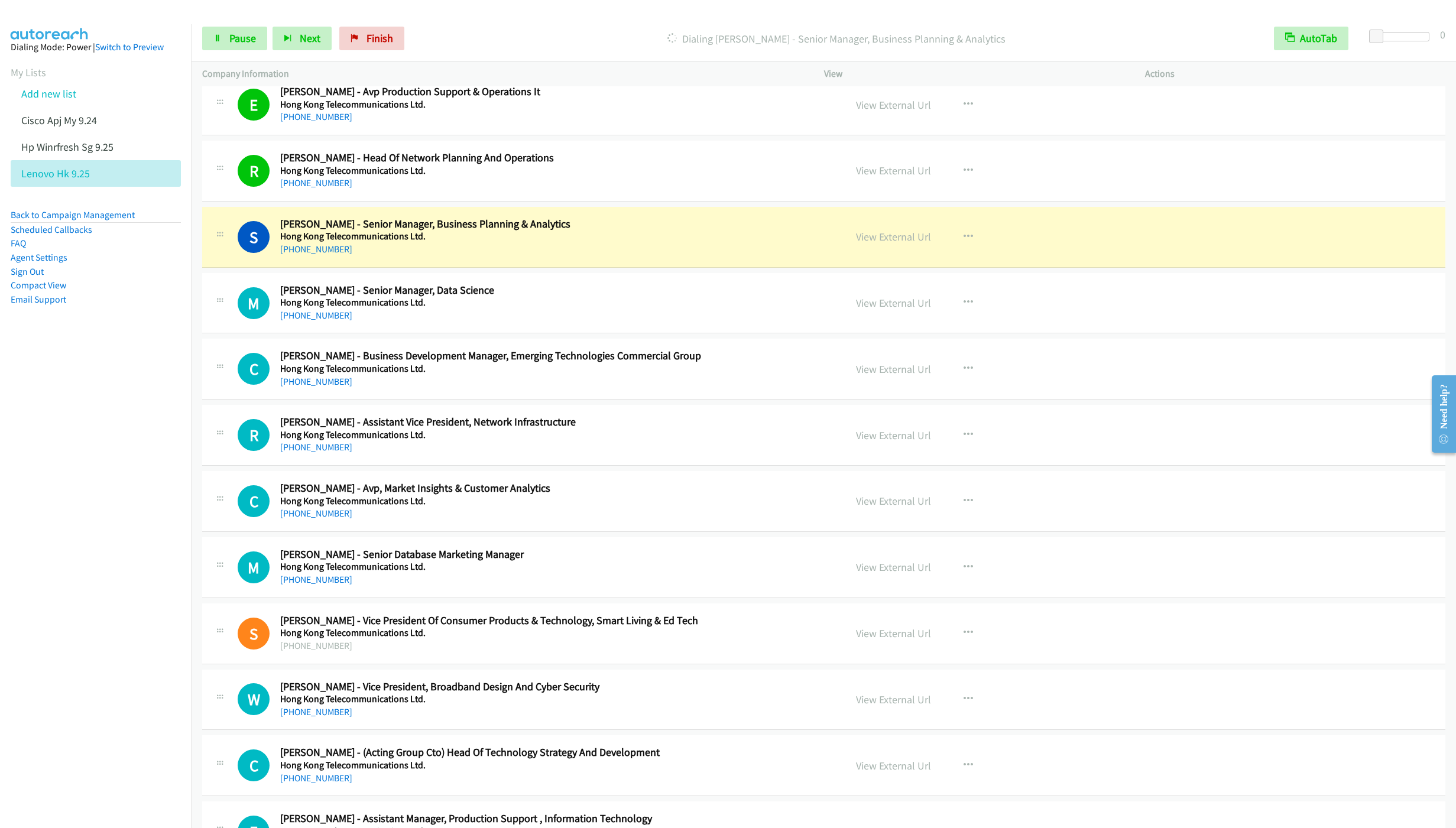
scroll to position [7968, 0]
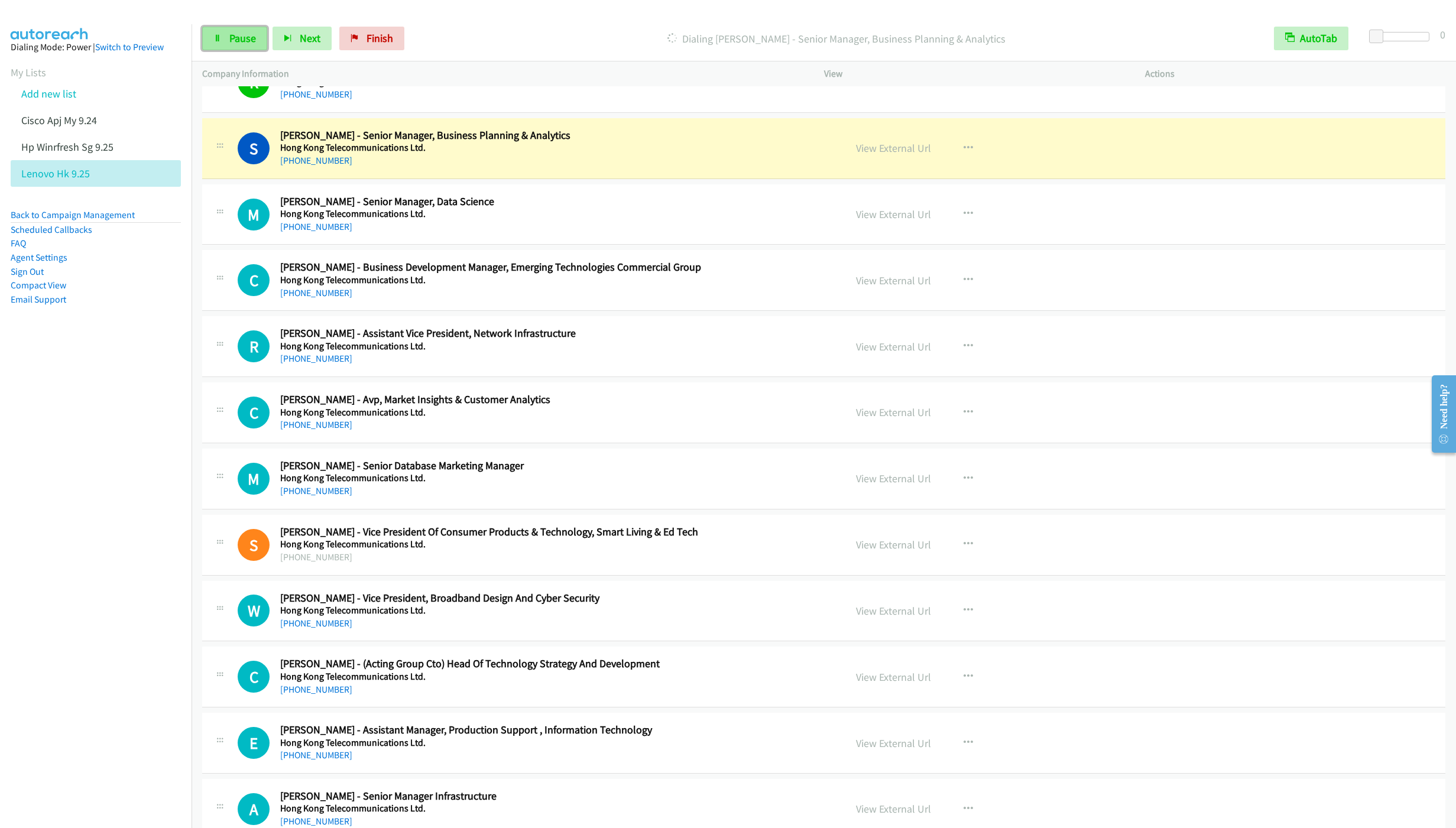
click at [236, 45] on link "Pause" at bounding box center [234, 38] width 65 height 24
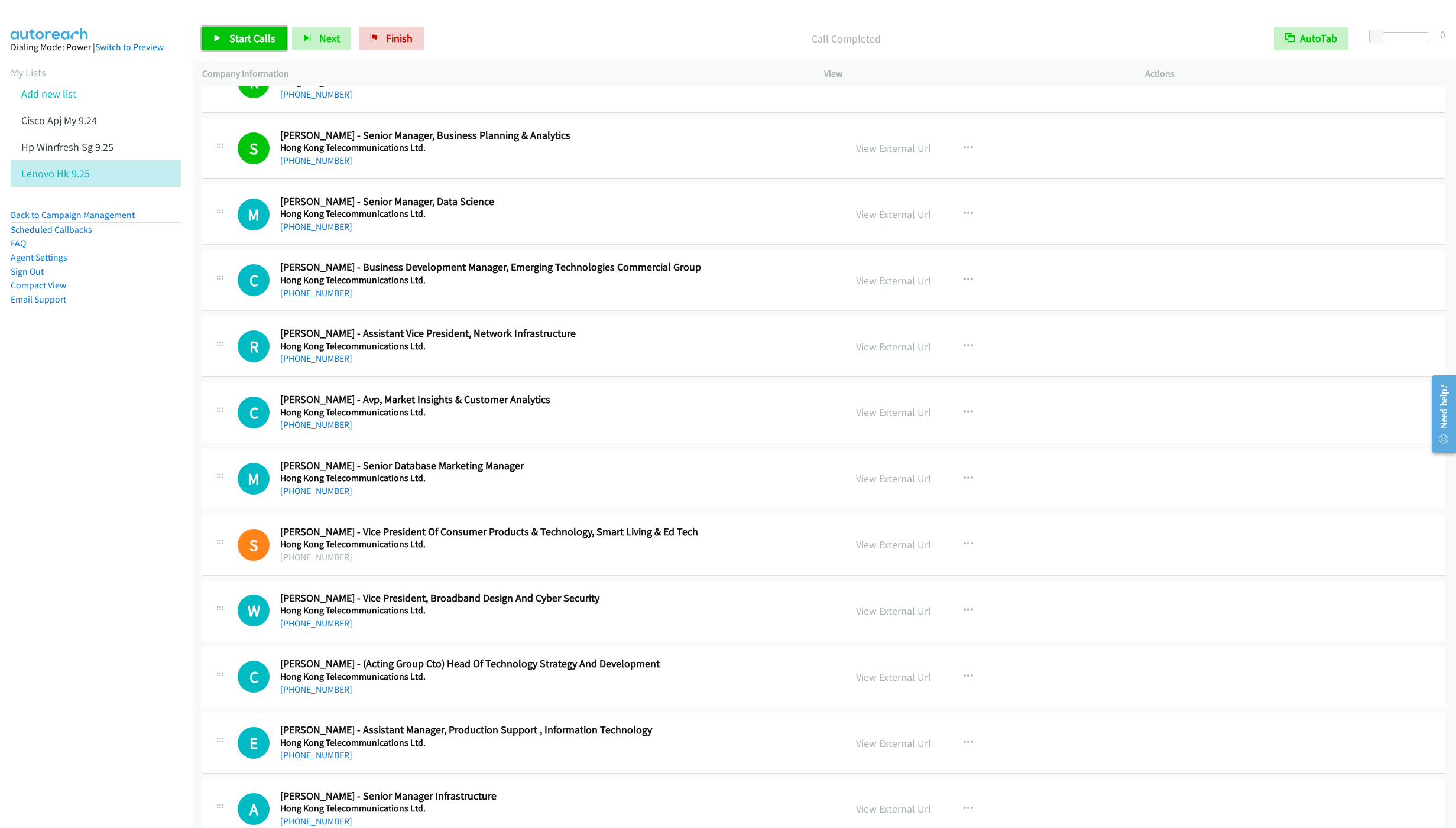
click at [245, 50] on link "Start Calls" at bounding box center [244, 38] width 85 height 24
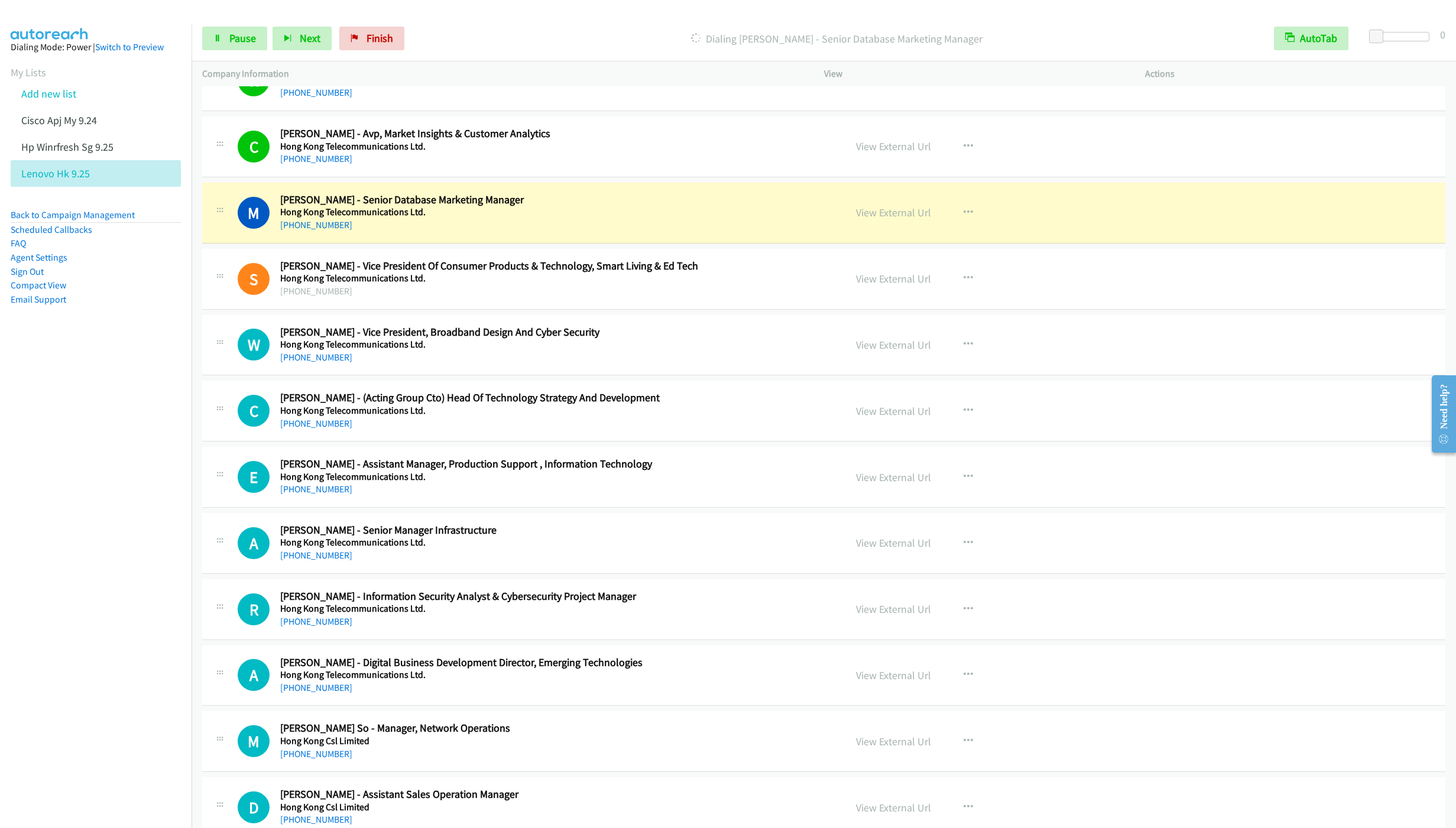
scroll to position [8322, 0]
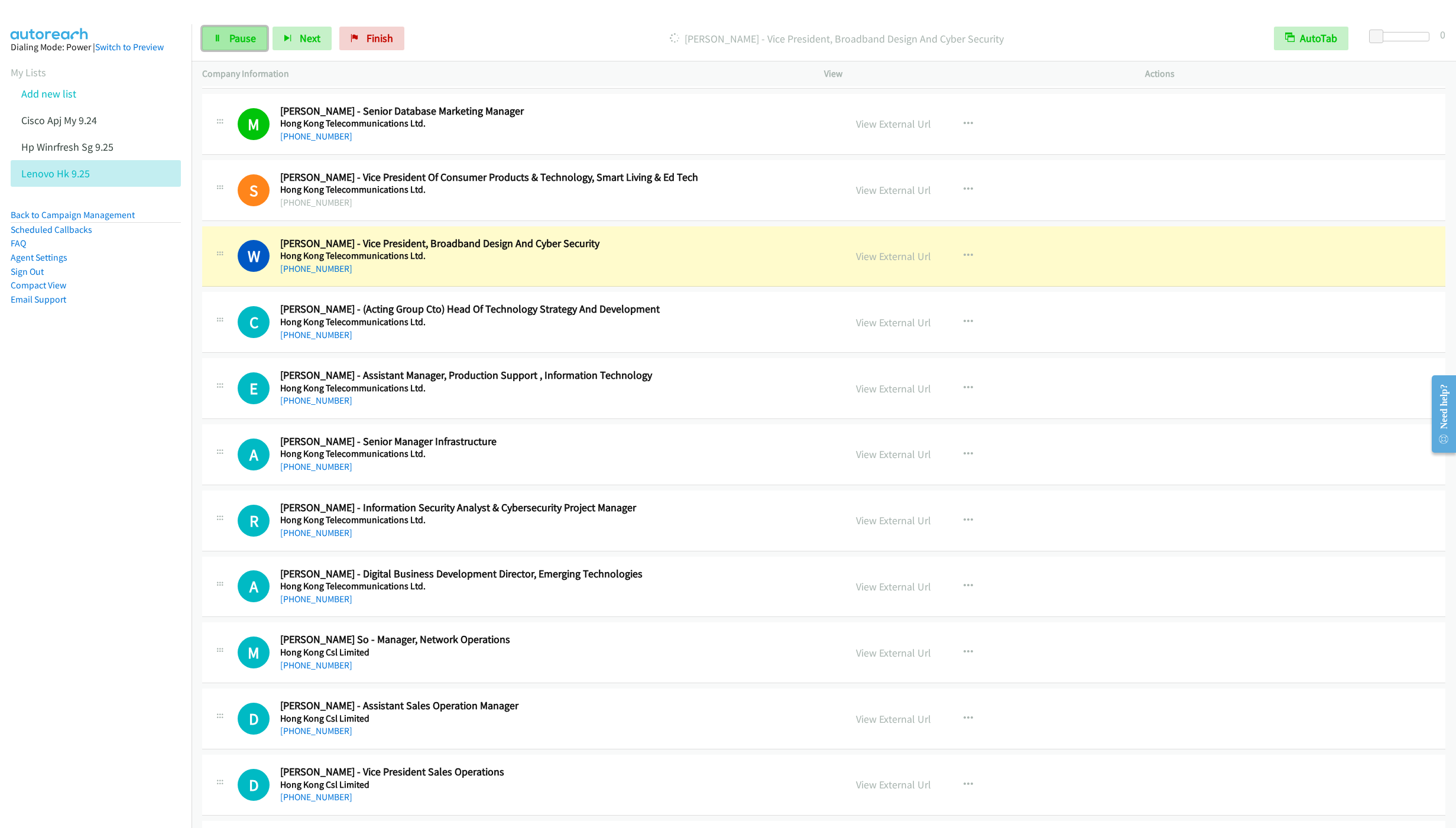
click at [236, 41] on span "Pause" at bounding box center [242, 38] width 27 height 14
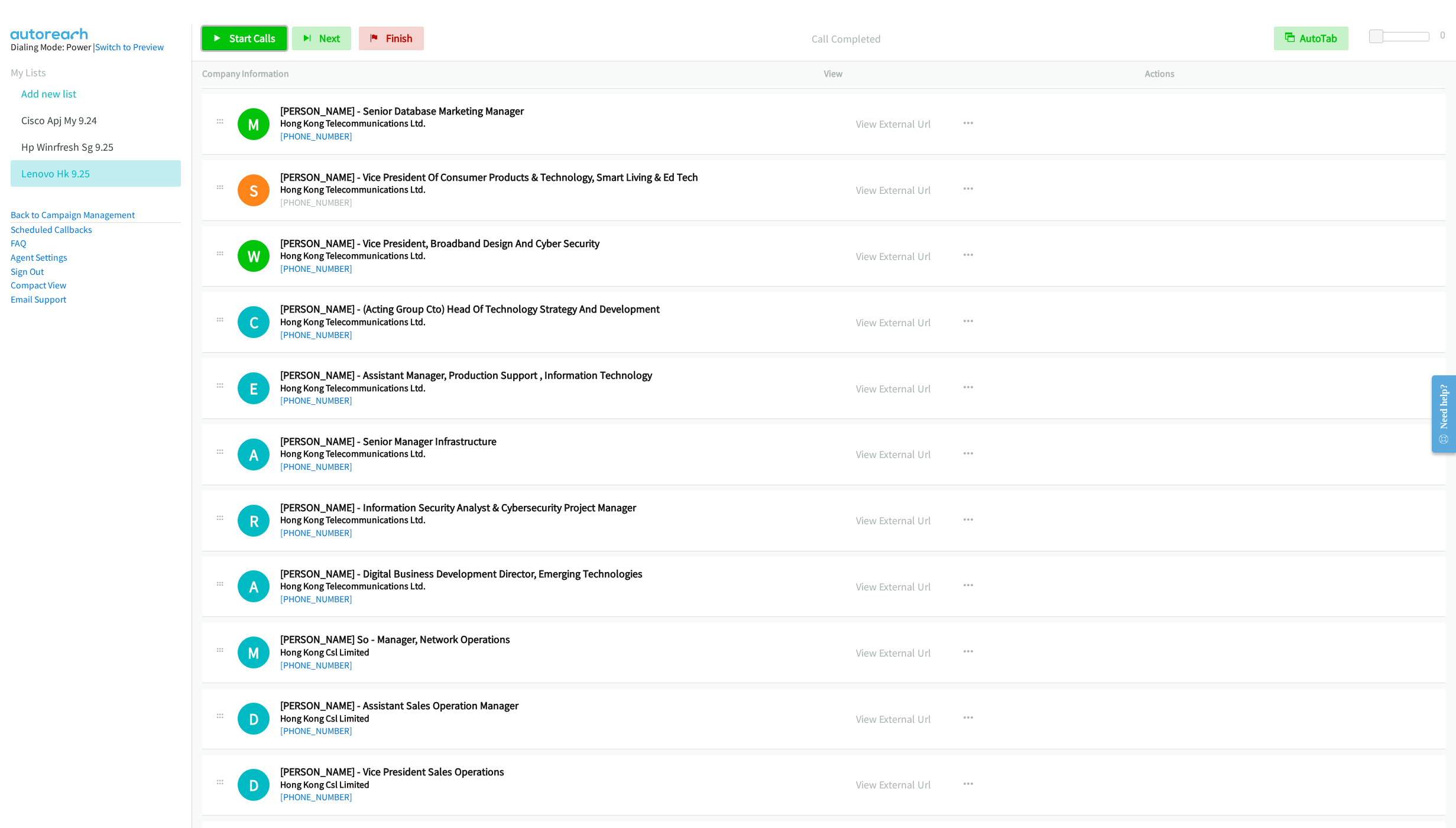
click at [238, 50] on link "Start Calls" at bounding box center [244, 38] width 85 height 24
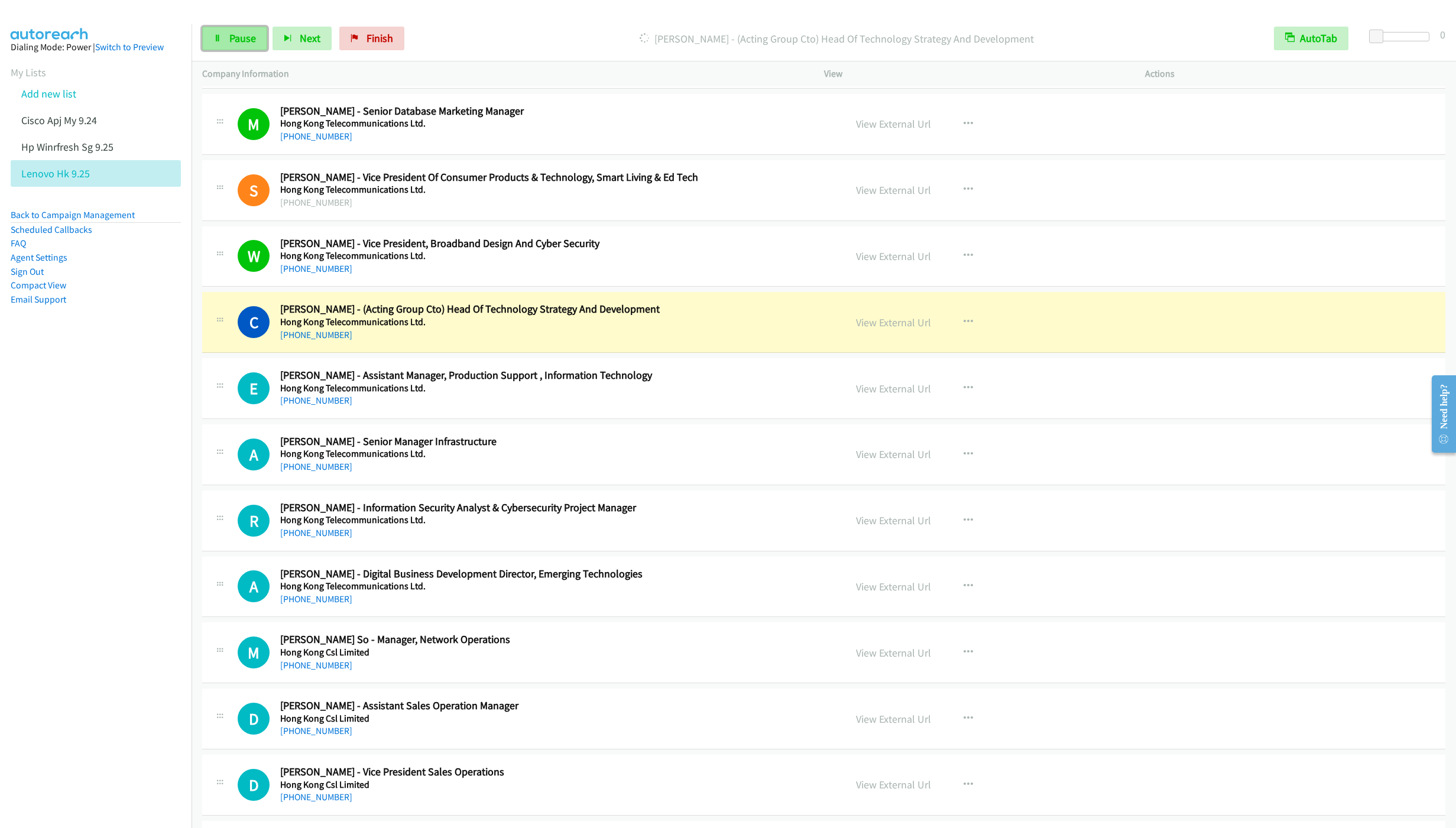
click at [238, 35] on span "Pause" at bounding box center [242, 38] width 27 height 14
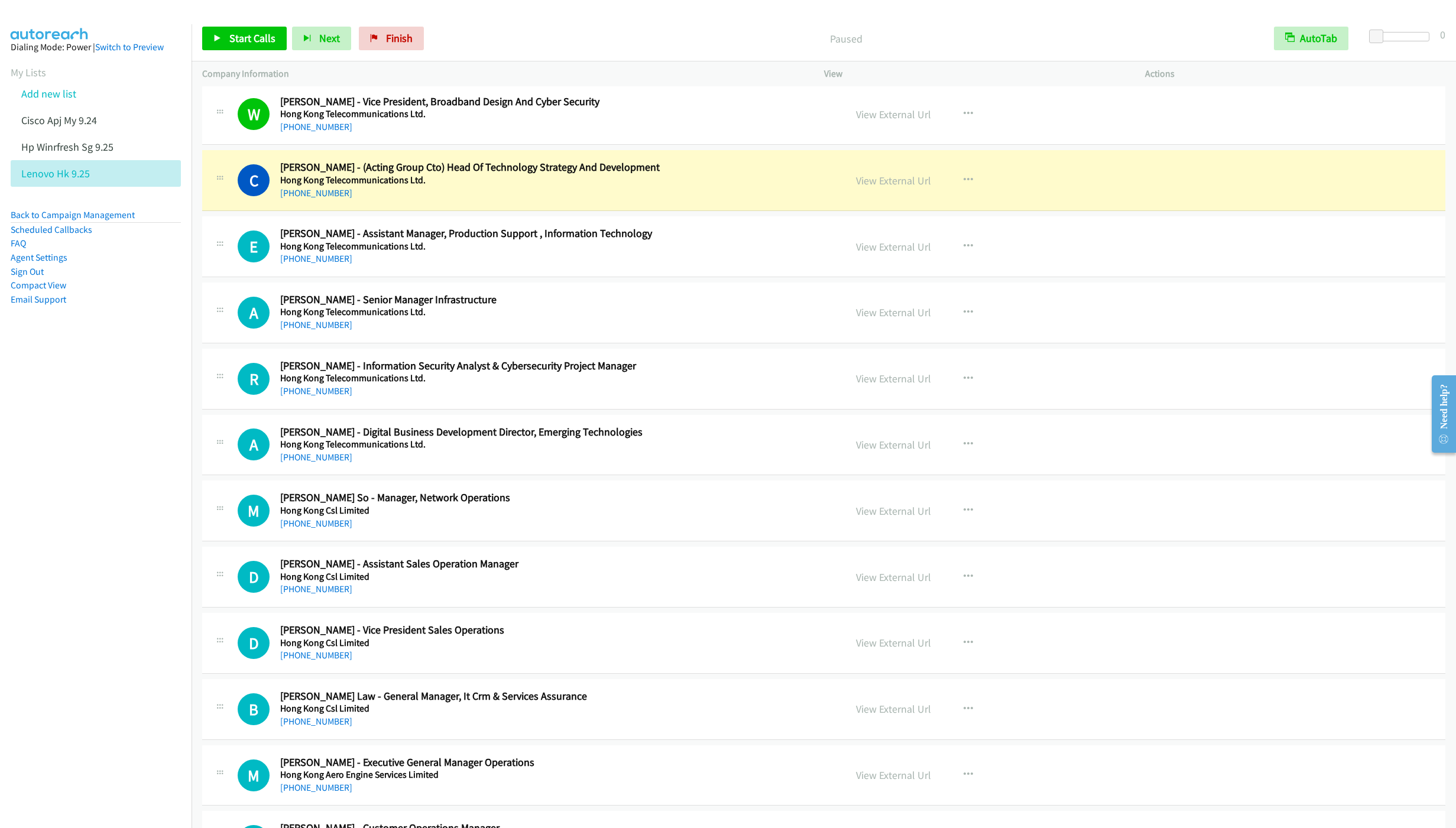
scroll to position [8500, 0]
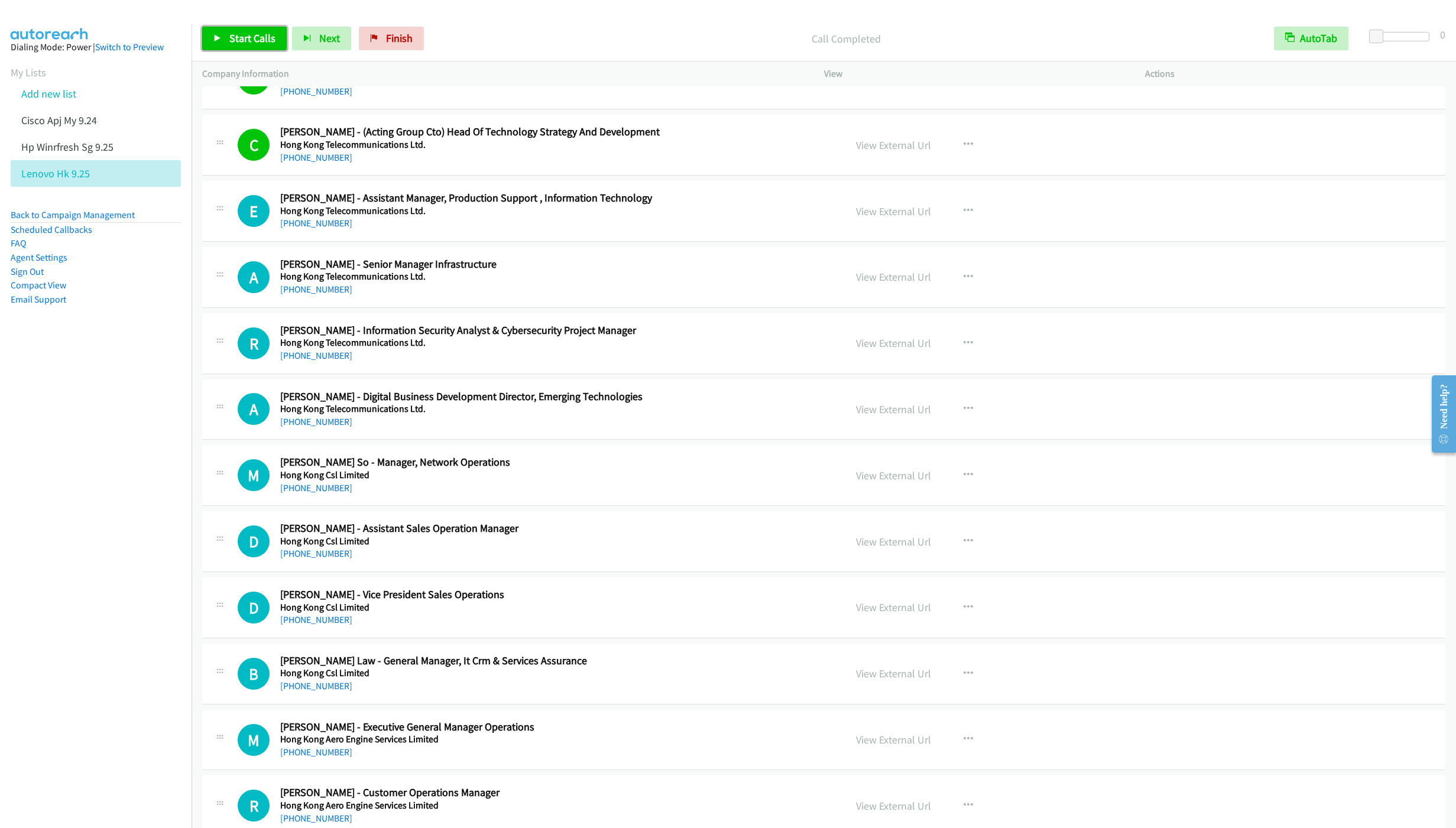
click at [213, 39] on icon at bounding box center [218, 39] width 9 height 9
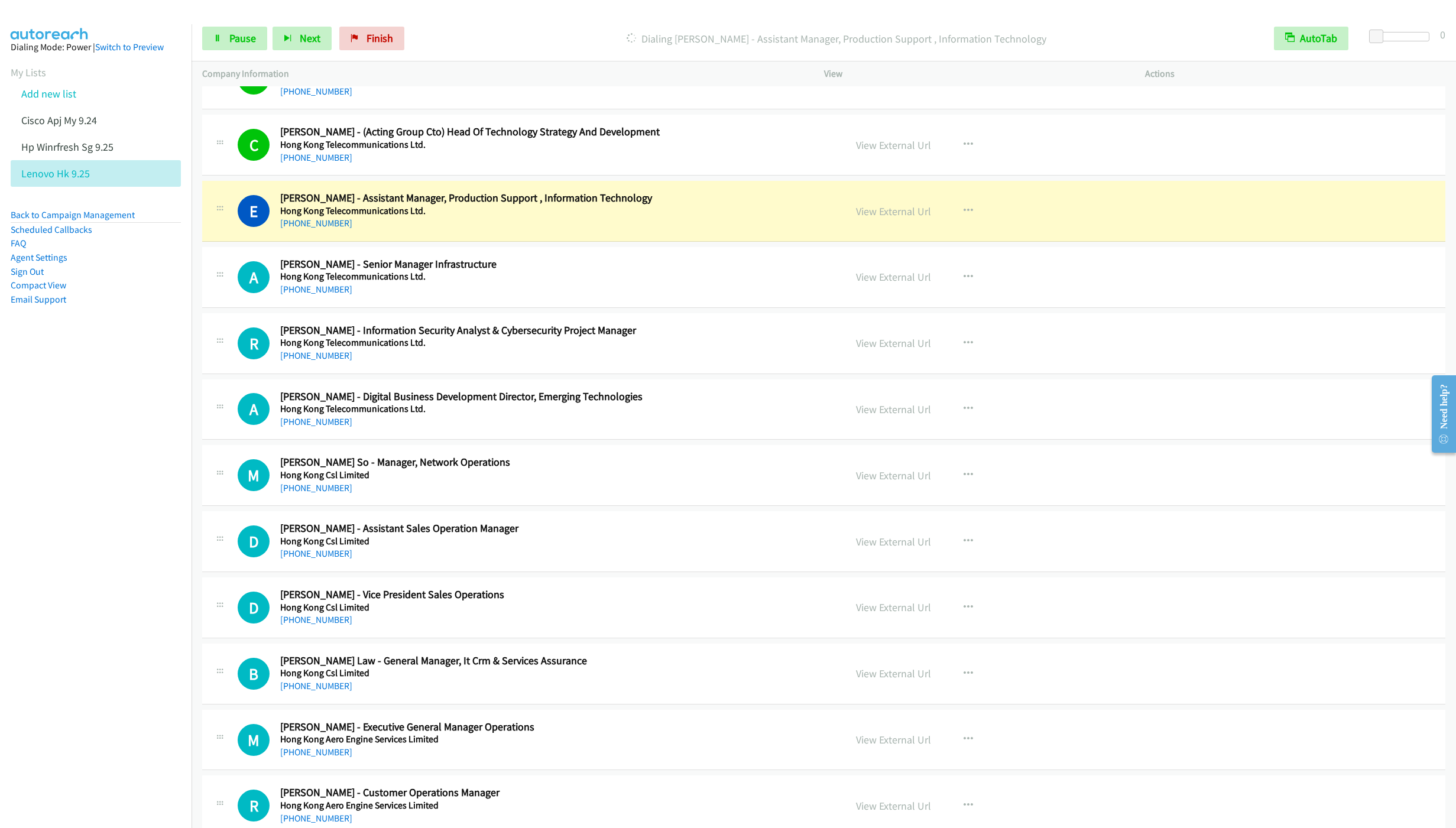
scroll to position [8571, 0]
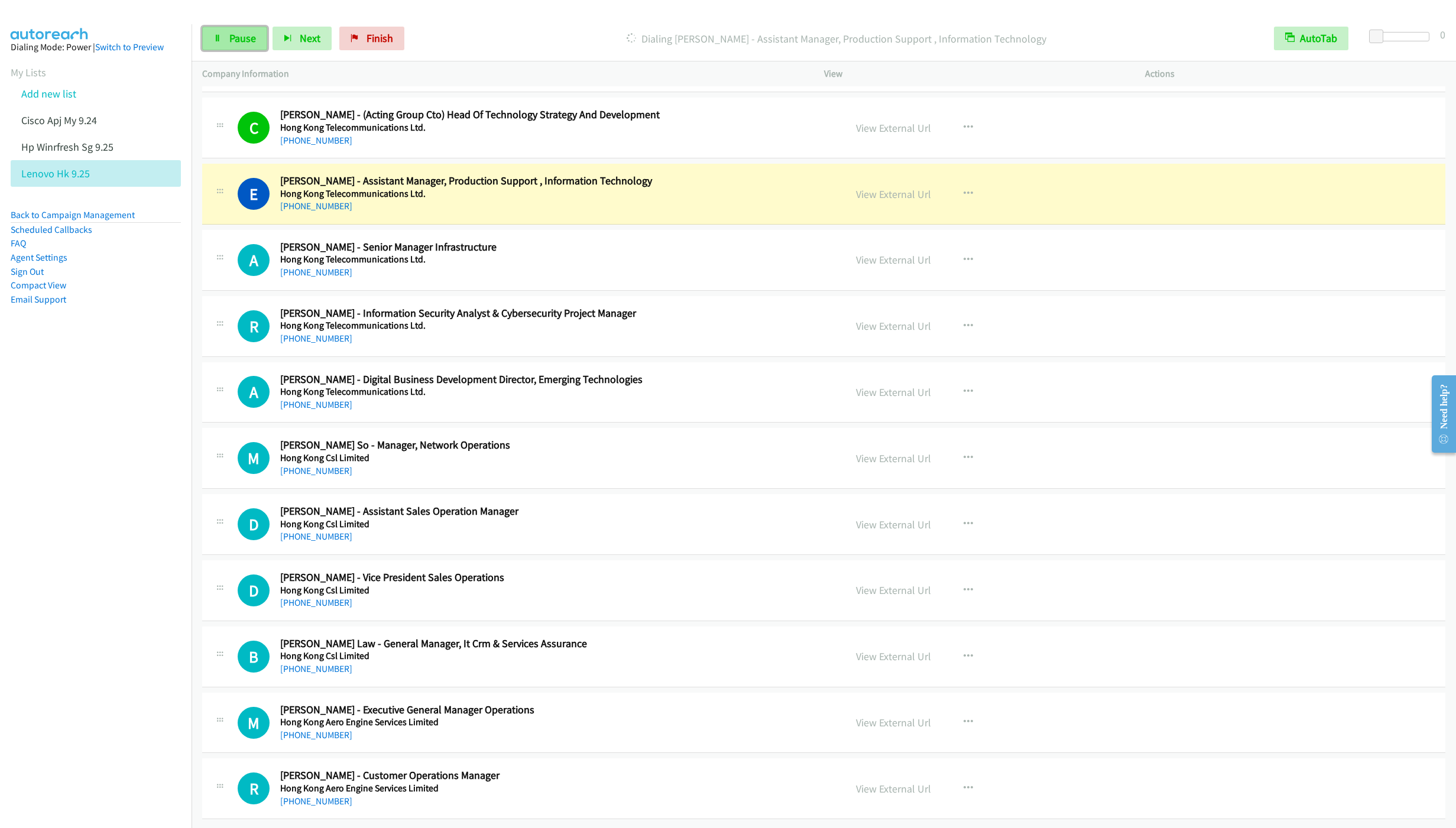
click at [231, 34] on span "Pause" at bounding box center [242, 38] width 27 height 14
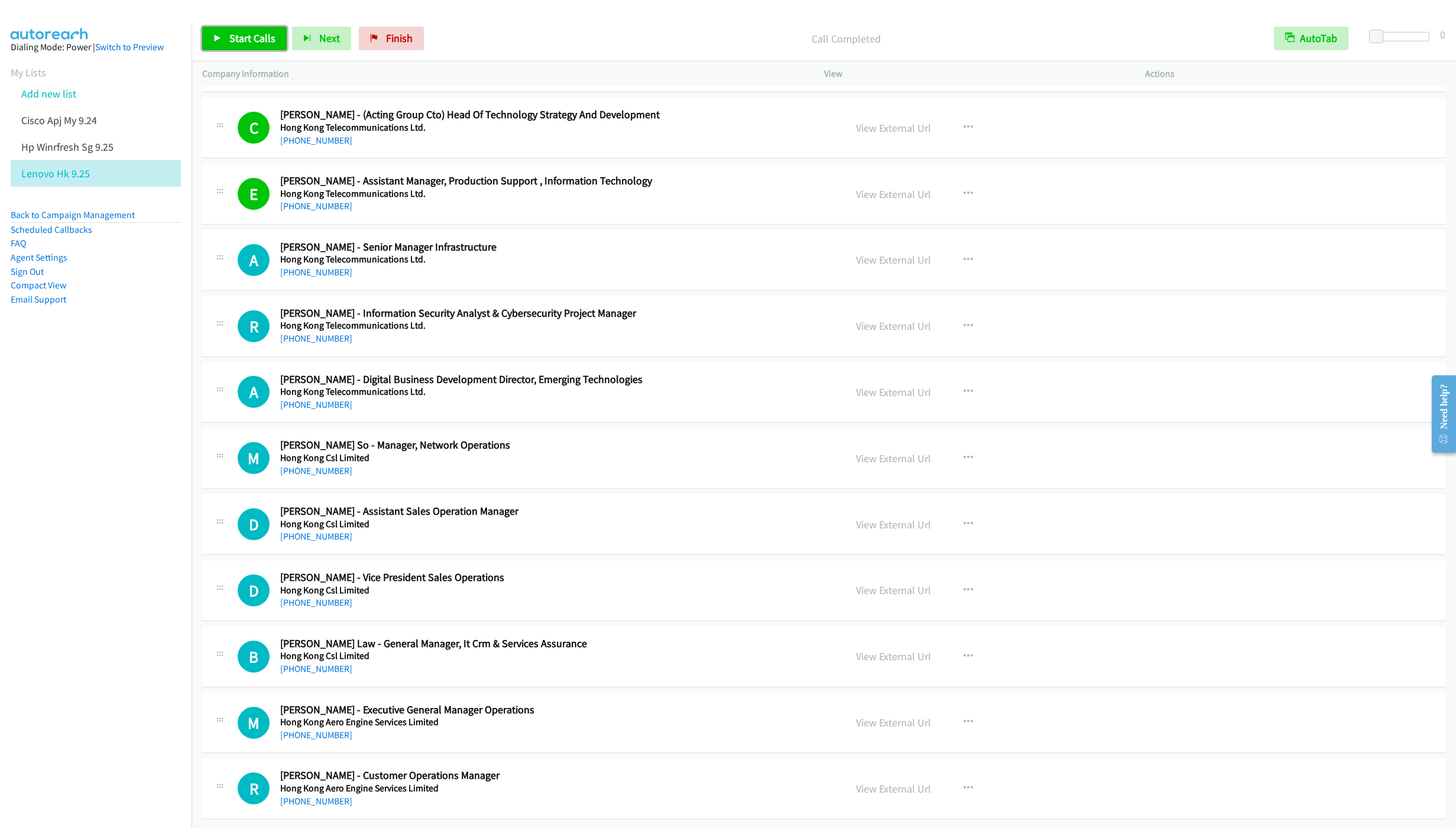
click at [256, 29] on link "Start Calls" at bounding box center [244, 38] width 85 height 24
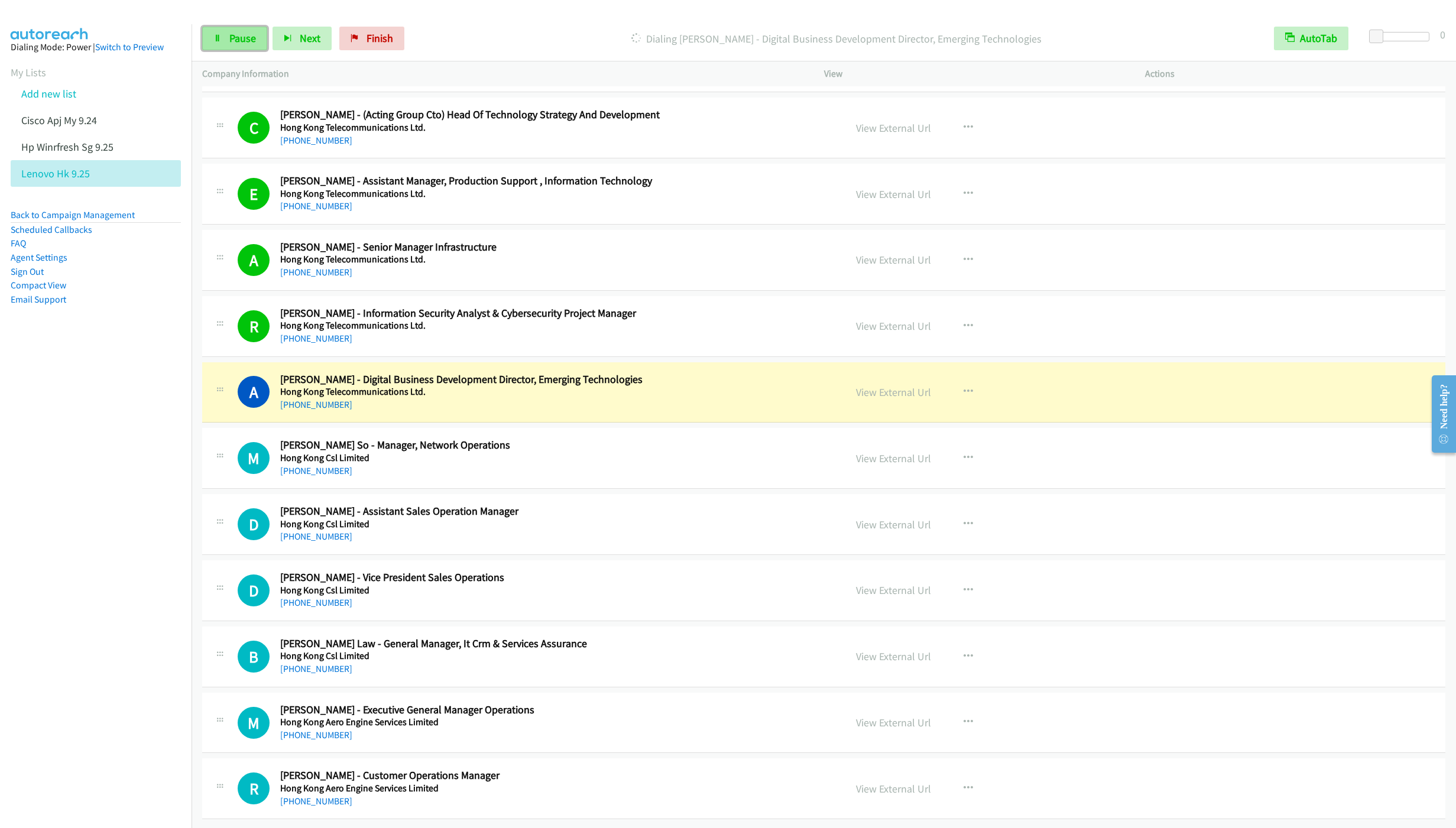
click at [222, 31] on link "Pause" at bounding box center [234, 38] width 65 height 24
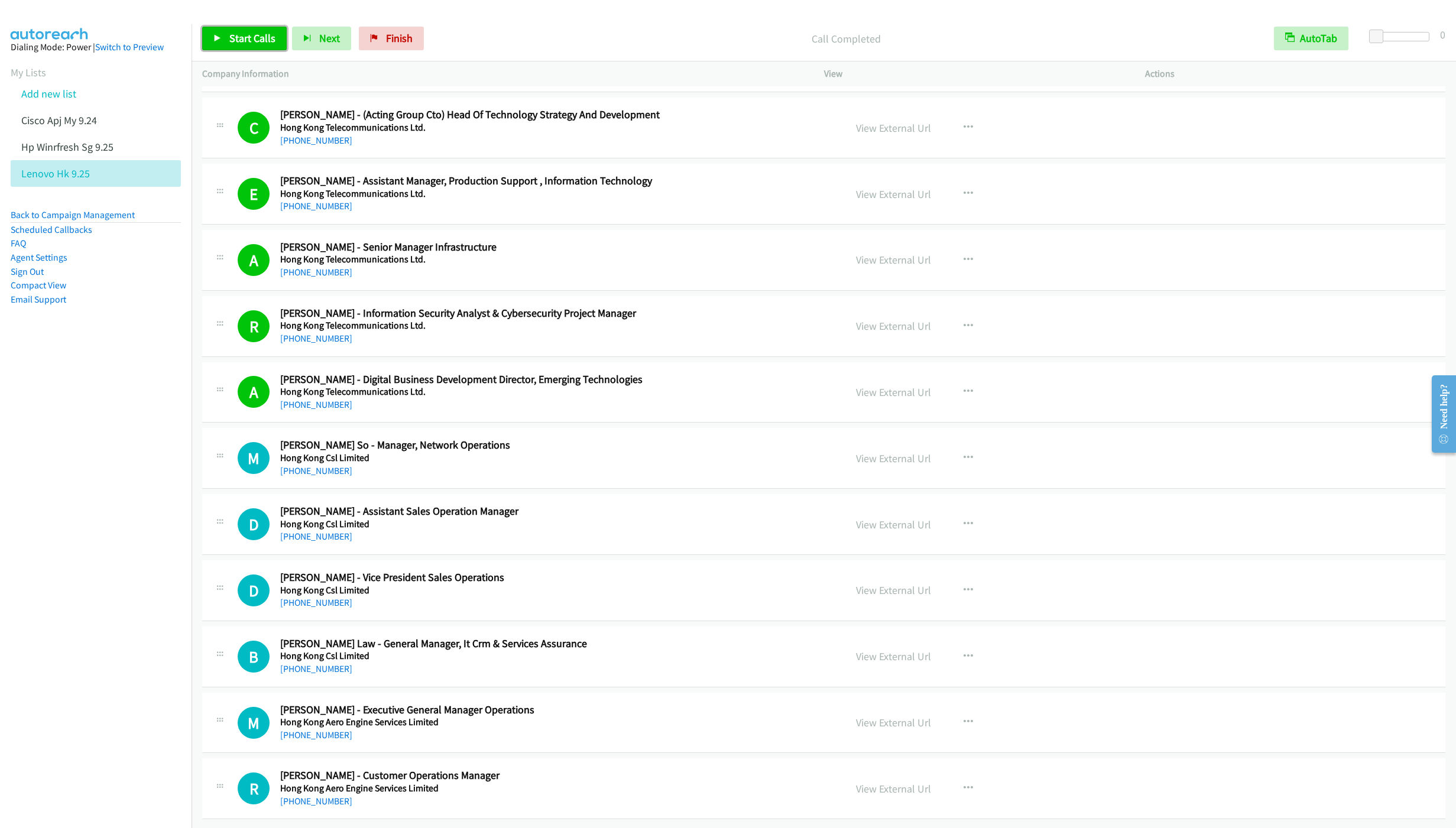
click at [236, 45] on span "Start Calls" at bounding box center [252, 38] width 46 height 14
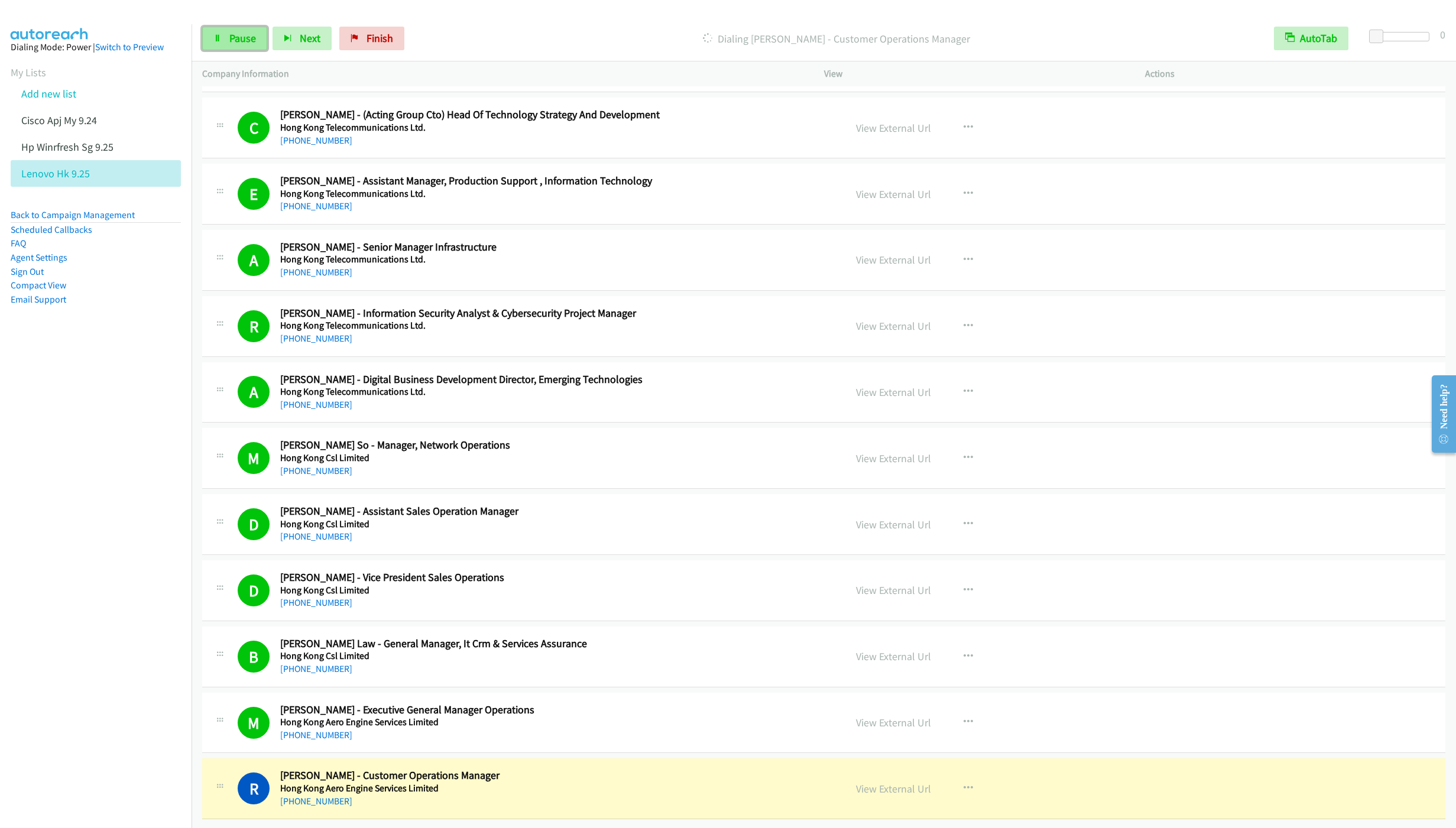
click at [234, 45] on span "Pause" at bounding box center [242, 38] width 27 height 14
